Goal: Task Accomplishment & Management: Manage account settings

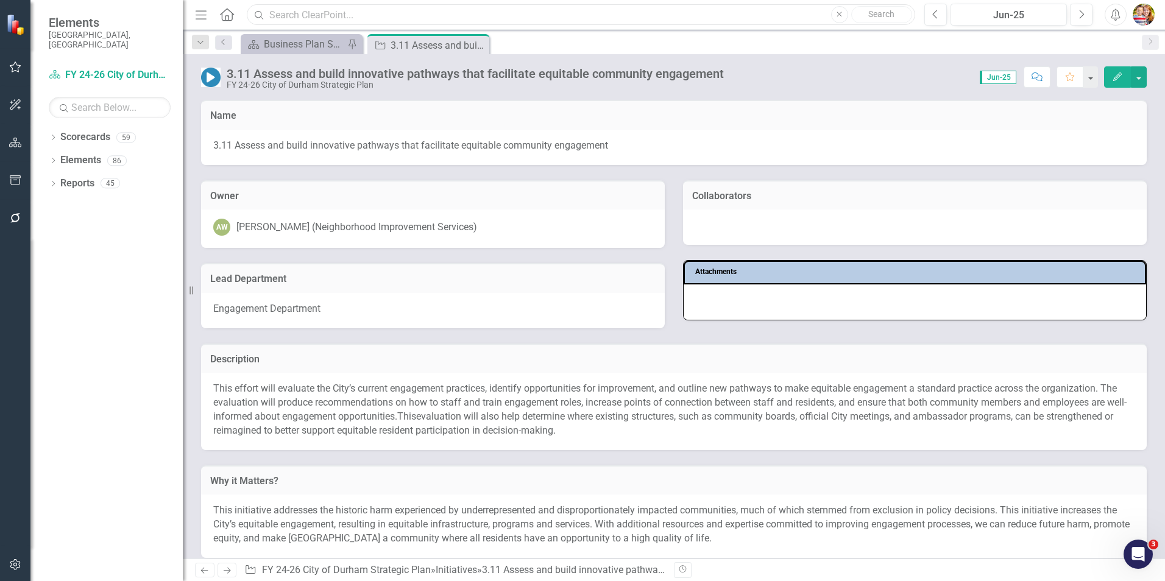
click at [268, 16] on input "text" at bounding box center [581, 14] width 669 height 21
type input "policy"
drag, startPoint x: 309, startPoint y: 9, endPoint x: 246, endPoint y: 12, distance: 63.5
click at [246, 12] on div "policy" at bounding box center [578, 14] width 669 height 21
click at [224, 14] on icon "Home" at bounding box center [227, 14] width 16 height 13
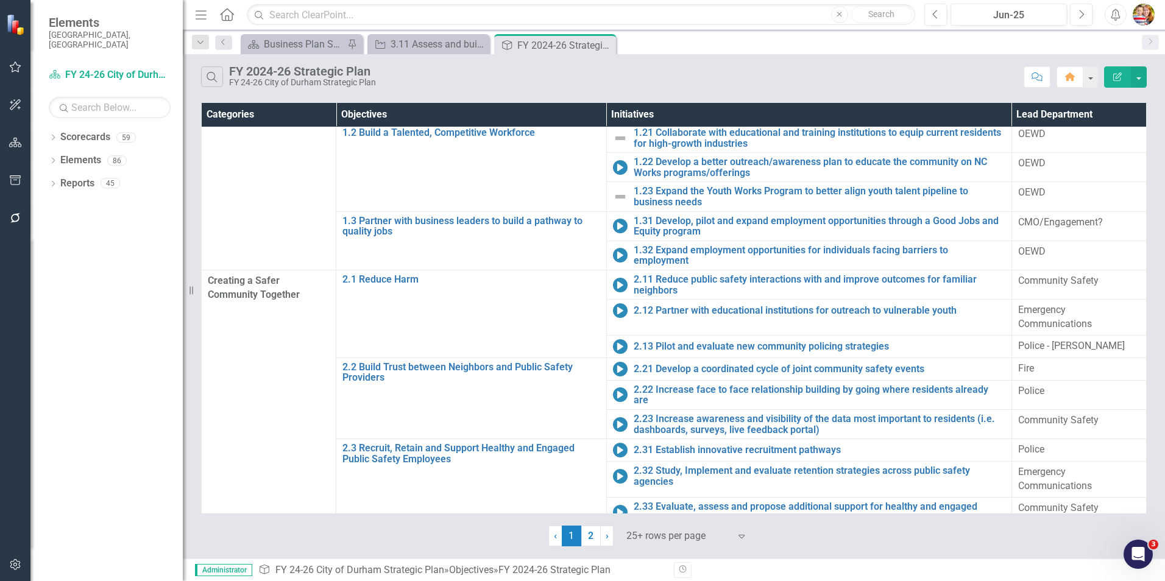
scroll to position [122, 0]
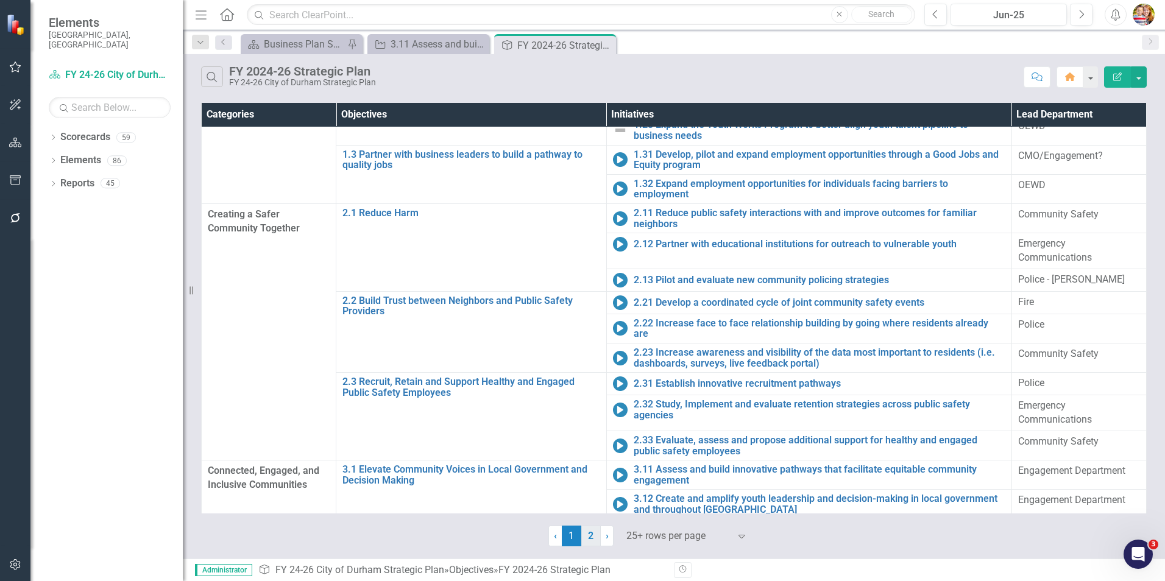
click at [591, 535] on link "2" at bounding box center [591, 536] width 20 height 21
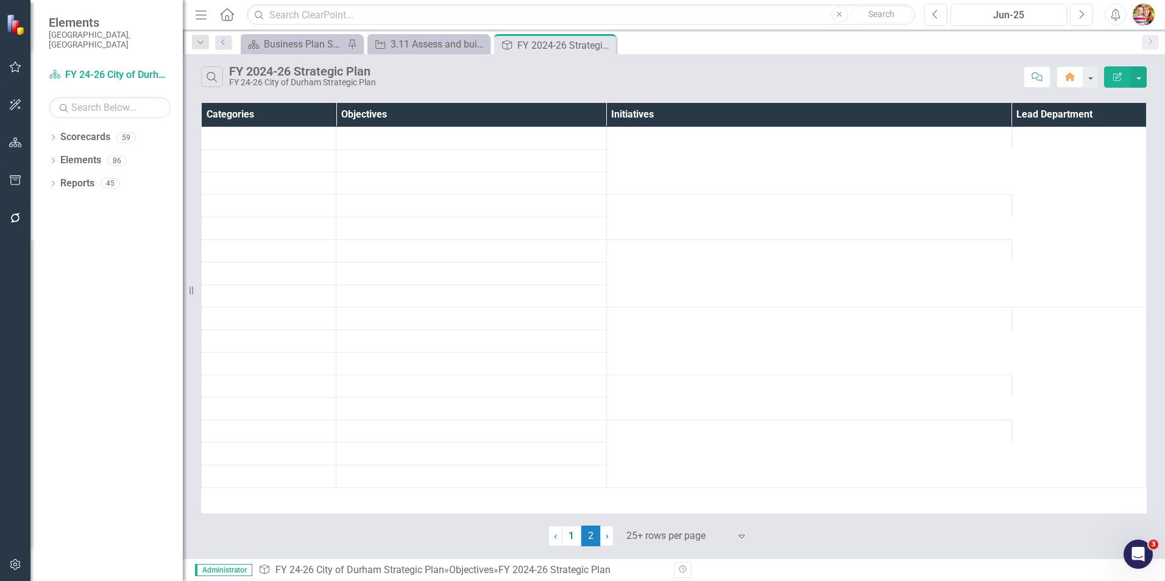
scroll to position [0, 0]
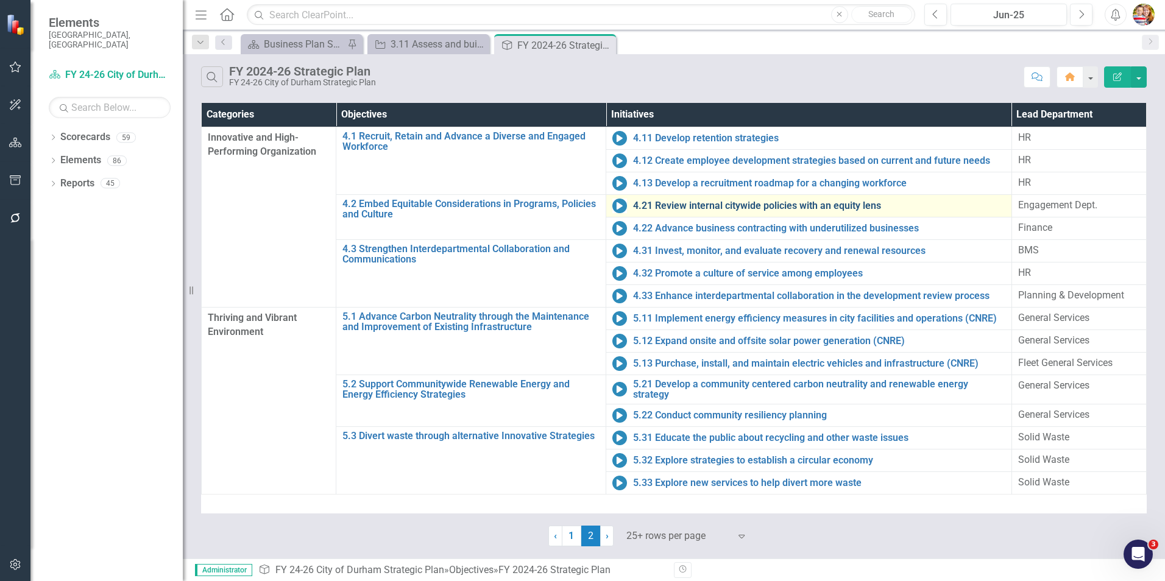
click at [687, 208] on link "4.21 Review internal citywide policies with an equity lens" at bounding box center [819, 206] width 372 height 11
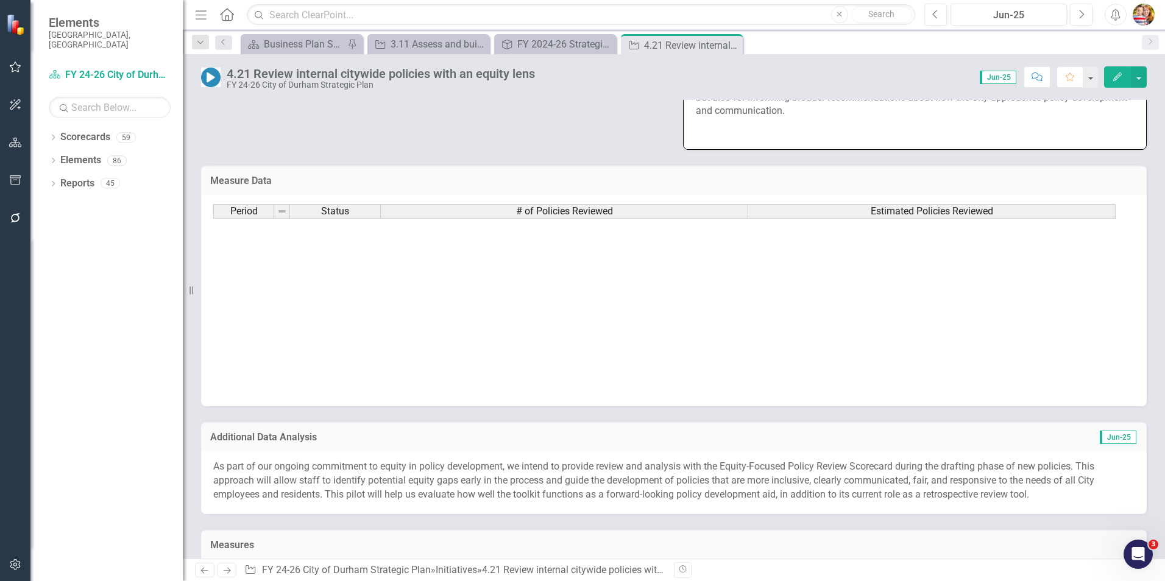
scroll to position [616, 0]
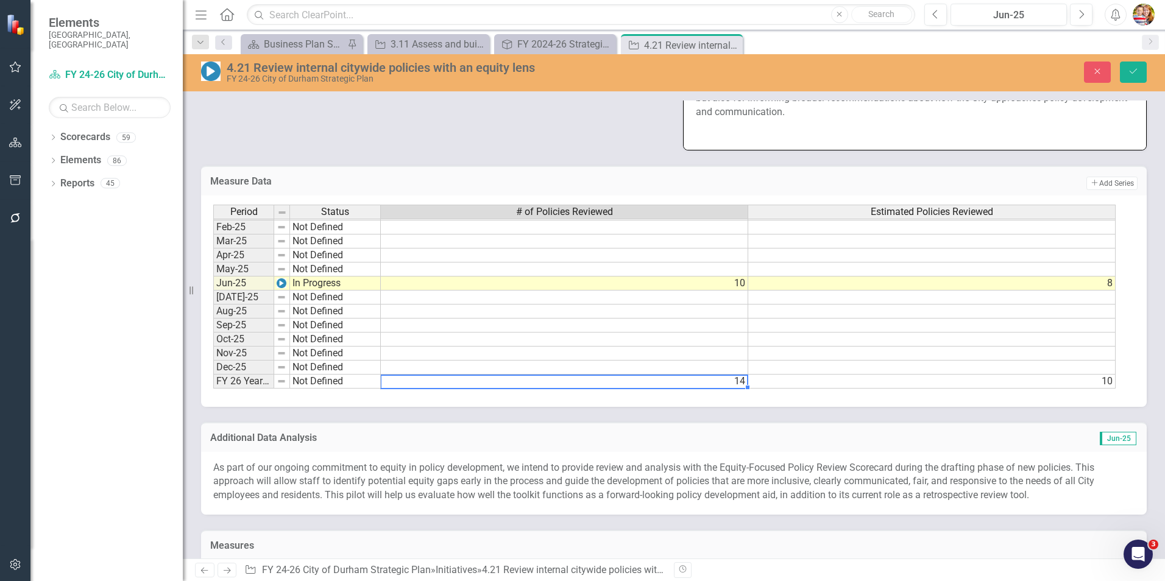
type textarea "14"
click at [1039, 389] on td "10" at bounding box center [932, 382] width 368 height 14
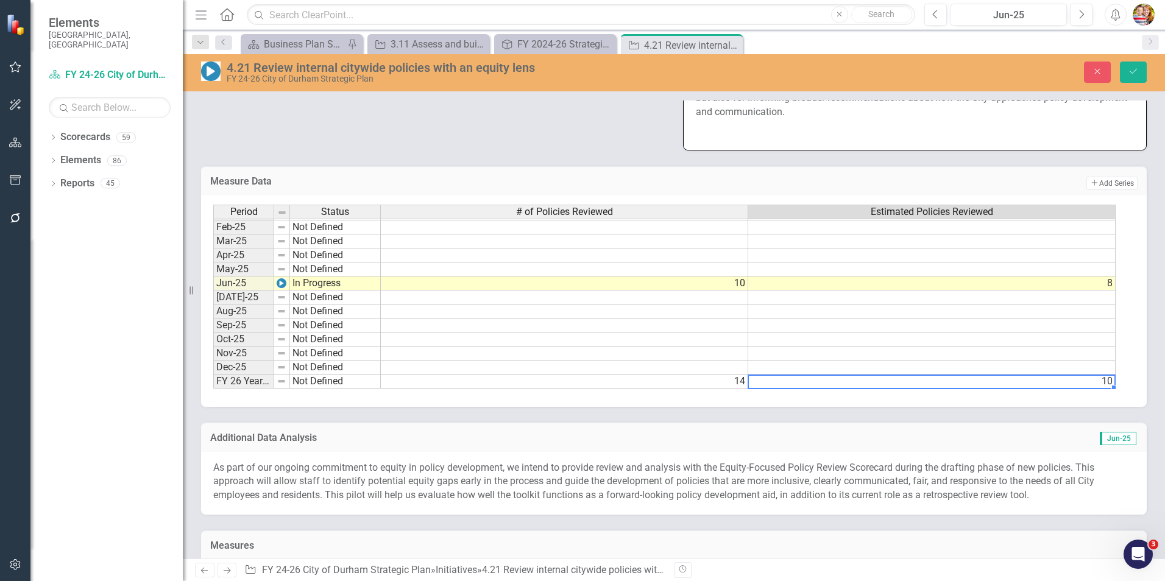
click at [714, 389] on td "14" at bounding box center [565, 382] width 368 height 14
click at [740, 421] on div "Additional Data Analysis Jun-25 As part of our ongoing commitment to equity in …" at bounding box center [674, 461] width 964 height 108
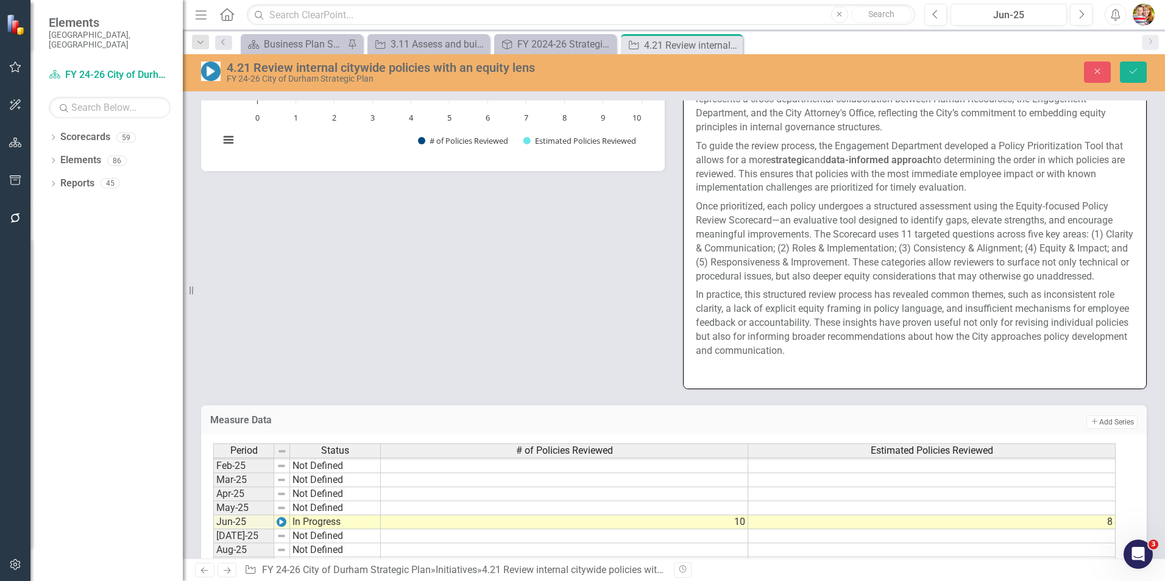
scroll to position [914, 0]
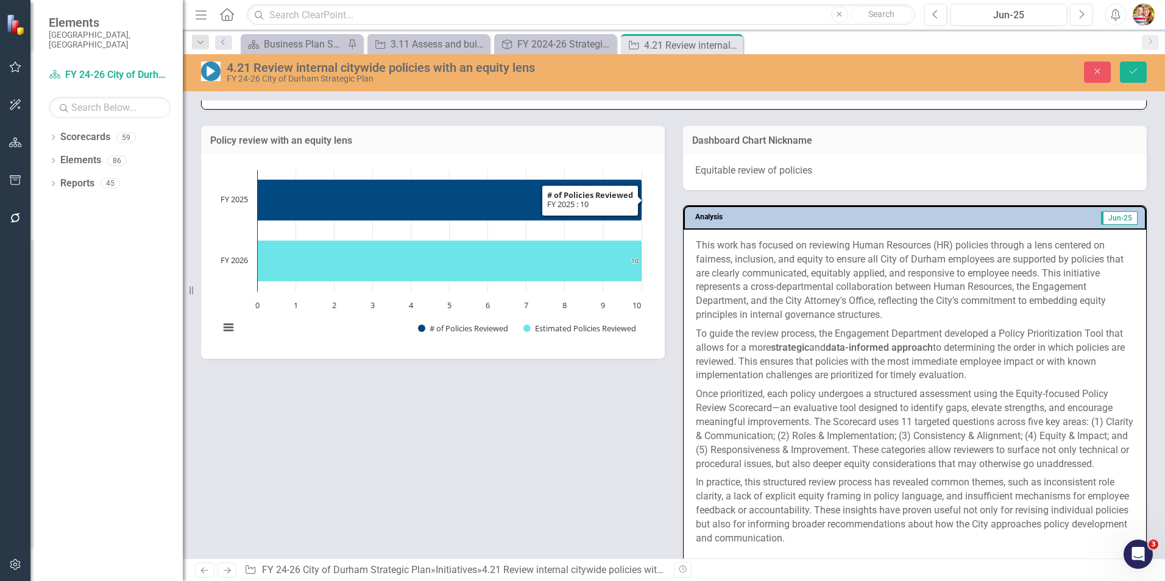
click at [463, 137] on h3 "Policy review with an equity lens" at bounding box center [433, 140] width 446 height 11
click at [1133, 69] on icon "Save" at bounding box center [1133, 71] width 11 height 9
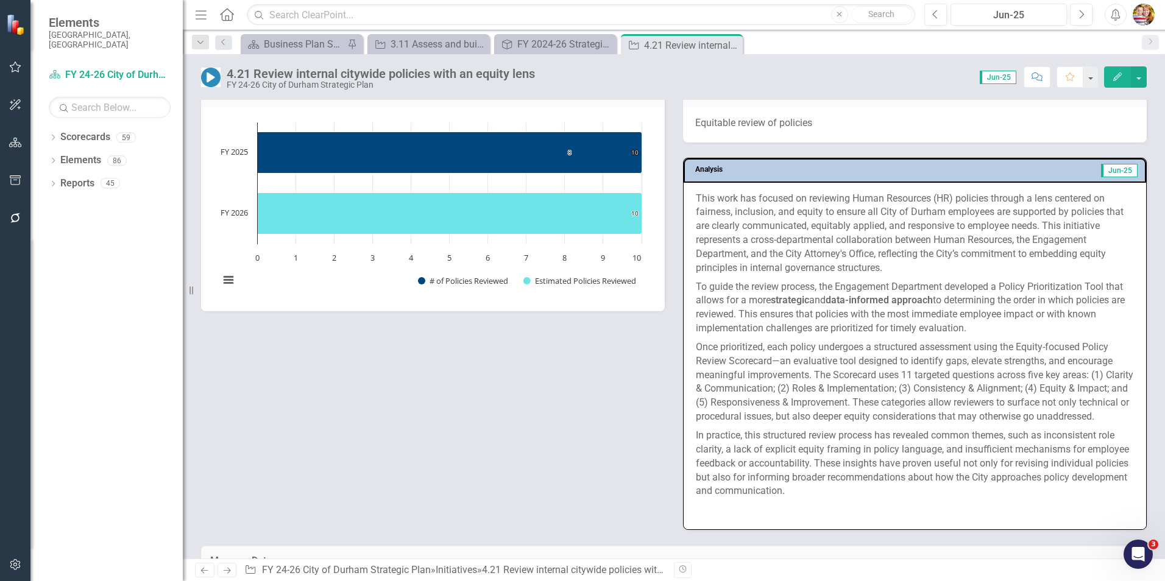
scroll to position [853, 0]
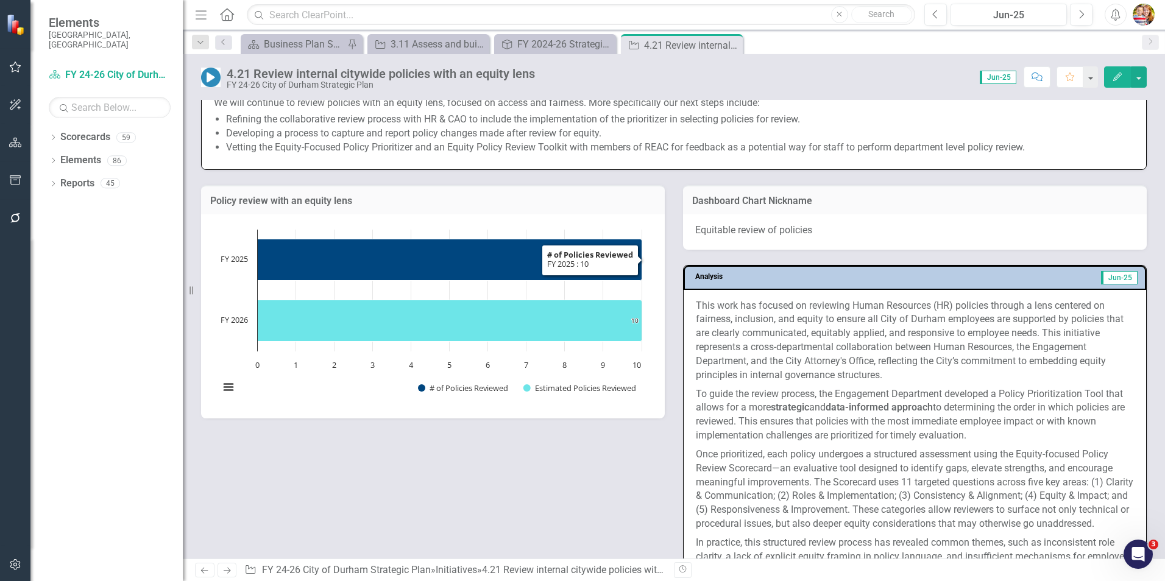
click at [430, 203] on h3 "Policy review with an equity lens" at bounding box center [433, 201] width 446 height 11
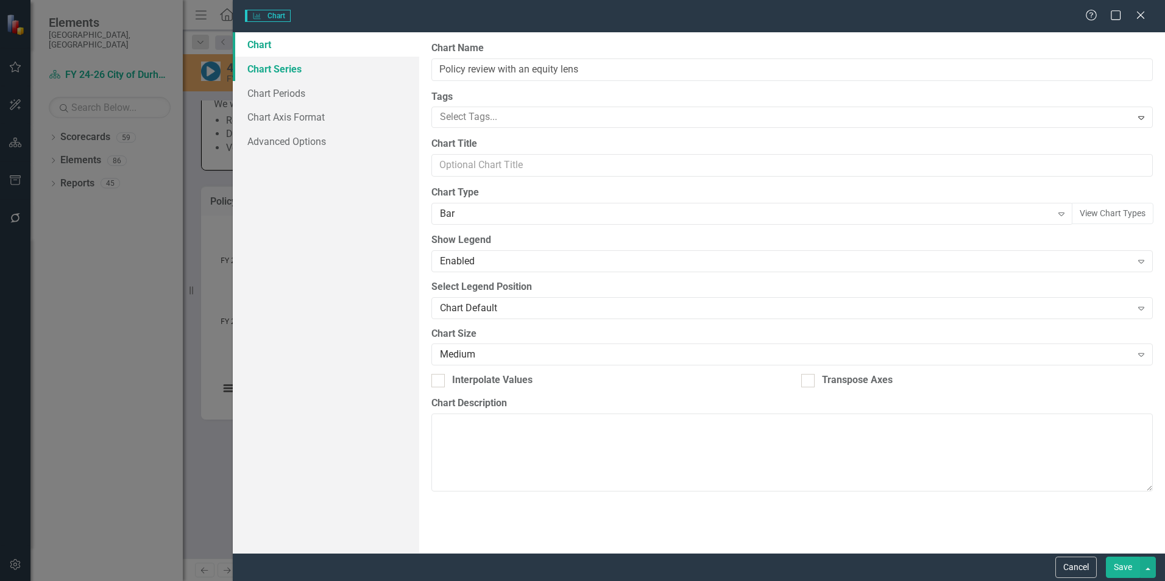
click at [280, 70] on link "Chart Series" at bounding box center [326, 69] width 186 height 24
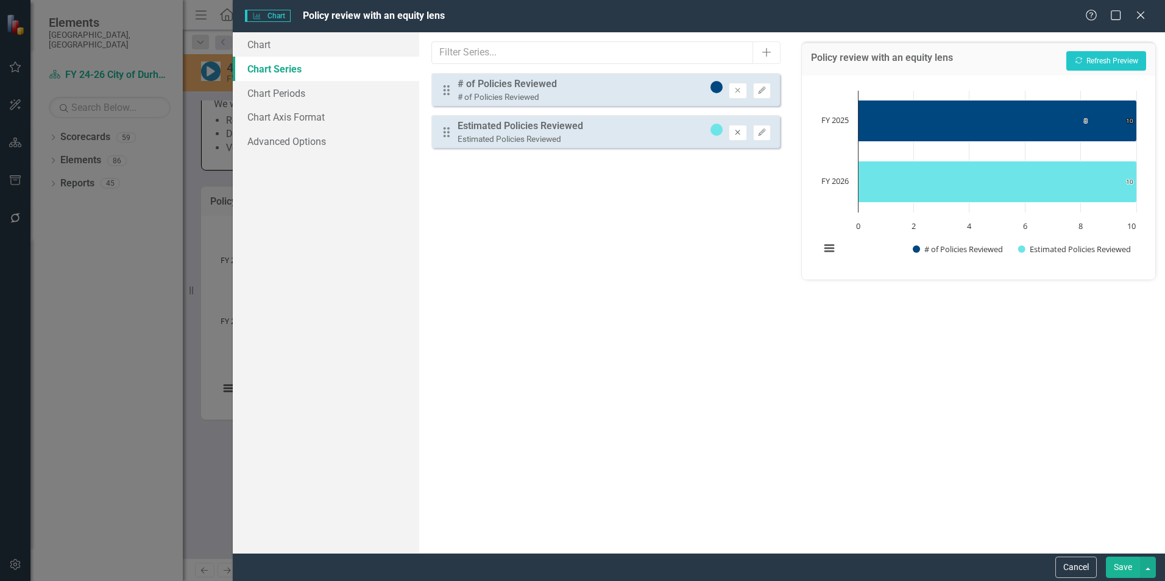
click at [737, 132] on icon "Remove" at bounding box center [737, 132] width 9 height 7
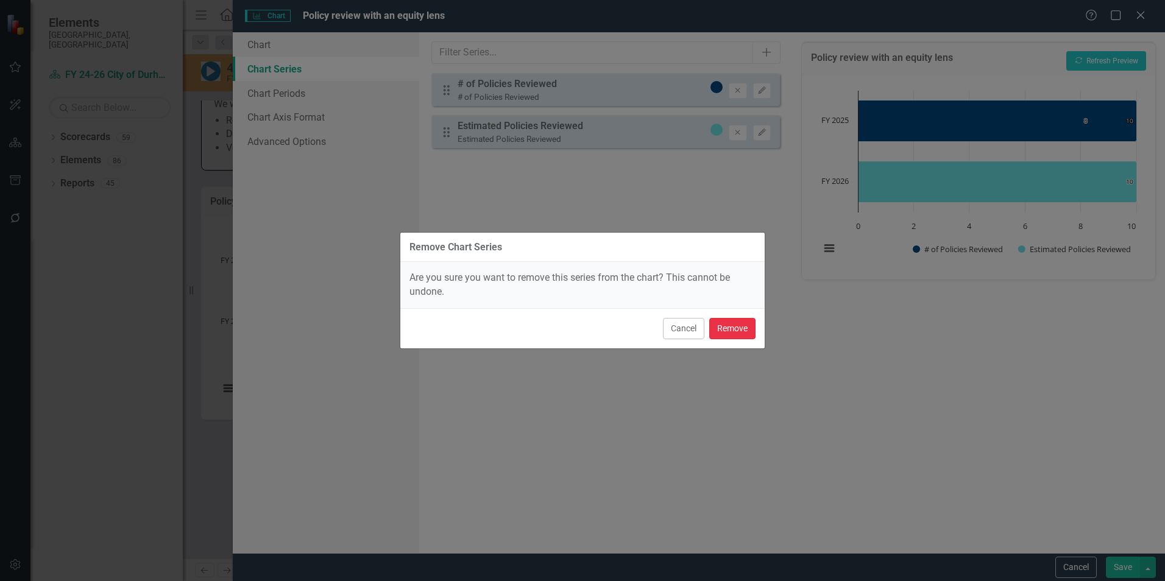
click at [741, 328] on button "Remove" at bounding box center [732, 328] width 46 height 21
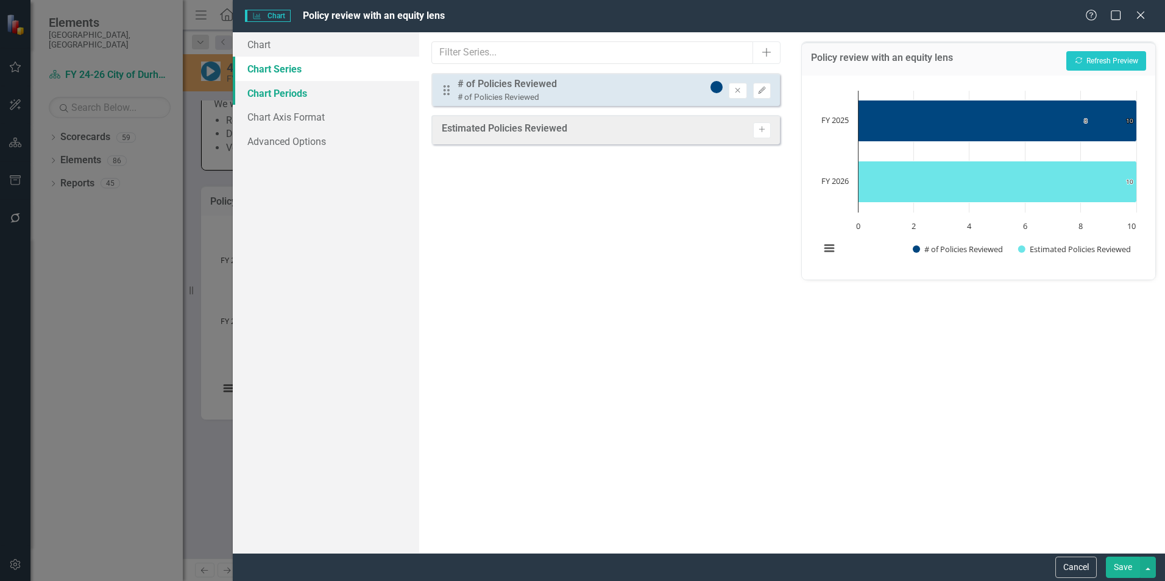
click at [298, 93] on link "Chart Periods" at bounding box center [326, 93] width 186 height 24
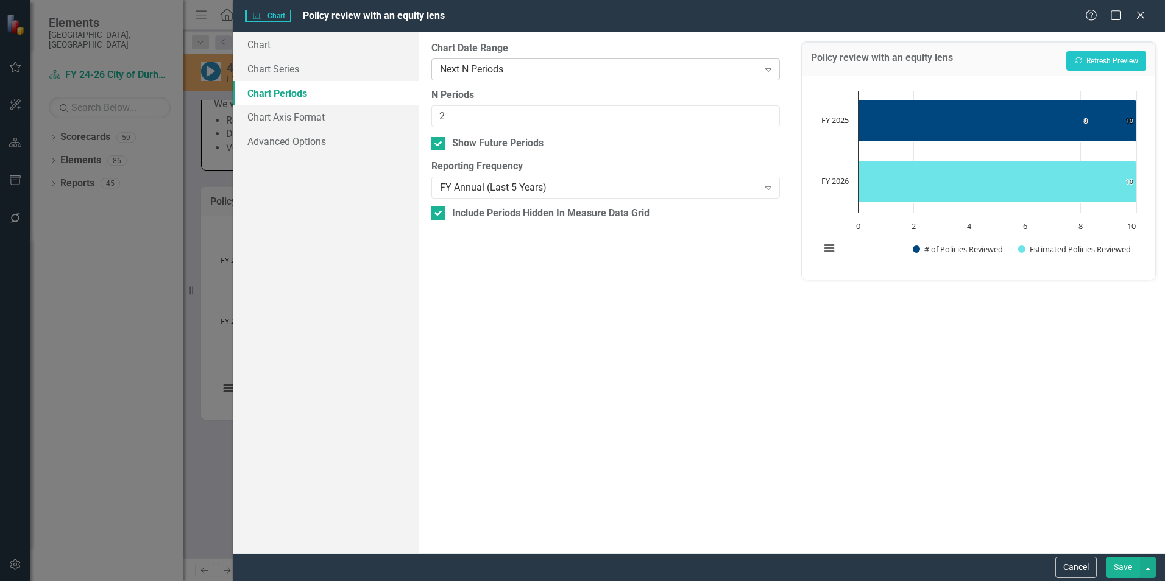
click at [514, 73] on div "Next N Periods" at bounding box center [599, 69] width 318 height 14
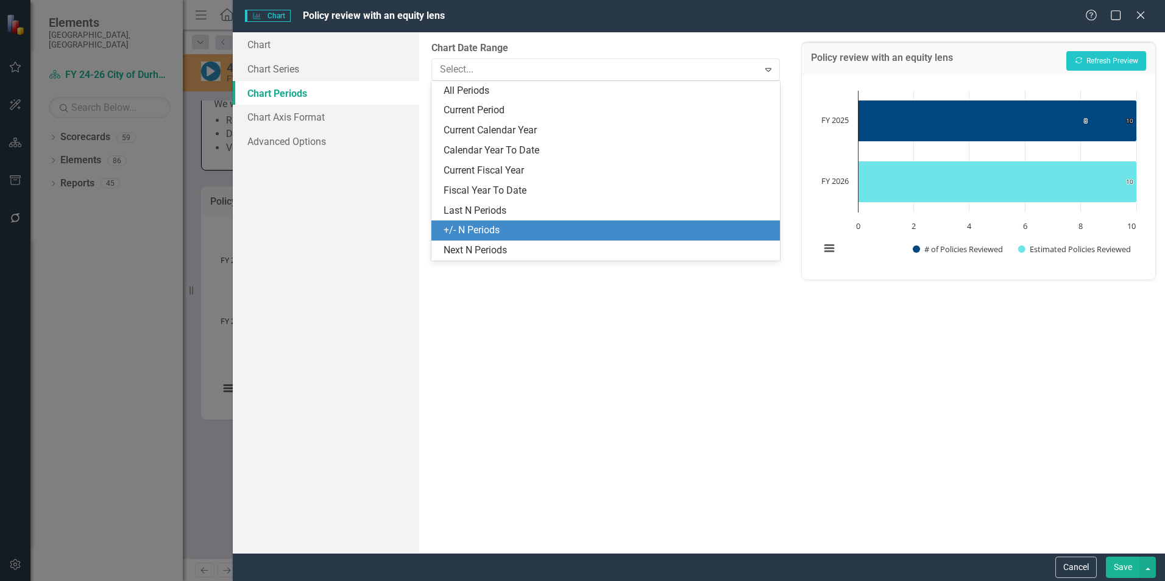
click at [463, 232] on div "+/- N Periods" at bounding box center [608, 231] width 329 height 14
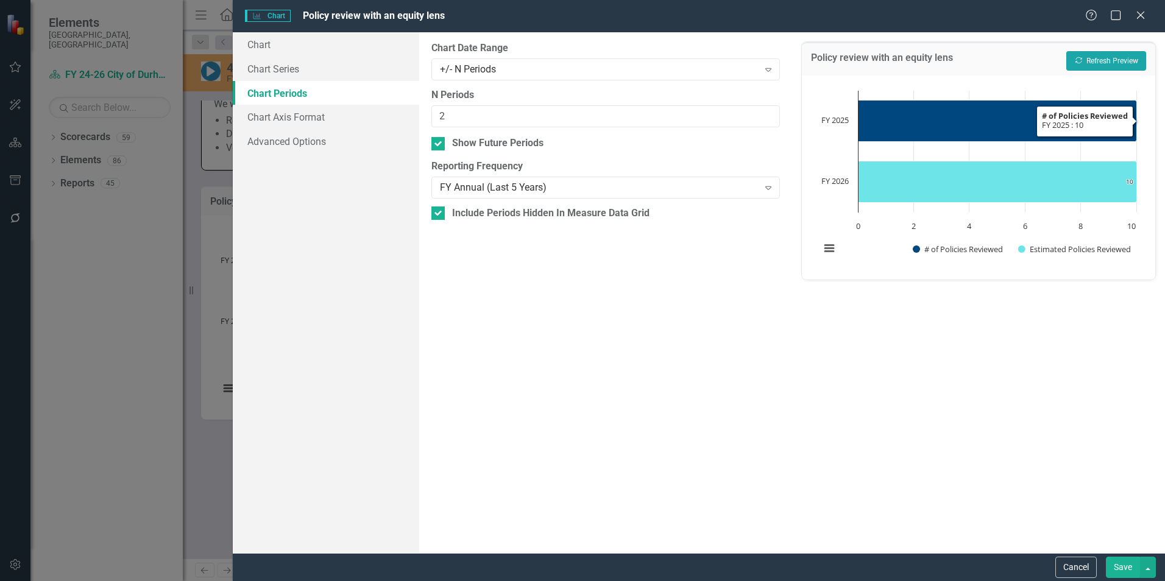
click at [1096, 63] on button "Recalculate Refresh Preview" at bounding box center [1107, 61] width 80 height 20
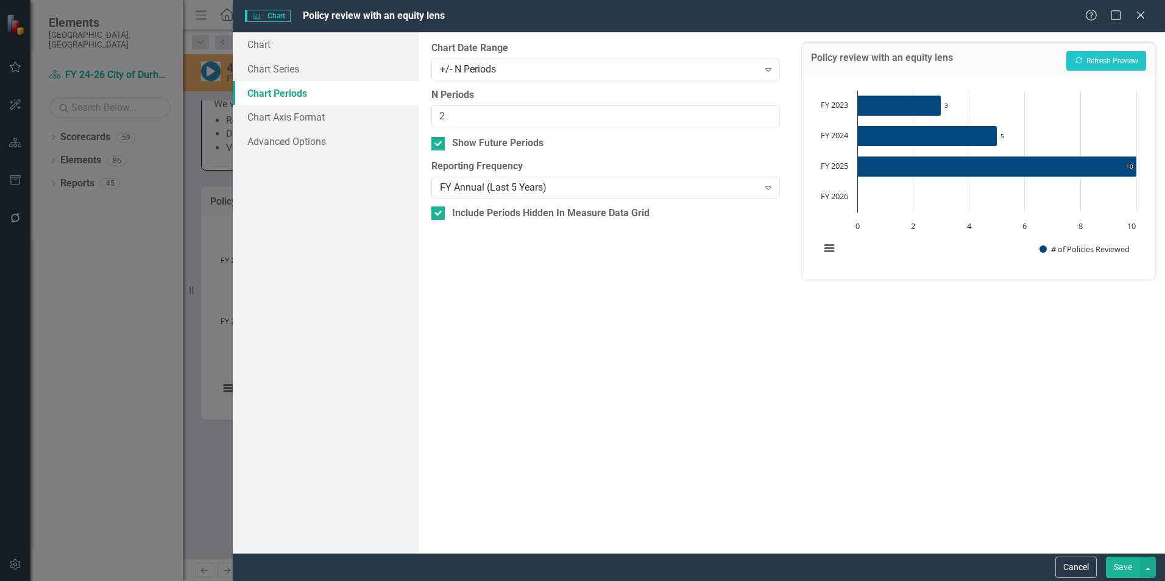
click at [1120, 567] on button "Save" at bounding box center [1123, 567] width 34 height 21
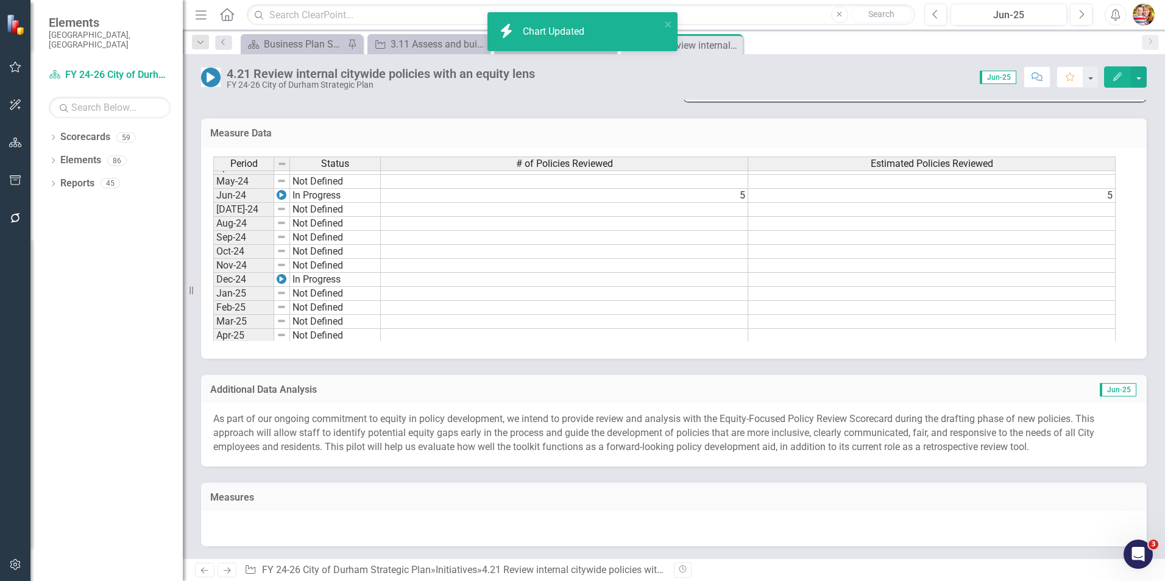
scroll to position [616, 0]
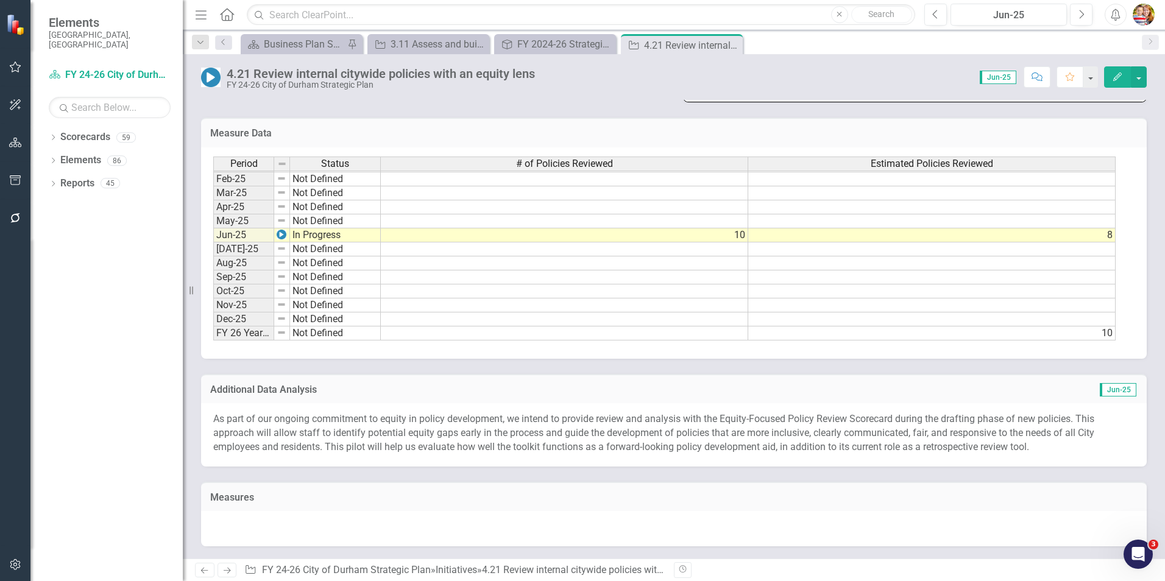
click at [734, 336] on td at bounding box center [565, 334] width 368 height 14
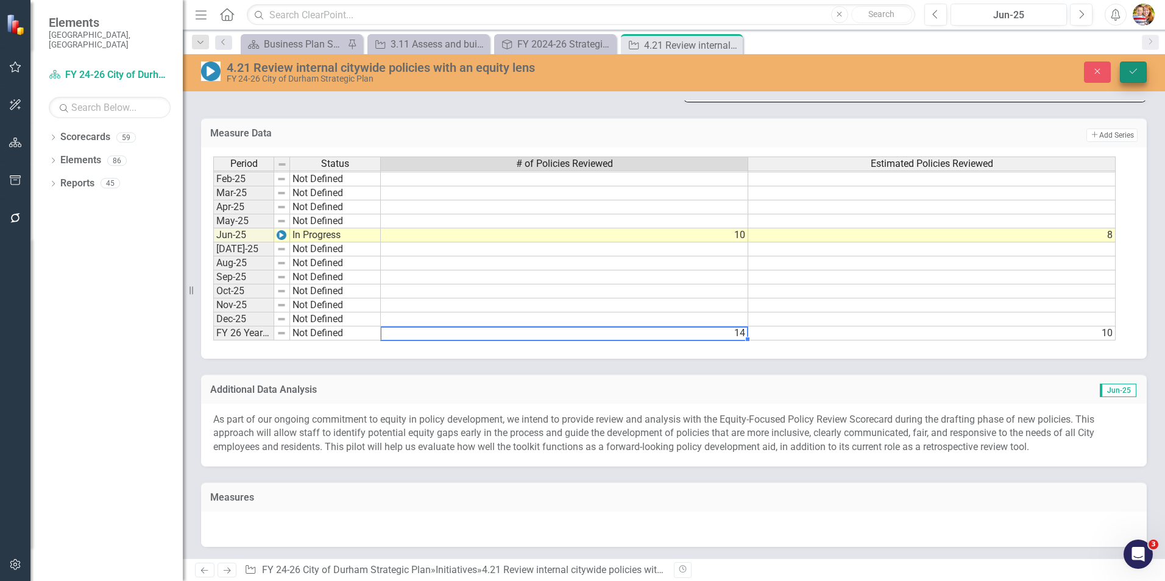
type textarea "14"
click at [1138, 75] on icon "Save" at bounding box center [1133, 71] width 11 height 9
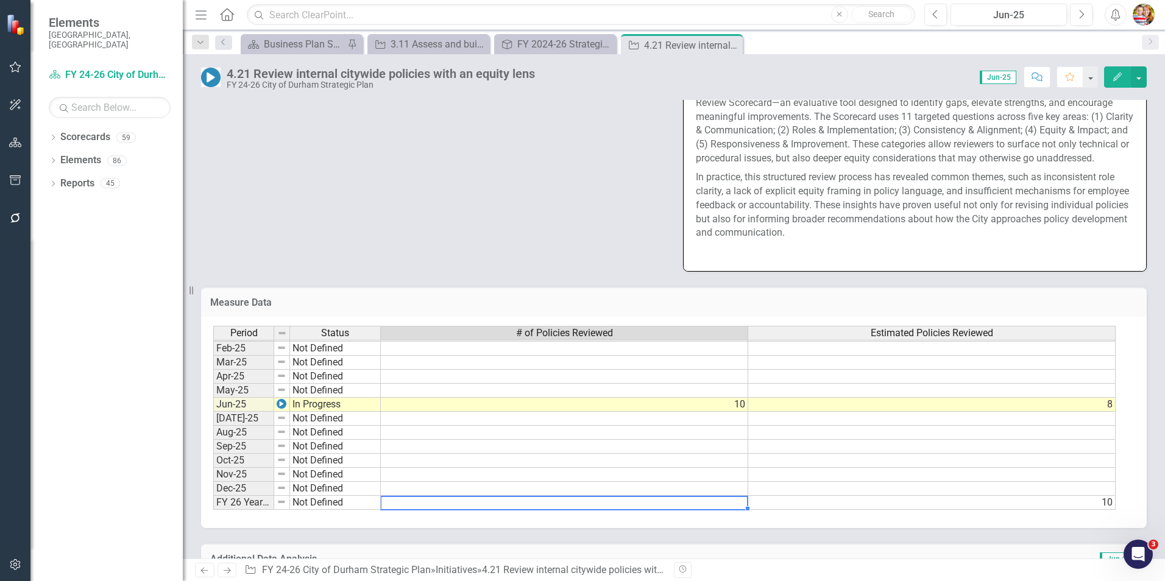
click at [472, 510] on td at bounding box center [565, 503] width 368 height 14
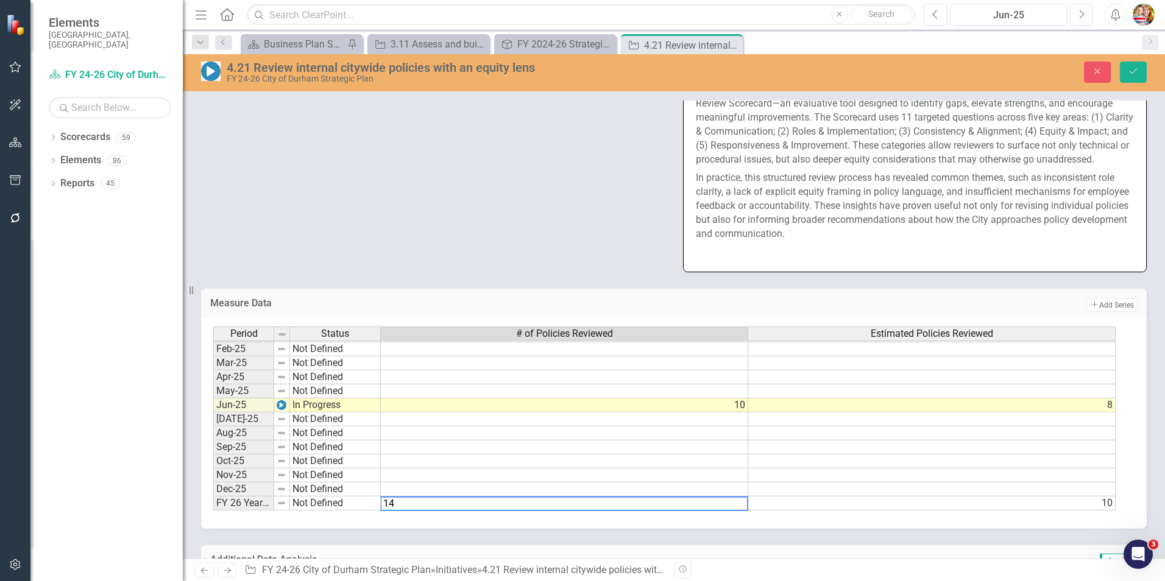
type textarea "14"
click at [213, 455] on div "Period Status # of Policies Reviewed Estimated Policies Reviewed Jan-24 Not Def…" at bounding box center [213, 328] width 0 height 366
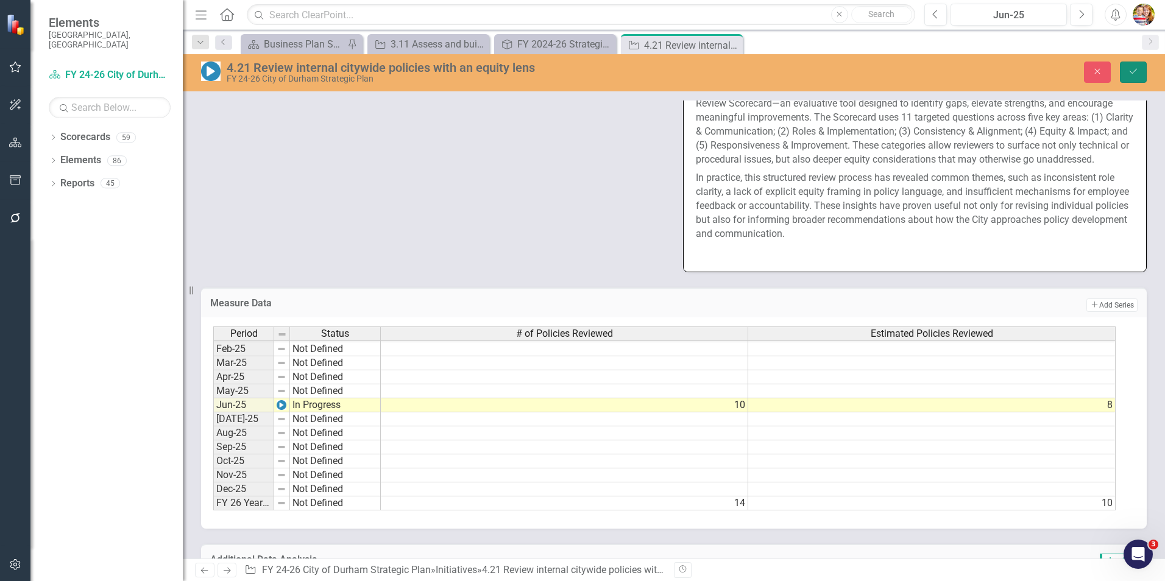
click at [1137, 73] on icon "Save" at bounding box center [1133, 71] width 11 height 9
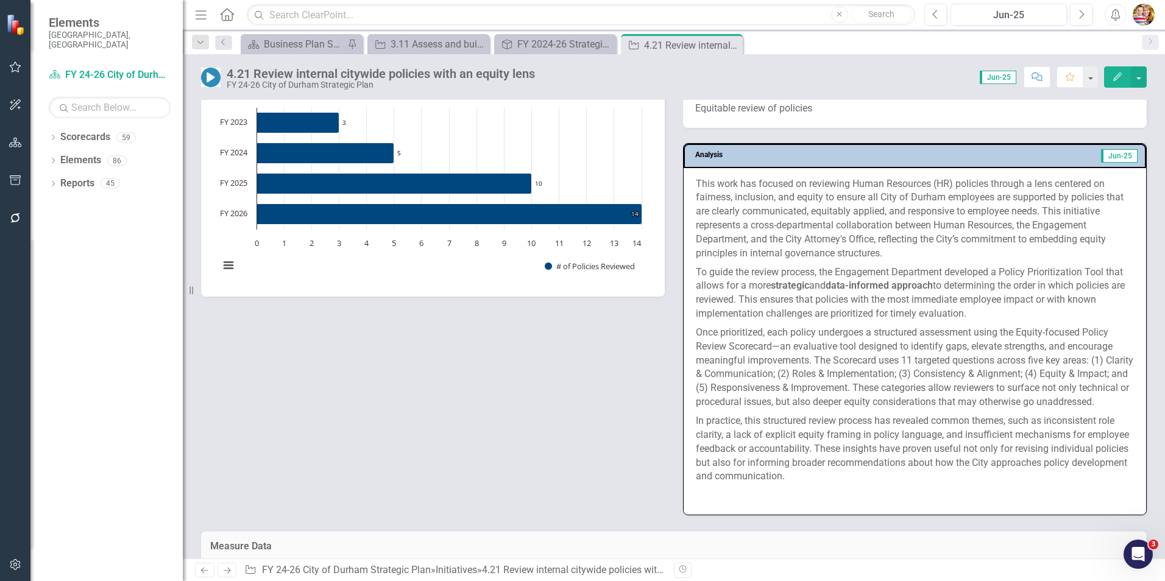
scroll to position [853, 0]
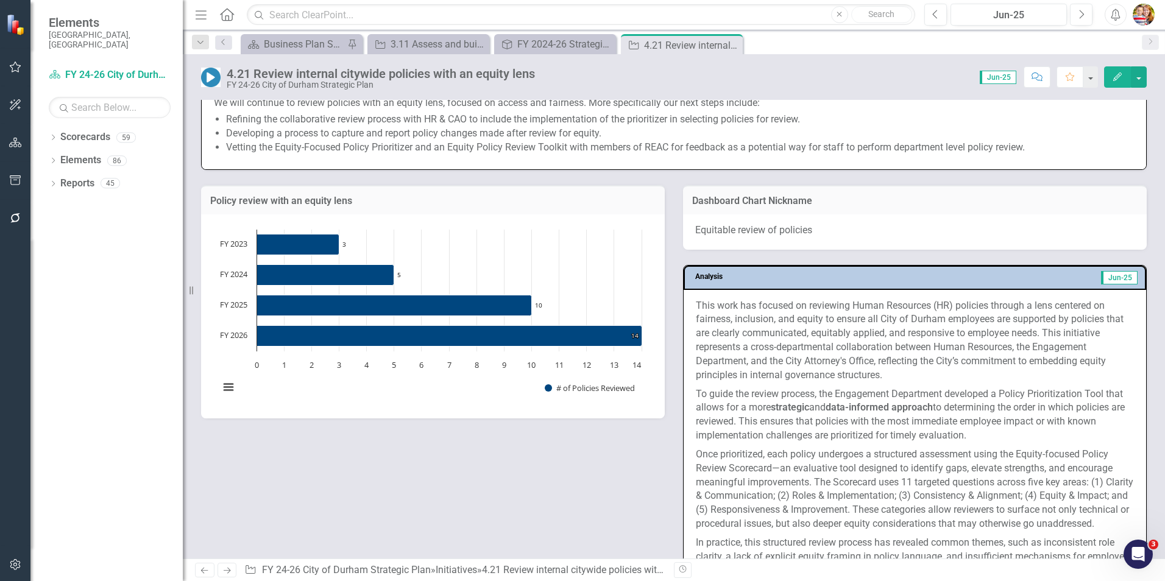
click at [413, 201] on h3 "Policy review with an equity lens" at bounding box center [433, 201] width 446 height 11
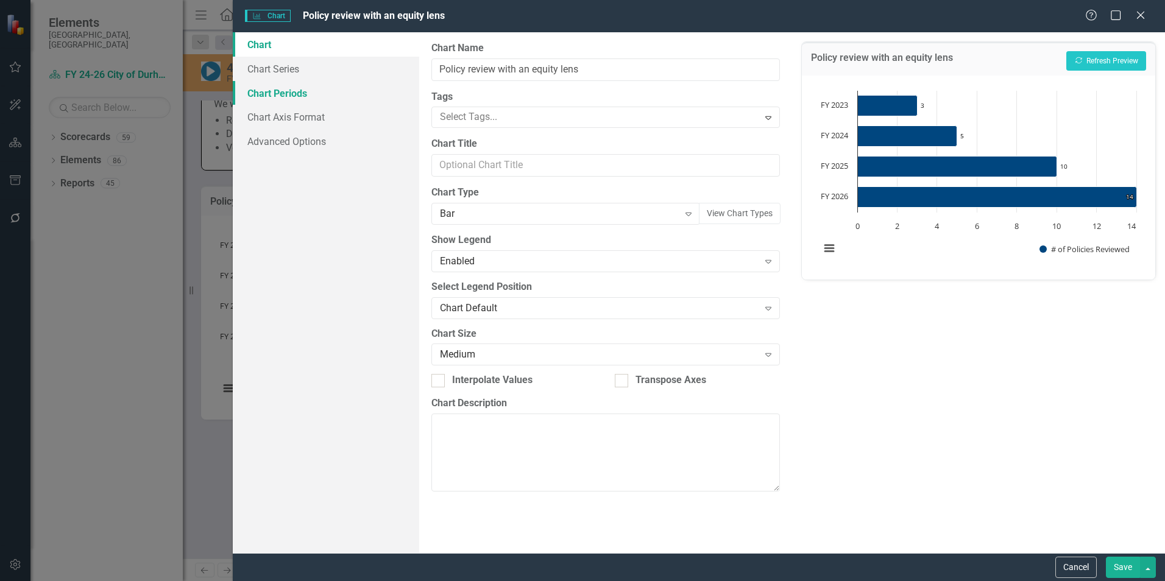
click at [275, 94] on link "Chart Periods" at bounding box center [326, 93] width 186 height 24
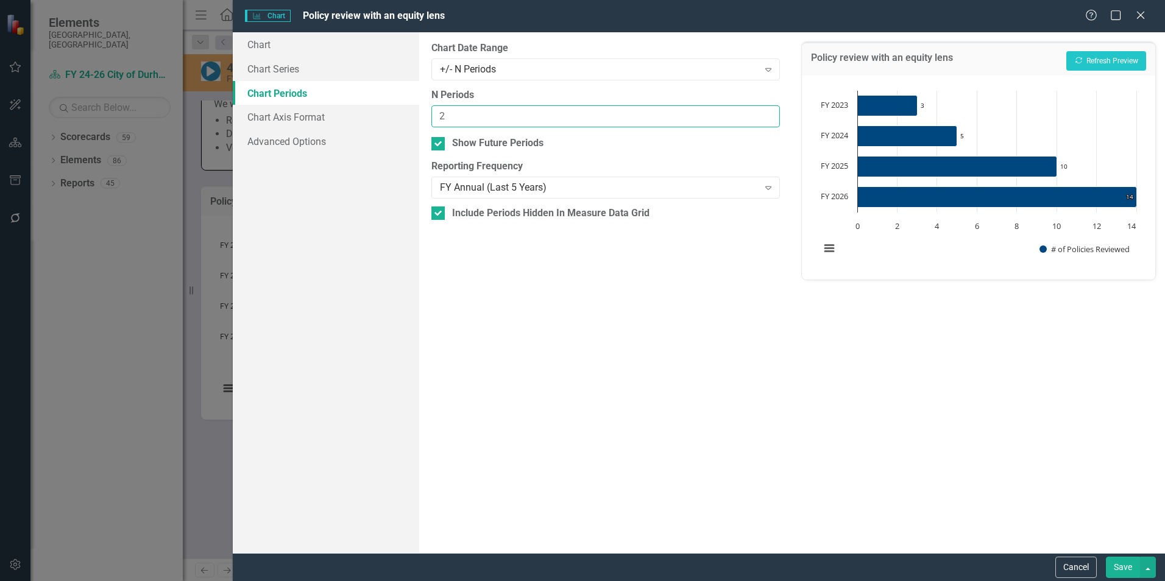
drag, startPoint x: 448, startPoint y: 113, endPoint x: 438, endPoint y: 113, distance: 9.8
click at [438, 113] on input "2" at bounding box center [605, 116] width 349 height 23
type input "1"
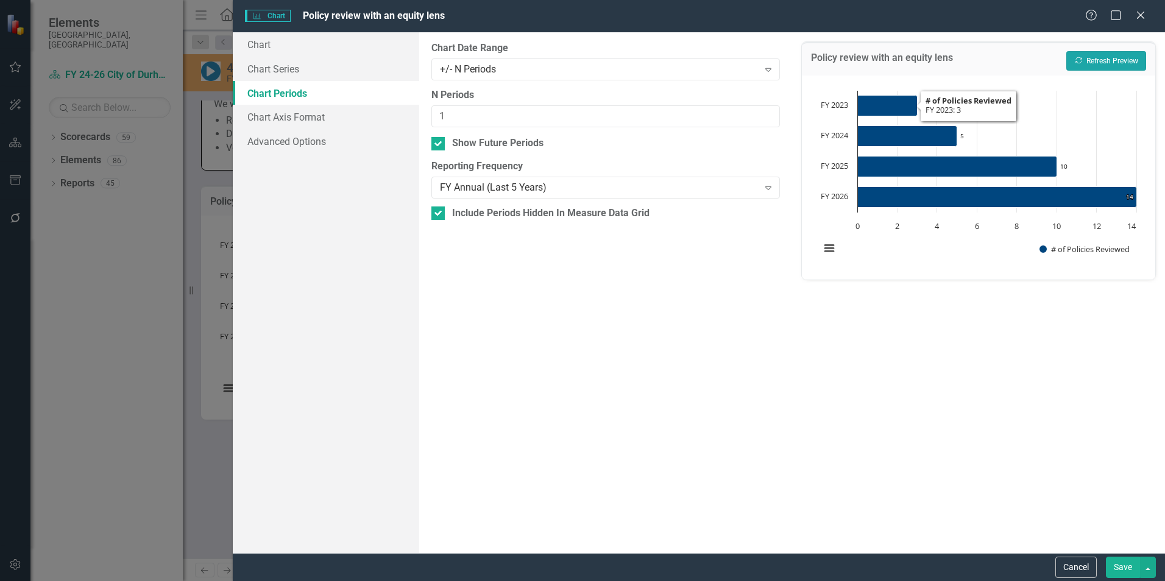
click at [1109, 60] on button "Recalculate Refresh Preview" at bounding box center [1107, 61] width 80 height 20
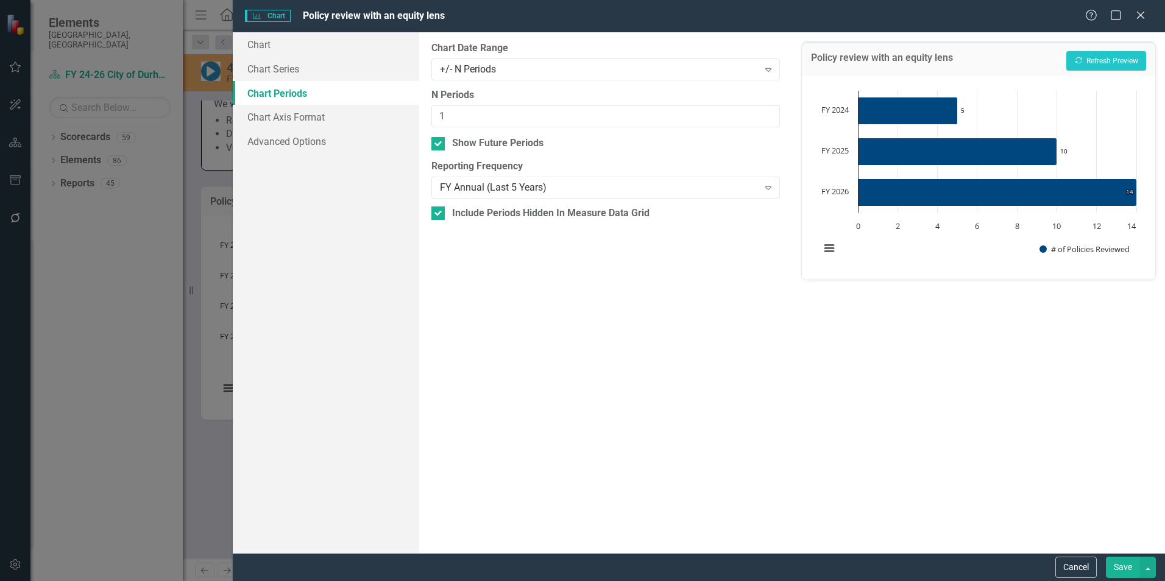
click at [1124, 564] on button "Save" at bounding box center [1123, 567] width 34 height 21
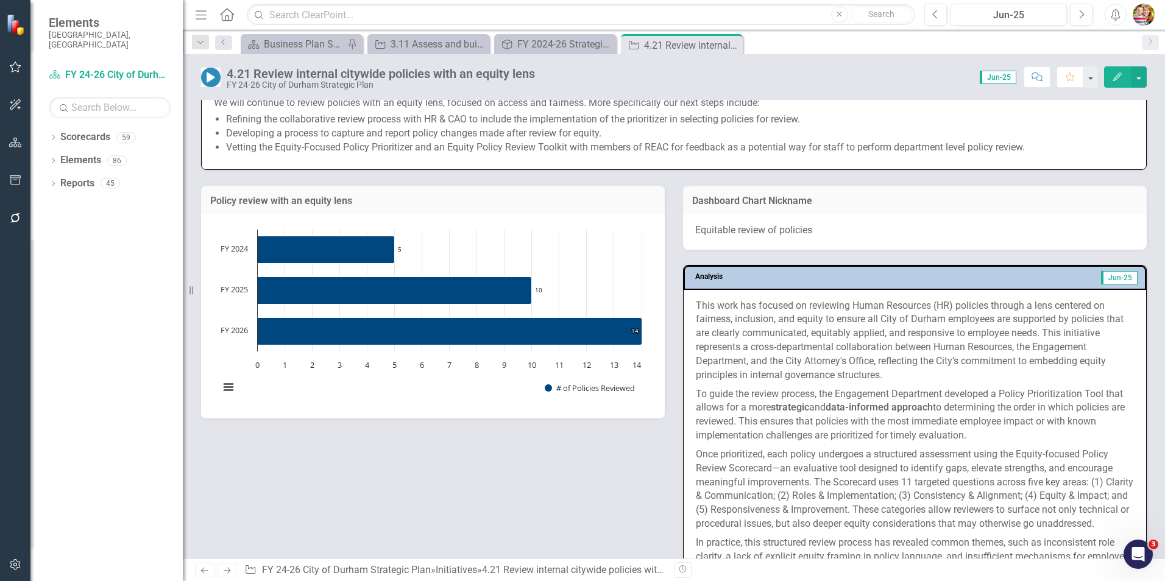
click at [478, 503] on div "Policy review with an equity lens Chart Bar chart with 3 bars. Policy review wi…" at bounding box center [674, 403] width 964 height 467
click at [497, 505] on div "Policy review with an equity lens Chart Bar chart with 3 bars. Policy review wi…" at bounding box center [674, 403] width 964 height 467
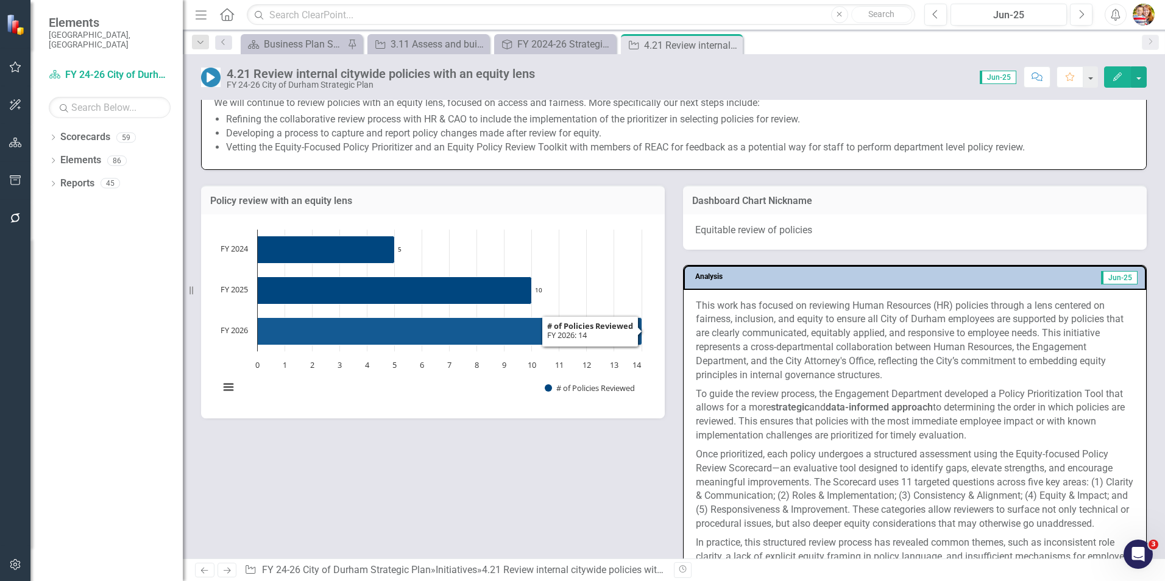
click at [436, 490] on div "Policy review with an equity lens Chart Bar chart with 3 bars. Policy review wi…" at bounding box center [674, 403] width 964 height 467
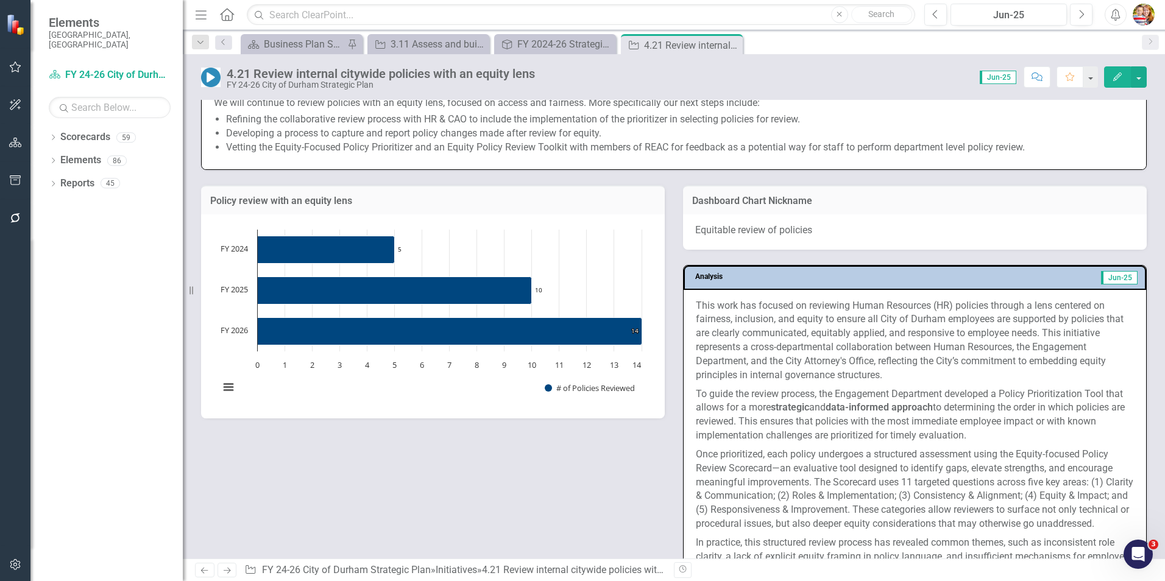
click at [527, 496] on div "Policy review with an equity lens Chart Bar chart with 3 bars. Policy review wi…" at bounding box center [674, 403] width 964 height 467
click at [225, 14] on icon "Home" at bounding box center [227, 14] width 16 height 13
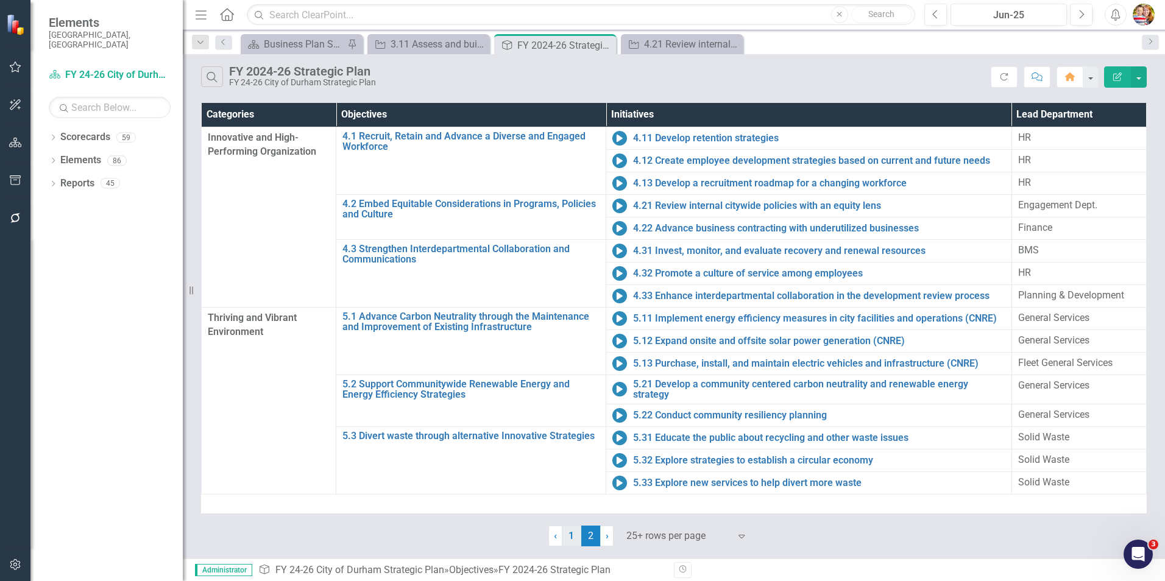
click at [572, 536] on link "1" at bounding box center [572, 536] width 20 height 21
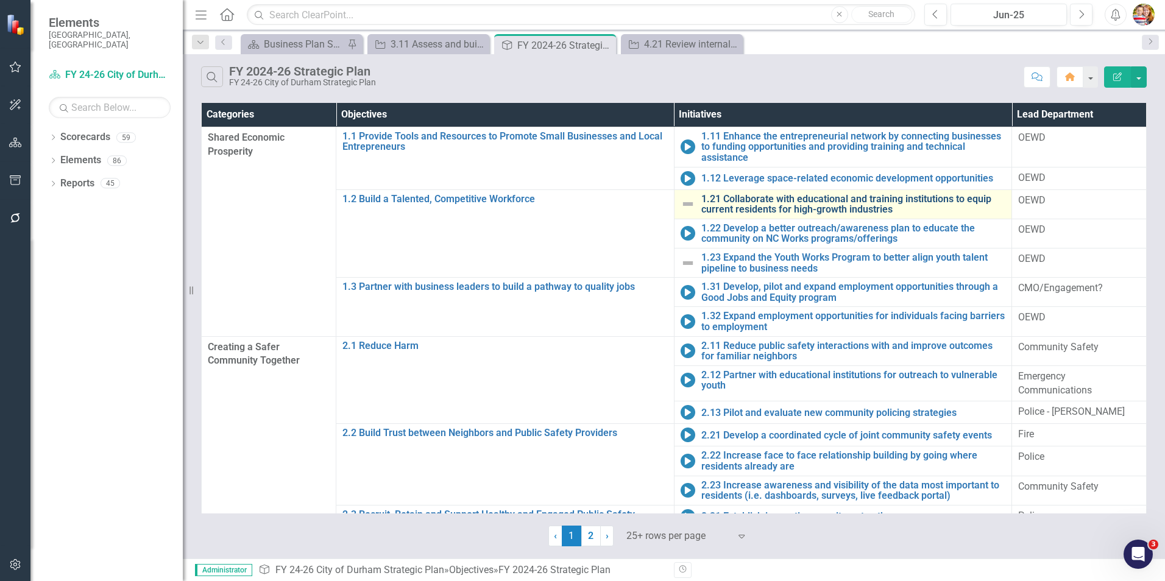
click at [701, 194] on link "1.21 Collaborate with educational and training institutions to equip current re…" at bounding box center [853, 204] width 305 height 21
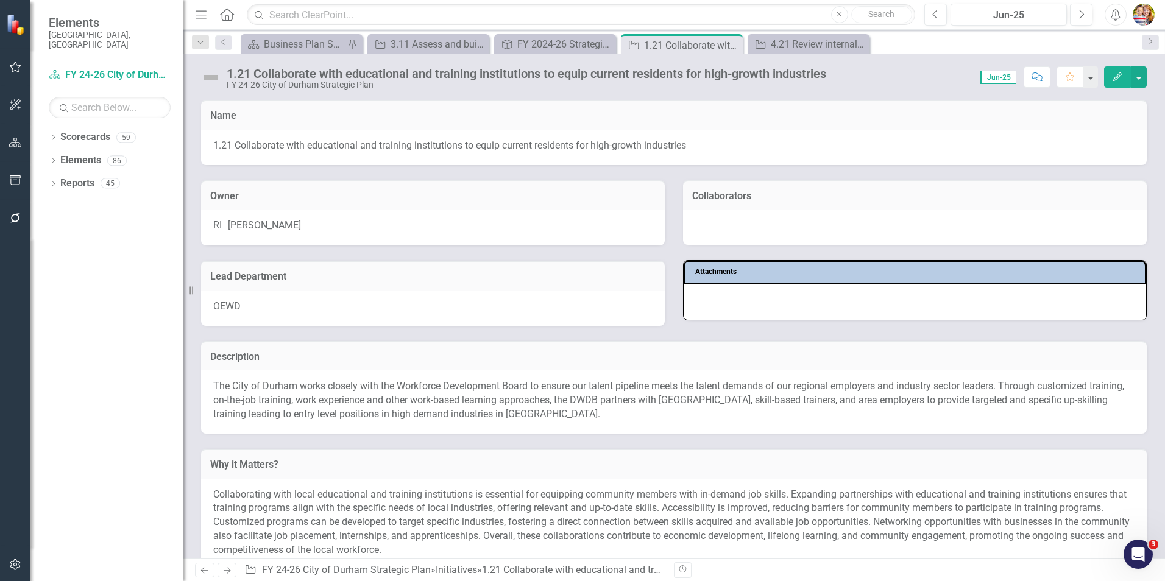
scroll to position [427, 0]
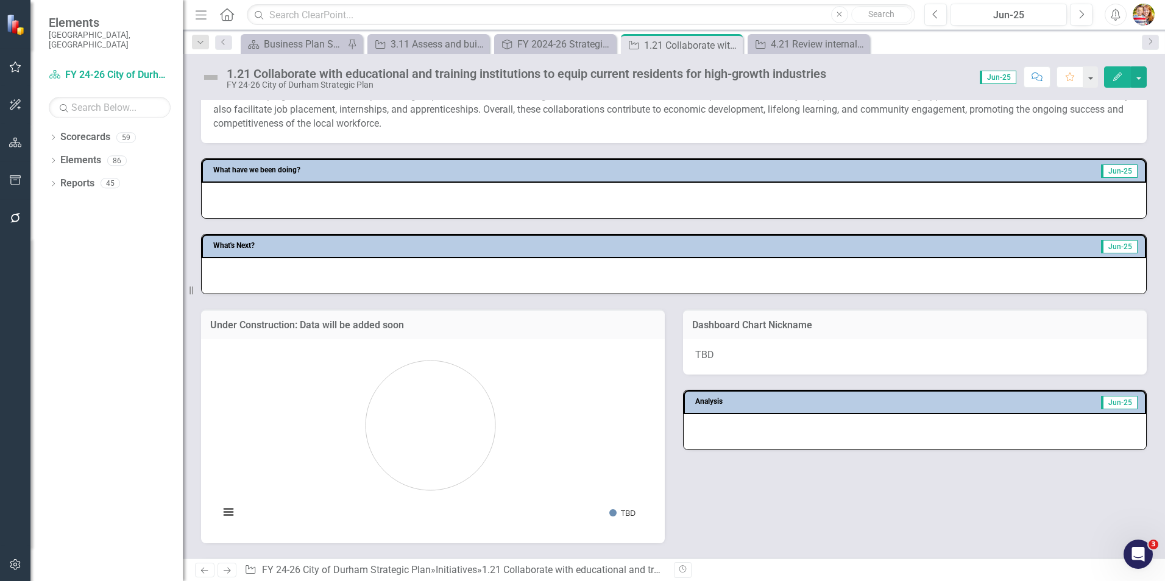
click at [224, 17] on icon "Home" at bounding box center [227, 14] width 16 height 13
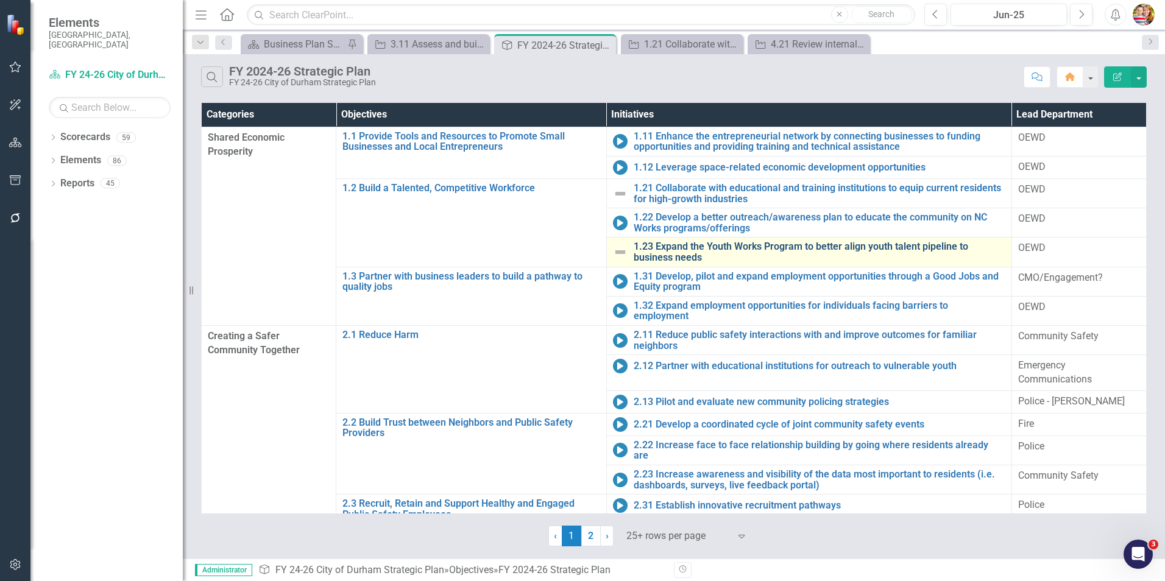
click at [686, 254] on link "1.23 Expand the Youth Works Program to better align youth talent pipeline to bu…" at bounding box center [820, 251] width 372 height 21
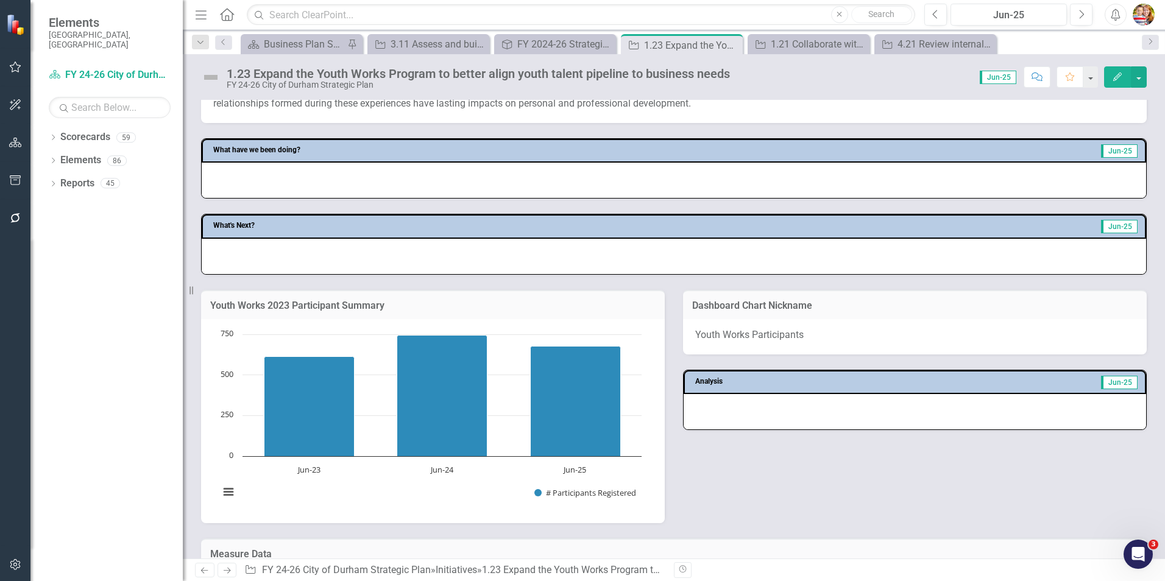
scroll to position [429, 0]
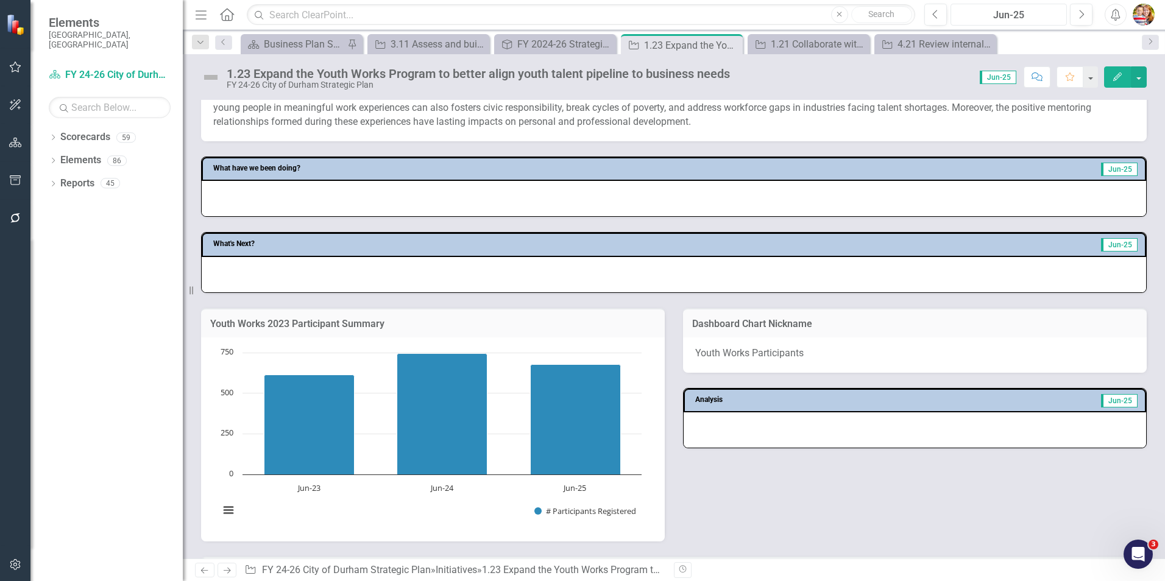
click at [1000, 18] on div "Jun-25" at bounding box center [1009, 15] width 108 height 15
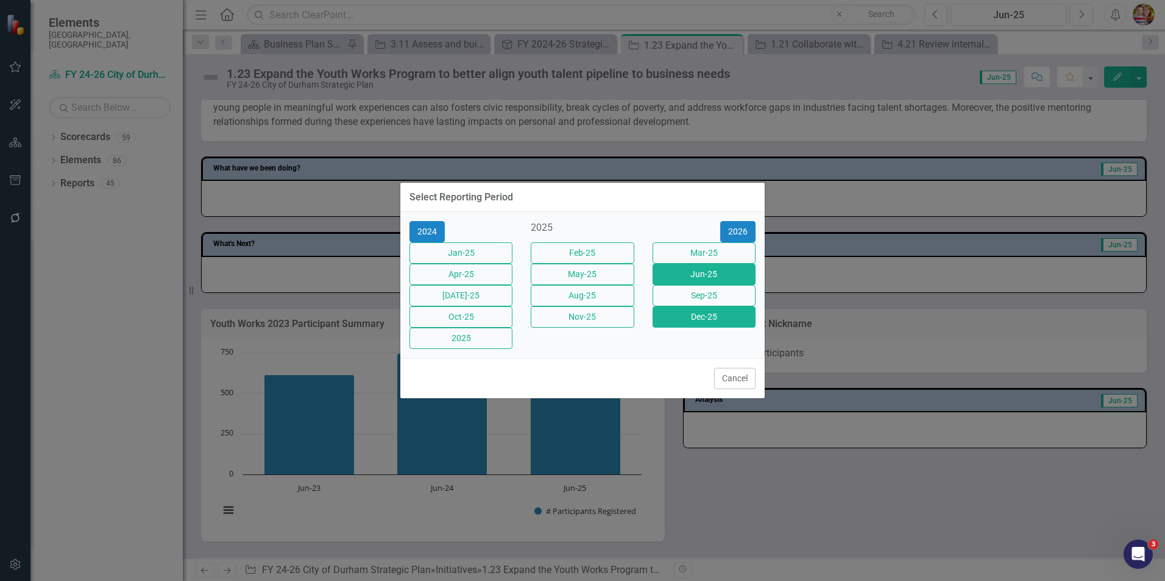
click at [695, 326] on button "Dec-25" at bounding box center [704, 317] width 103 height 21
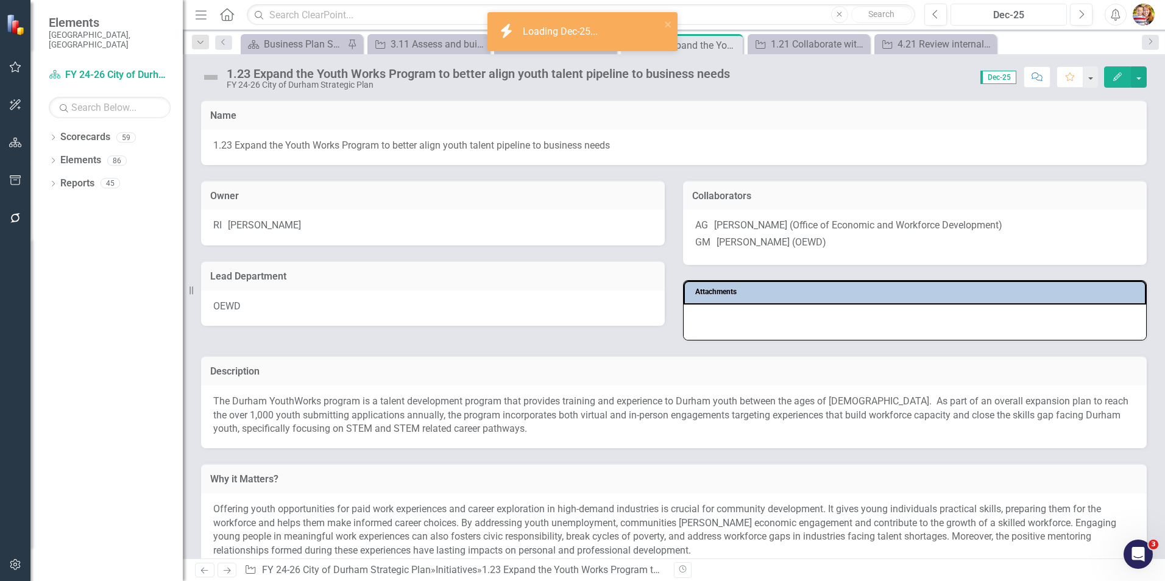
click at [1021, 20] on div "Dec-25" at bounding box center [1009, 15] width 108 height 15
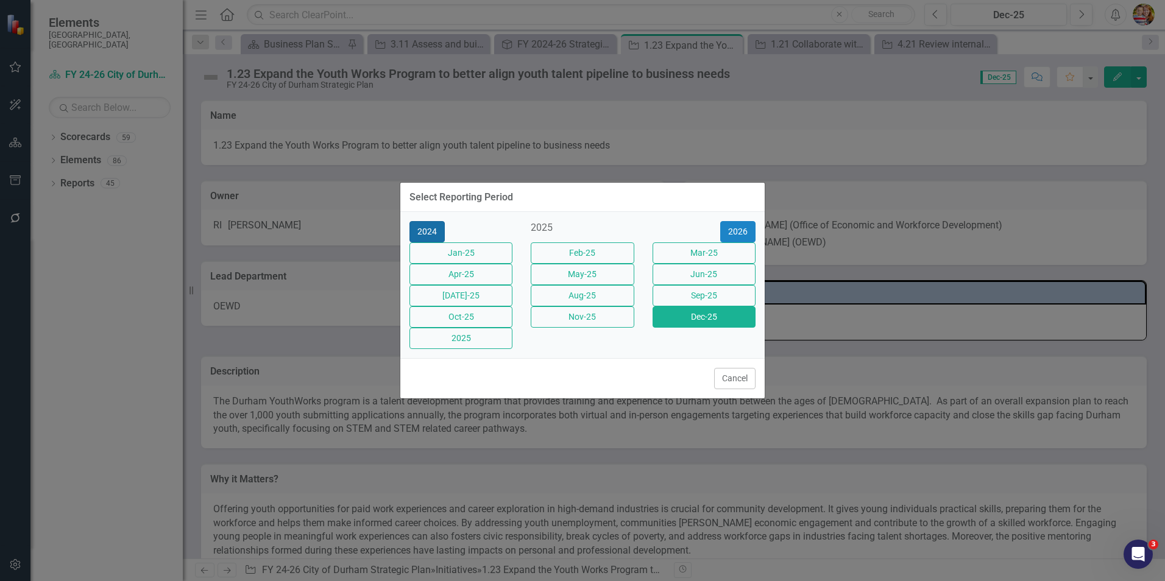
click at [426, 221] on button "2024" at bounding box center [427, 231] width 35 height 21
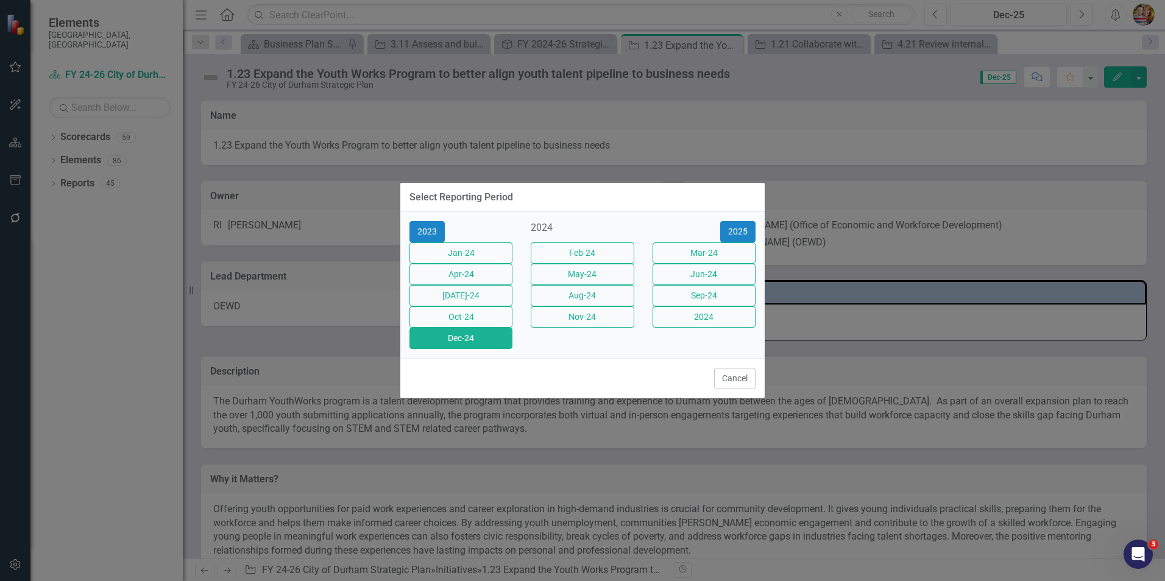
click at [465, 349] on button "Dec-24" at bounding box center [461, 338] width 103 height 21
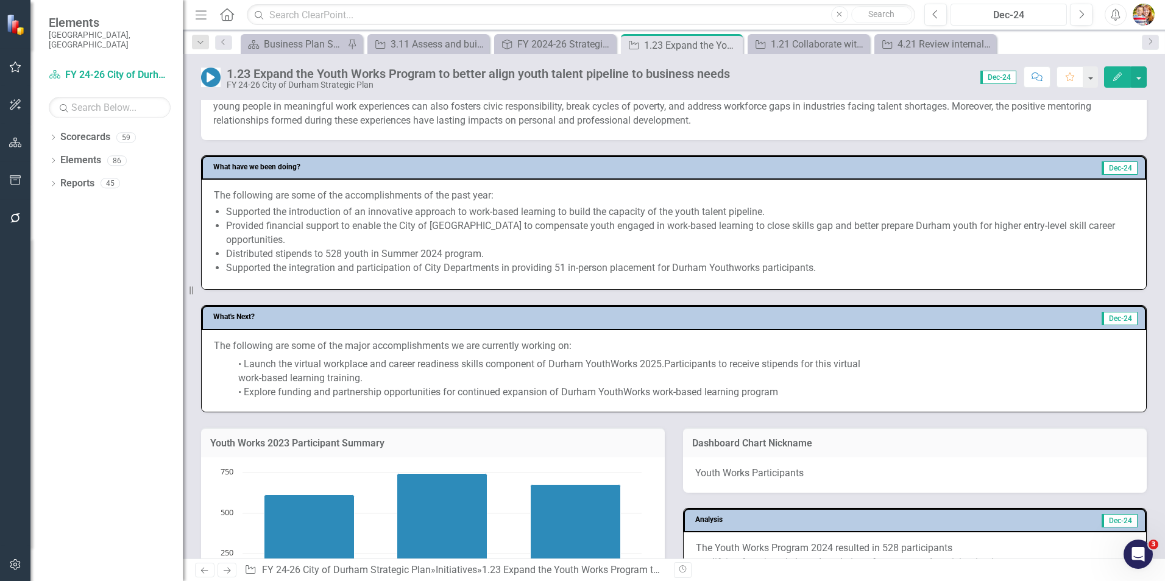
scroll to position [427, 0]
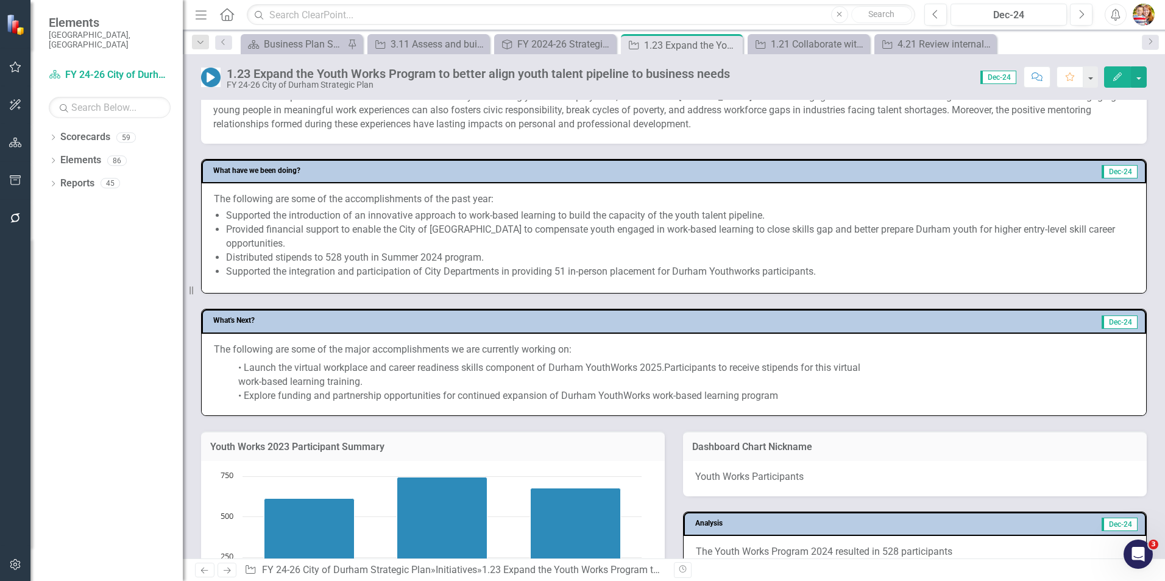
click at [243, 223] on li "Supported the introduction of an innovative approach to work-based learning to …" at bounding box center [680, 216] width 908 height 14
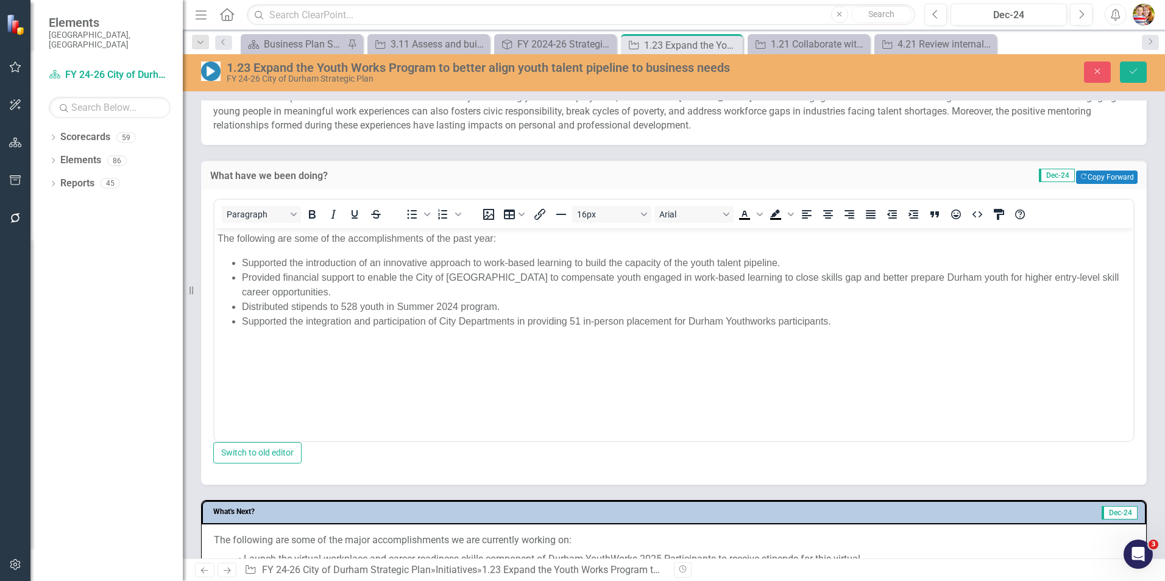
scroll to position [0, 0]
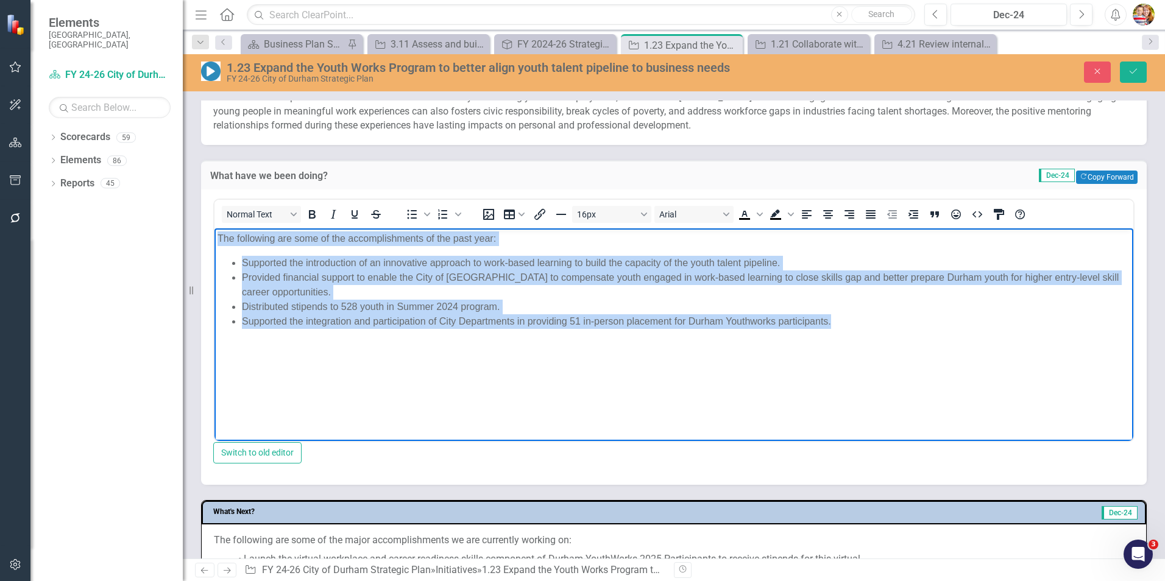
drag, startPoint x: 218, startPoint y: 236, endPoint x: 860, endPoint y: 329, distance: 649.0
click at [855, 329] on body "The following are some of the accomplishments of the past year: Supported the i…" at bounding box center [674, 320] width 919 height 183
copy body "The following are some of the accomplishments of the past year: Supported the i…"
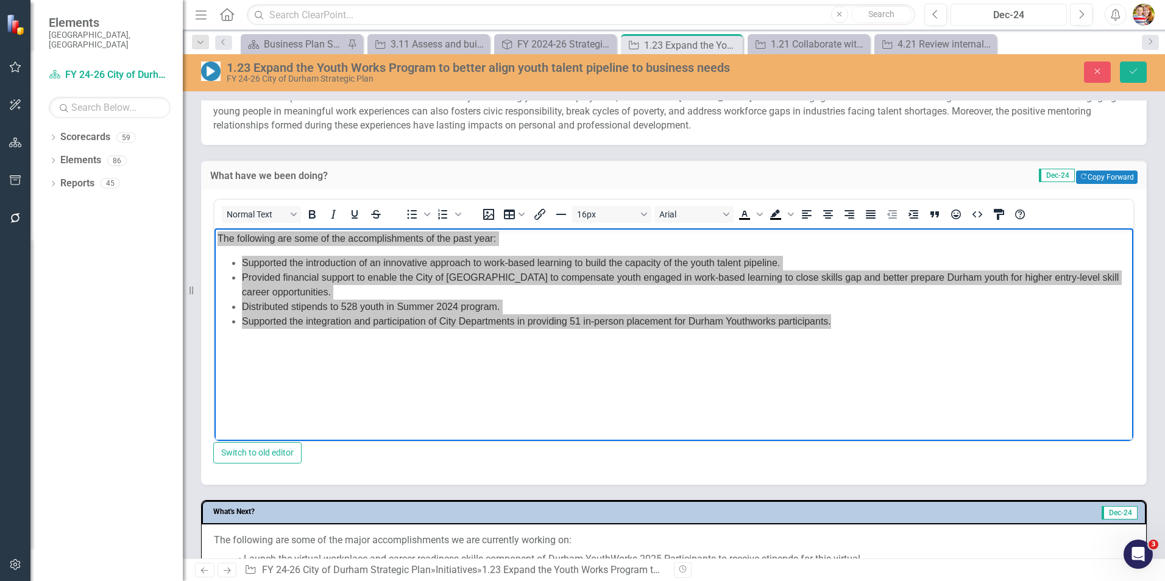
click at [1015, 11] on div "Dec-24" at bounding box center [1009, 15] width 108 height 15
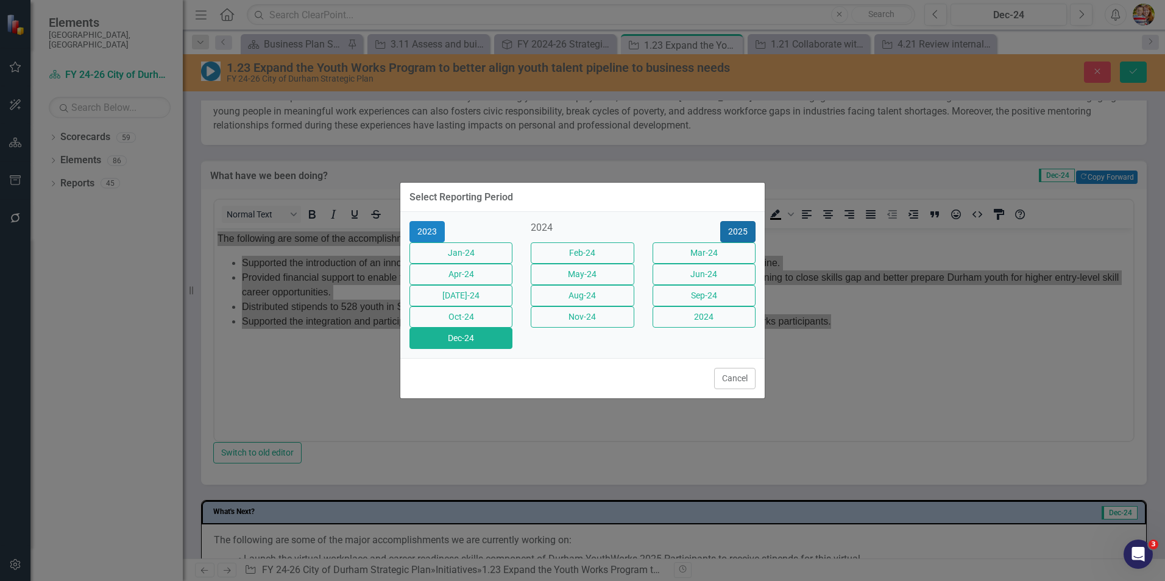
click at [741, 221] on button "2025" at bounding box center [737, 231] width 35 height 21
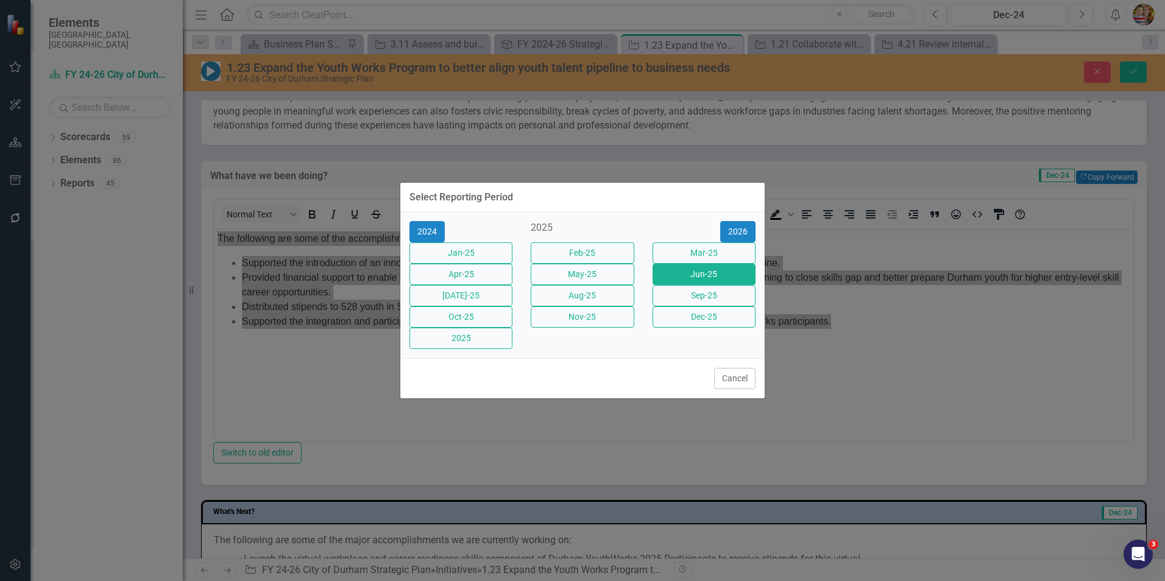
click at [705, 271] on button "Jun-25" at bounding box center [704, 274] width 103 height 21
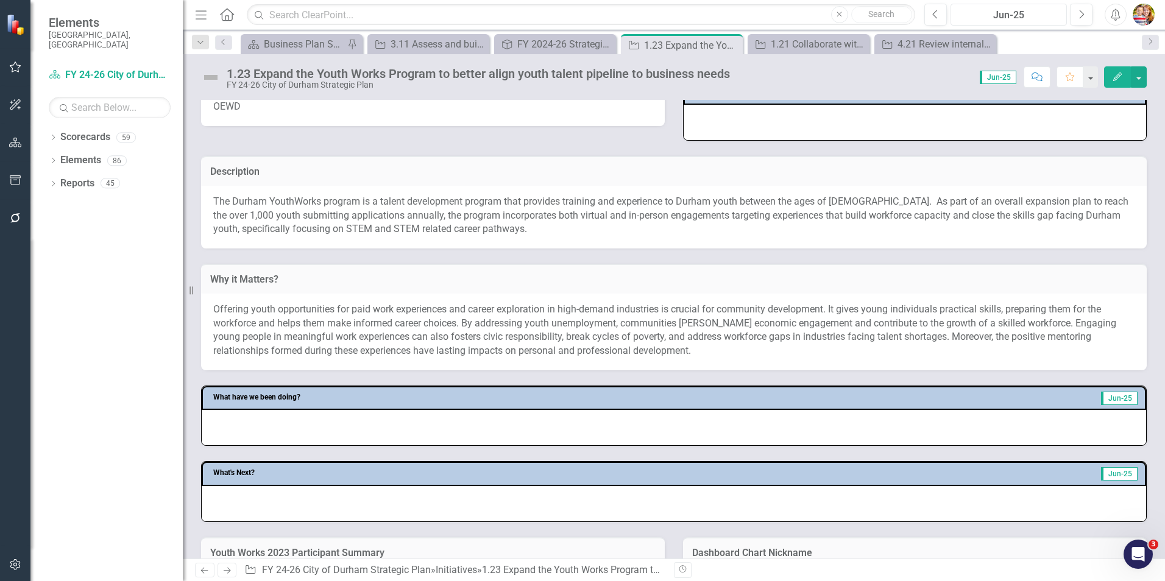
scroll to position [366, 0]
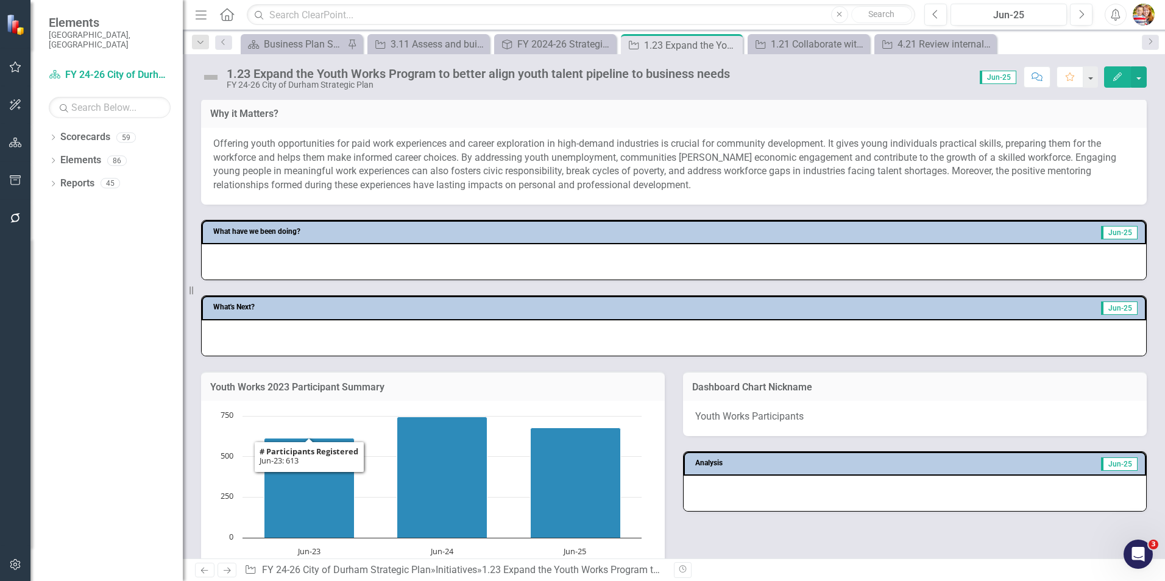
click at [253, 277] on div at bounding box center [674, 261] width 945 height 35
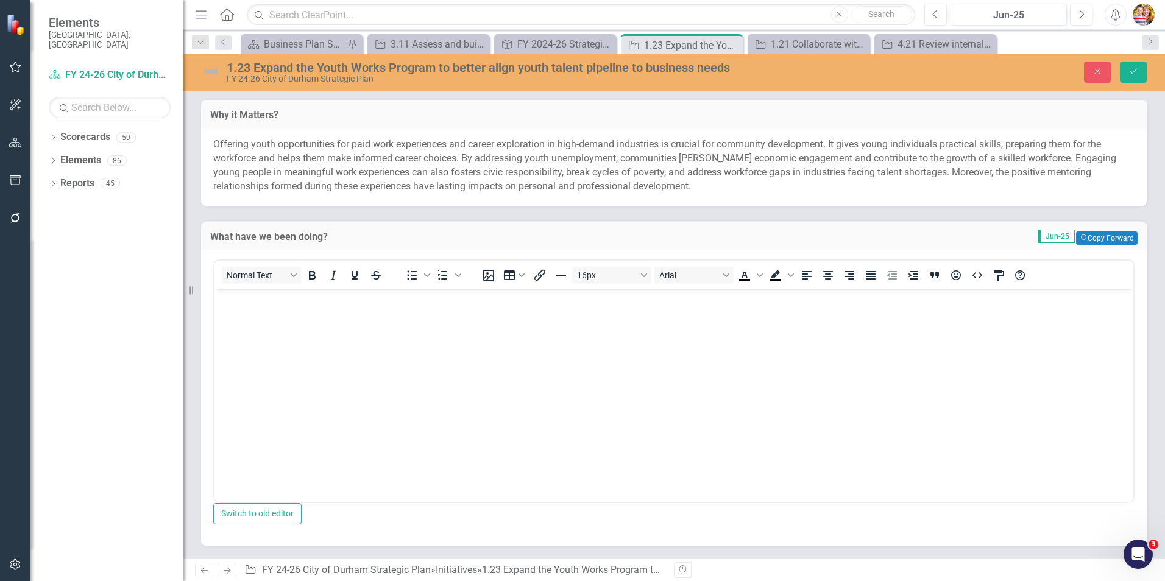
scroll to position [0, 0]
click at [249, 310] on body "Rich Text Area. Press ALT-0 for help." at bounding box center [674, 380] width 919 height 183
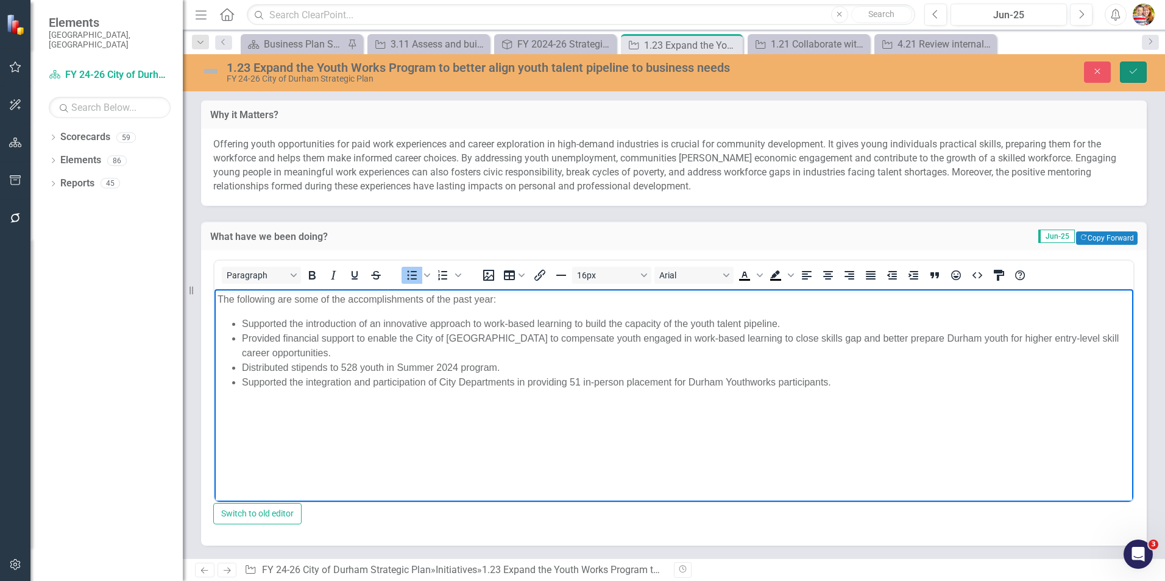
click at [1139, 68] on button "Save" at bounding box center [1133, 72] width 27 height 21
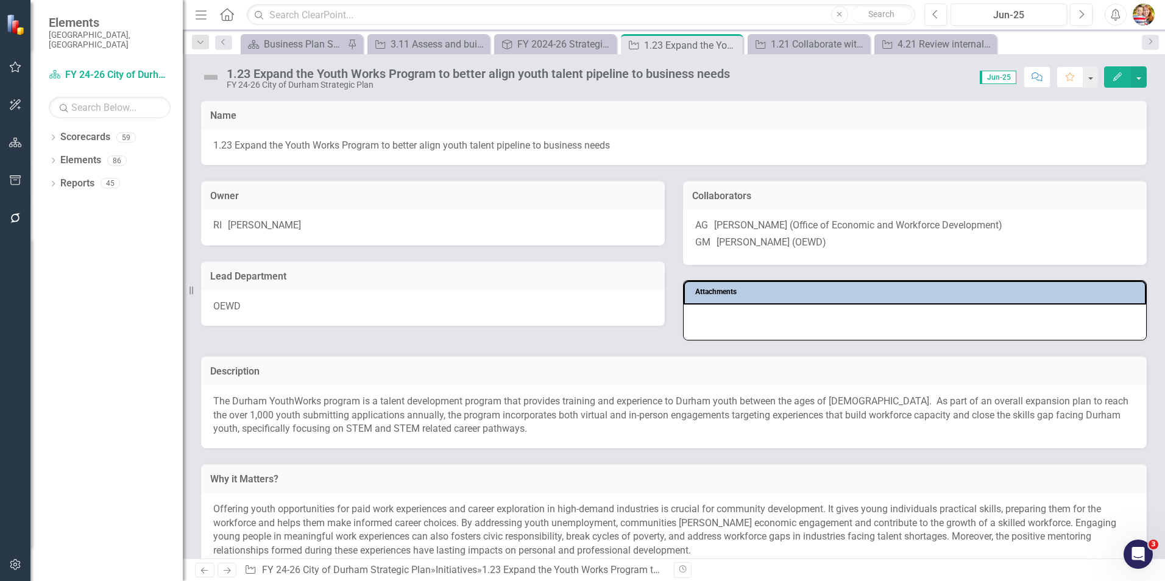
scroll to position [366, 0]
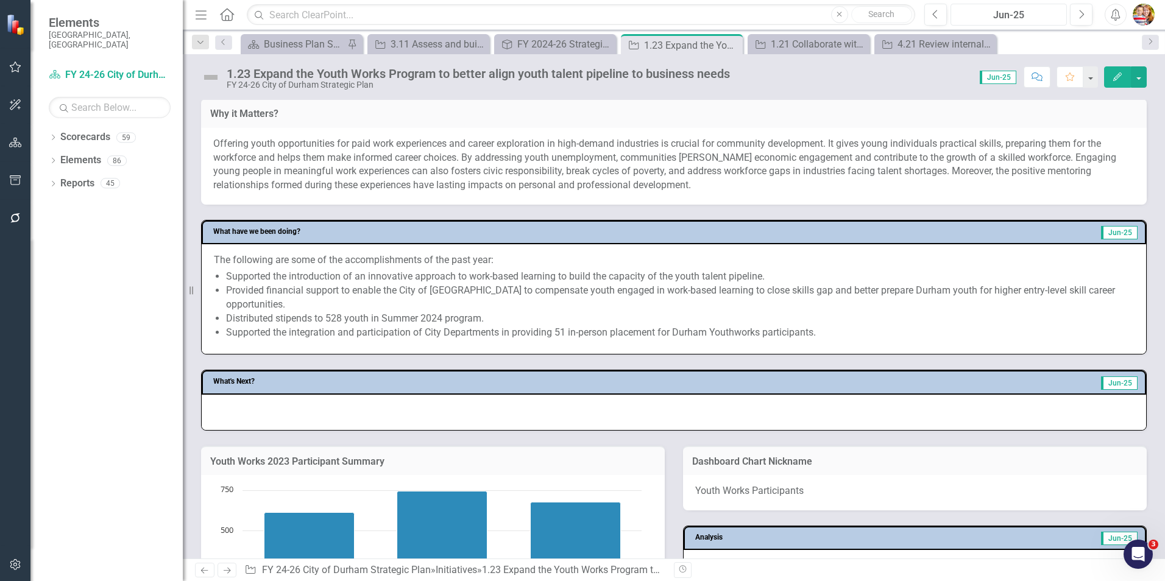
click at [1001, 18] on div "Jun-25" at bounding box center [1009, 15] width 108 height 15
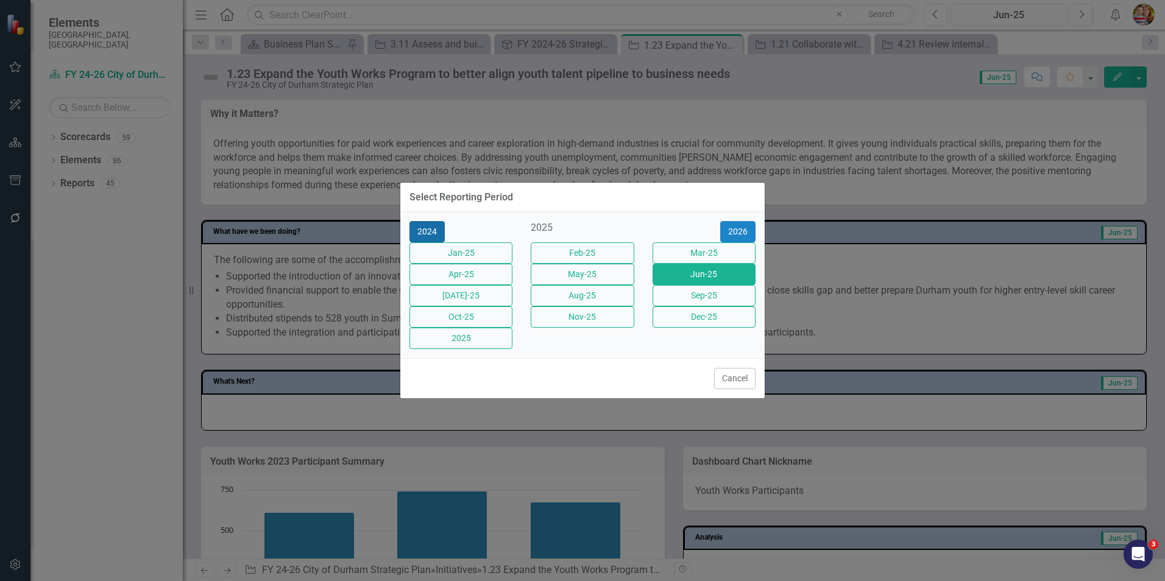
click at [416, 221] on button "2024" at bounding box center [427, 231] width 35 height 21
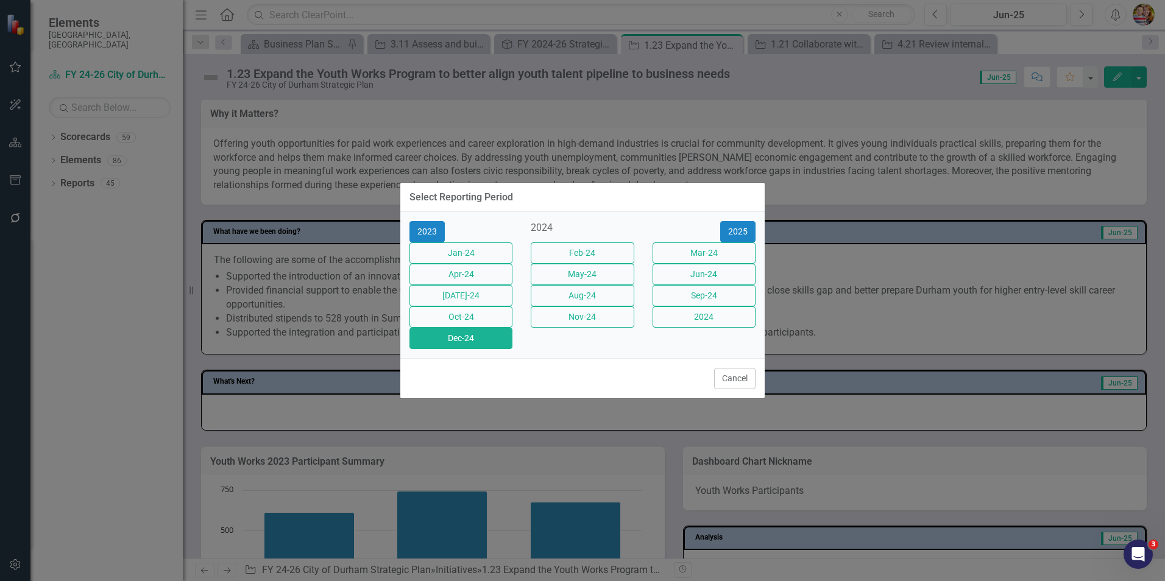
click at [474, 349] on button "Dec-24" at bounding box center [461, 338] width 103 height 21
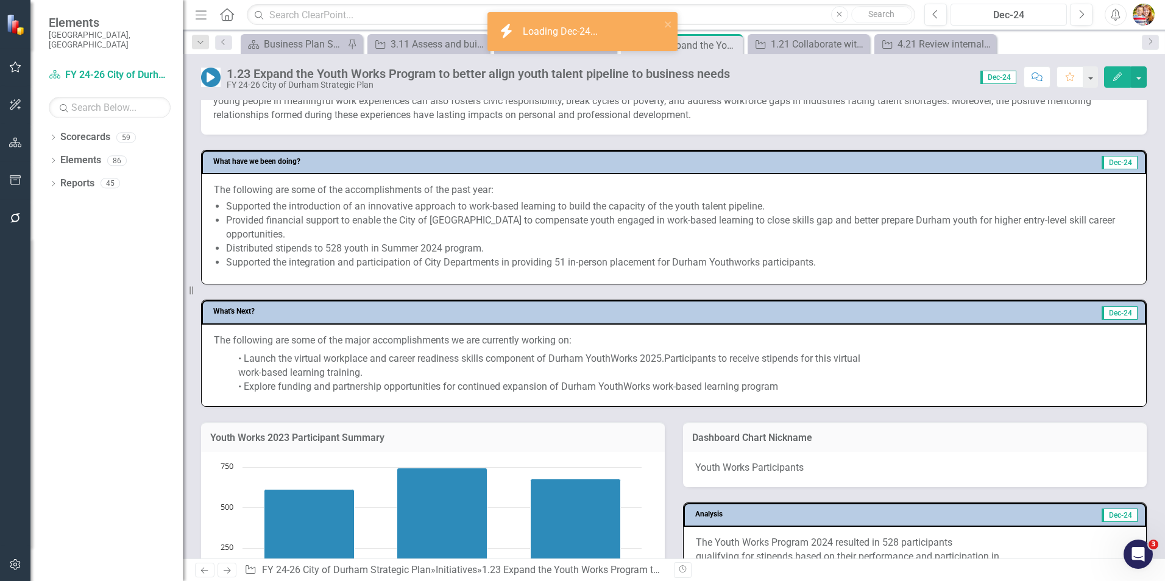
scroll to position [609, 0]
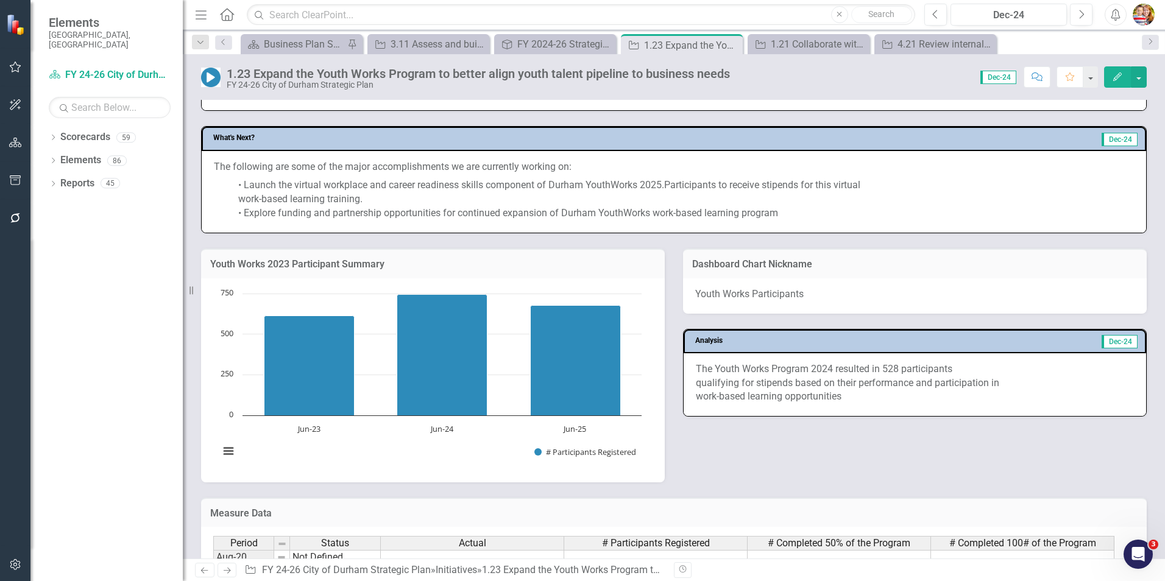
click at [307, 207] on p "• Launch the virtual workplace and career readiness skills component of Durham …" at bounding box center [674, 198] width 920 height 44
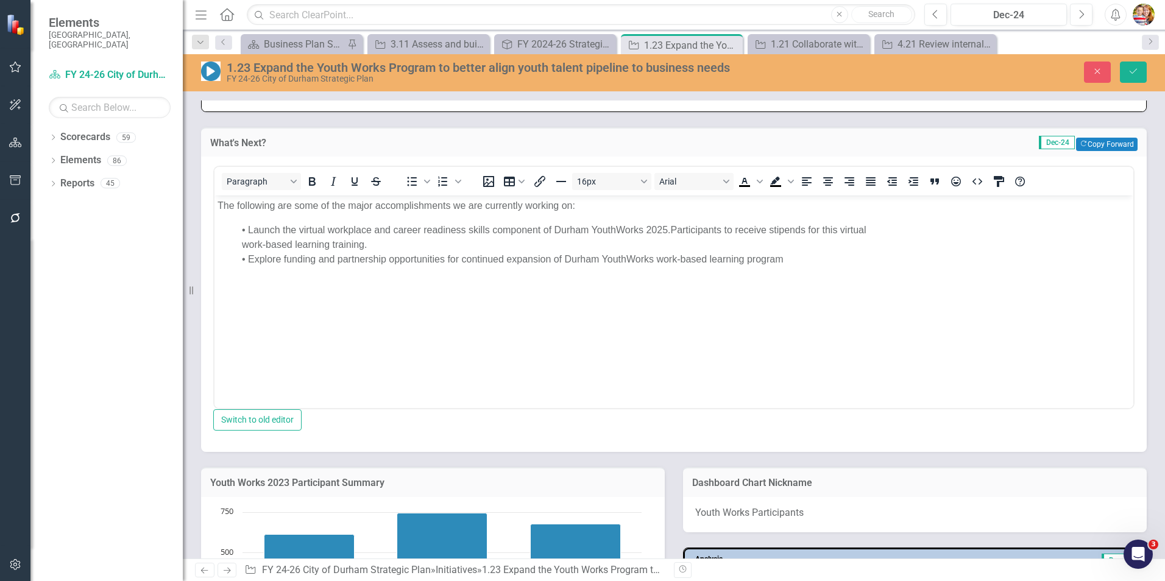
scroll to position [0, 0]
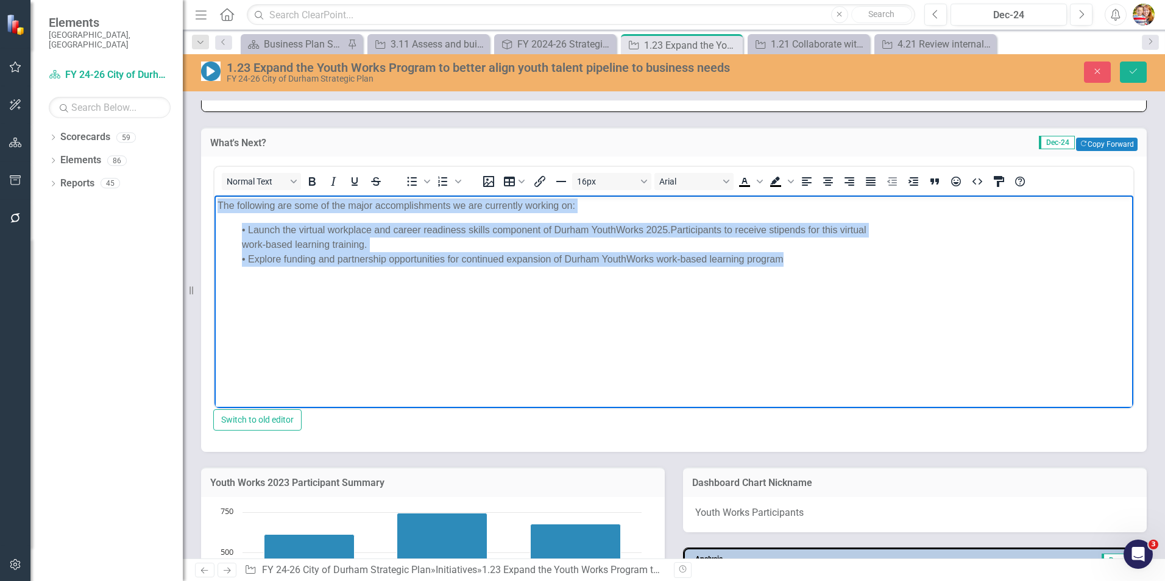
drag, startPoint x: 218, startPoint y: 202, endPoint x: 858, endPoint y: 287, distance: 646.1
click at [854, 288] on body "The following are some of the major accomplishments we are currently working on…" at bounding box center [674, 287] width 919 height 183
copy body "The following are some of the major accomplishments we are currently working on…"
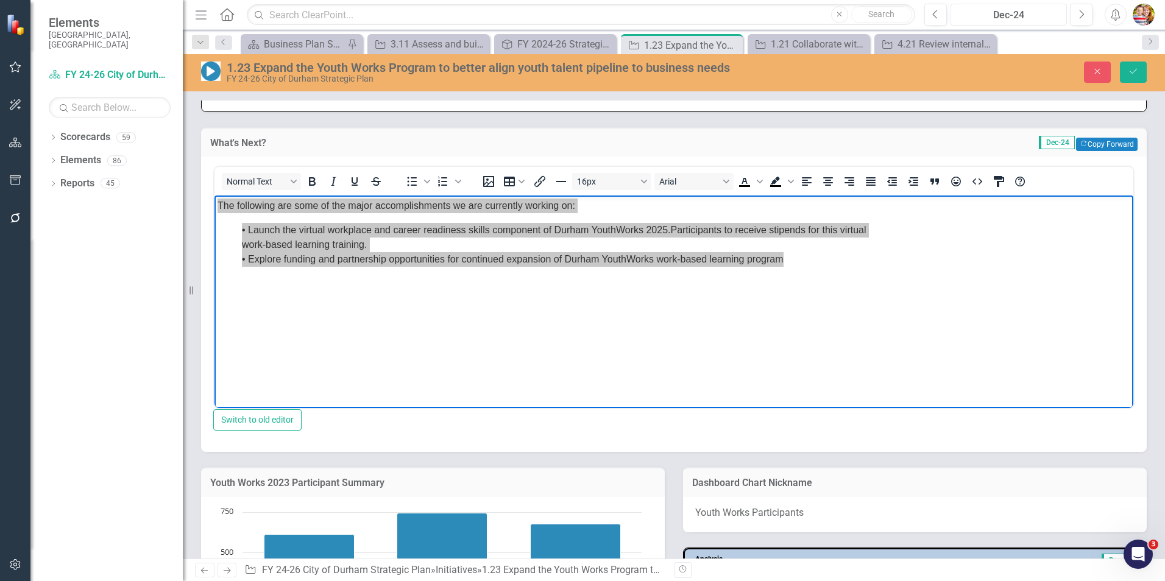
click at [1026, 14] on div "Dec-24" at bounding box center [1009, 15] width 108 height 15
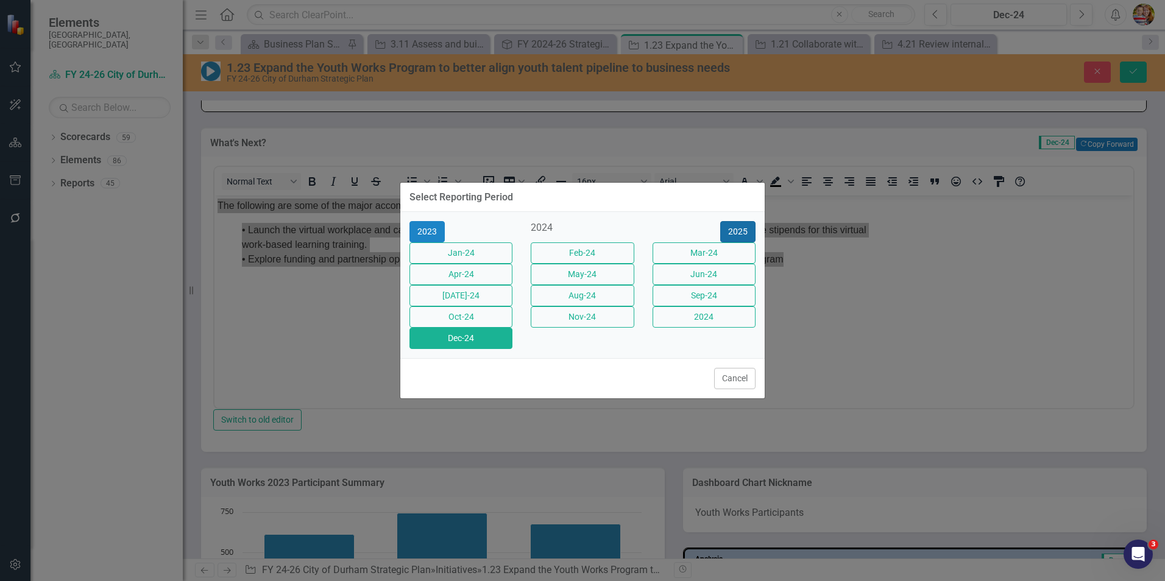
click at [733, 221] on button "2025" at bounding box center [737, 231] width 35 height 21
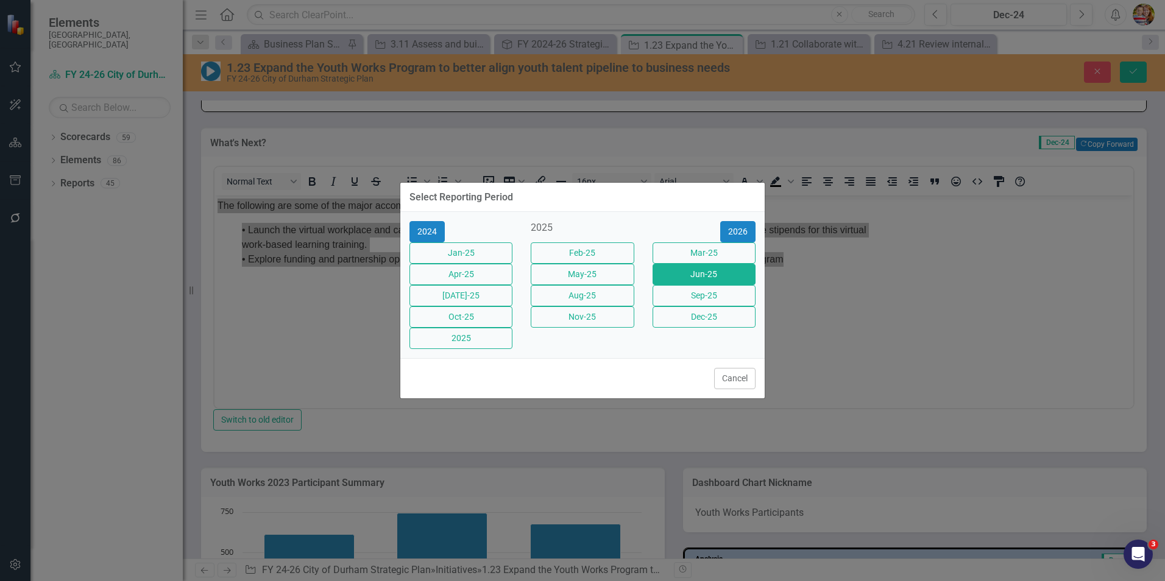
click at [699, 273] on button "Jun-25" at bounding box center [704, 274] width 103 height 21
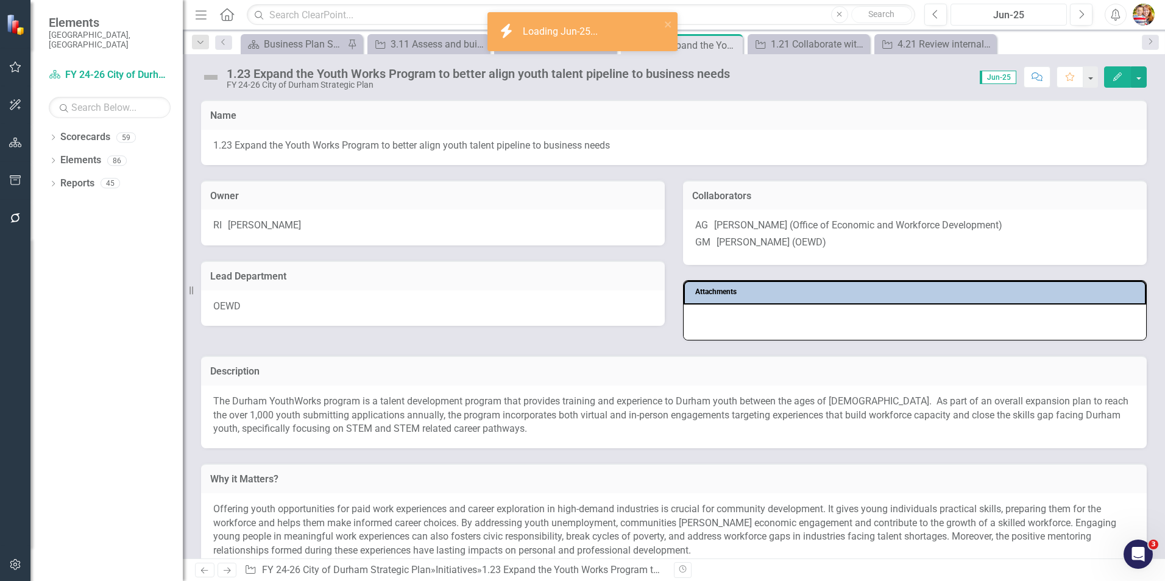
scroll to position [366, 0]
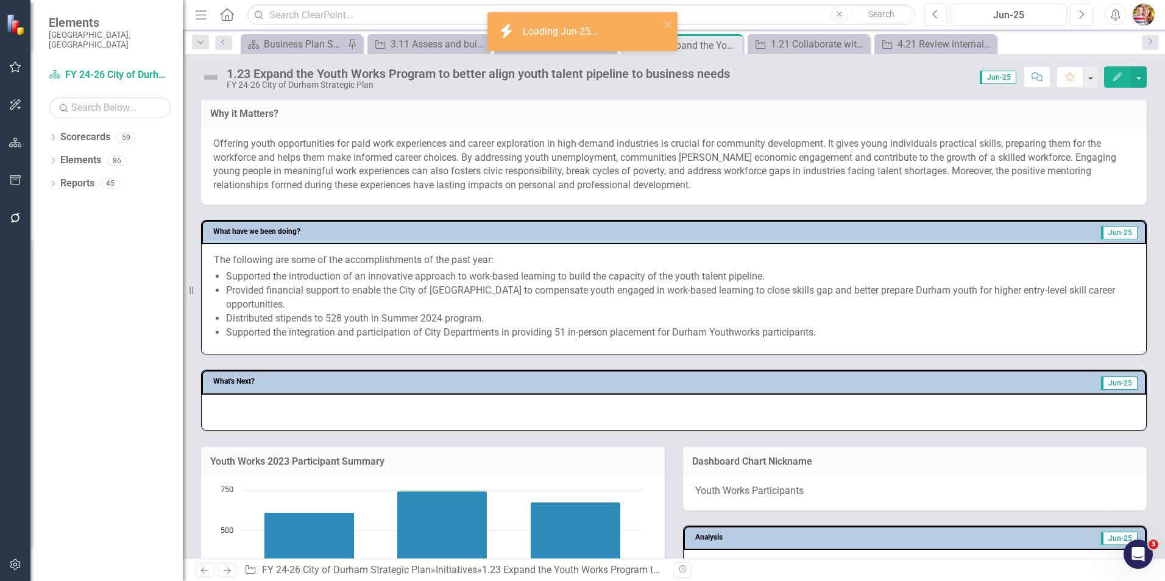
click at [253, 422] on div at bounding box center [674, 412] width 945 height 35
click at [254, 422] on div at bounding box center [674, 412] width 945 height 35
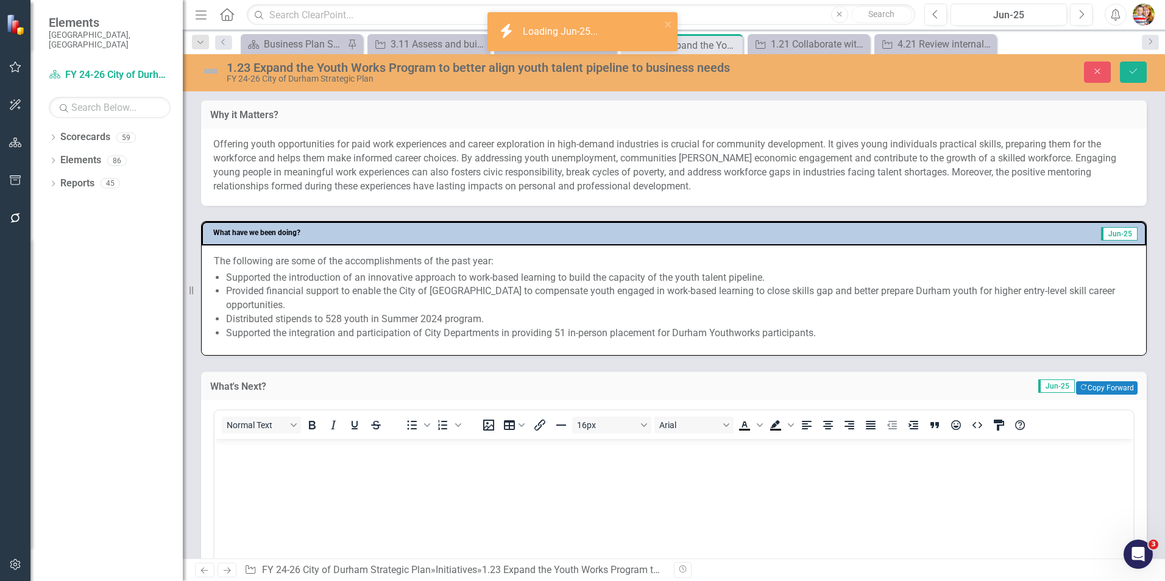
scroll to position [0, 0]
click at [230, 452] on p "Rich Text Area. Press ALT-0 for help." at bounding box center [674, 449] width 913 height 15
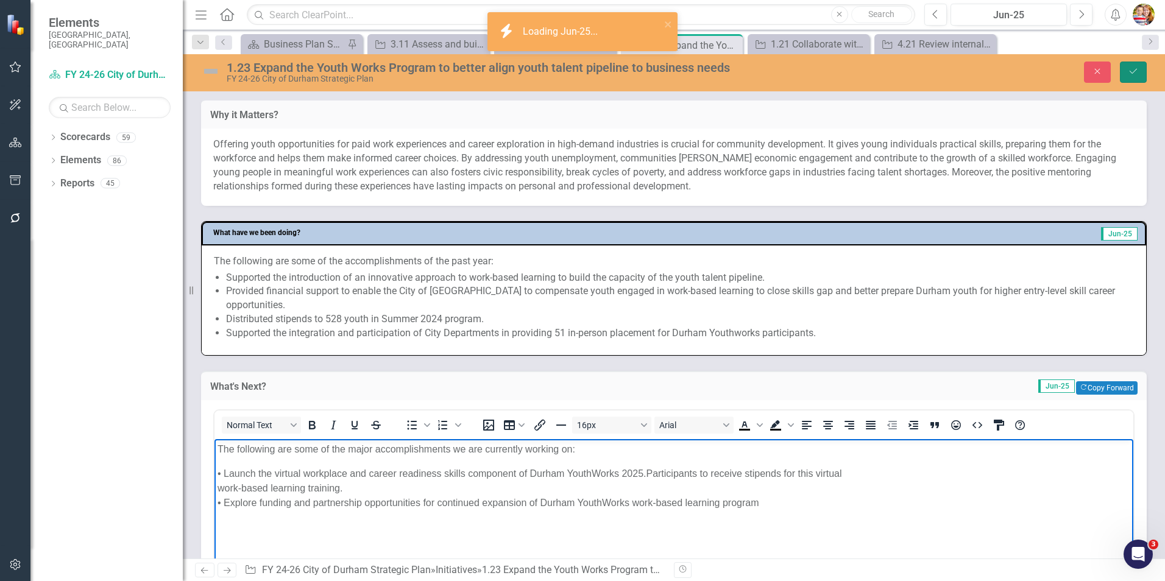
click at [1141, 69] on button "Save" at bounding box center [1133, 72] width 27 height 21
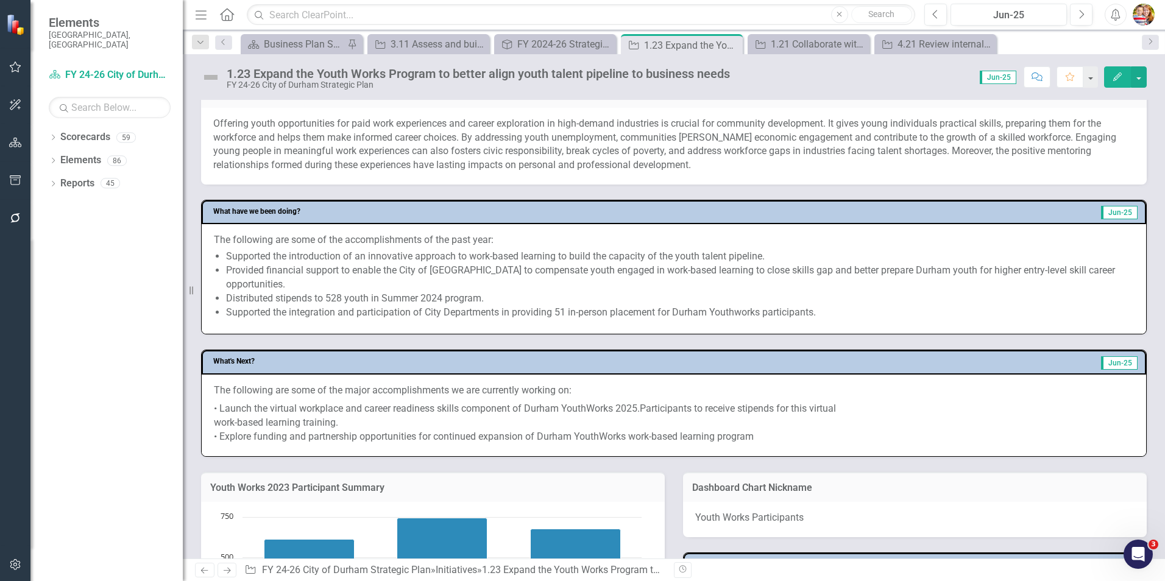
scroll to position [488, 0]
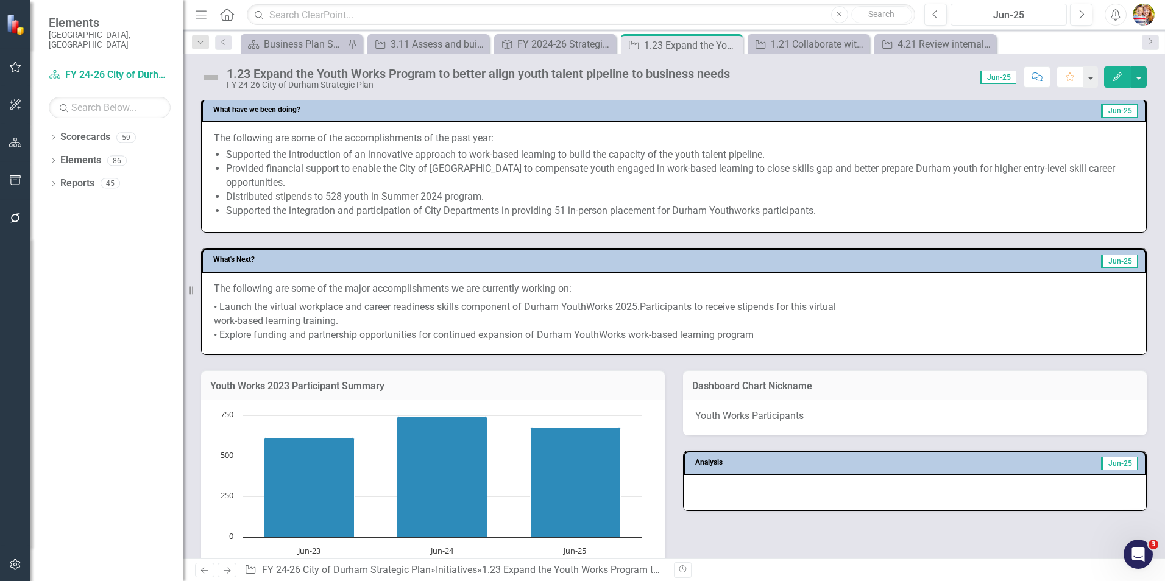
click at [1015, 15] on div "Jun-25" at bounding box center [1009, 15] width 108 height 15
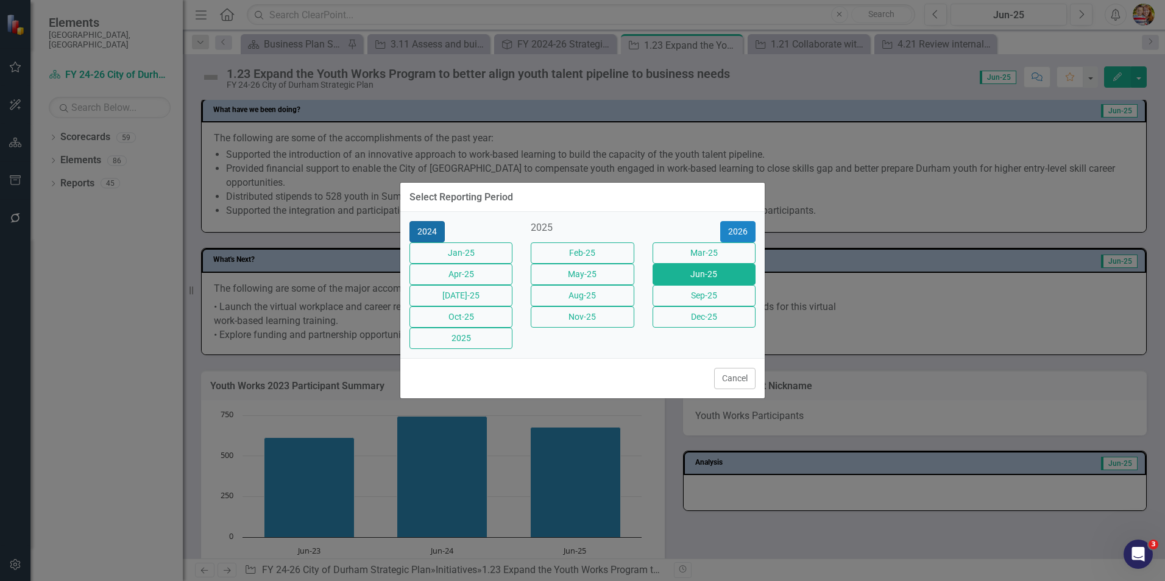
click at [435, 221] on button "2024" at bounding box center [427, 231] width 35 height 21
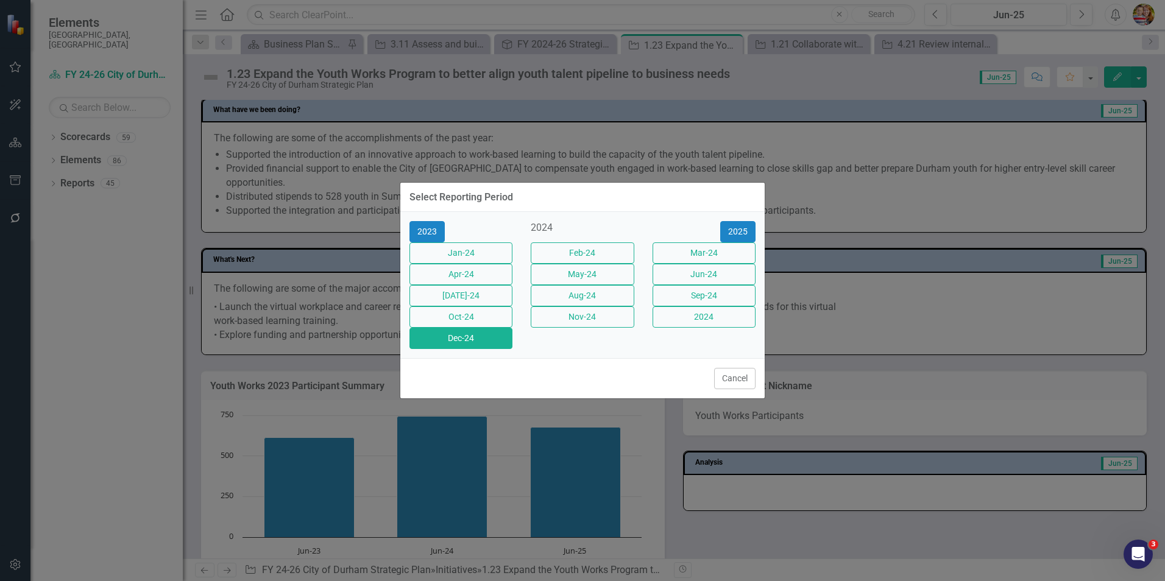
click at [449, 349] on button "Dec-24" at bounding box center [461, 338] width 103 height 21
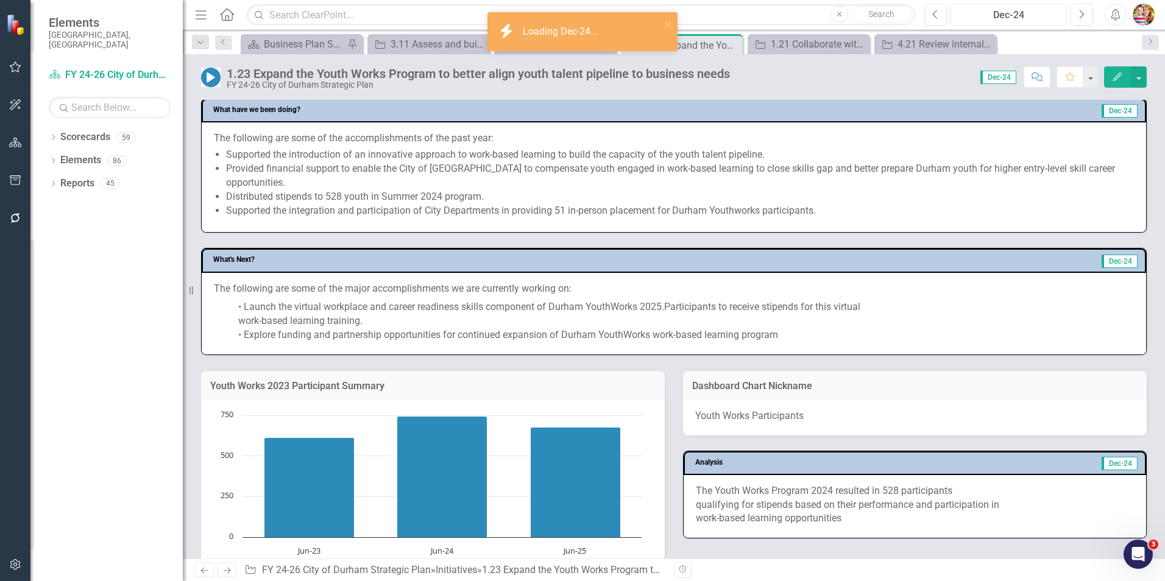
scroll to position [670, 0]
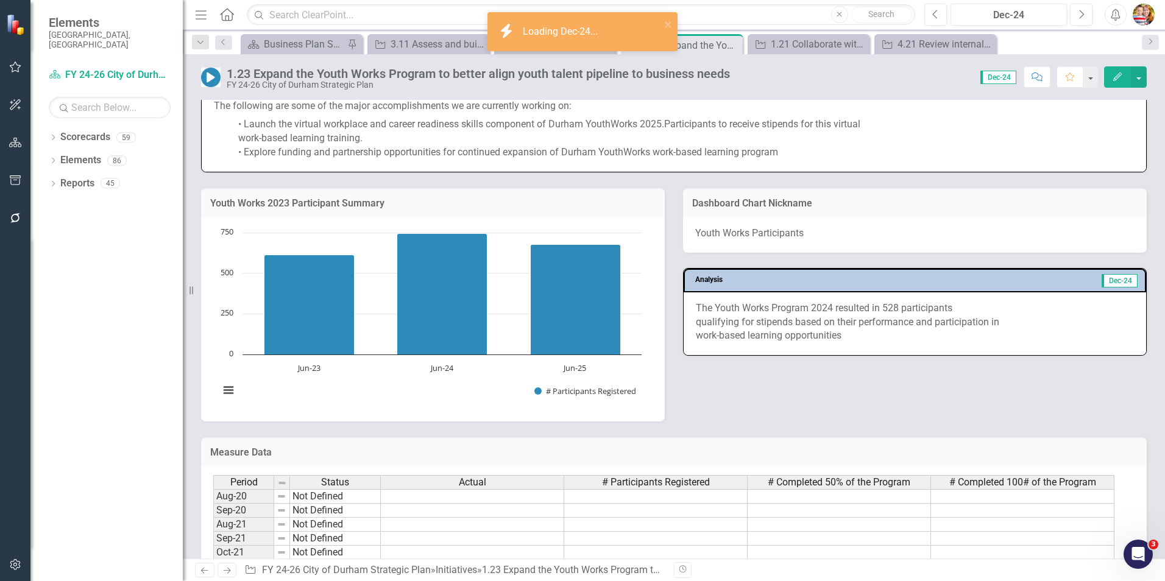
click at [739, 337] on p "The Youth Works Program 2024 resulted in 528 participants qualifying for stipen…" at bounding box center [915, 323] width 438 height 42
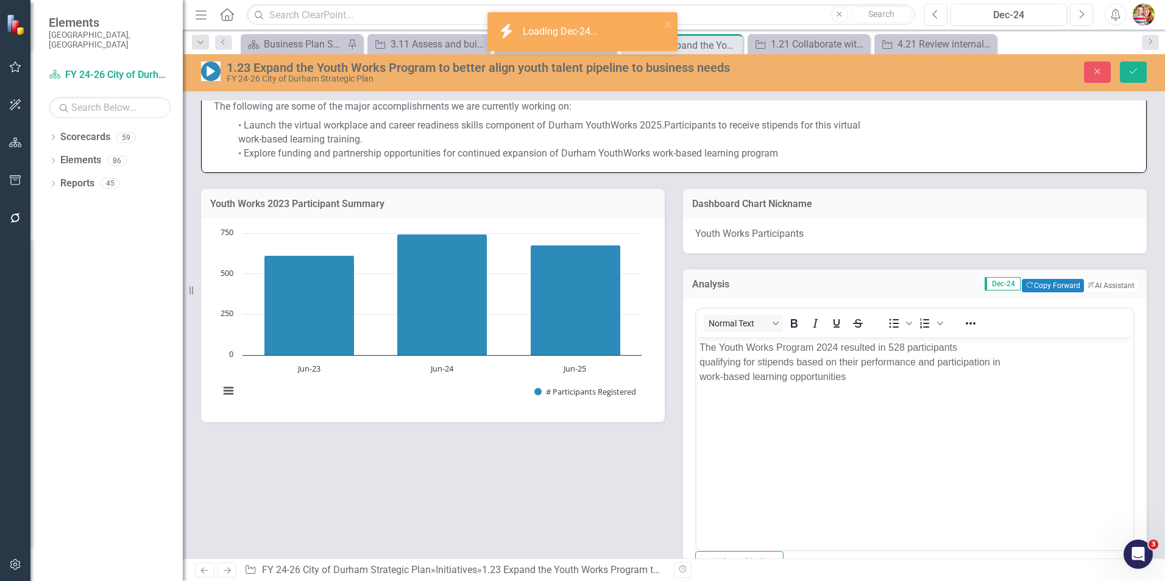
scroll to position [0, 0]
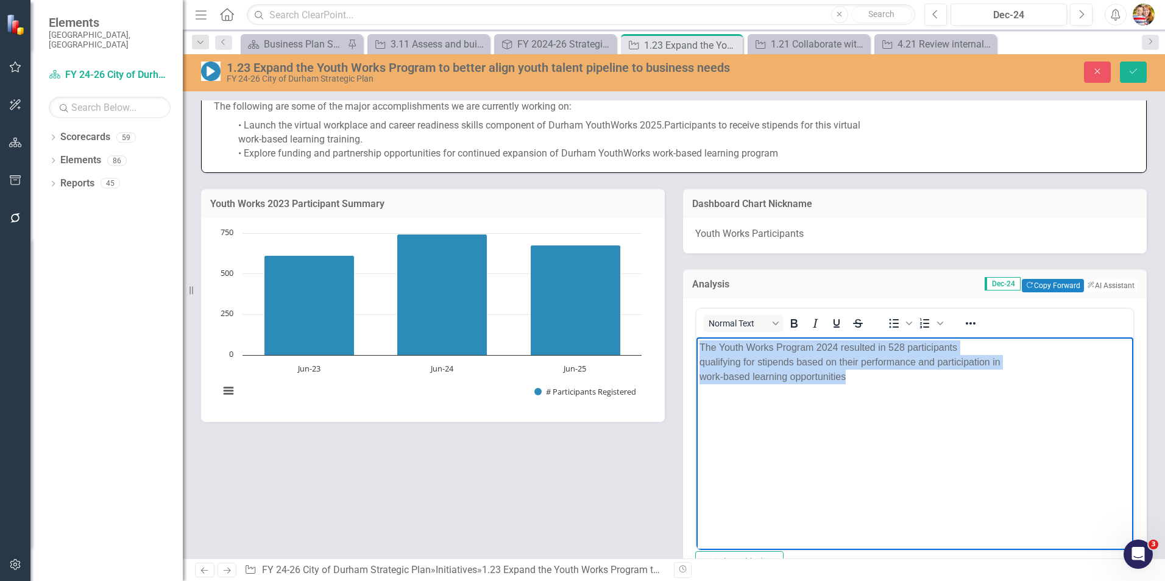
drag, startPoint x: 701, startPoint y: 345, endPoint x: 865, endPoint y: 377, distance: 167.6
click at [865, 377] on p "The Youth Works Program 2024 resulted in 528 participants qualifying for stipen…" at bounding box center [915, 362] width 431 height 44
copy p "The Youth Works Program 2024 resulted in 528 participants qualifying for stipen…"
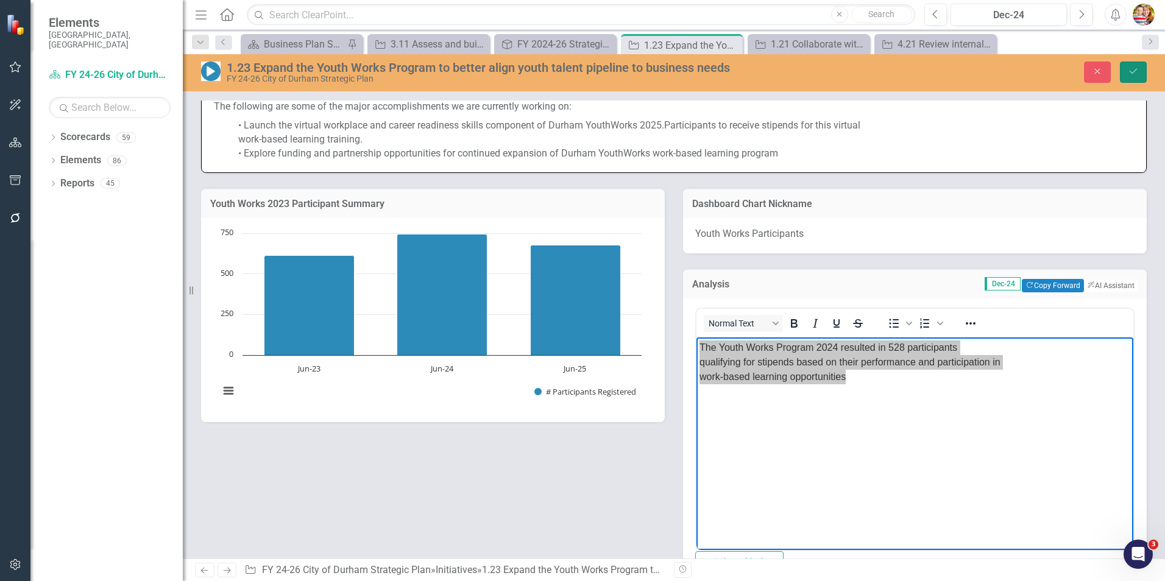
click at [1142, 72] on button "Save" at bounding box center [1133, 72] width 27 height 21
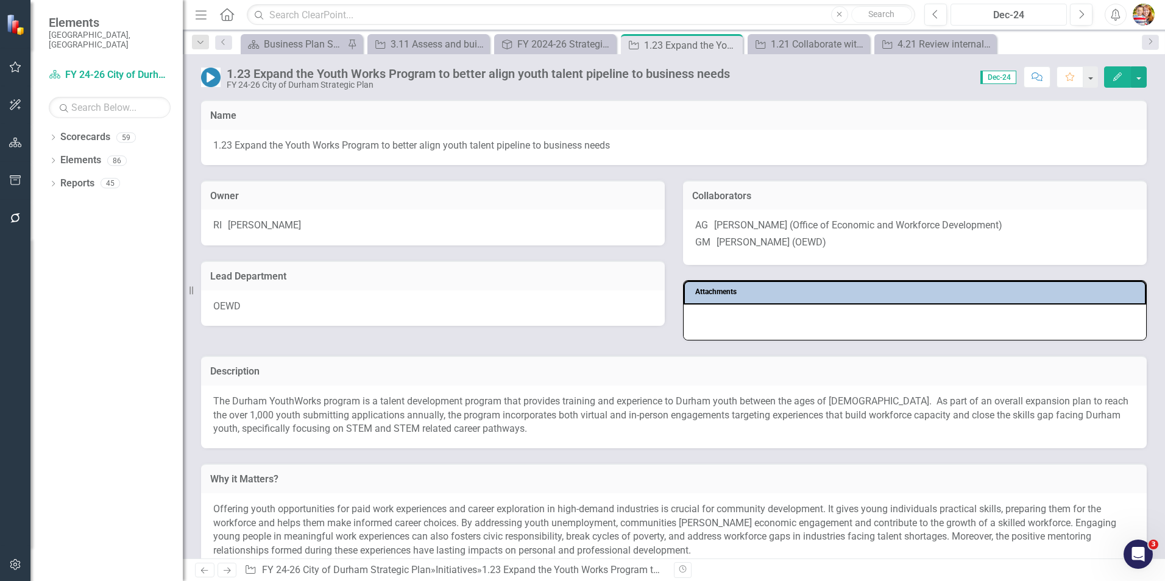
click at [1032, 17] on div "Dec-24" at bounding box center [1009, 15] width 108 height 15
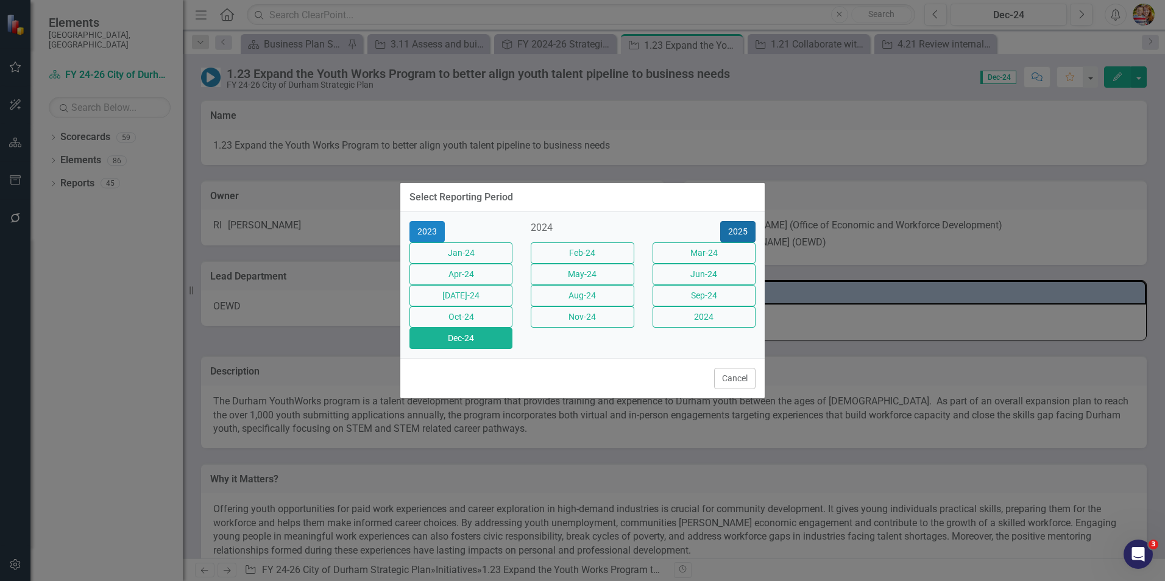
click at [751, 221] on button "2025" at bounding box center [737, 231] width 35 height 21
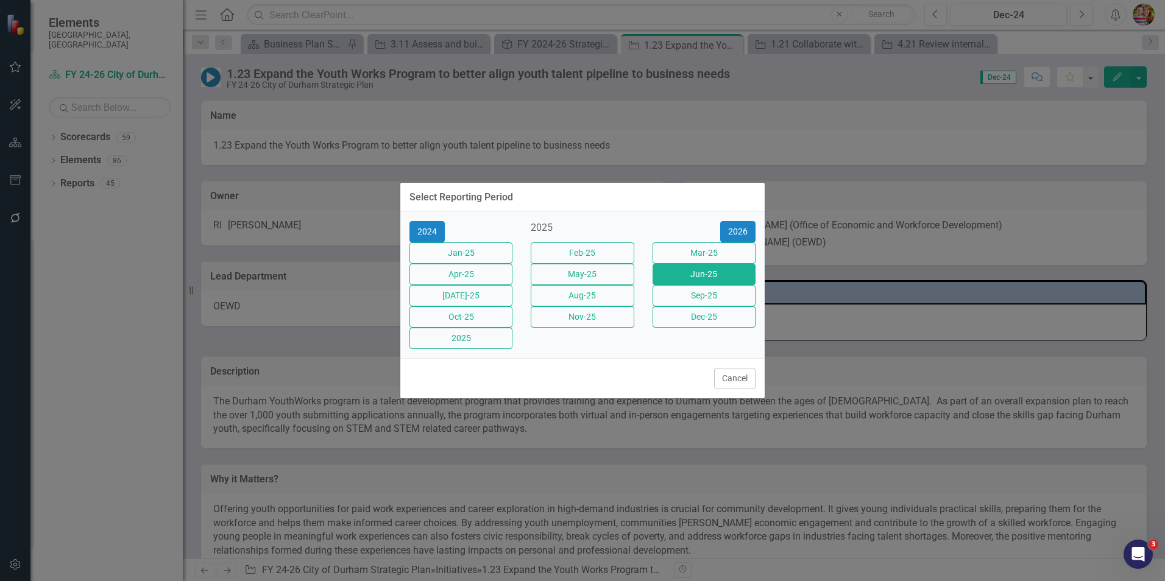
click at [687, 267] on button "Jun-25" at bounding box center [704, 274] width 103 height 21
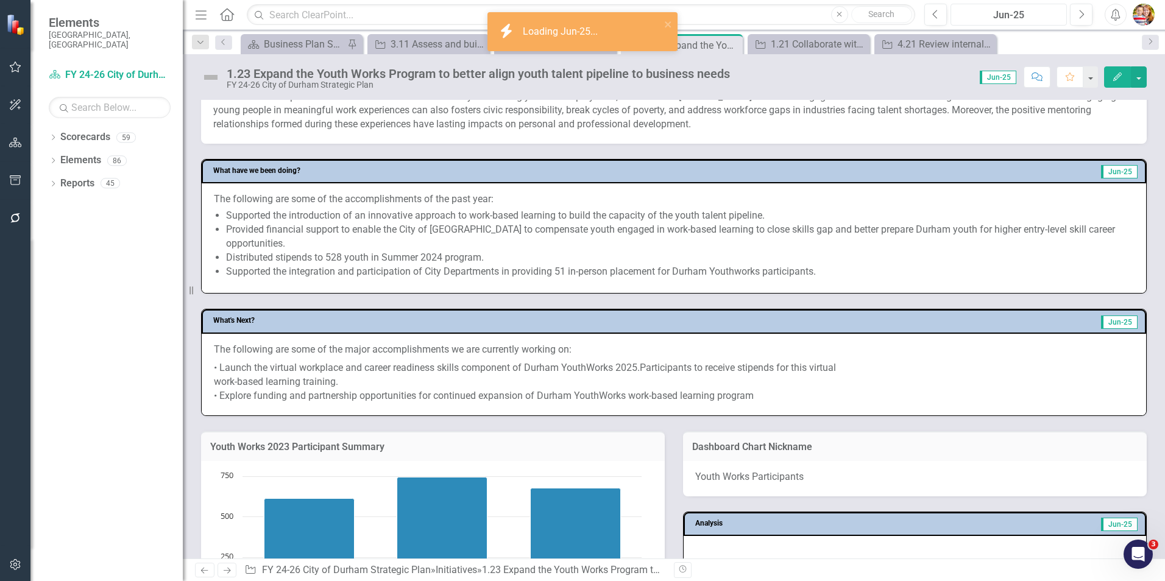
scroll to position [670, 0]
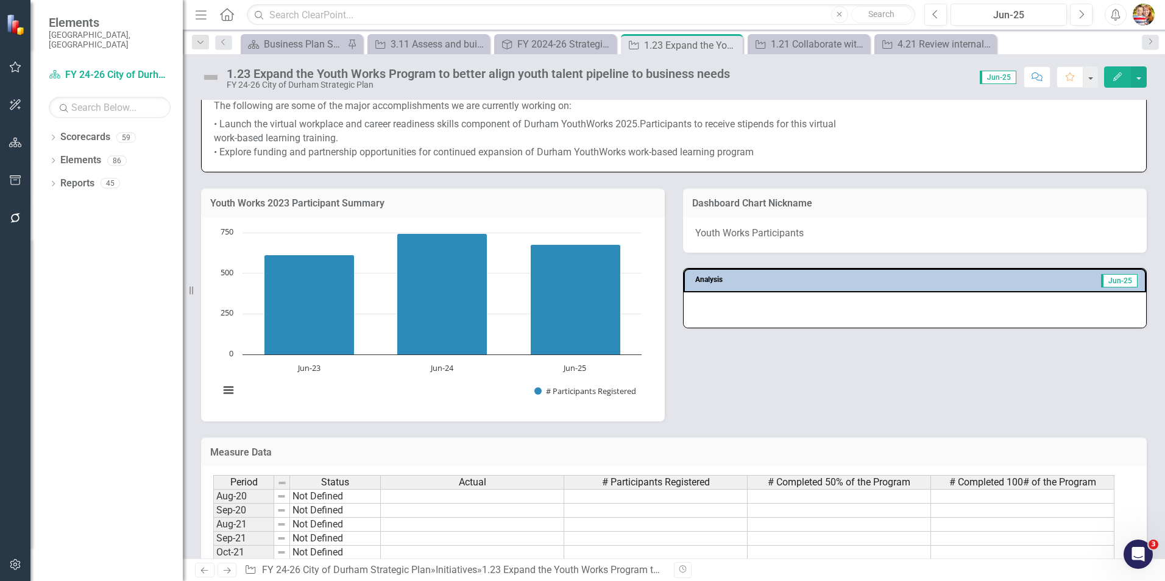
click at [701, 318] on div at bounding box center [915, 310] width 463 height 35
click at [703, 315] on div at bounding box center [915, 310] width 463 height 35
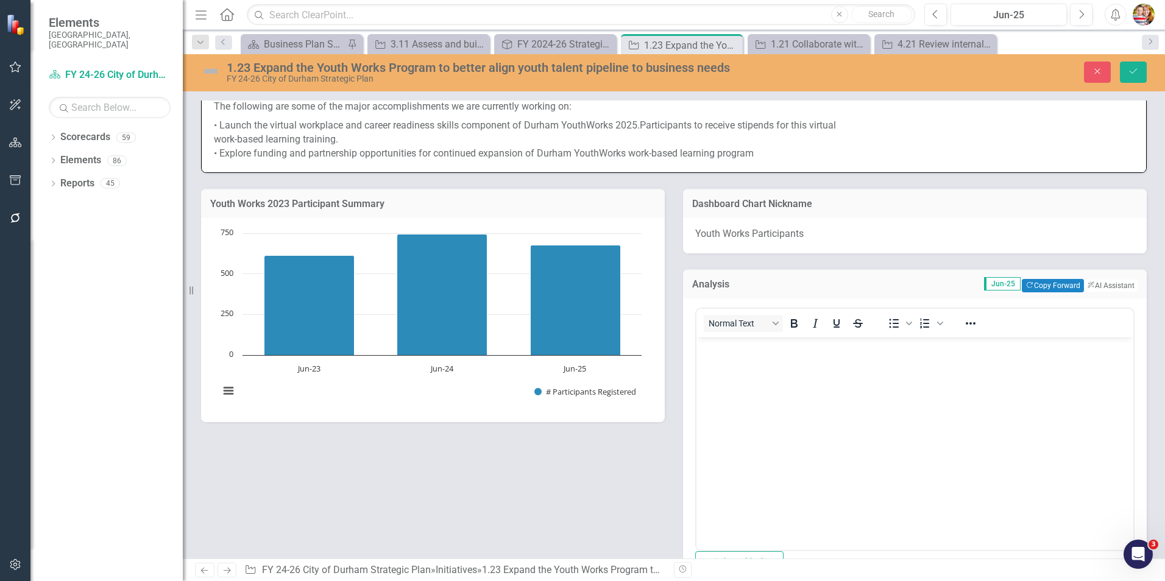
scroll to position [0, 0]
click at [728, 352] on p "Rich Text Area. Press ALT-0 for help." at bounding box center [915, 347] width 431 height 15
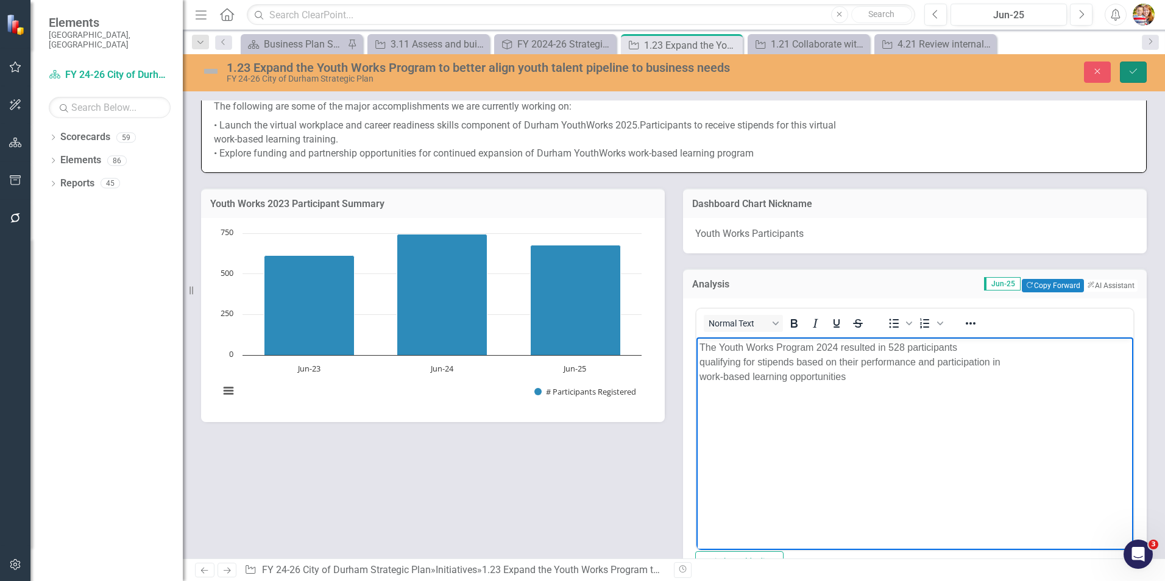
click at [1132, 74] on icon "Save" at bounding box center [1133, 71] width 11 height 9
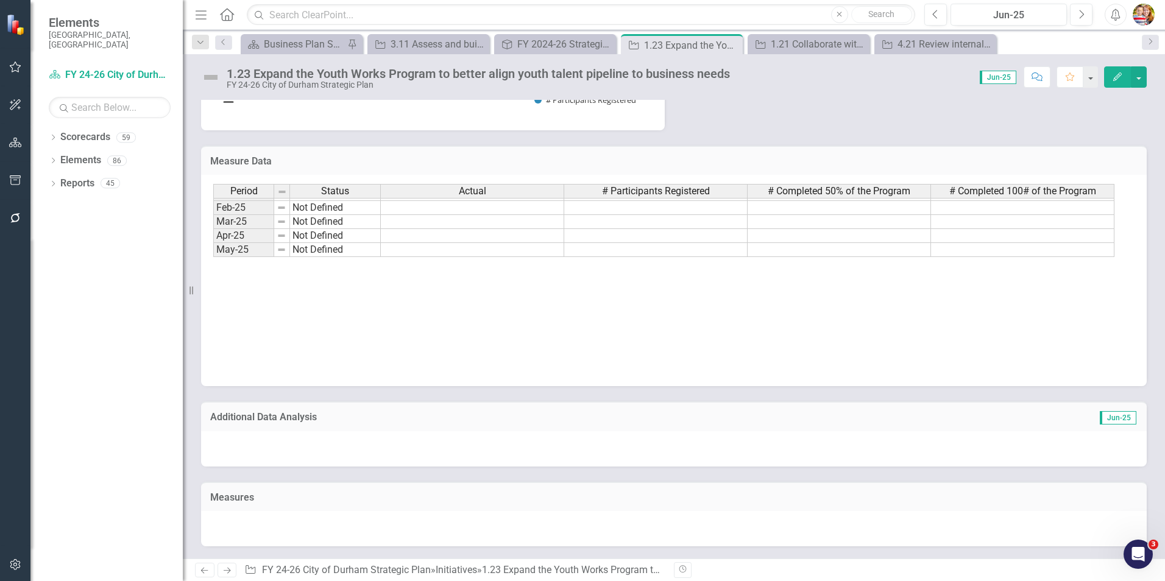
scroll to position [616, 0]
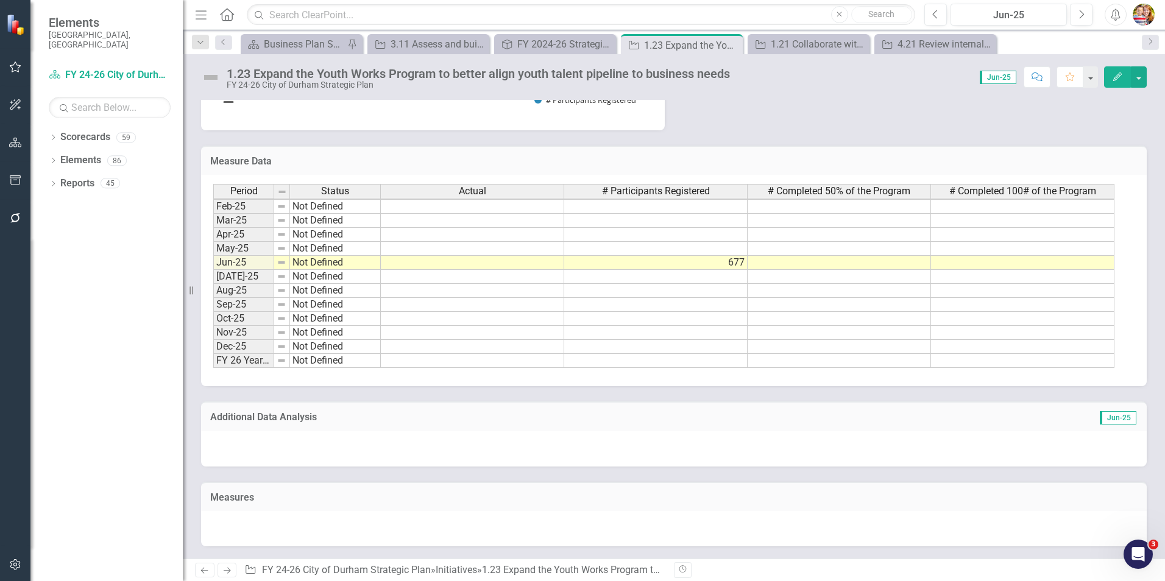
click at [807, 265] on tbody "Sep-23 Not Defined Oct-23 In Progress Nov-23 Close to Target Dec-23 In Progress…" at bounding box center [663, 164] width 901 height 407
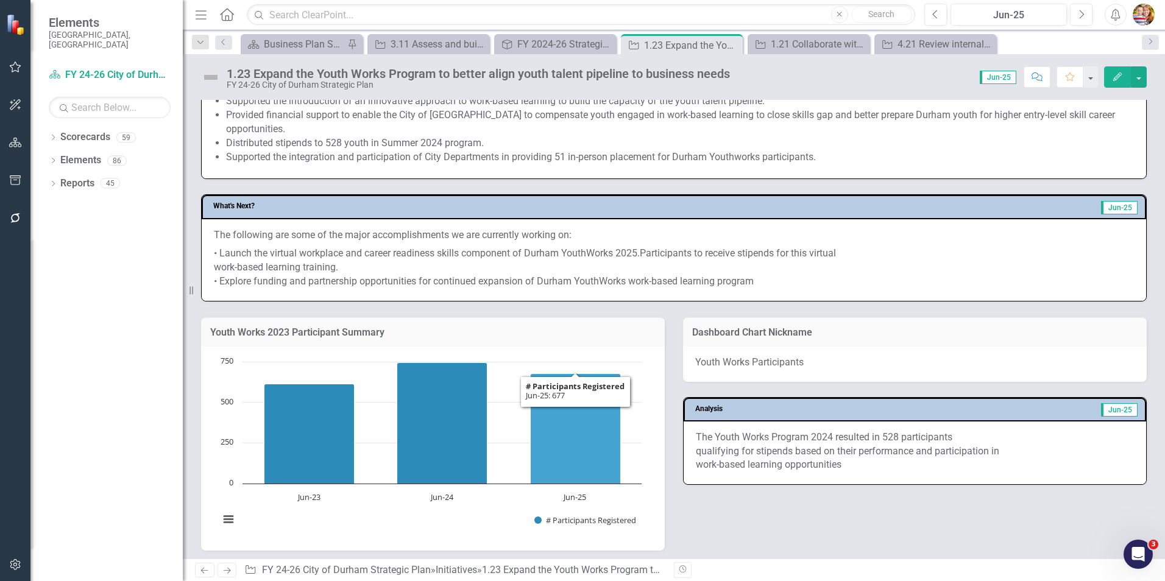
scroll to position [480, 0]
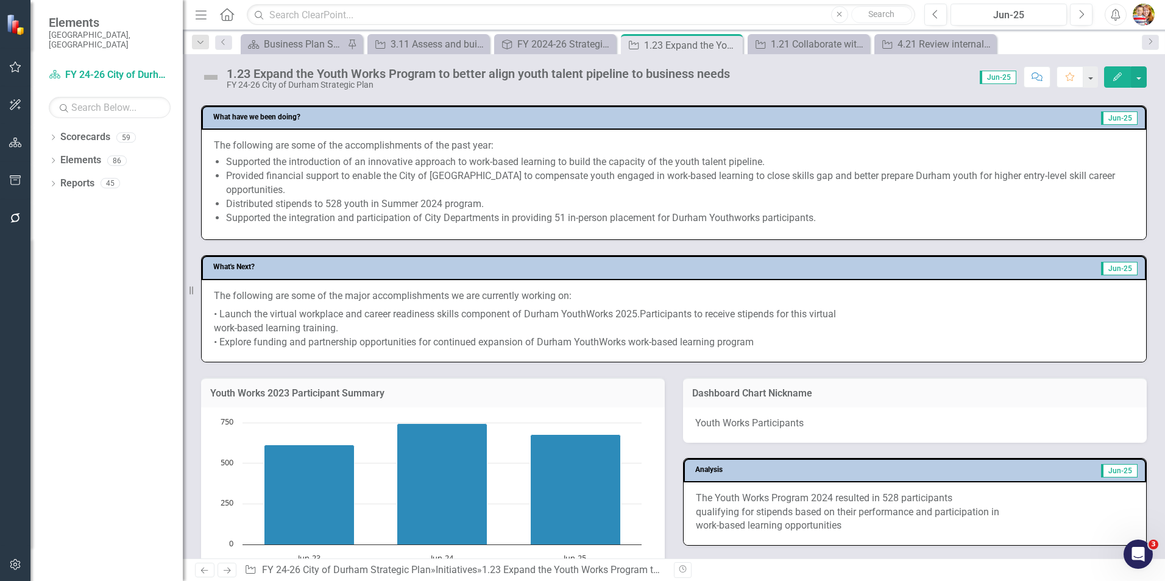
click at [492, 210] on li "Distributed stipends to 528 youth in Summer 2024 program." at bounding box center [680, 204] width 908 height 14
click at [491, 210] on li "Distributed stipends to 528 youth in Summer 2024 program." at bounding box center [680, 204] width 908 height 14
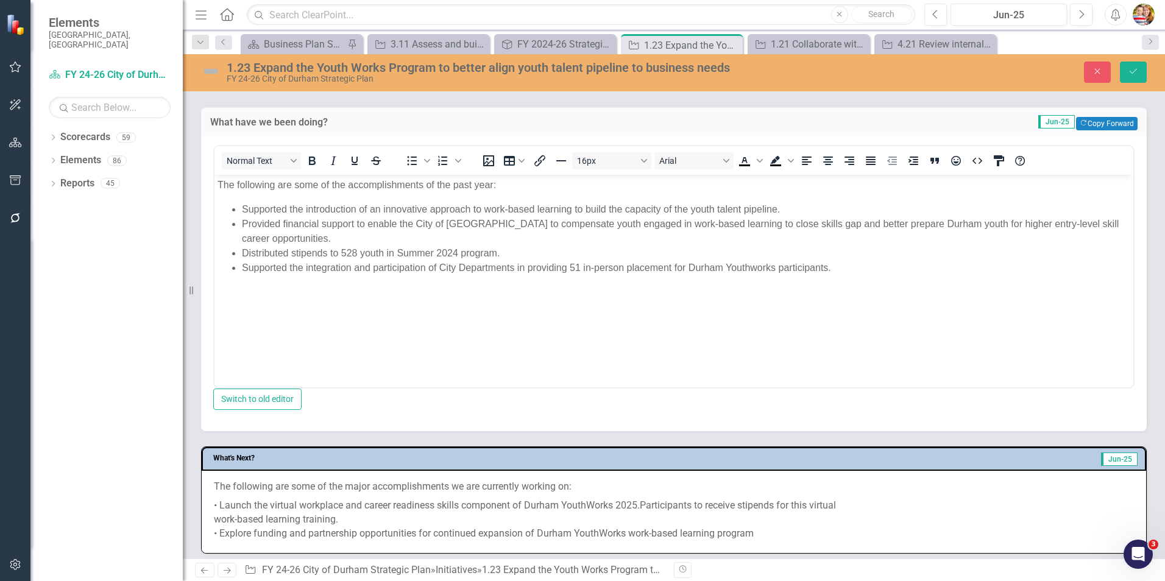
scroll to position [0, 0]
click at [503, 256] on li "Distributed stipends to 528 youth in Summer 2024 program." at bounding box center [686, 253] width 889 height 15
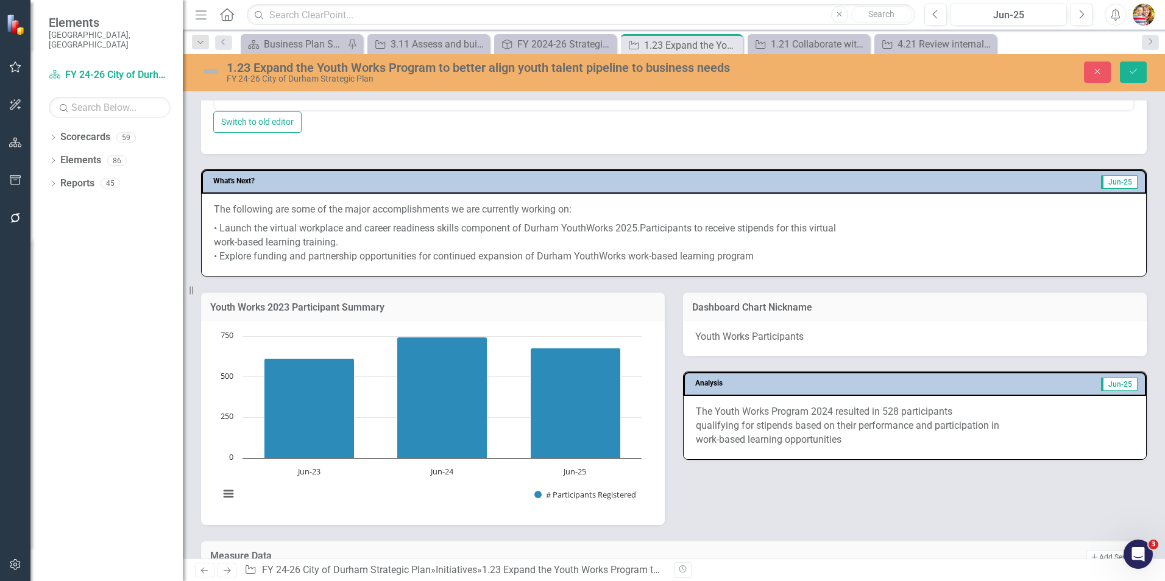
scroll to position [785, 0]
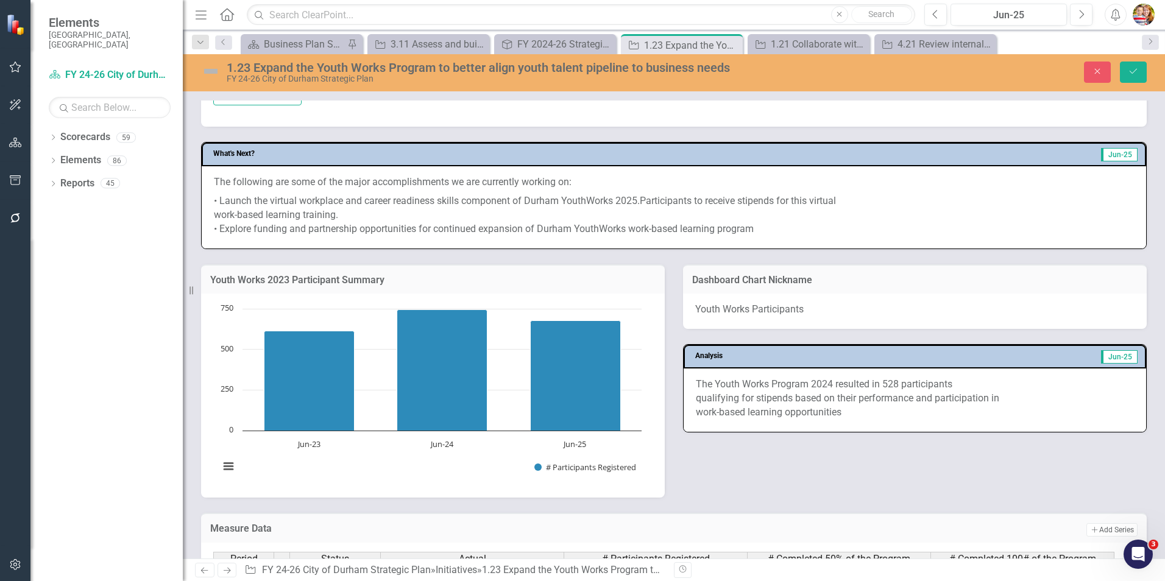
click at [564, 234] on p "• Launch the virtual workplace and career readiness skills component of Durham …" at bounding box center [674, 214] width 920 height 44
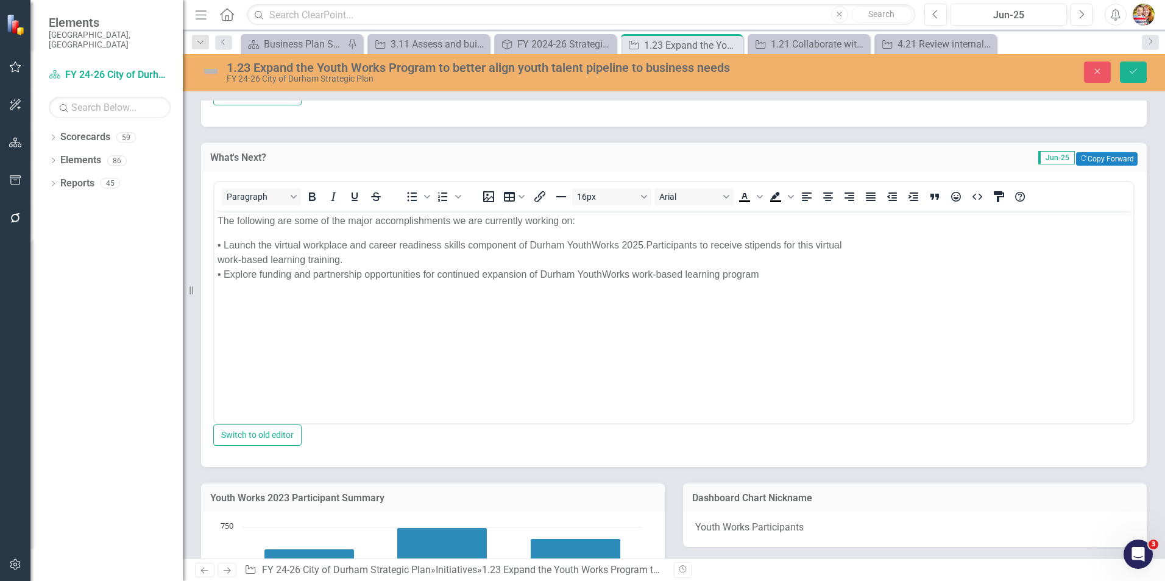
scroll to position [0, 0]
click at [649, 246] on p "• Launch the virtual workplace and career readiness skills component of Durham …" at bounding box center [674, 260] width 913 height 44
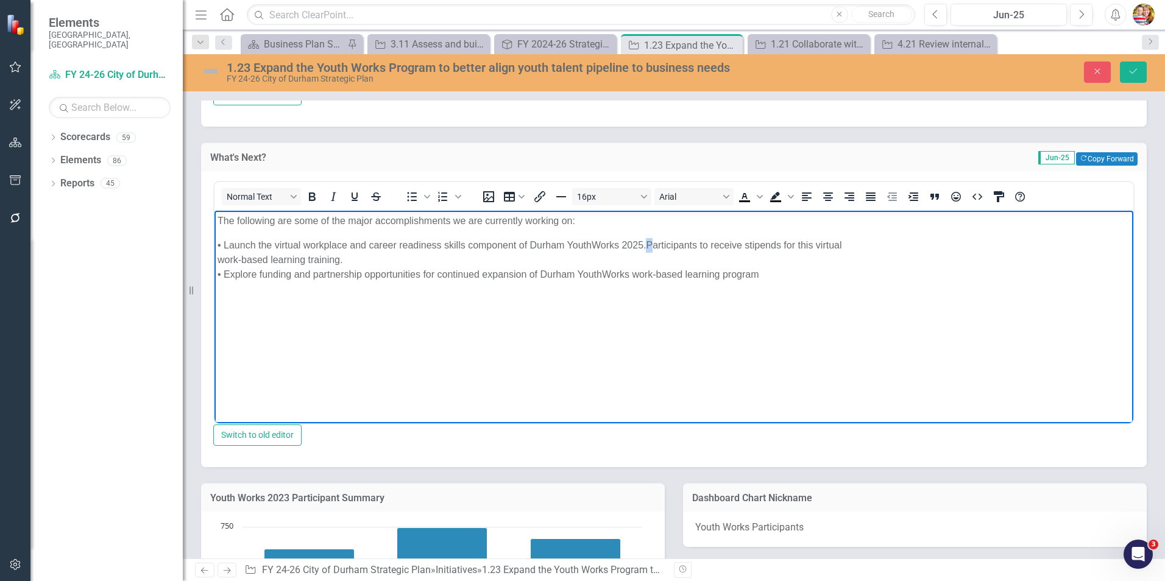
click at [651, 246] on p "• Launch the virtual workplace and career readiness skills component of Durham …" at bounding box center [674, 260] width 913 height 44
click at [648, 244] on p "• Launch the virtual workplace and career readiness skills component of Durham …" at bounding box center [674, 260] width 913 height 44
click at [312, 336] on body "The following are some of the major accomplishments we are currently working on…" at bounding box center [674, 301] width 919 height 183
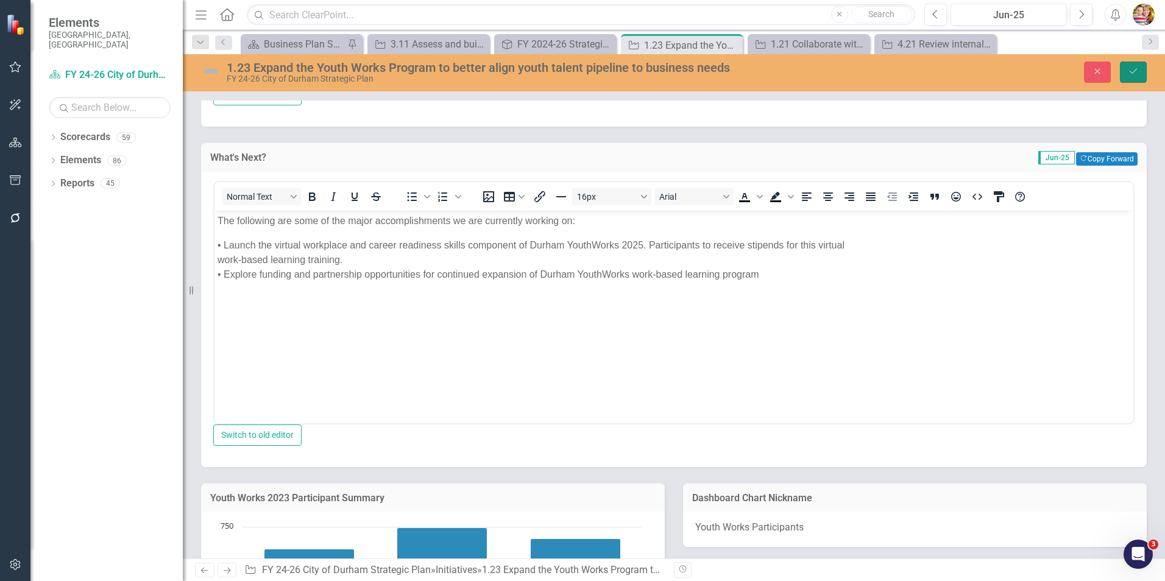
click at [1132, 68] on icon "Save" at bounding box center [1133, 71] width 11 height 9
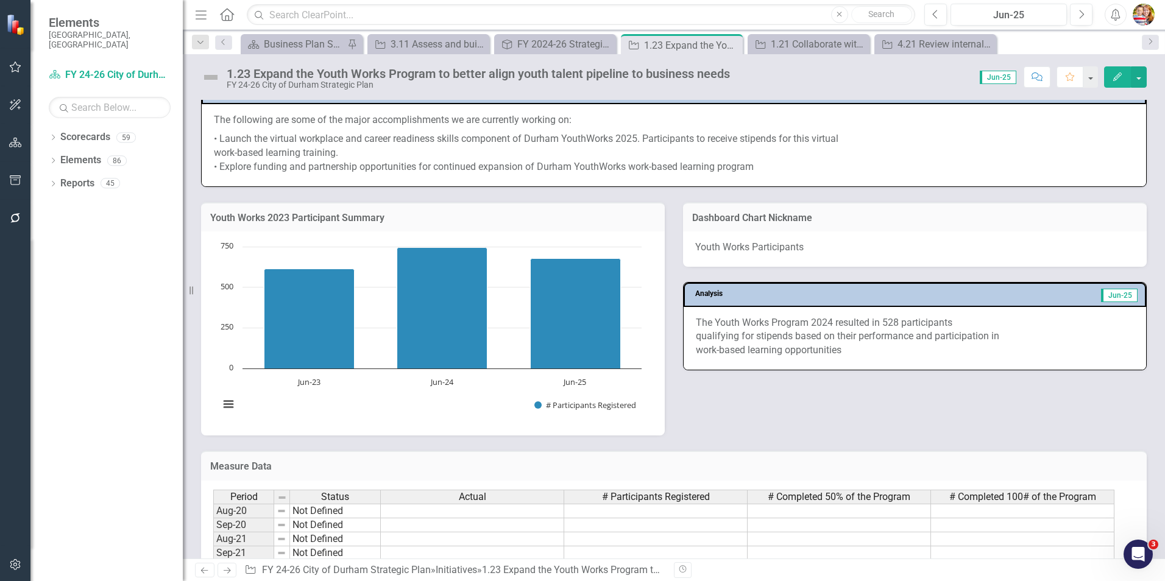
scroll to position [670, 0]
click at [792, 351] on p "The Youth Works Program 2024 resulted in 528 participants qualifying for stipen…" at bounding box center [915, 337] width 438 height 42
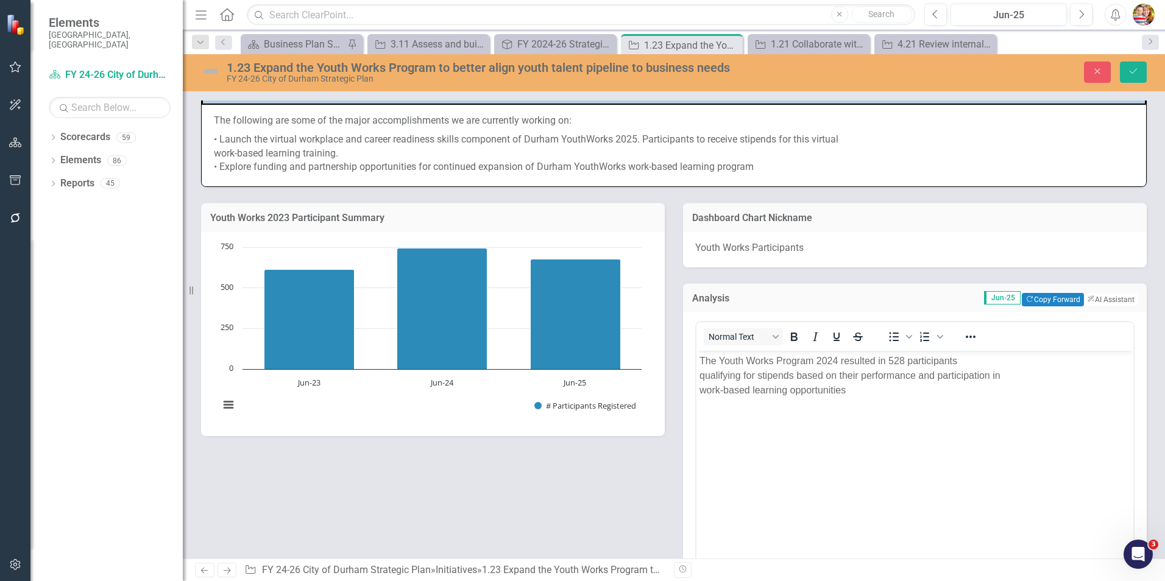
scroll to position [0, 0]
click at [834, 361] on p "The Youth Works Program 2024 resulted in 528 participants qualifying for stipen…" at bounding box center [915, 376] width 431 height 44
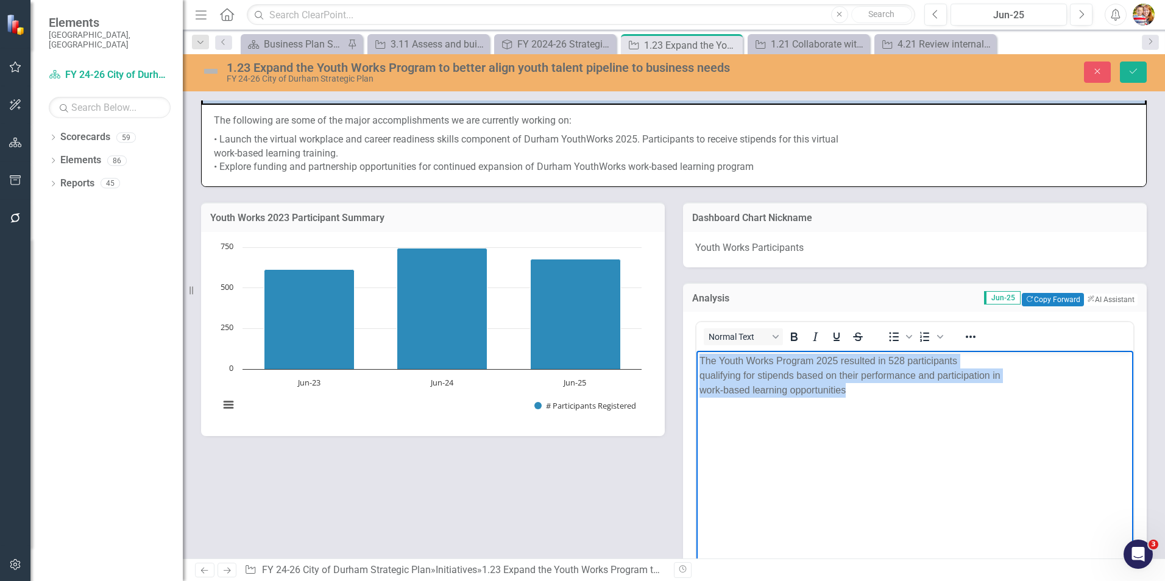
drag, startPoint x: 857, startPoint y: 396, endPoint x: 684, endPoint y: 345, distance: 179.9
click at [697, 351] on html "The Youth Works Program 2025 resulted in 528 participants qualifying for stipen…" at bounding box center [915, 442] width 437 height 183
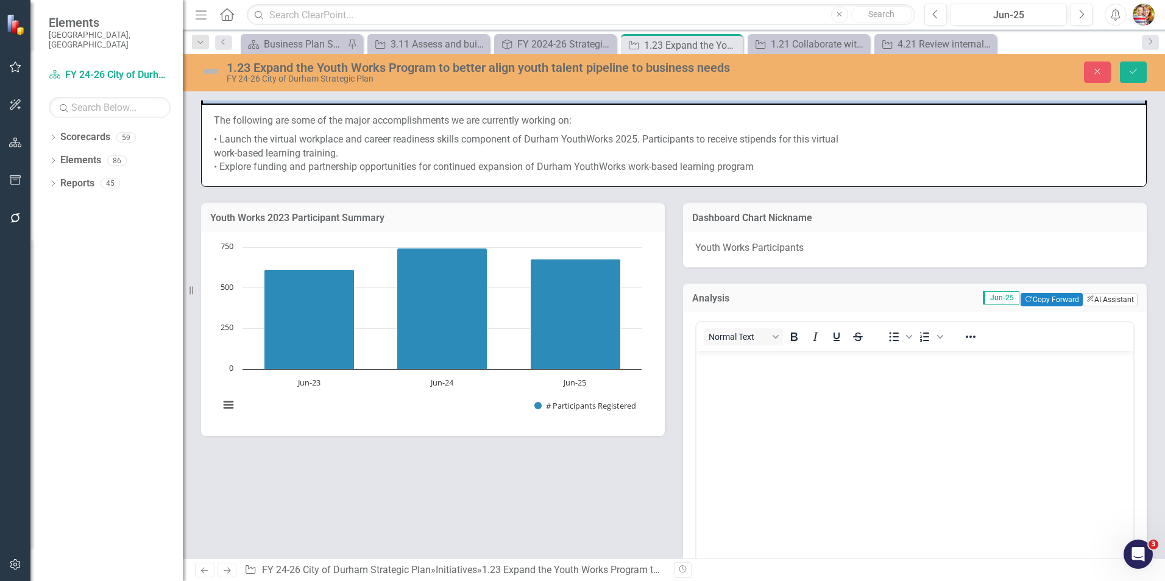
click at [1104, 305] on button "ClearPoint AI AI Assistant" at bounding box center [1110, 299] width 55 height 13
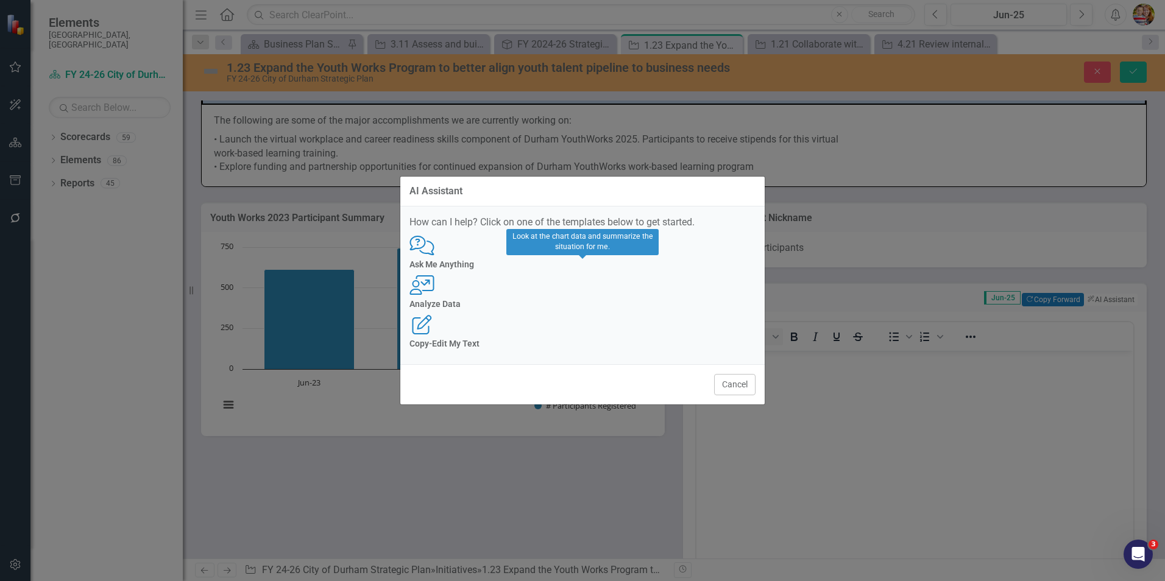
click at [601, 304] on h4 "Analyze Data" at bounding box center [583, 304] width 346 height 9
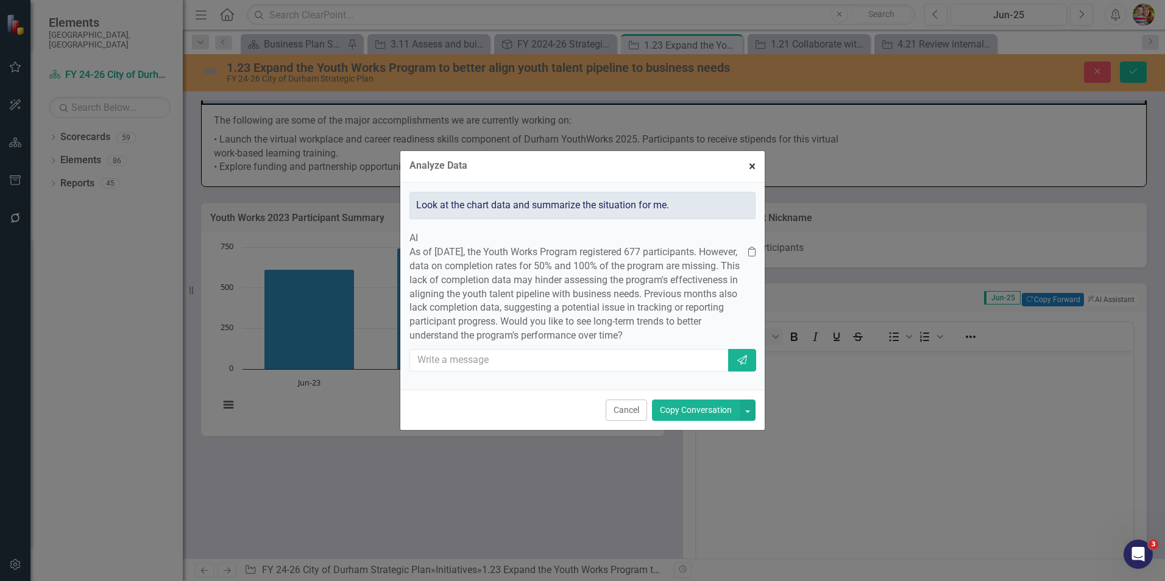
drag, startPoint x: 755, startPoint y: 149, endPoint x: 205, endPoint y: 49, distance: 558.7
click at [755, 159] on span "×" at bounding box center [752, 166] width 7 height 15
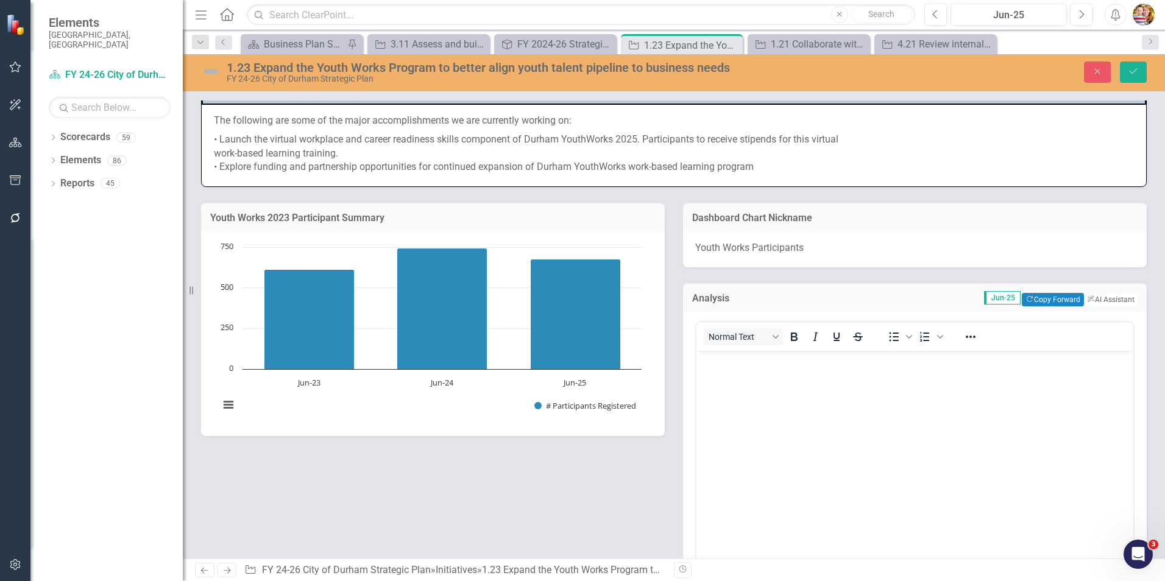
click at [812, 445] on body "Rich Text Area. Press ALT-0 for help." at bounding box center [915, 442] width 437 height 183
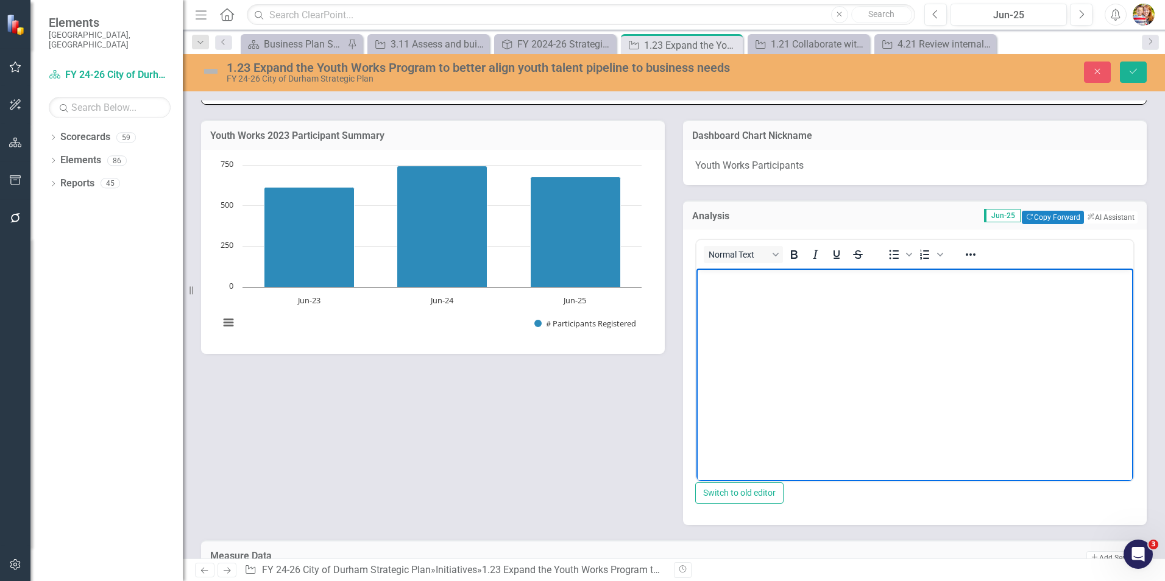
scroll to position [731, 0]
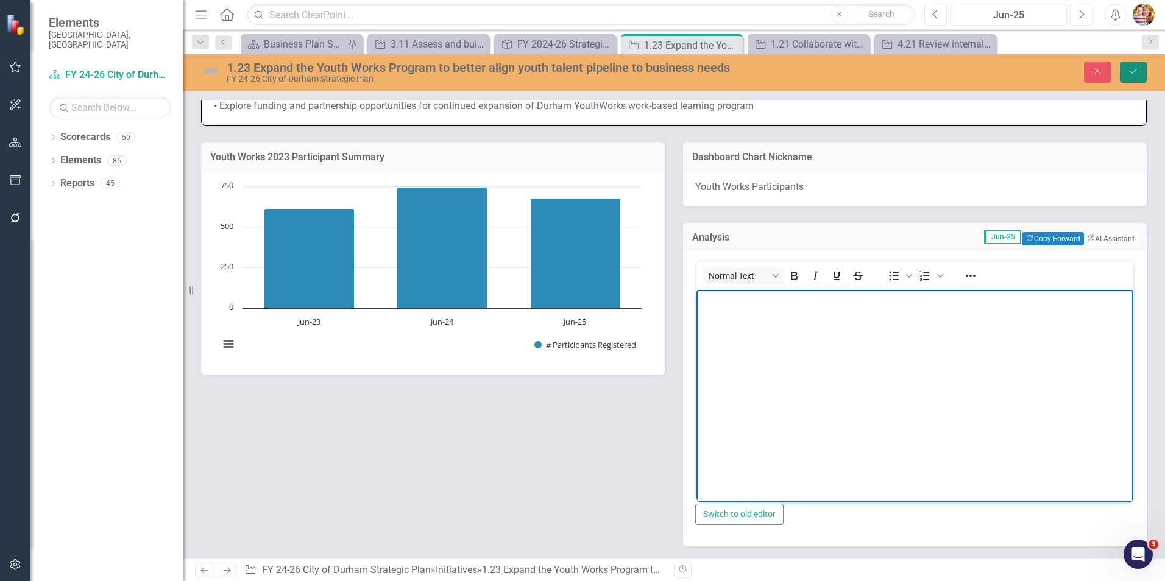
click at [1138, 72] on icon "Save" at bounding box center [1133, 71] width 11 height 9
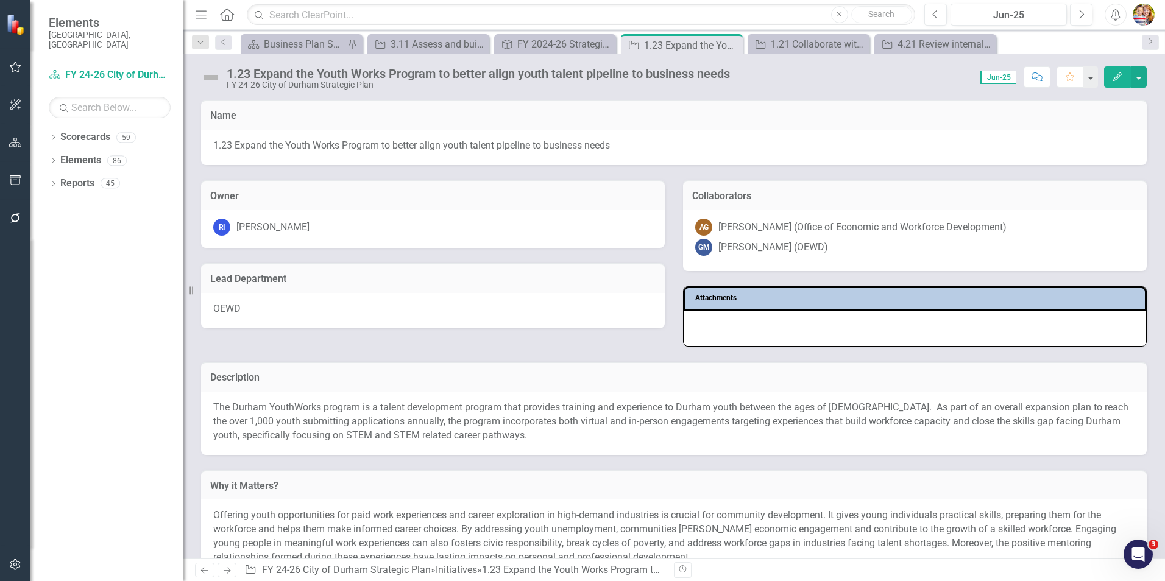
click at [225, 13] on icon "Home" at bounding box center [227, 14] width 16 height 13
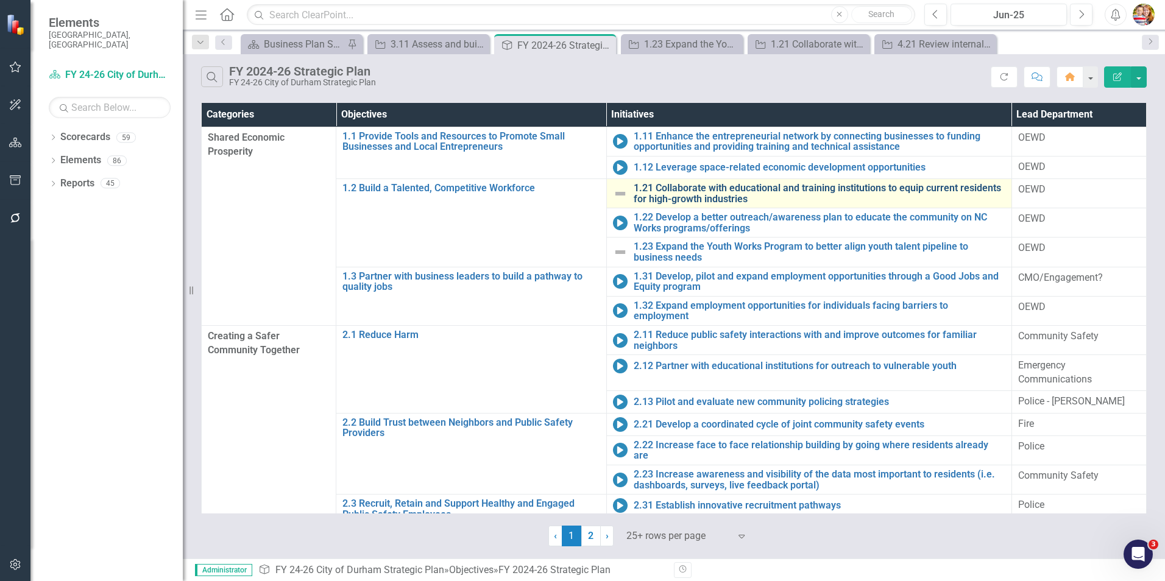
click at [707, 191] on link "1.21 Collaborate with educational and training institutions to equip current re…" at bounding box center [820, 193] width 372 height 21
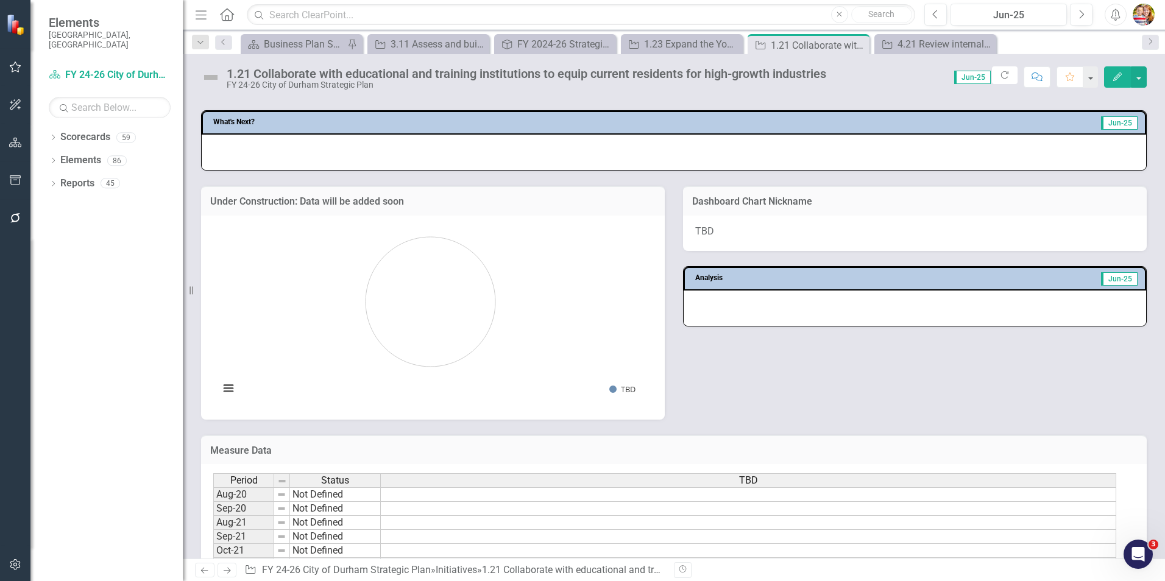
scroll to position [366, 0]
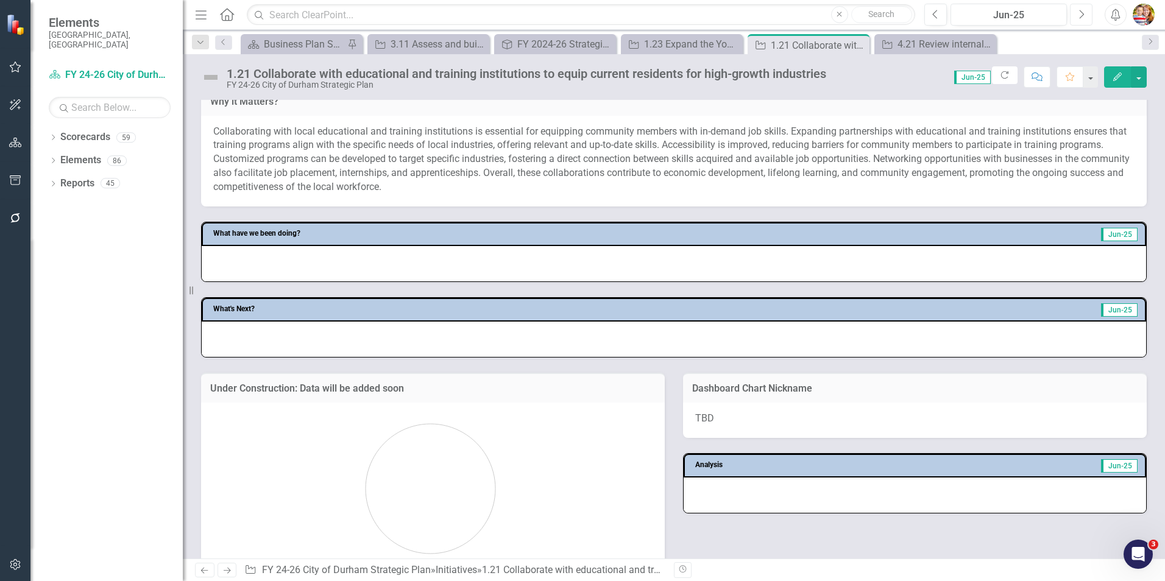
click at [1082, 16] on icon "button" at bounding box center [1082, 14] width 5 height 9
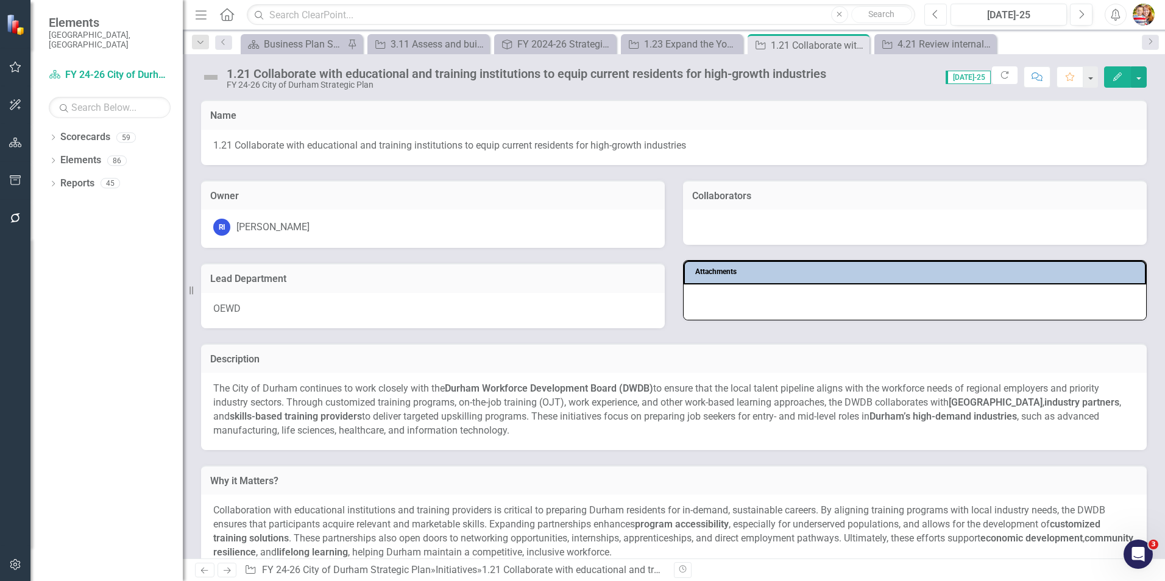
click at [940, 16] on button "Previous" at bounding box center [936, 15] width 23 height 22
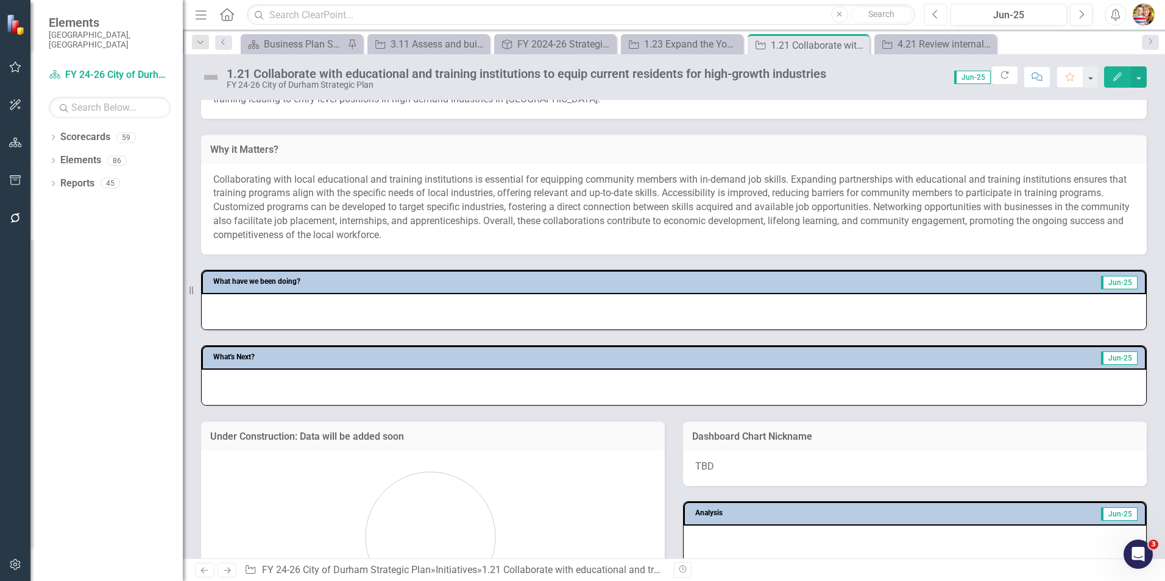
scroll to position [488, 0]
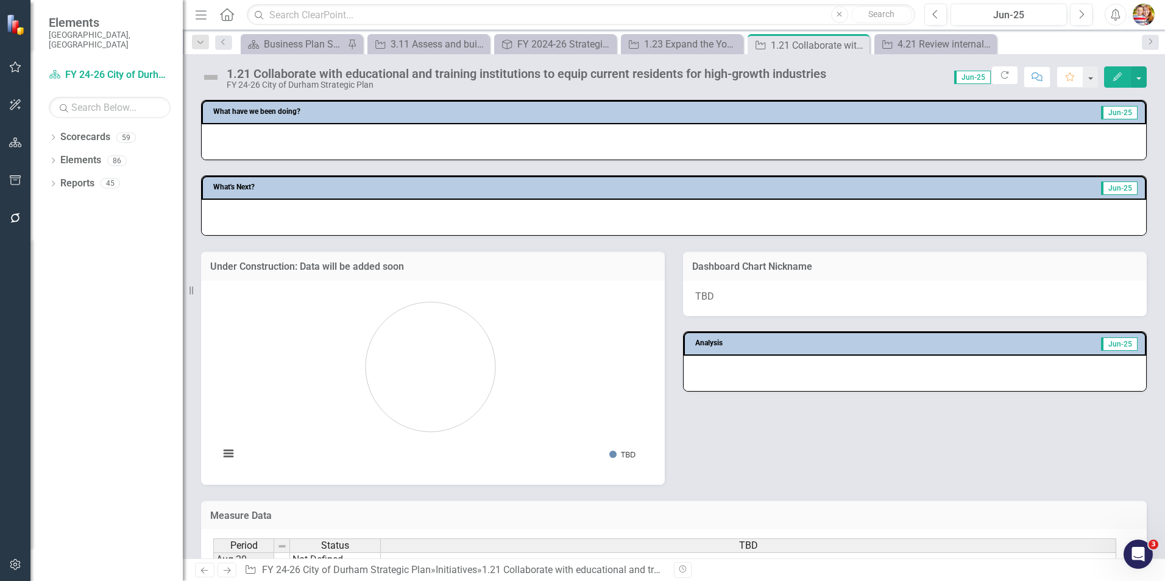
click at [728, 382] on div at bounding box center [915, 373] width 463 height 35
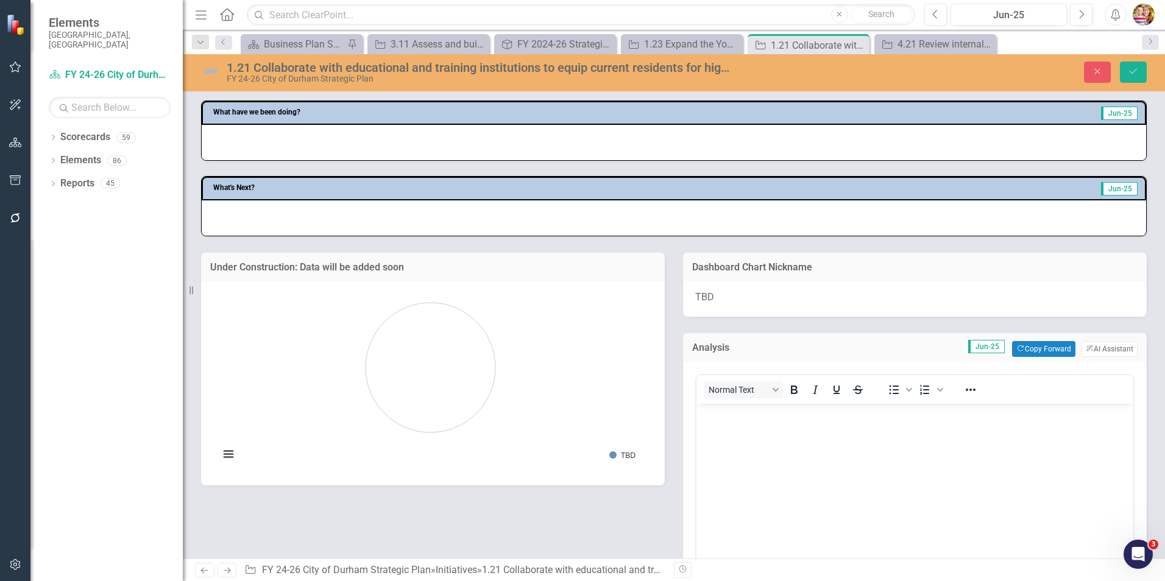
scroll to position [0, 0]
click at [725, 422] on body "Rich Text Area. Press ALT-0 for help." at bounding box center [915, 495] width 437 height 183
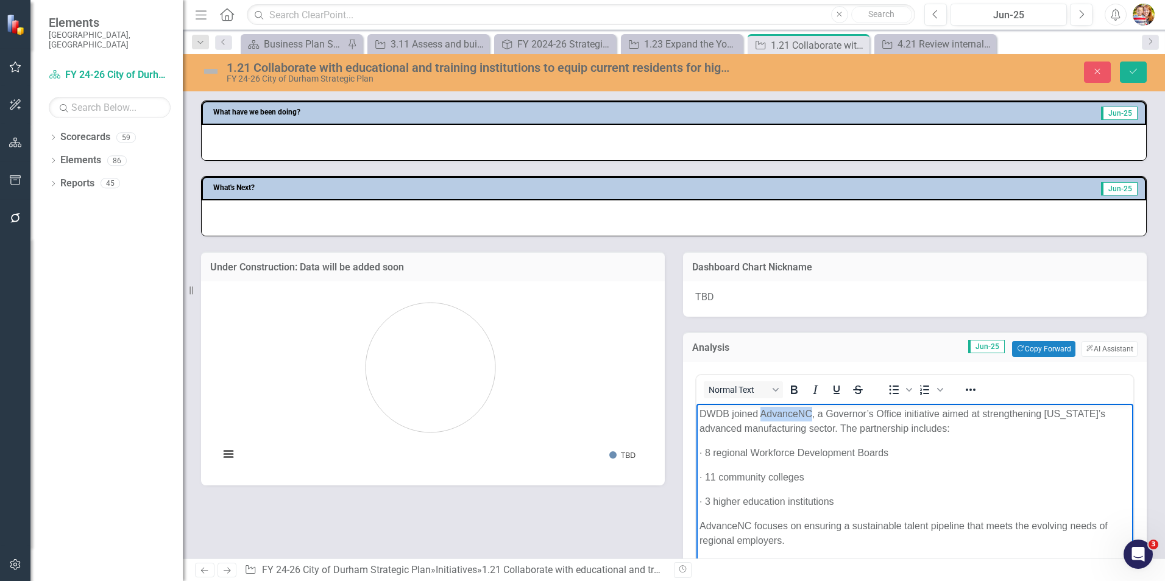
drag, startPoint x: 761, startPoint y: 414, endPoint x: 811, endPoint y: 412, distance: 49.4
click at [811, 412] on p "DWDB joined AdvanceNC, a Governor’s Office initiative aimed at strengthening [U…" at bounding box center [915, 421] width 431 height 29
copy p "AdvanceNC"
click at [718, 296] on div "TBD" at bounding box center [915, 299] width 464 height 35
click at [708, 299] on span "TBD" at bounding box center [704, 297] width 19 height 12
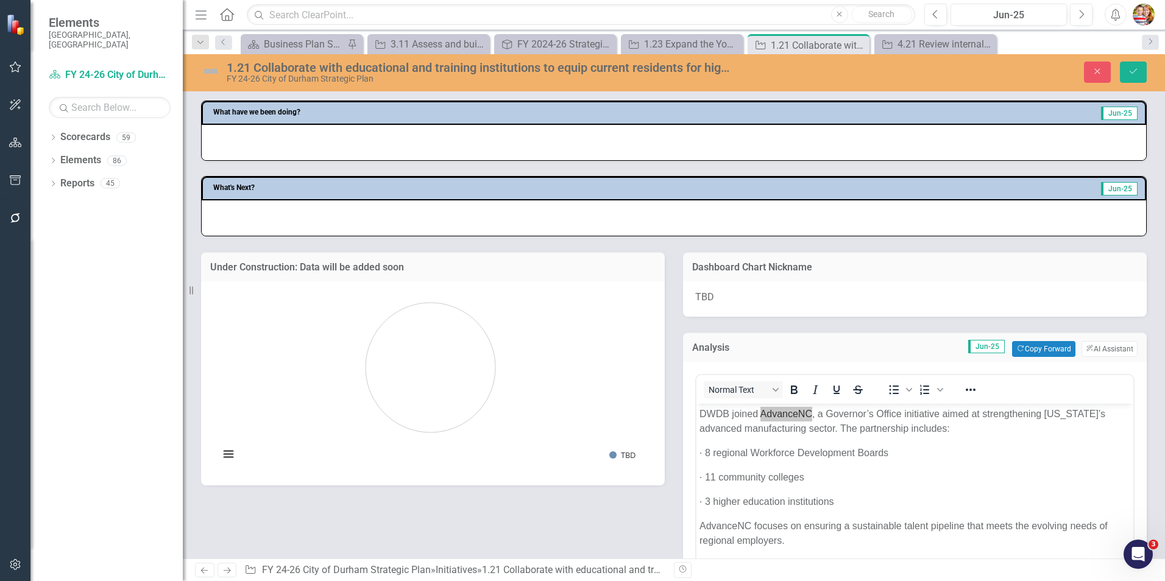
click at [708, 299] on span "TBD" at bounding box center [704, 297] width 19 height 12
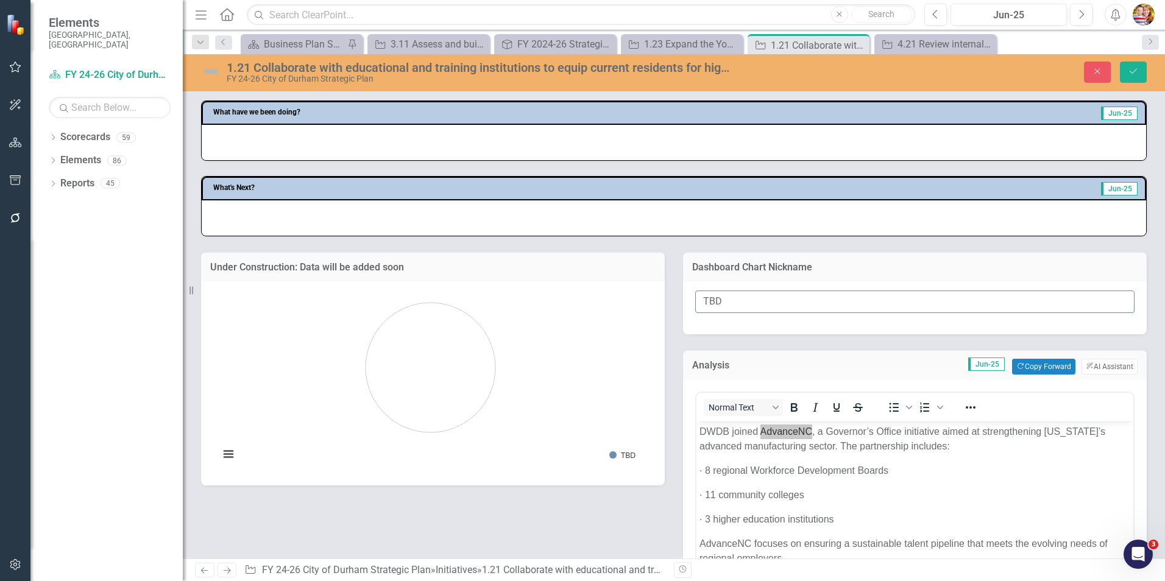
drag, startPoint x: 657, startPoint y: 294, endPoint x: 648, endPoint y: 293, distance: 8.6
click at [648, 293] on div "Under Construction: Data will be added soon Chart Pie chart with 1 slice. Under…" at bounding box center [674, 458] width 964 height 445
paste input "AdvanceNC"
click at [765, 308] on input "AdvanceNC" at bounding box center [914, 302] width 439 height 23
type input "AdvanceNC Partnerships"
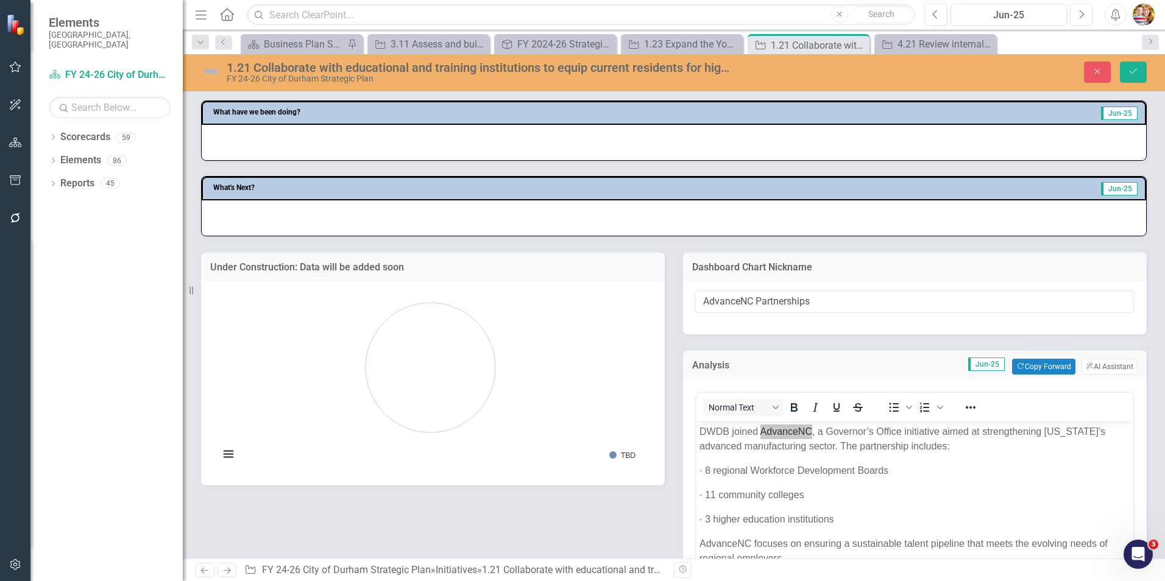
click at [731, 332] on div "AdvanceNC Partnerships" at bounding box center [915, 308] width 464 height 53
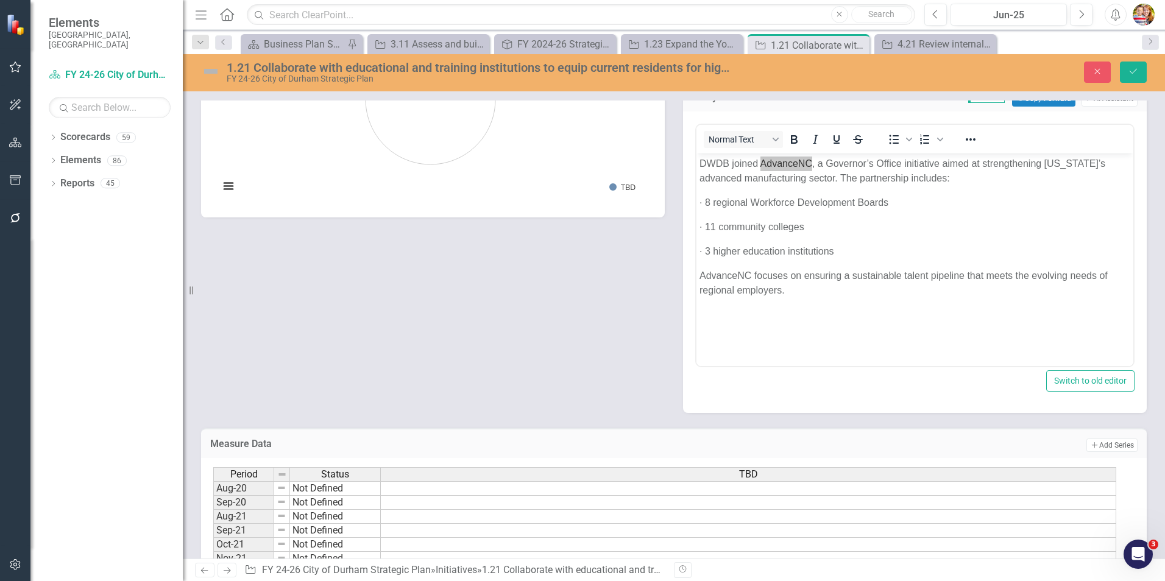
scroll to position [792, 0]
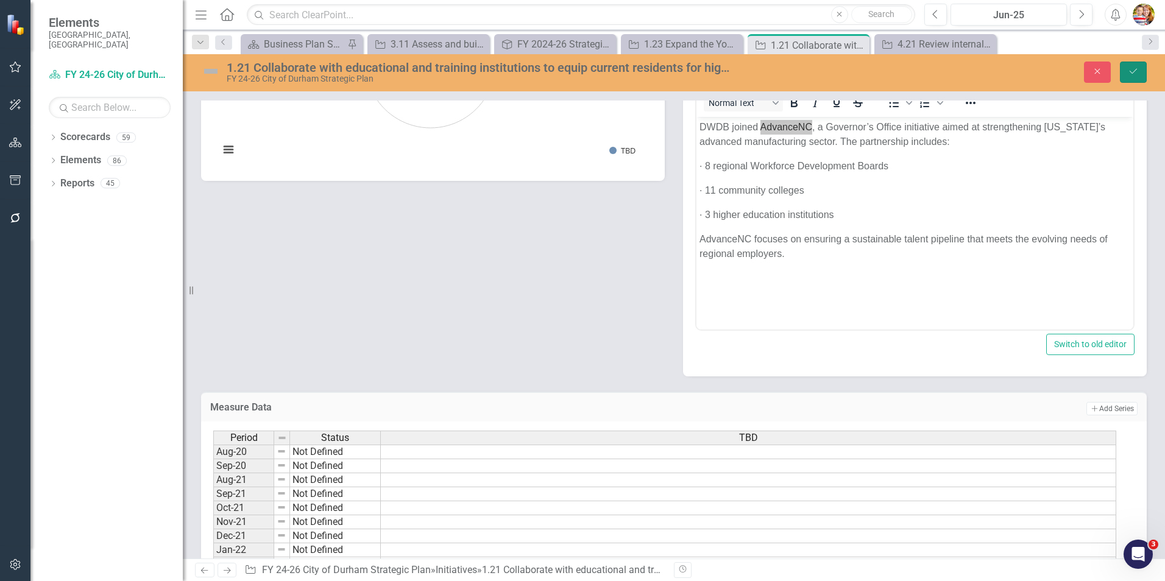
click at [1131, 74] on icon "Save" at bounding box center [1133, 71] width 11 height 9
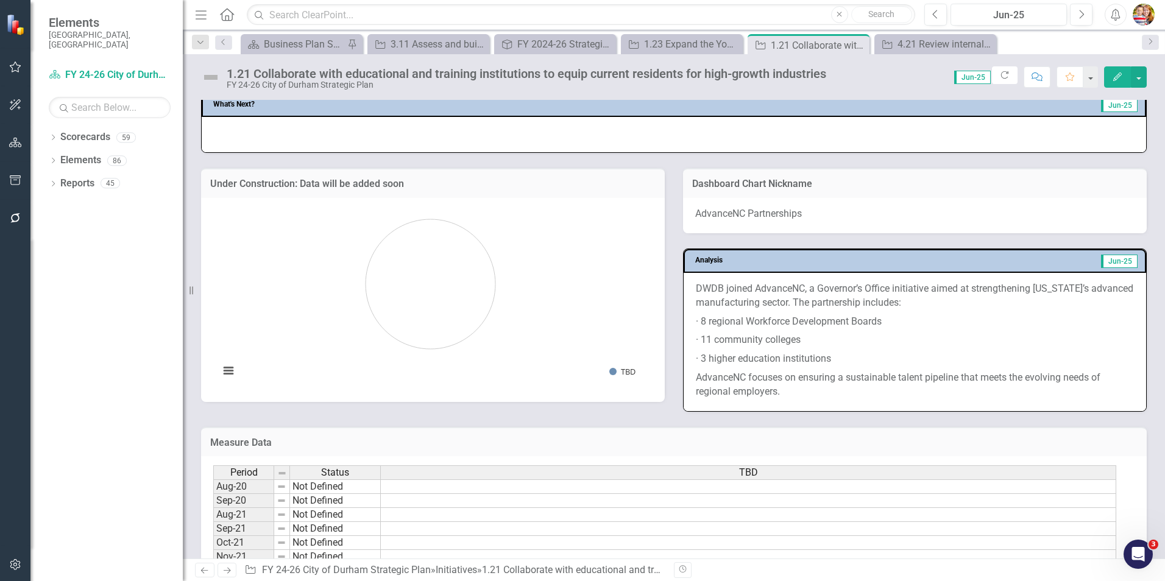
scroll to position [549, 0]
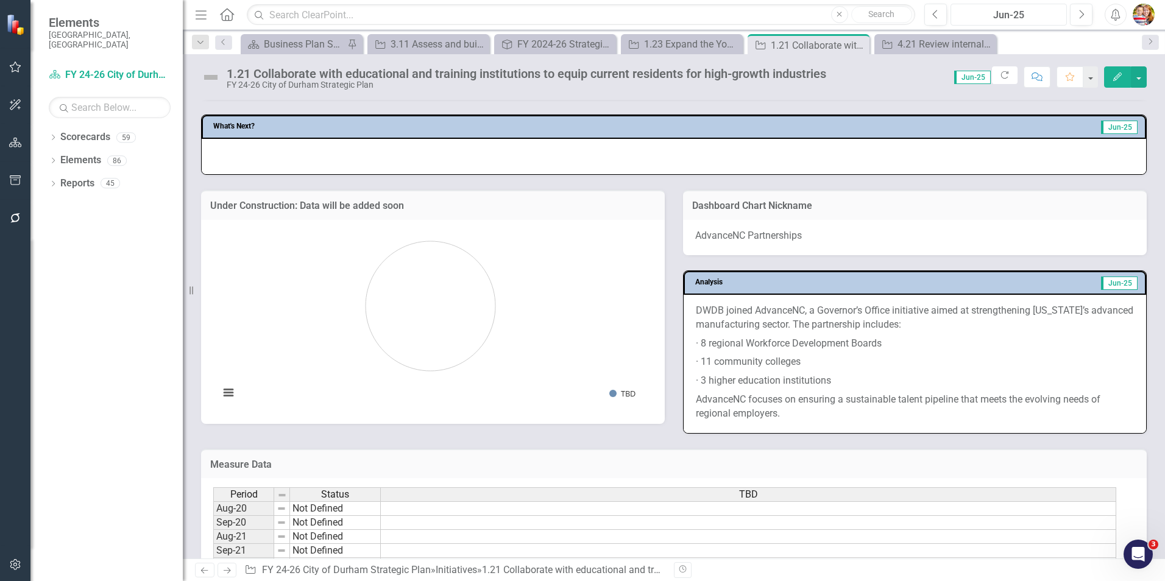
click at [1014, 13] on div "Jun-25" at bounding box center [1009, 15] width 108 height 15
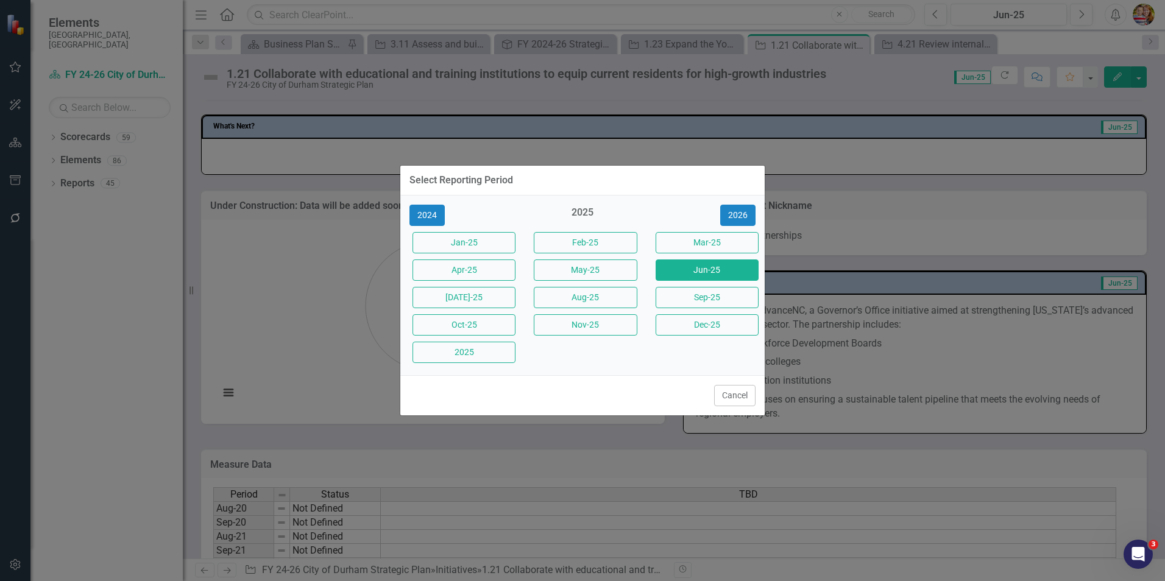
click at [566, 298] on button "Aug-25" at bounding box center [585, 297] width 103 height 21
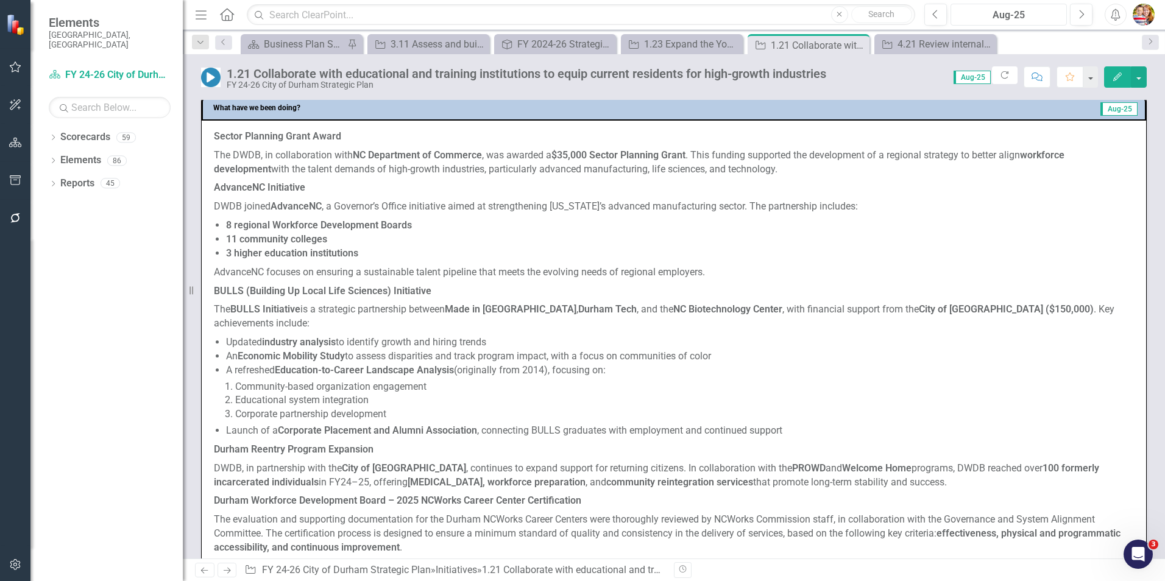
scroll to position [488, 0]
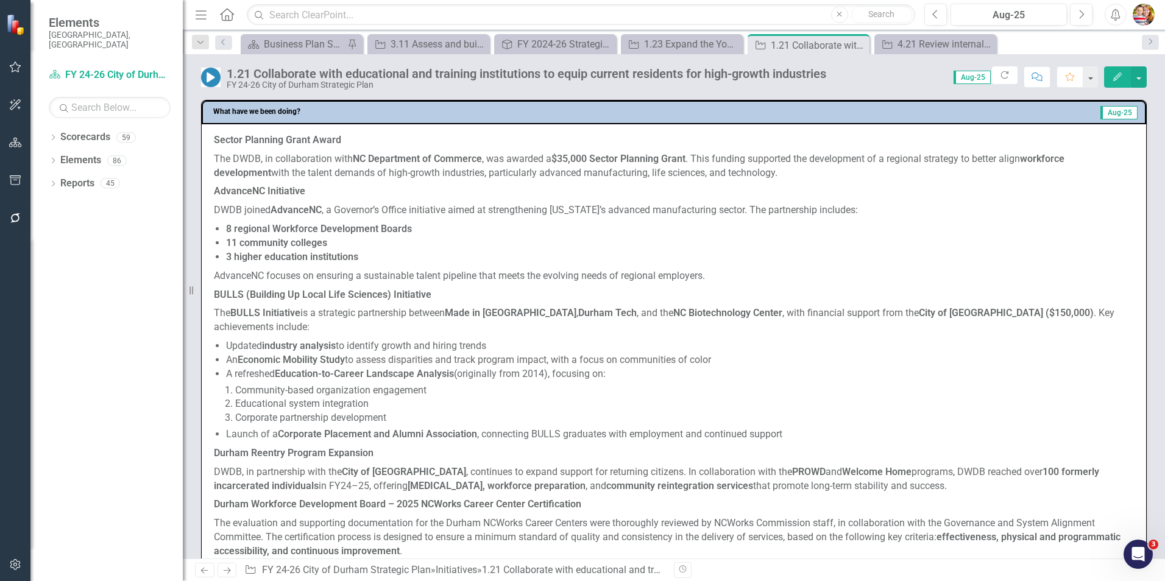
click at [334, 261] on strong "3 higher education institutions" at bounding box center [292, 257] width 132 height 12
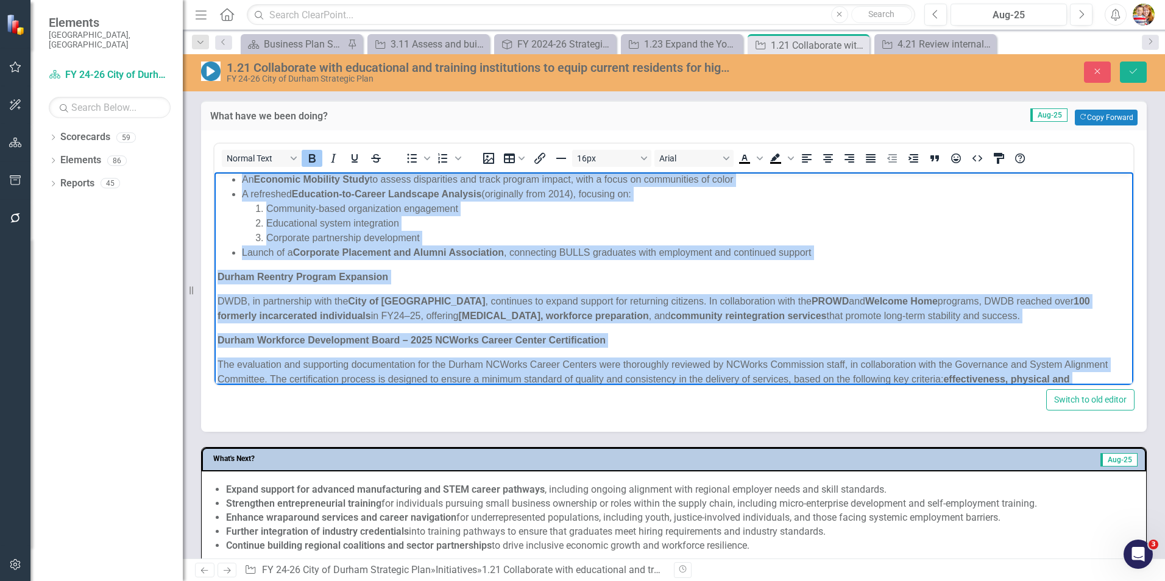
scroll to position [339, 0]
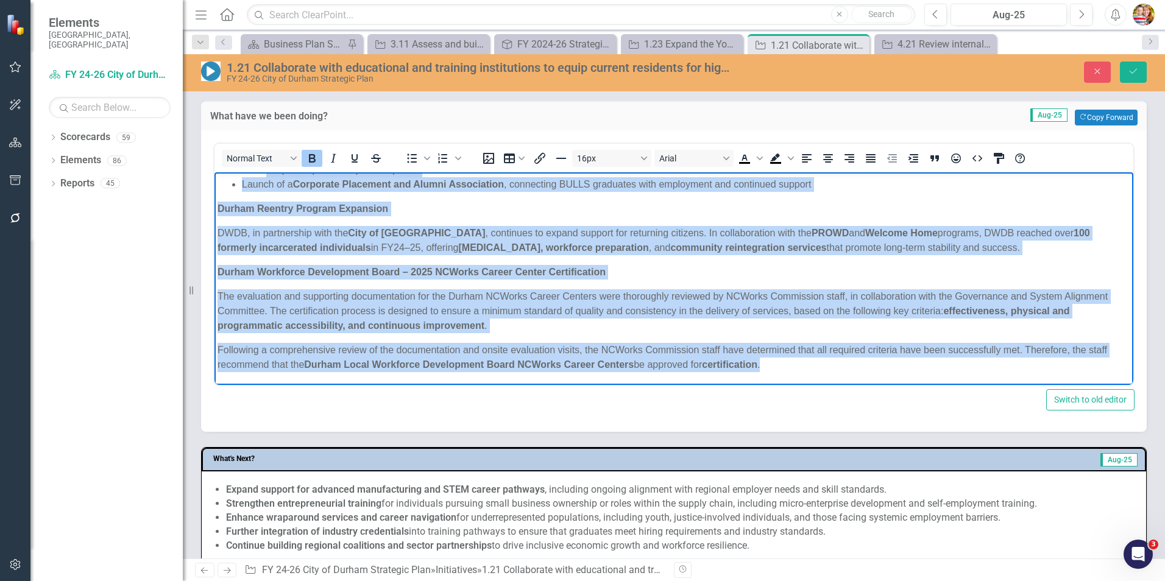
drag, startPoint x: 218, startPoint y: 184, endPoint x: 835, endPoint y: 368, distance: 644.1
click at [835, 368] on body "Sector Planning Grant Award The DWDB, in collaboration with NC Department of Co…" at bounding box center [674, 109] width 919 height 552
copy body "Sector Planning Grant Award The DWDB, in collaboration with NC Department of Co…"
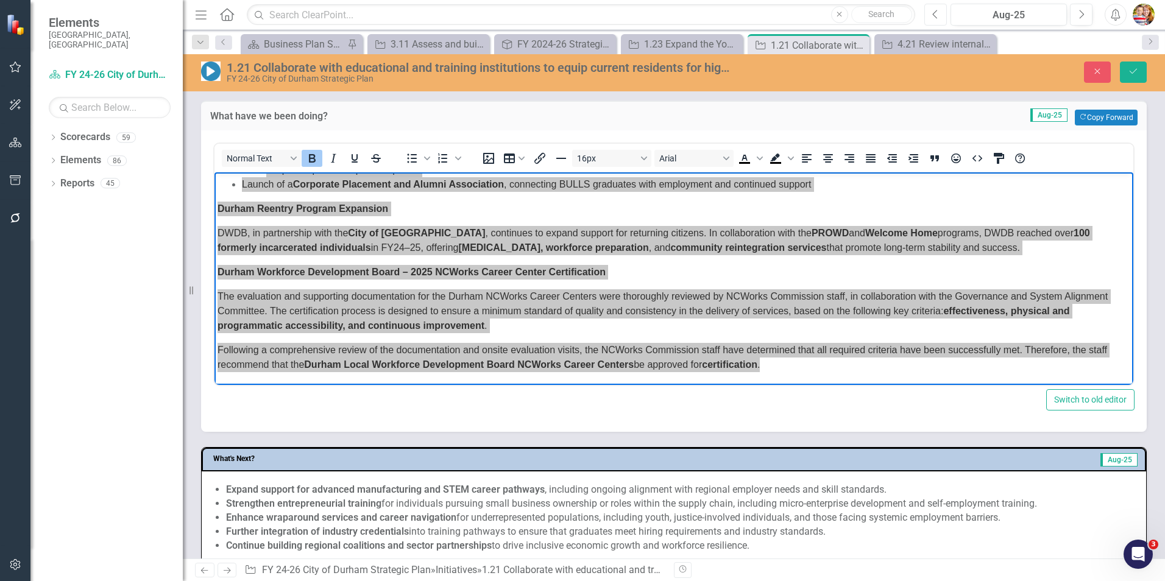
click at [939, 18] on button "Previous" at bounding box center [936, 15] width 23 height 22
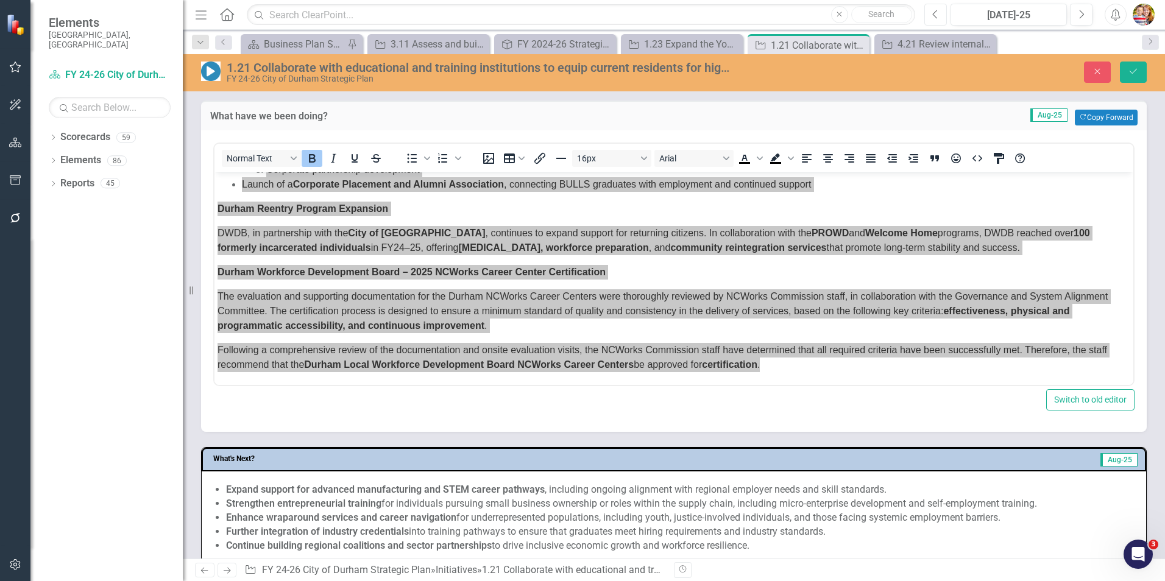
click at [939, 18] on button "Previous" at bounding box center [936, 15] width 23 height 22
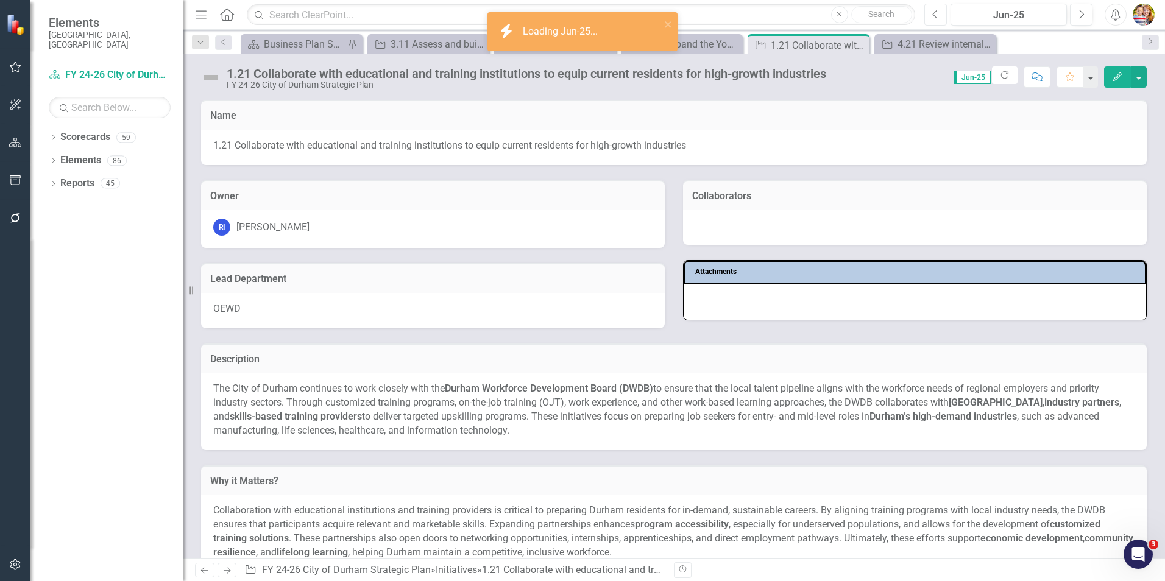
scroll to position [366, 0]
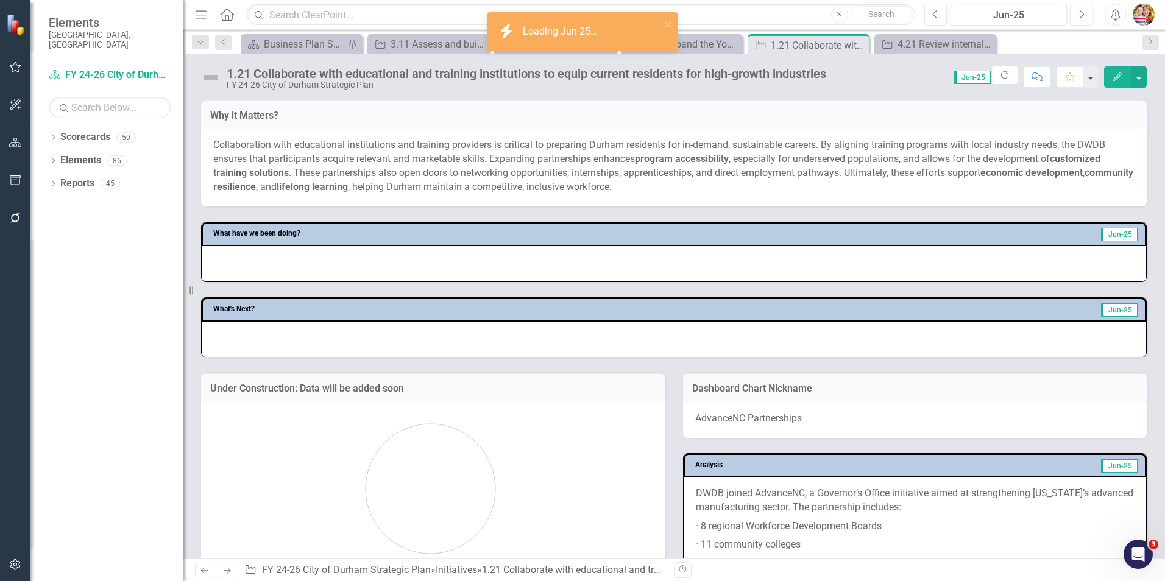
click at [272, 263] on div at bounding box center [674, 263] width 945 height 35
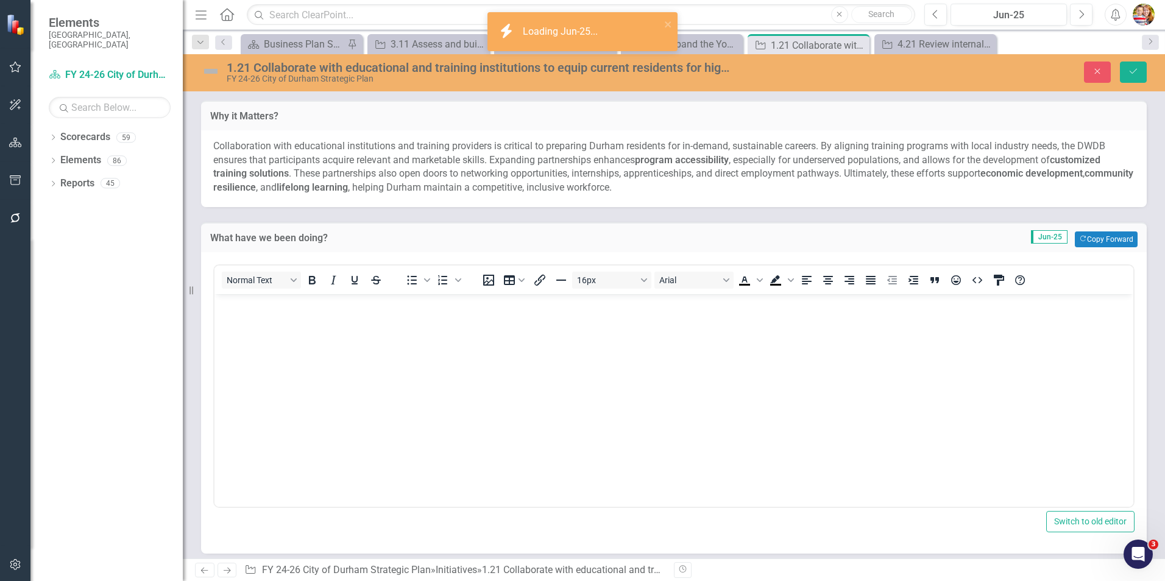
scroll to position [0, 0]
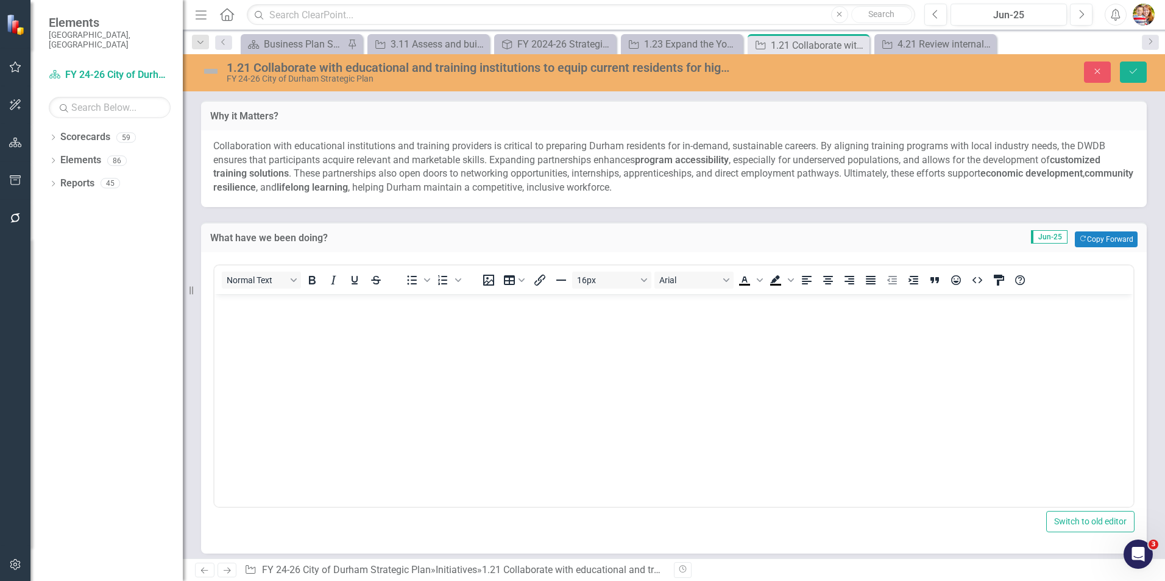
click at [229, 311] on p "Rich Text Area. Press ALT-0 for help." at bounding box center [674, 304] width 913 height 15
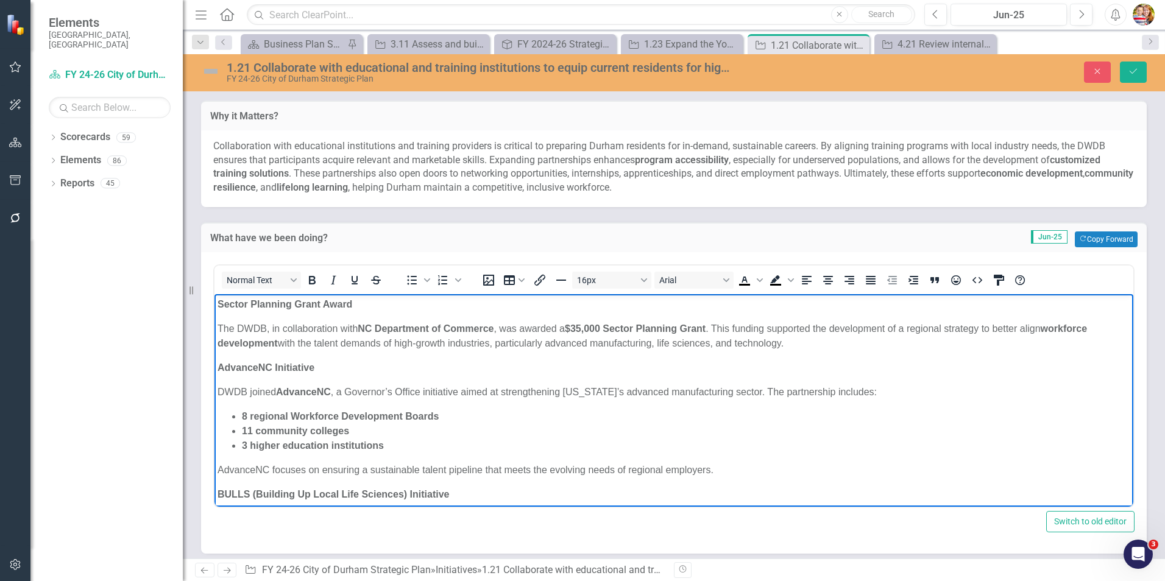
scroll to position [324, 0]
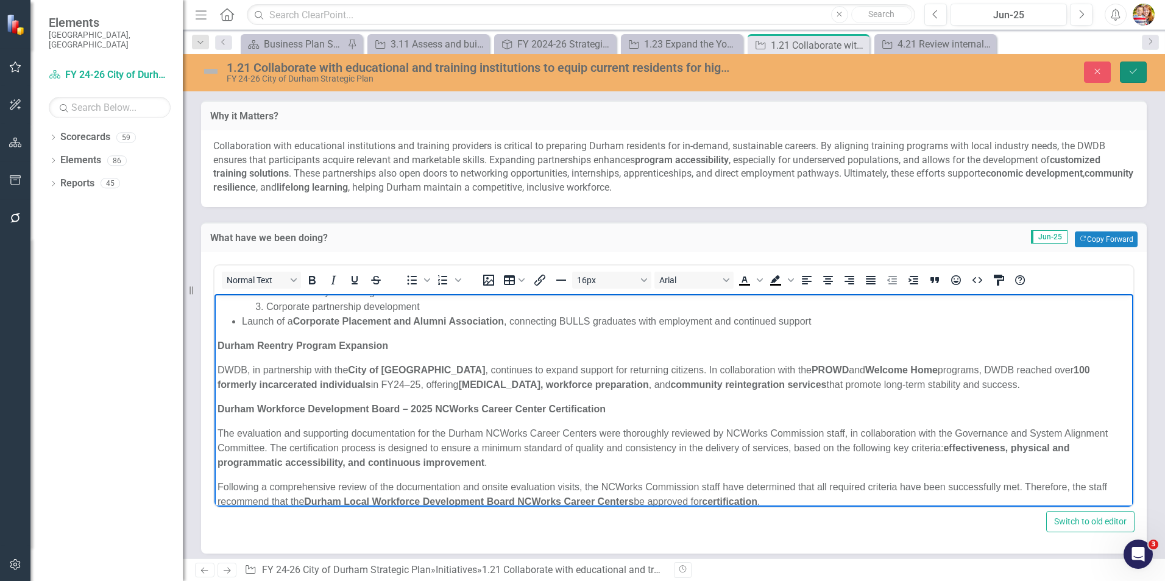
click at [1135, 76] on button "Save" at bounding box center [1133, 72] width 27 height 21
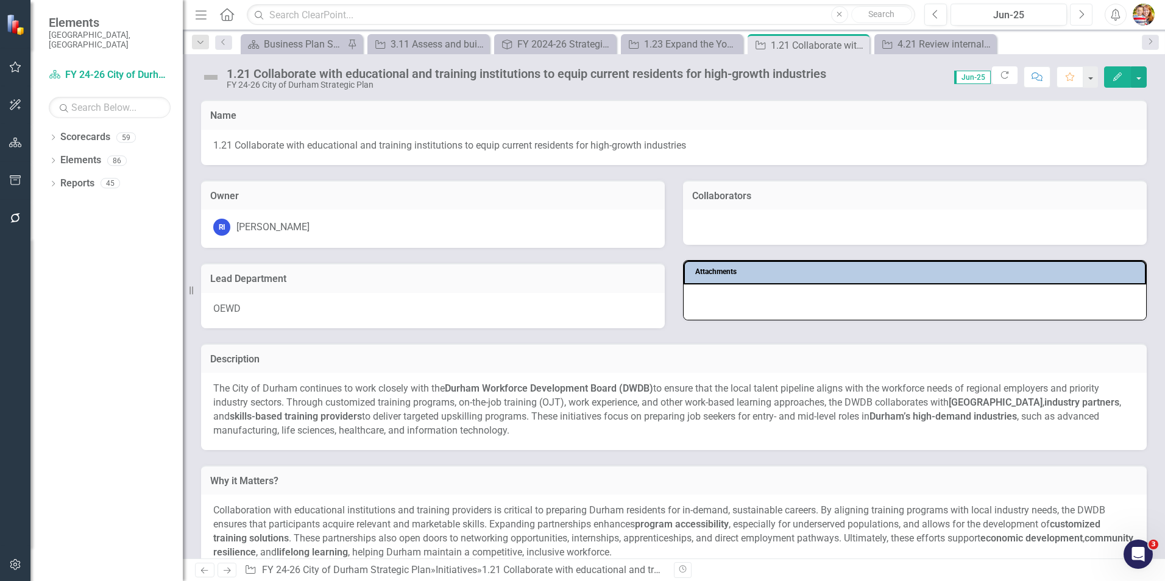
click at [1086, 16] on button "Next" at bounding box center [1081, 15] width 23 height 22
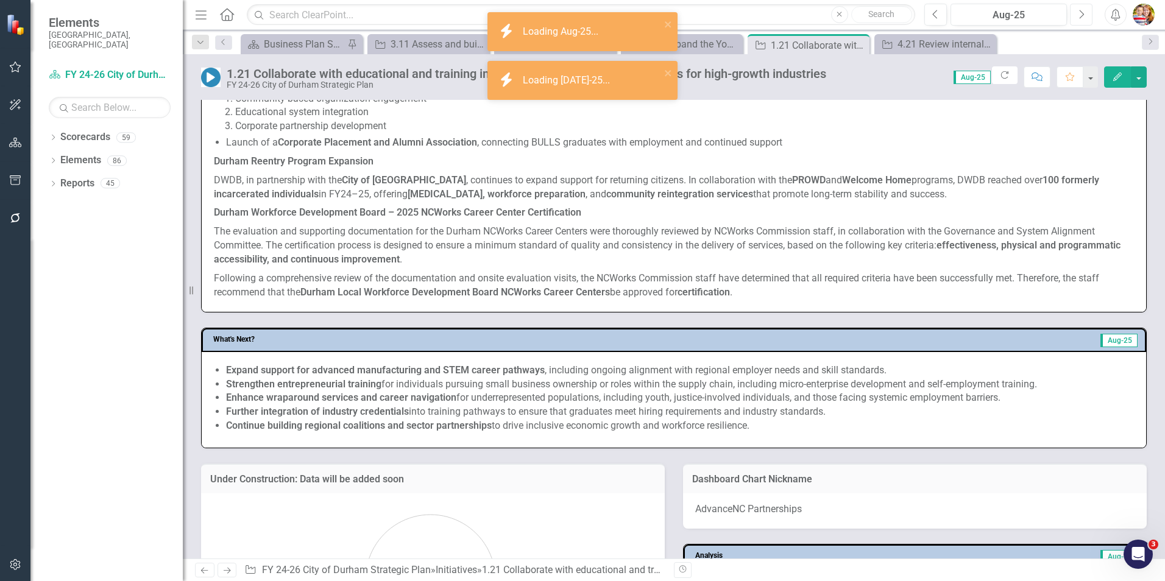
scroll to position [792, 0]
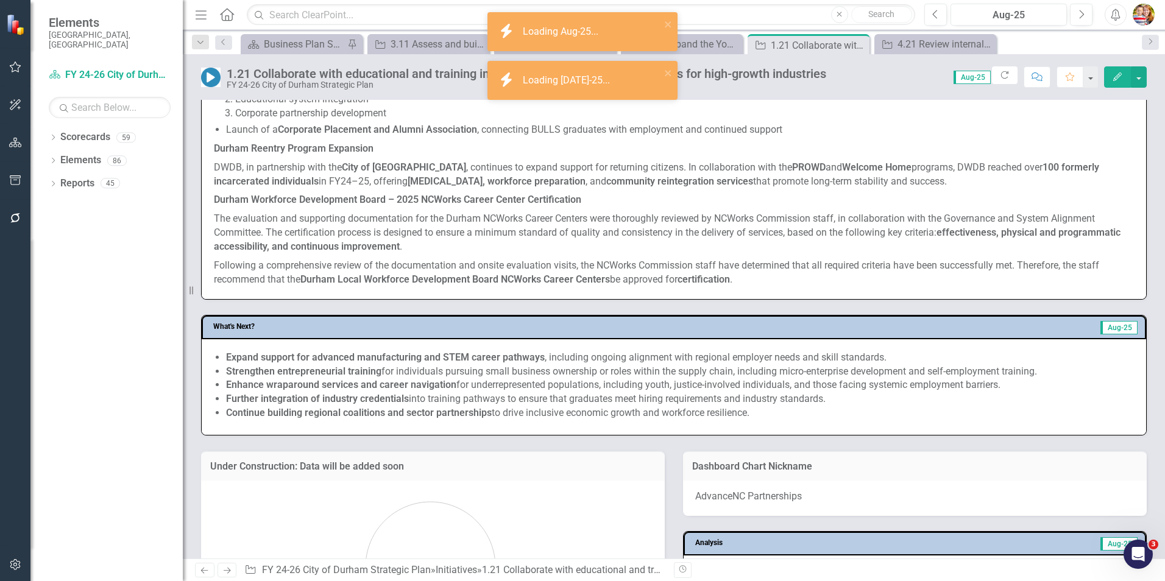
click at [269, 366] on strong "Strengthen entrepreneurial training" at bounding box center [303, 372] width 155 height 12
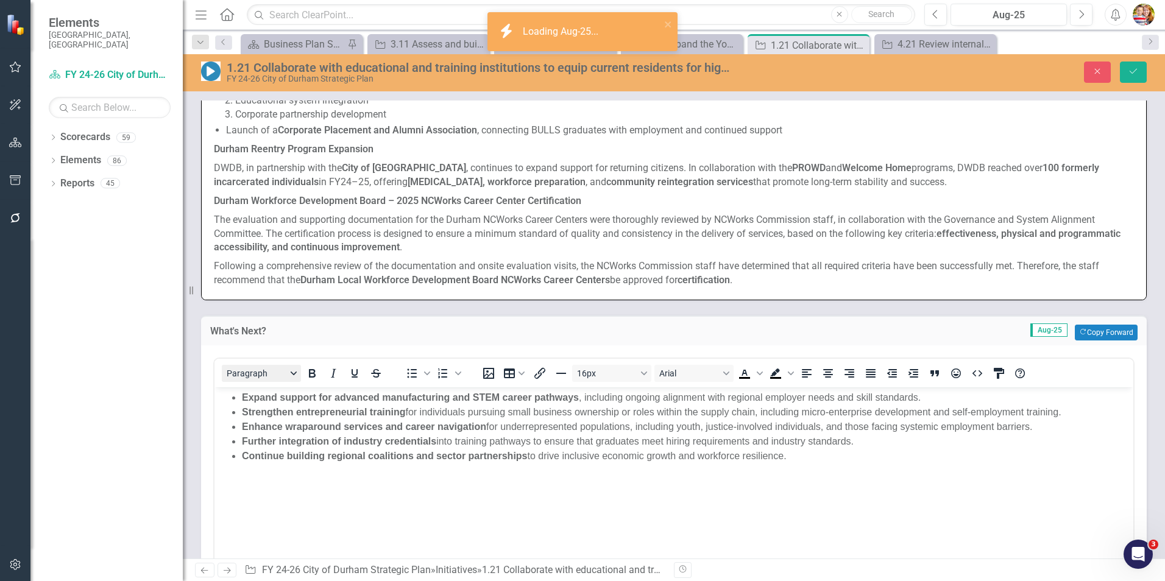
scroll to position [0, 0]
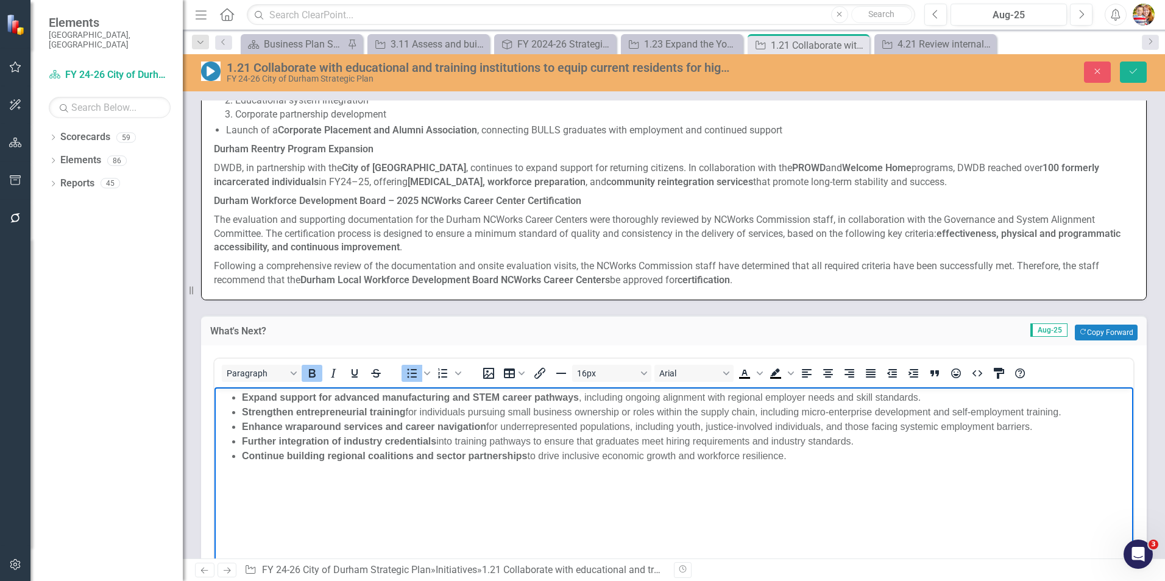
drag, startPoint x: 241, startPoint y: 396, endPoint x: 831, endPoint y: 477, distance: 595.0
click at [831, 477] on body "Expand support for advanced manufacturing and STEM career pathways , including …" at bounding box center [674, 478] width 919 height 183
copy ul "Expand support for advanced manufacturing and STEM career pathways , including …"
click at [932, 17] on icon "Previous" at bounding box center [935, 14] width 7 height 11
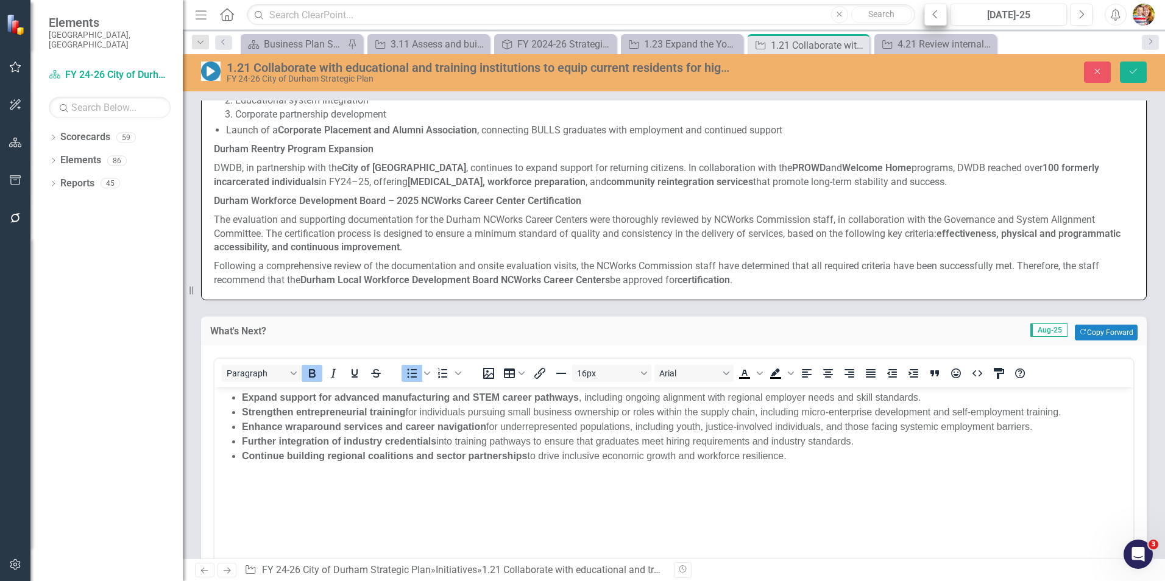
click at [932, 17] on icon "Previous" at bounding box center [935, 14] width 7 height 11
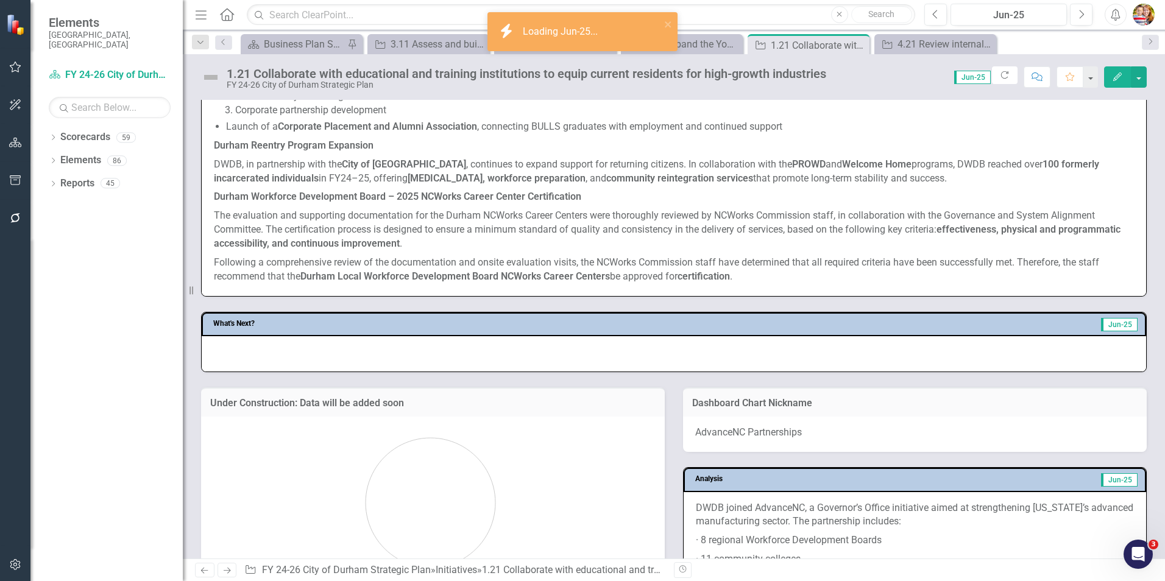
scroll to position [914, 0]
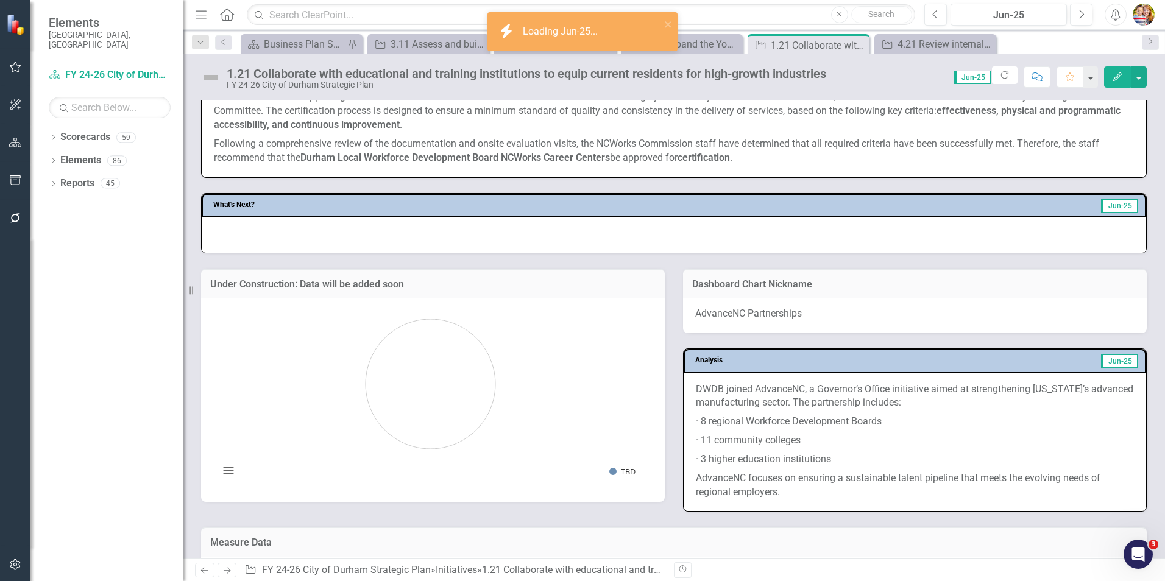
click at [229, 218] on div at bounding box center [674, 235] width 945 height 35
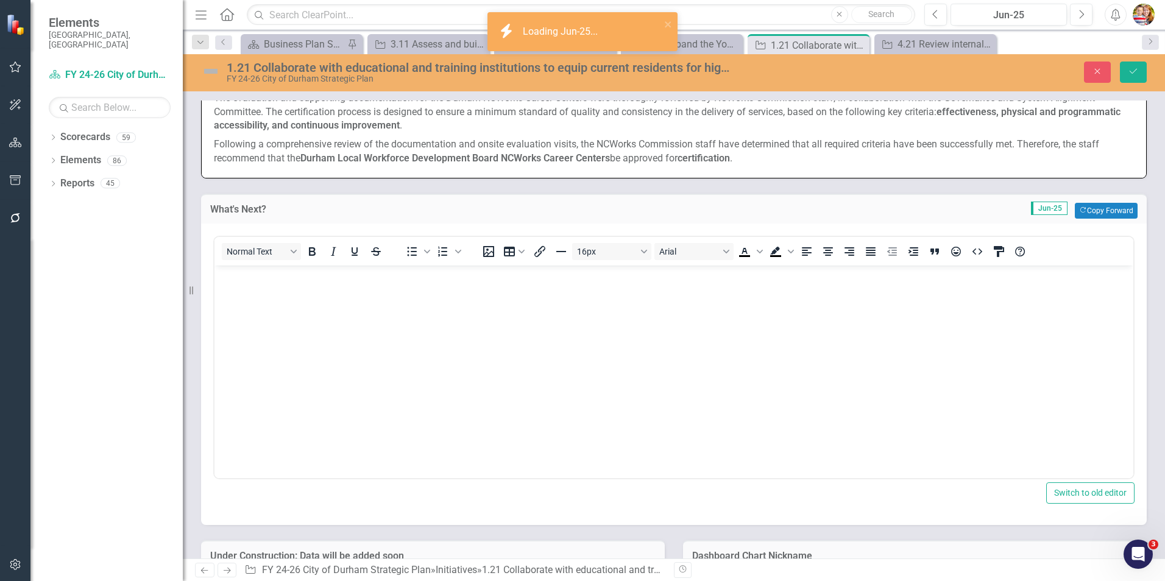
scroll to position [0, 0]
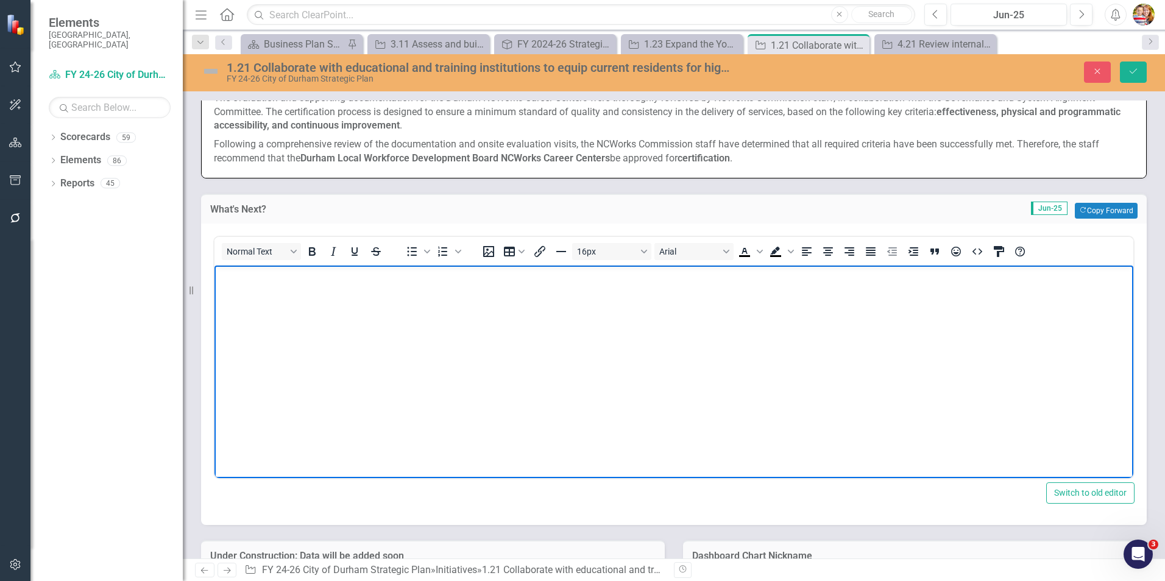
click at [232, 282] on p "Rich Text Area. Press ALT-0 for help." at bounding box center [674, 275] width 913 height 15
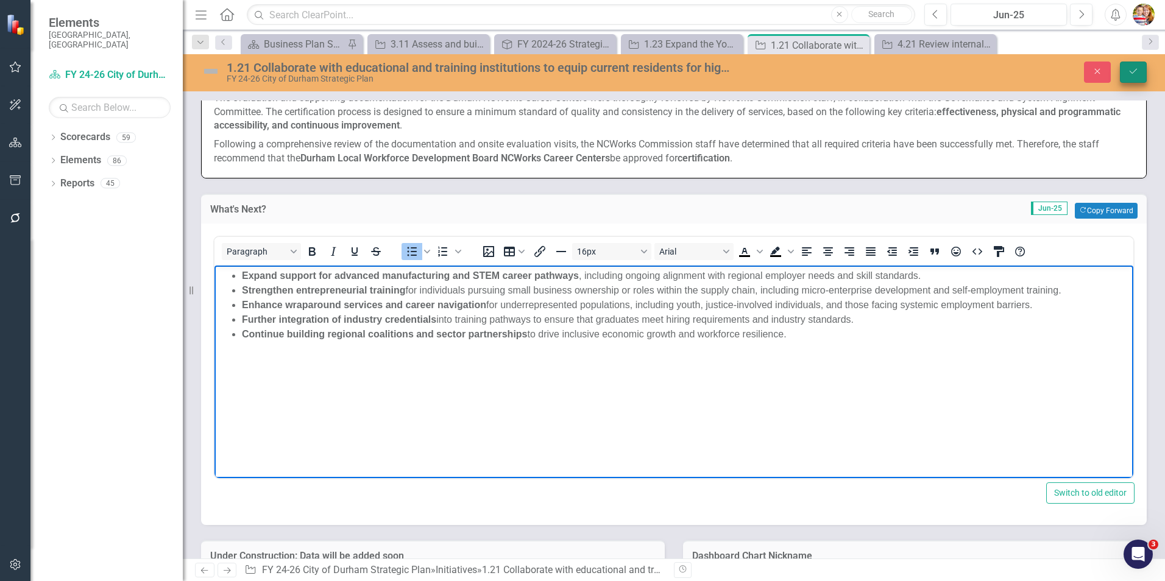
click at [1133, 66] on button "Save" at bounding box center [1133, 72] width 27 height 21
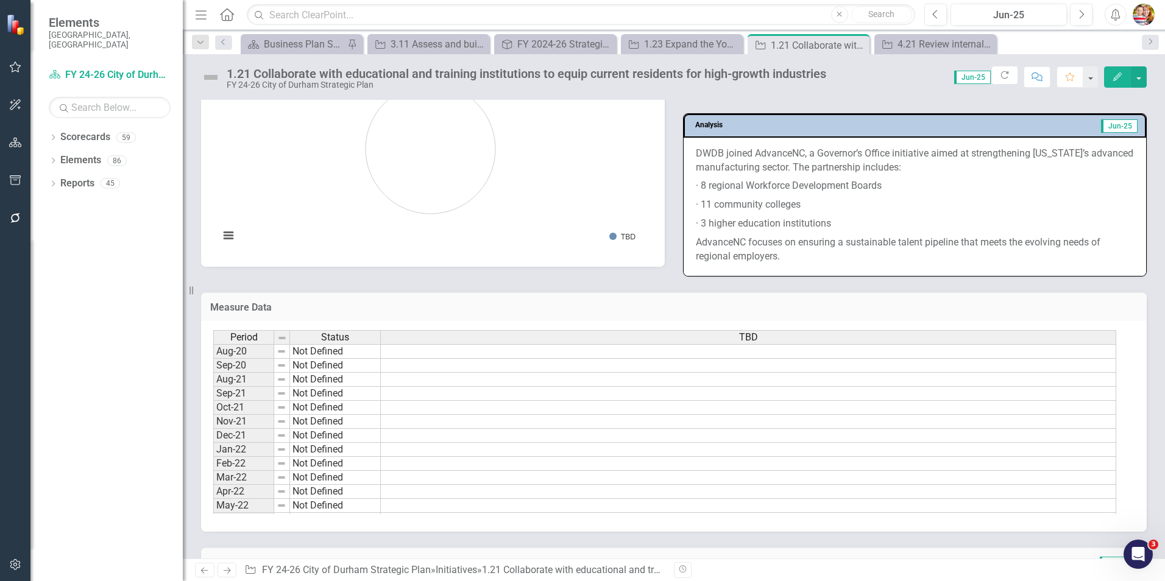
scroll to position [1219, 0]
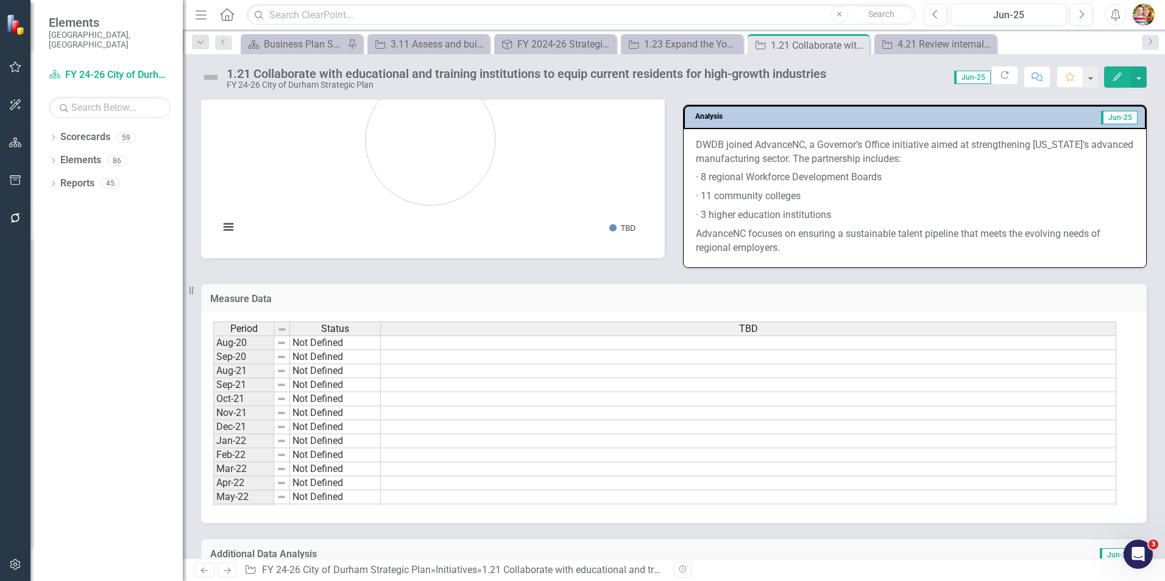
click at [923, 294] on h3 "Measure Data" at bounding box center [674, 299] width 928 height 11
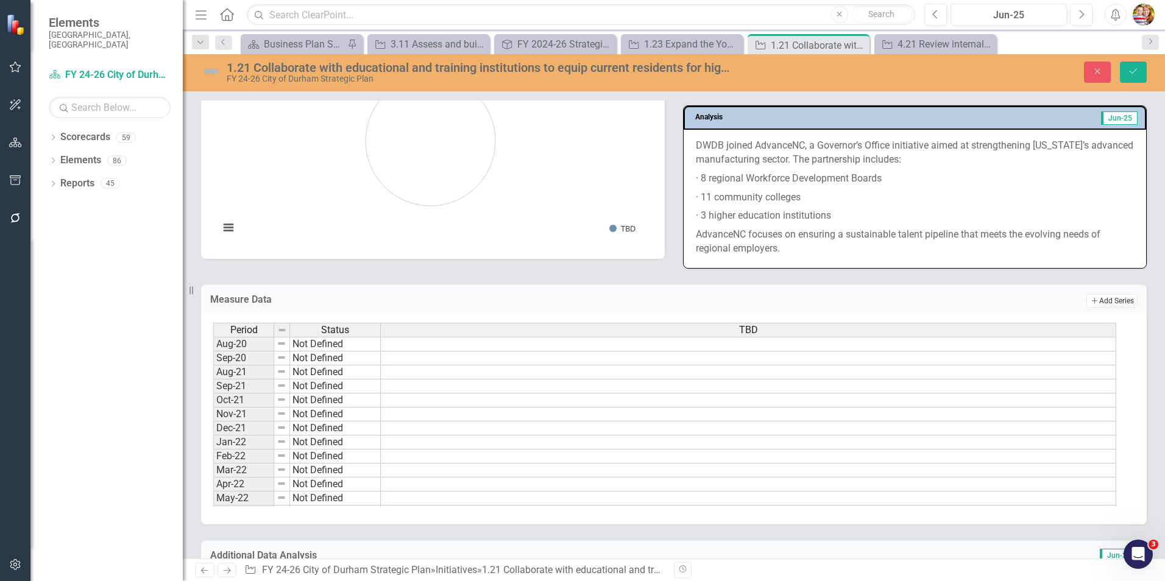
click at [1105, 294] on button "Add Add Series" at bounding box center [1112, 300] width 51 height 13
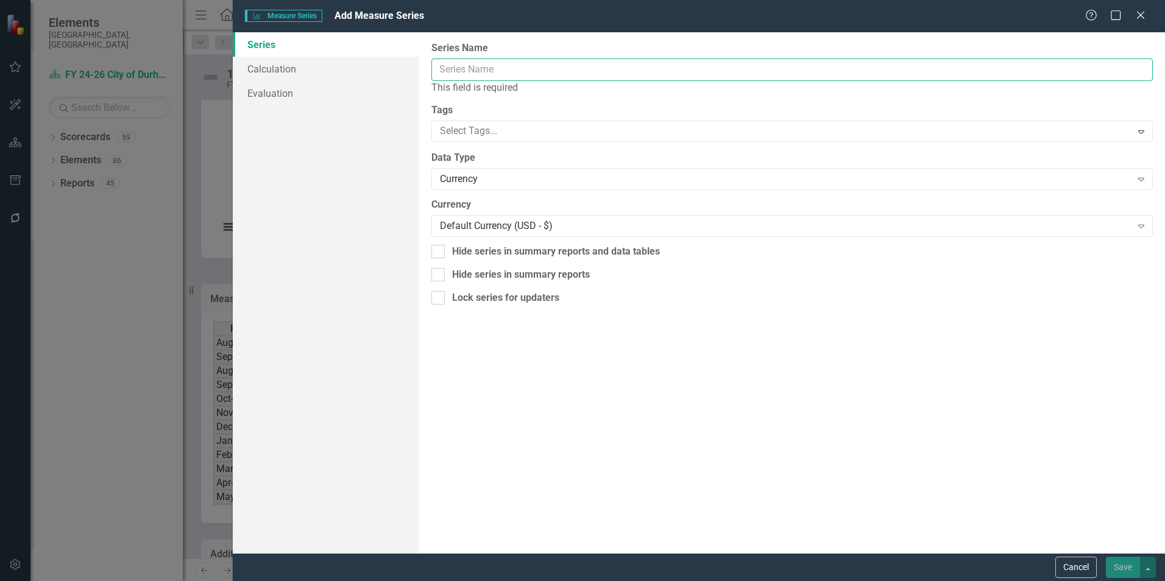
click at [463, 73] on input "Series Name" at bounding box center [792, 70] width 722 height 23
drag, startPoint x: 1143, startPoint y: 15, endPoint x: 870, endPoint y: 160, distance: 308.9
click at [1143, 15] on icon "Close" at bounding box center [1141, 15] width 12 height 10
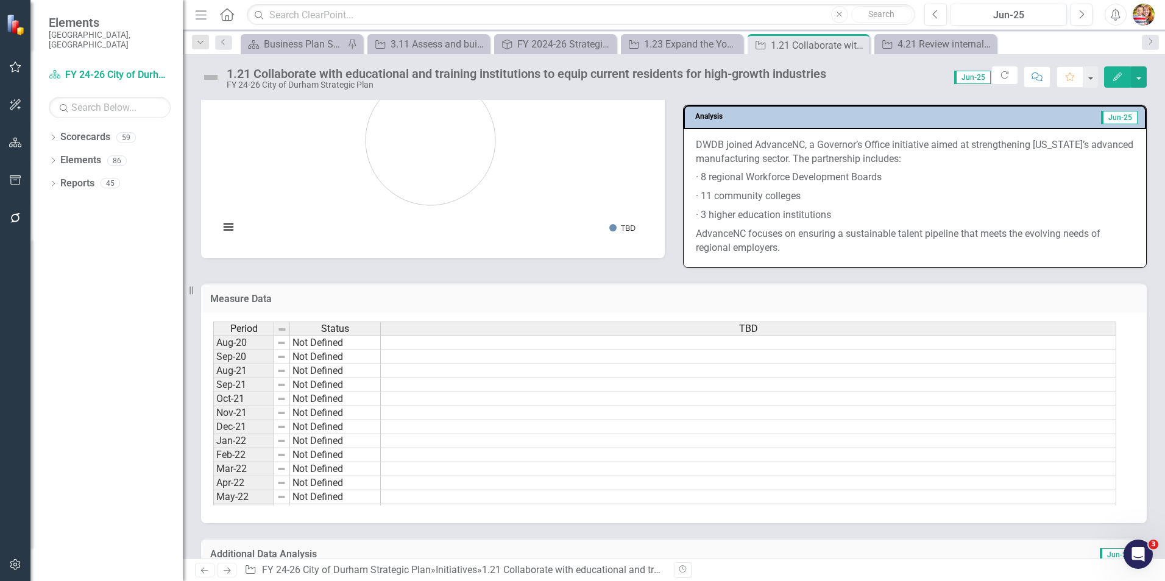
click at [1022, 293] on td "Measure Data" at bounding box center [674, 301] width 928 height 16
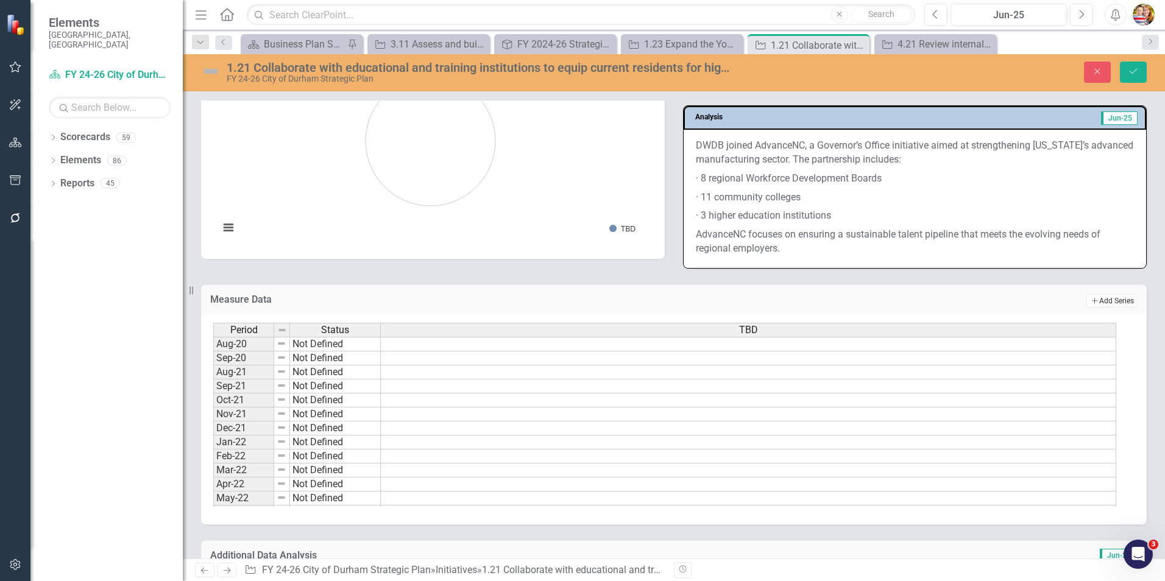
click at [1097, 294] on button "Add Add Series" at bounding box center [1112, 300] width 51 height 13
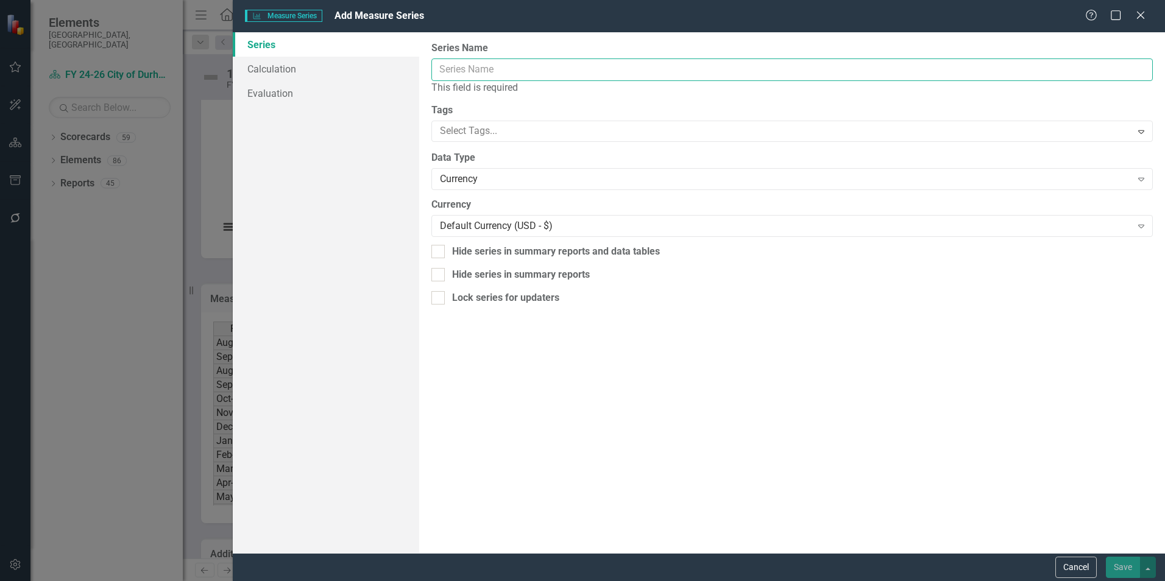
click at [467, 74] on input "Series Name" at bounding box center [792, 70] width 722 height 23
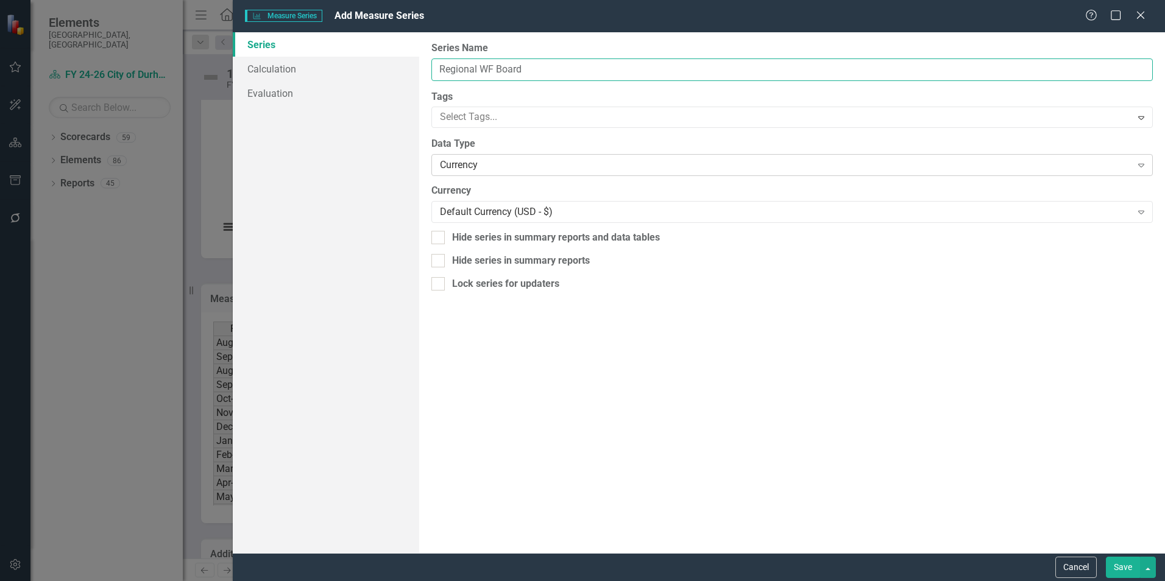
type input "Regional WF Board"
click at [468, 163] on div "Currency" at bounding box center [785, 165] width 691 height 14
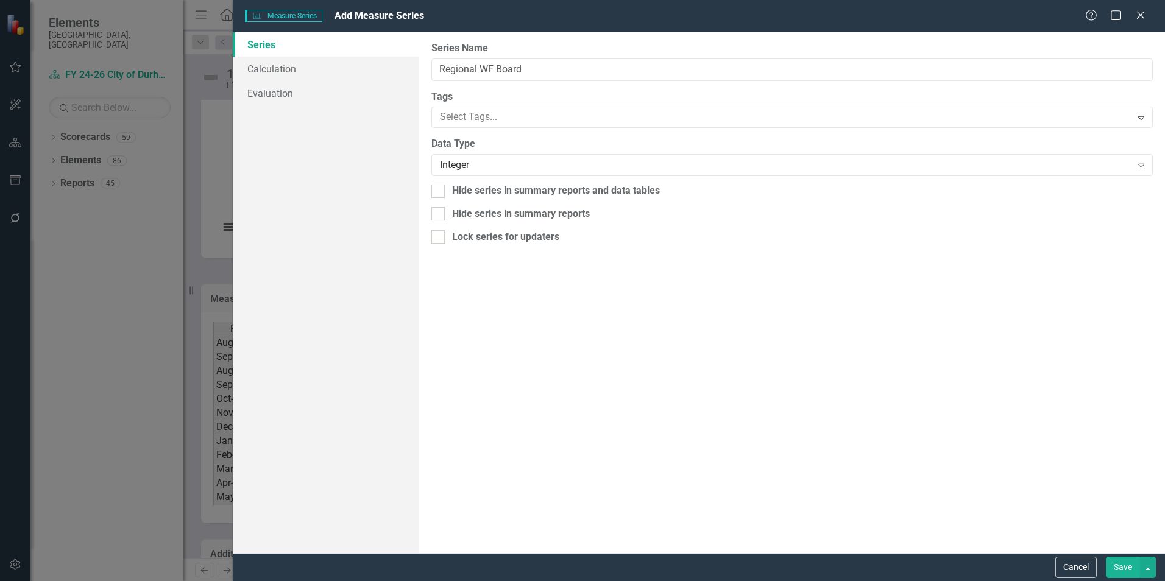
drag, startPoint x: 1121, startPoint y: 567, endPoint x: 1127, endPoint y: 549, distance: 19.1
click at [1122, 567] on button "Save" at bounding box center [1123, 567] width 34 height 21
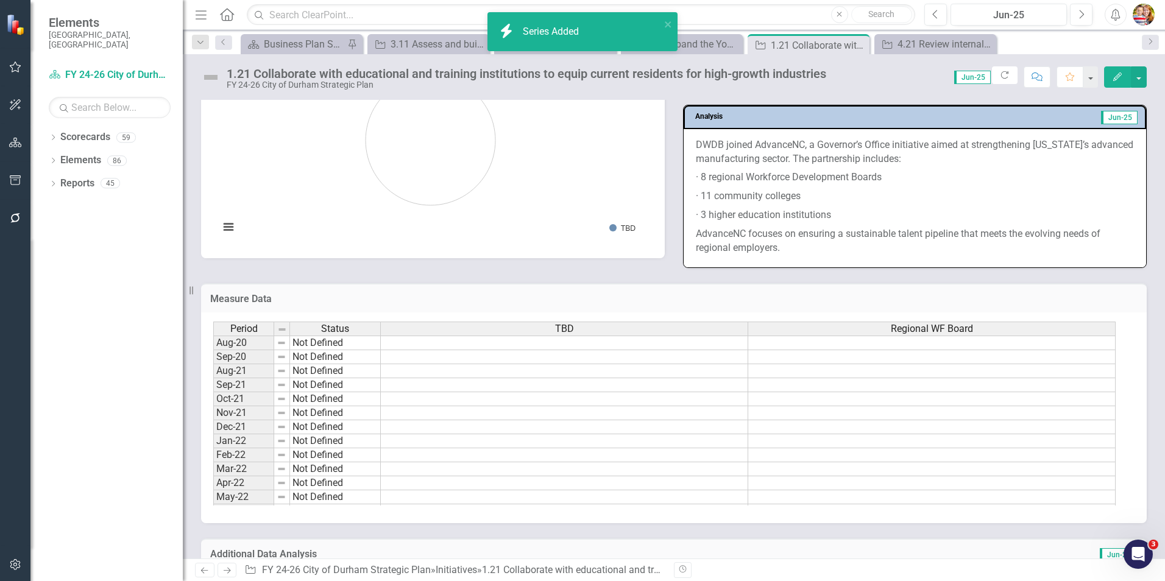
click at [1072, 293] on td "Measure Data" at bounding box center [674, 301] width 928 height 16
click at [1015, 294] on h3 "Measure Data" at bounding box center [674, 299] width 928 height 11
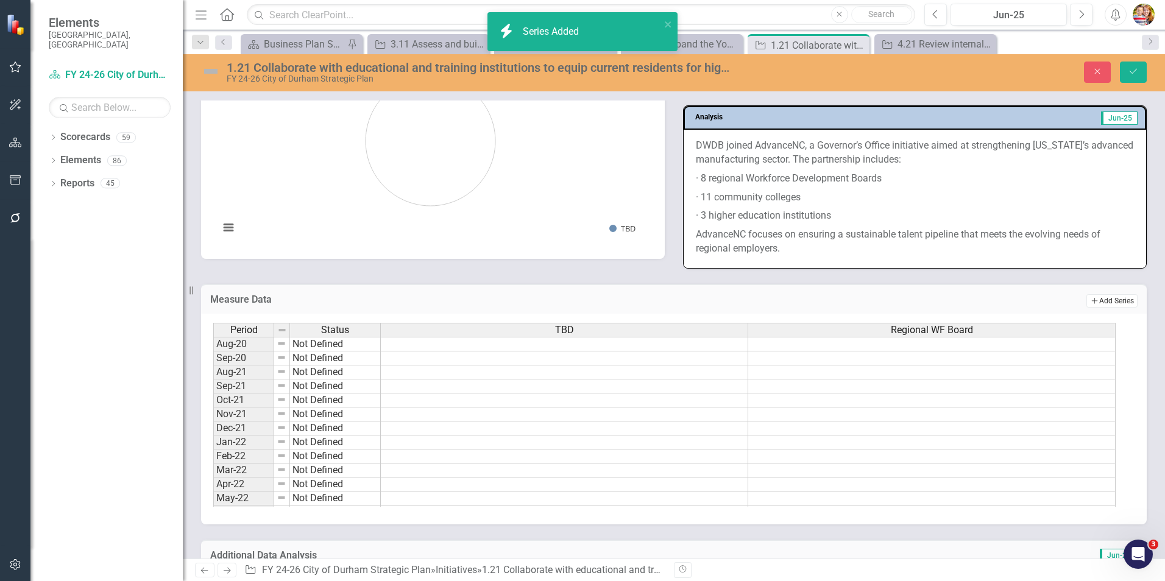
click at [1096, 294] on button "Add Add Series" at bounding box center [1112, 300] width 51 height 13
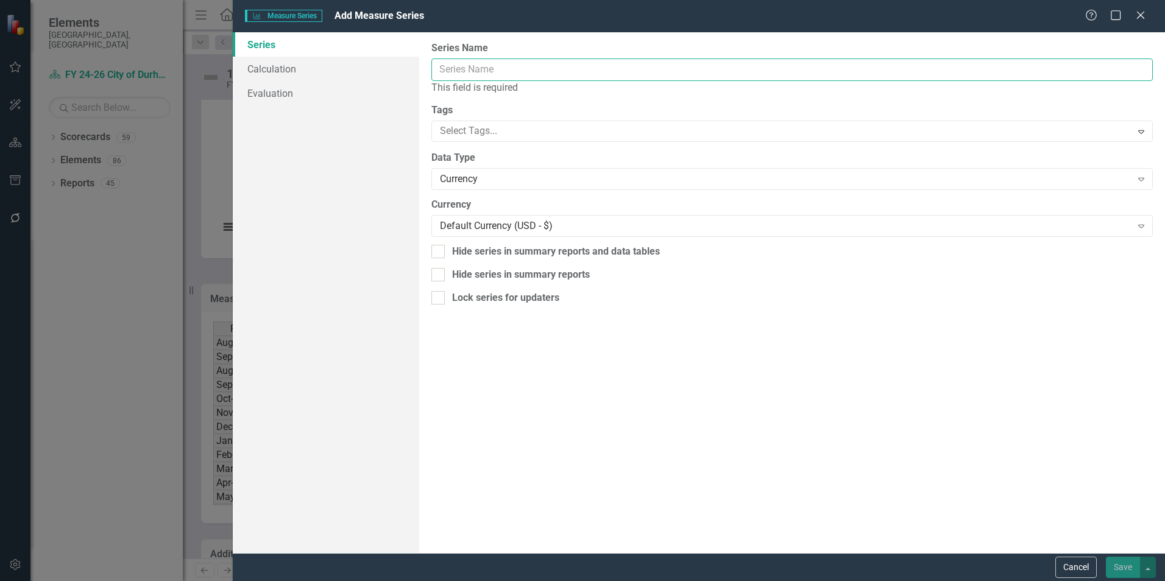
click at [458, 71] on input "Series Name" at bounding box center [792, 70] width 722 height 23
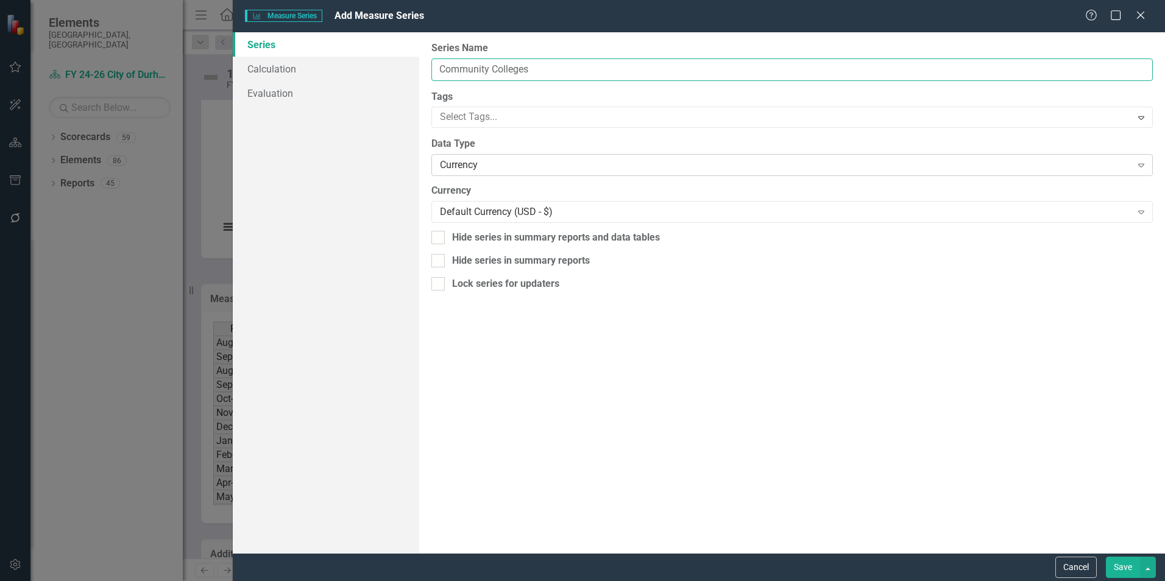
type input "Community Colleges"
click at [518, 165] on div "Currency" at bounding box center [785, 165] width 691 height 14
drag, startPoint x: 462, startPoint y: 266, endPoint x: 488, endPoint y: 271, distance: 26.1
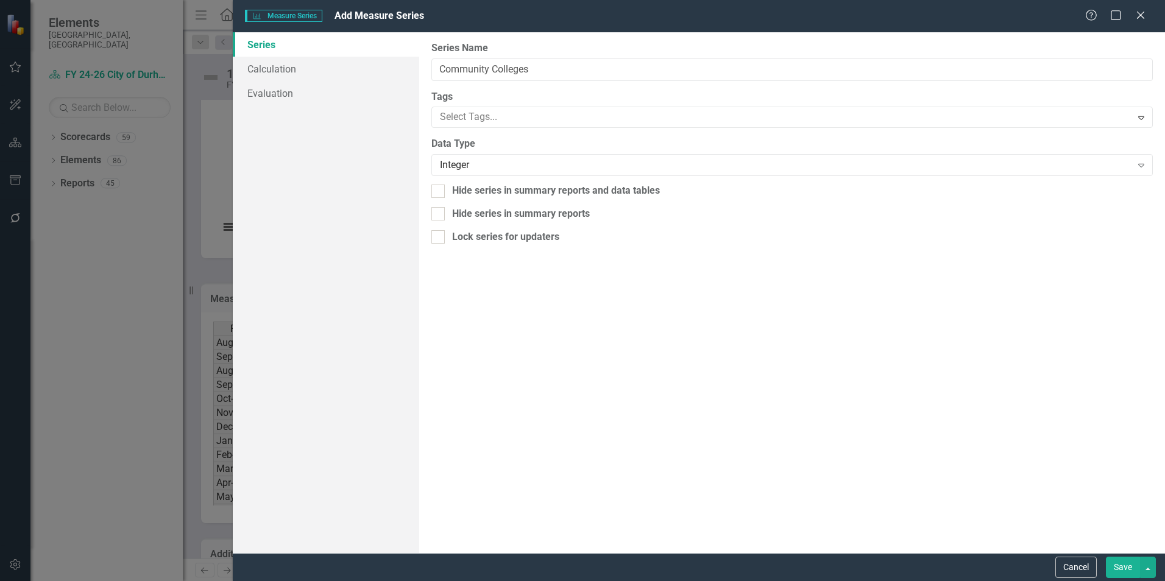
click at [1123, 566] on button "Save" at bounding box center [1123, 567] width 34 height 21
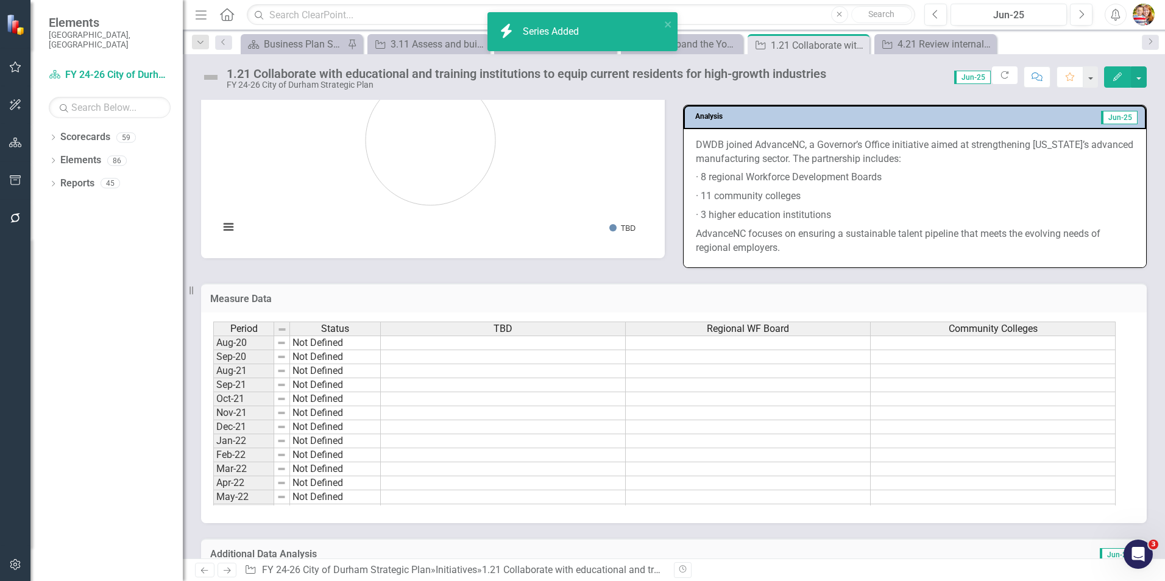
click at [490, 322] on div "TBD" at bounding box center [503, 328] width 244 height 13
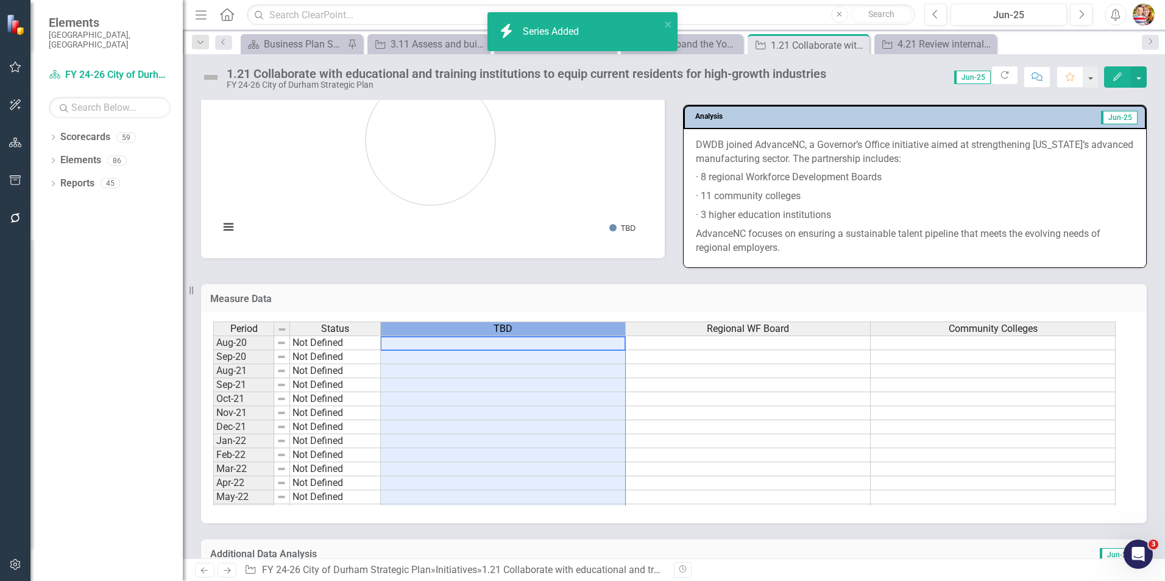
click at [490, 322] on div "TBD" at bounding box center [503, 328] width 244 height 13
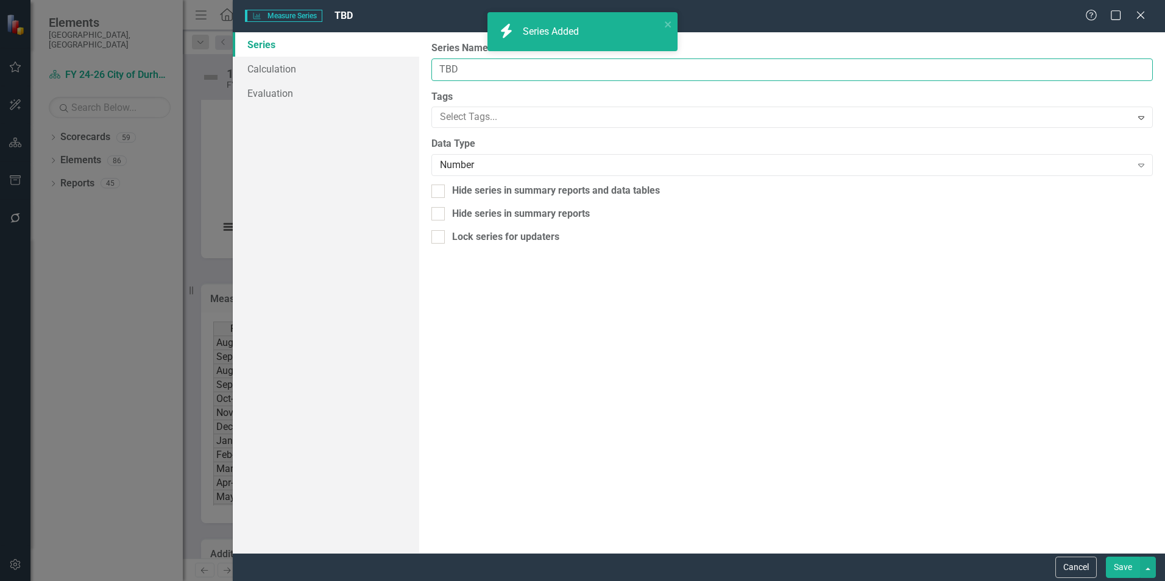
drag, startPoint x: 461, startPoint y: 66, endPoint x: 430, endPoint y: 65, distance: 31.1
click at [430, 65] on div "From this page, you can edit the name, type, and visibility options of your ser…" at bounding box center [792, 292] width 746 height 521
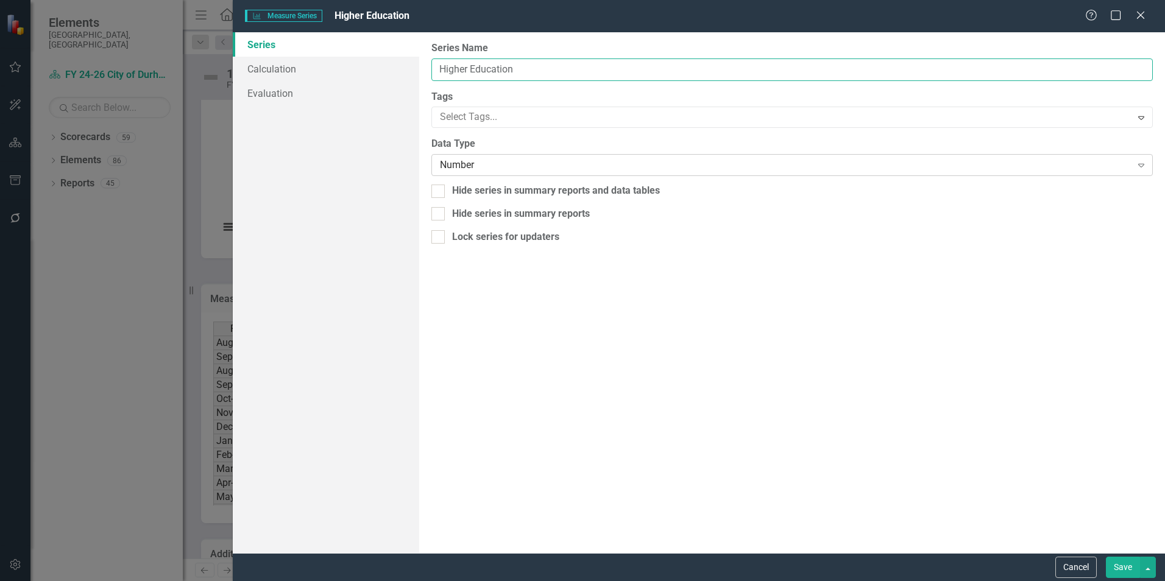
type input "Higher Education"
click at [444, 163] on div "Number" at bounding box center [785, 165] width 691 height 14
click at [1130, 564] on button "Save" at bounding box center [1123, 567] width 34 height 21
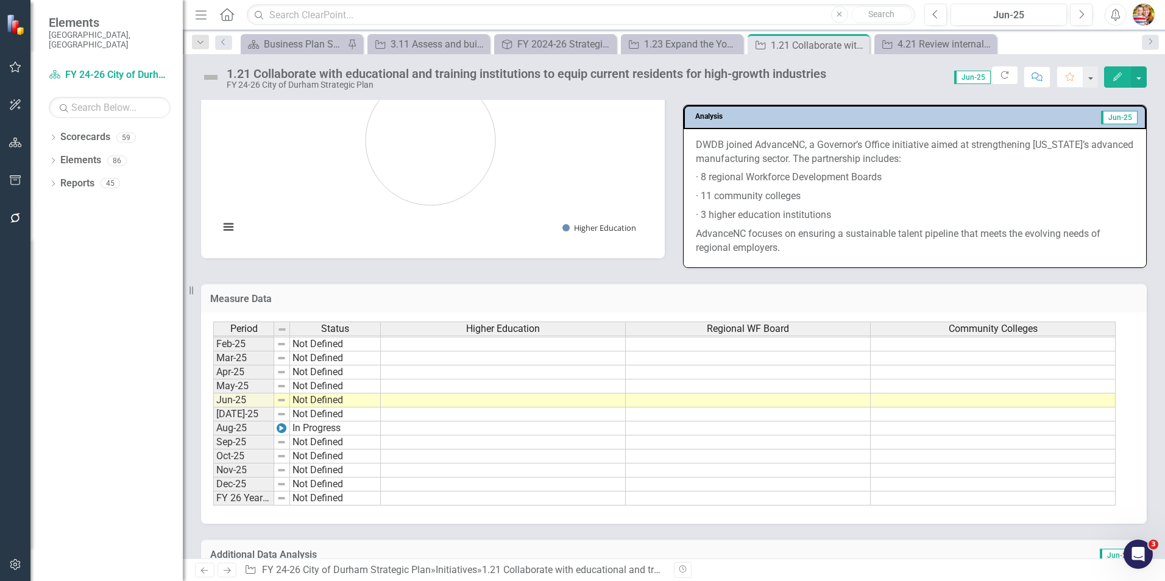
scroll to position [1343, 0]
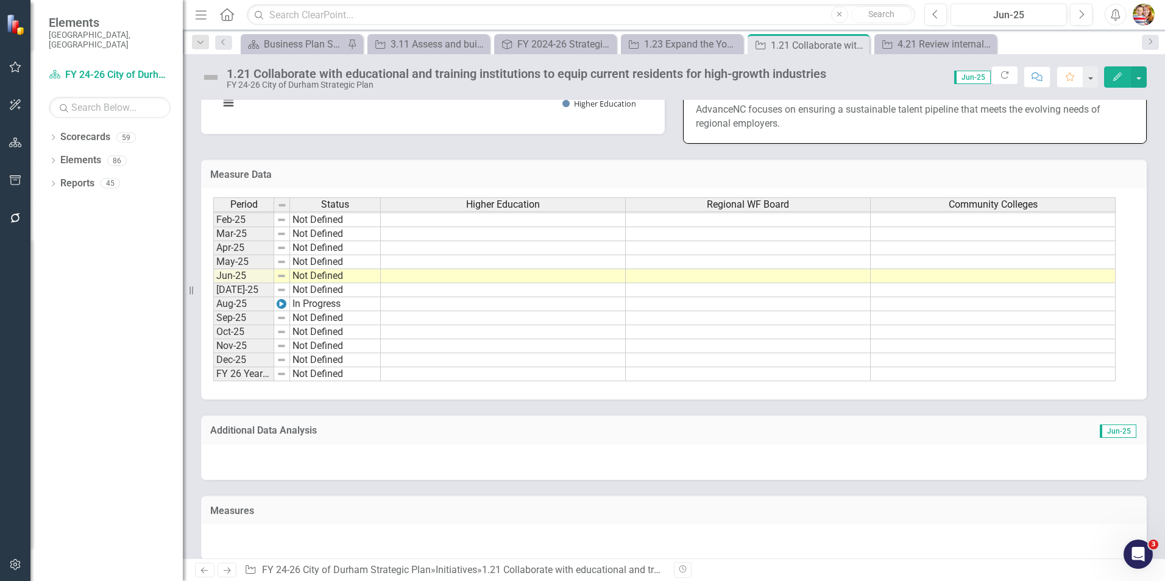
click at [463, 269] on td at bounding box center [503, 276] width 245 height 14
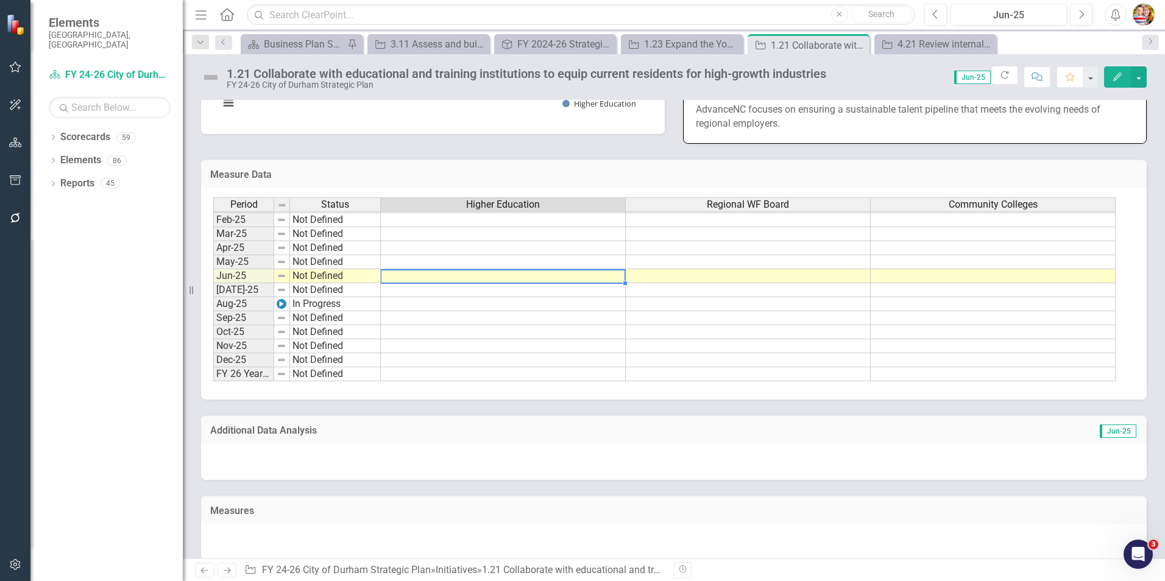
type textarea "3"
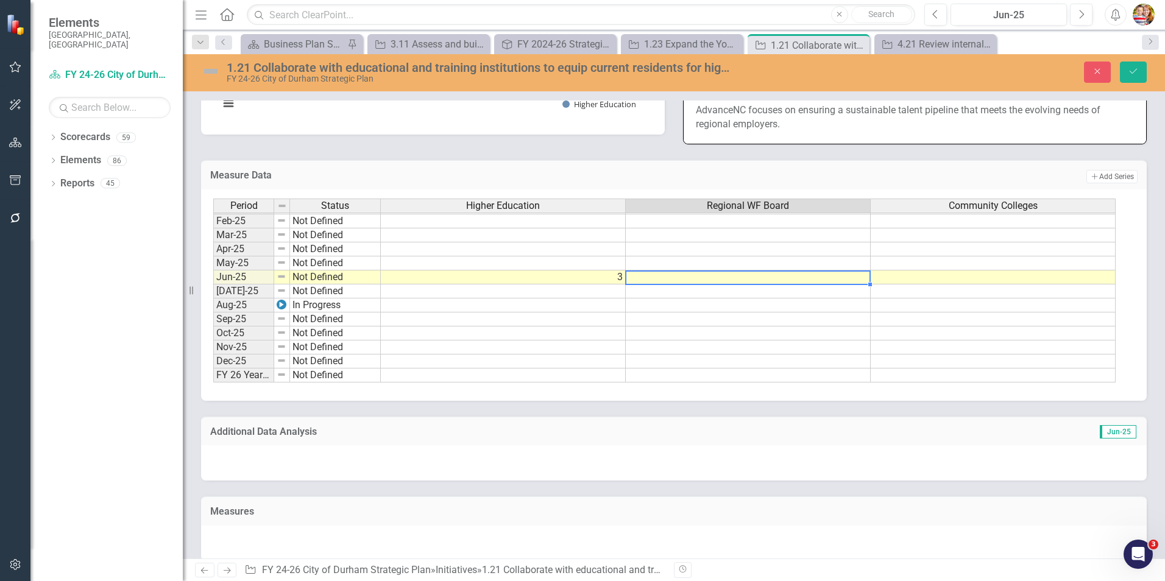
type textarea "8"
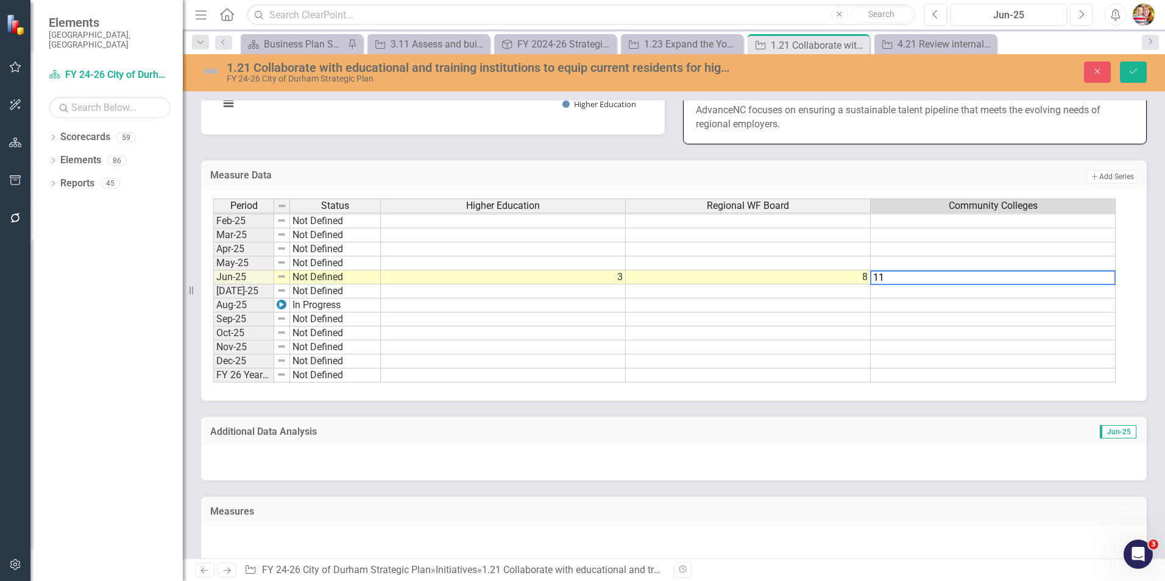
type textarea "11"
click at [685, 401] on div "Additional Data Analysis Jun-25" at bounding box center [674, 441] width 964 height 80
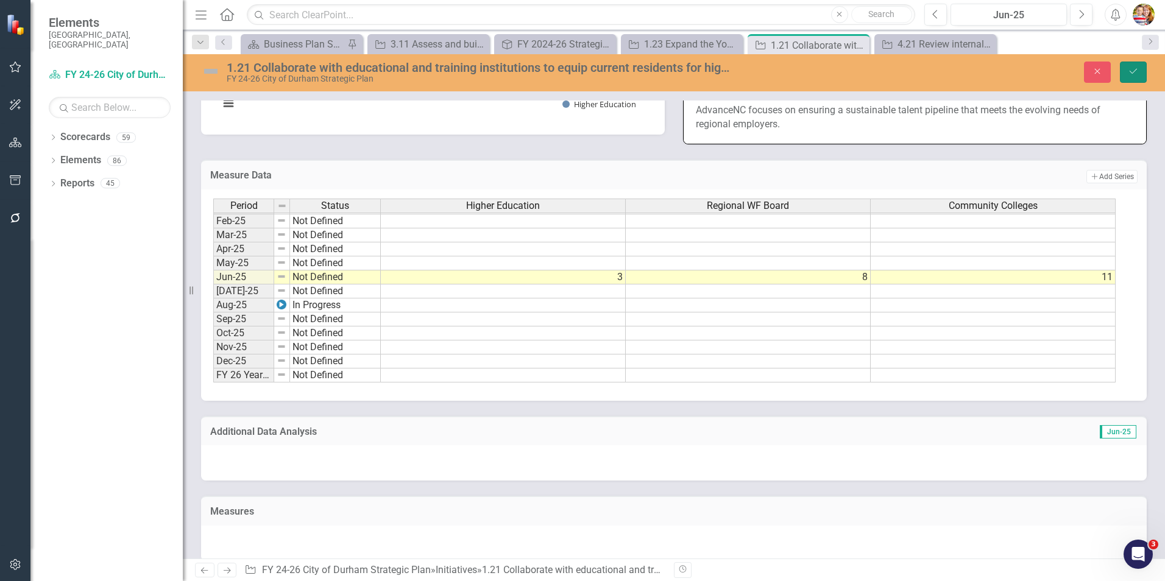
click at [1142, 70] on button "Save" at bounding box center [1133, 72] width 27 height 21
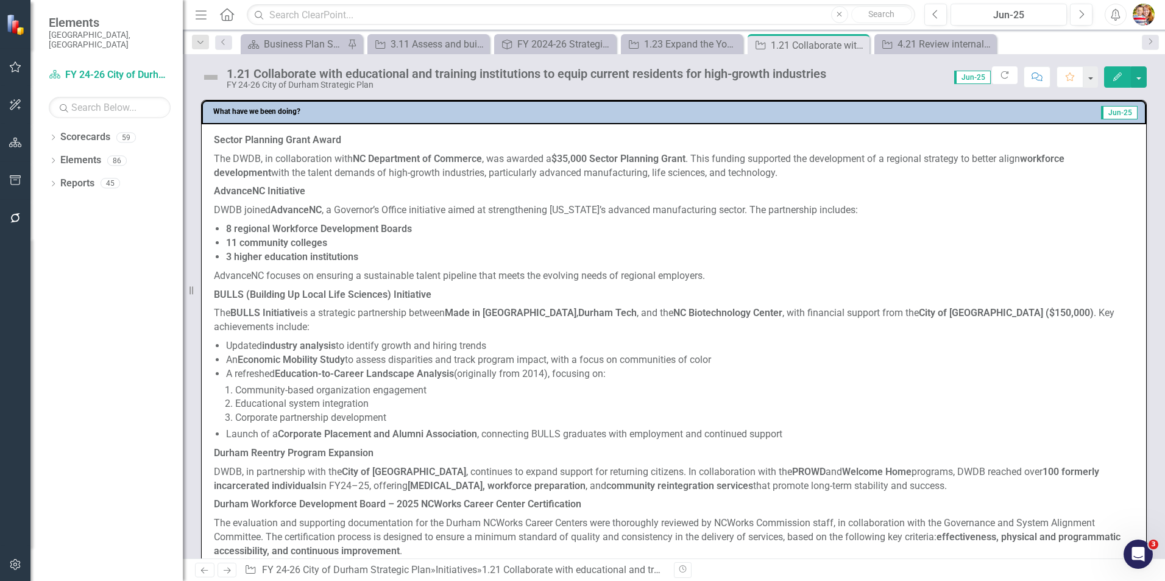
scroll to position [853, 0]
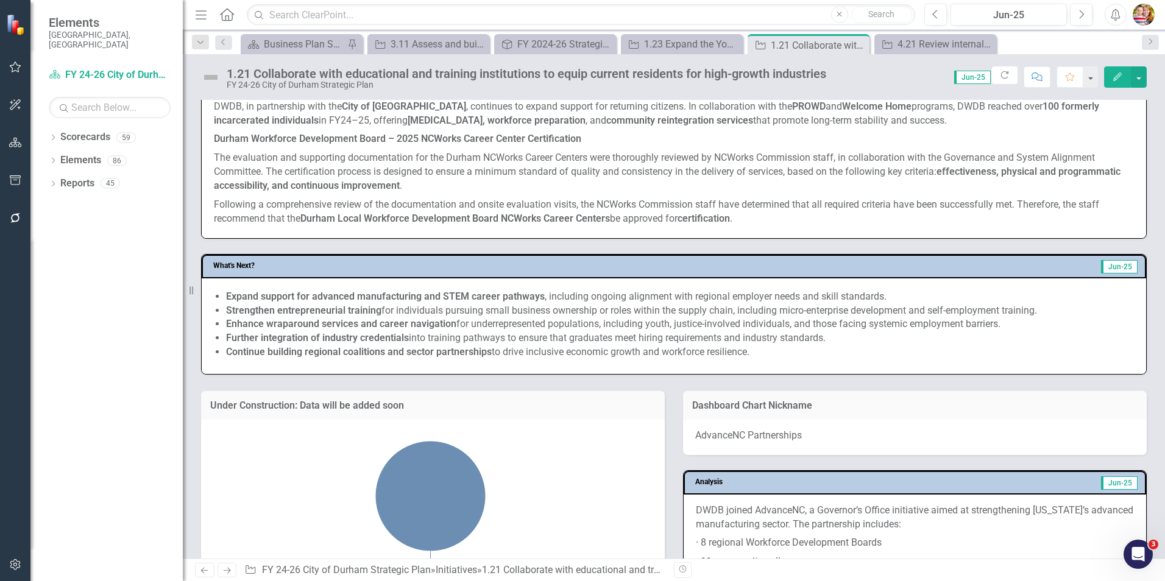
click at [425, 400] on h3 "Under Construction: Data will be added soon" at bounding box center [433, 405] width 446 height 11
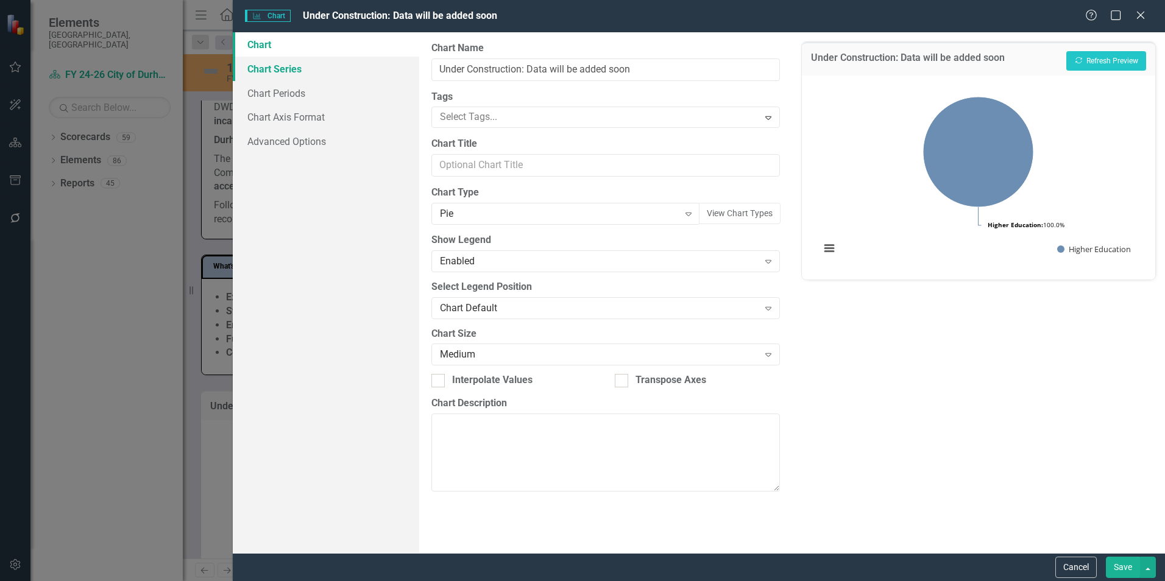
click at [282, 68] on link "Chart Series" at bounding box center [326, 69] width 186 height 24
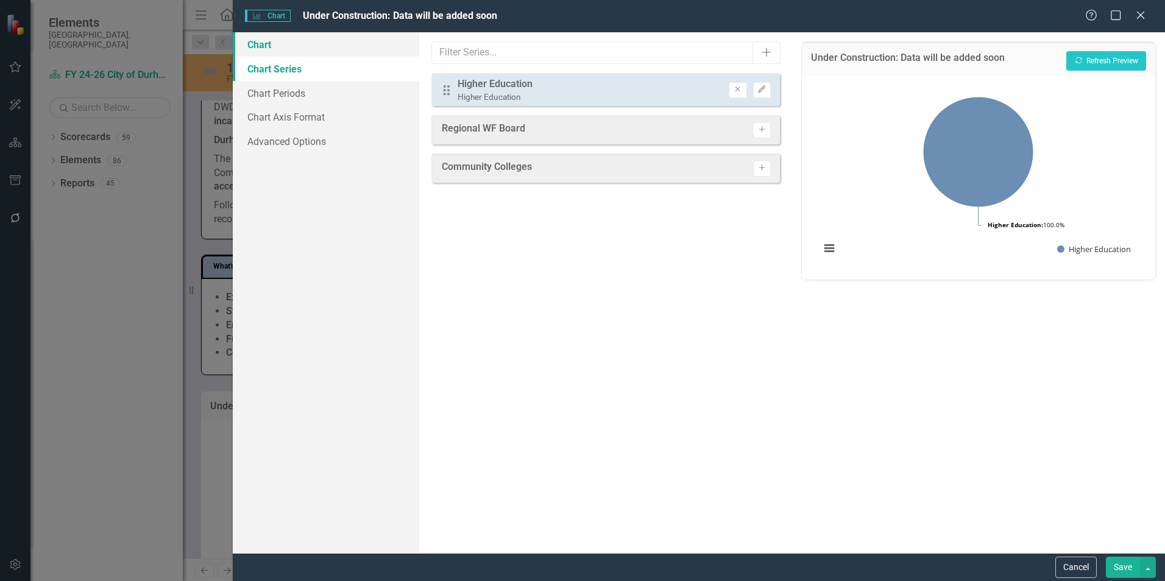
click at [275, 44] on link "Chart" at bounding box center [326, 44] width 186 height 24
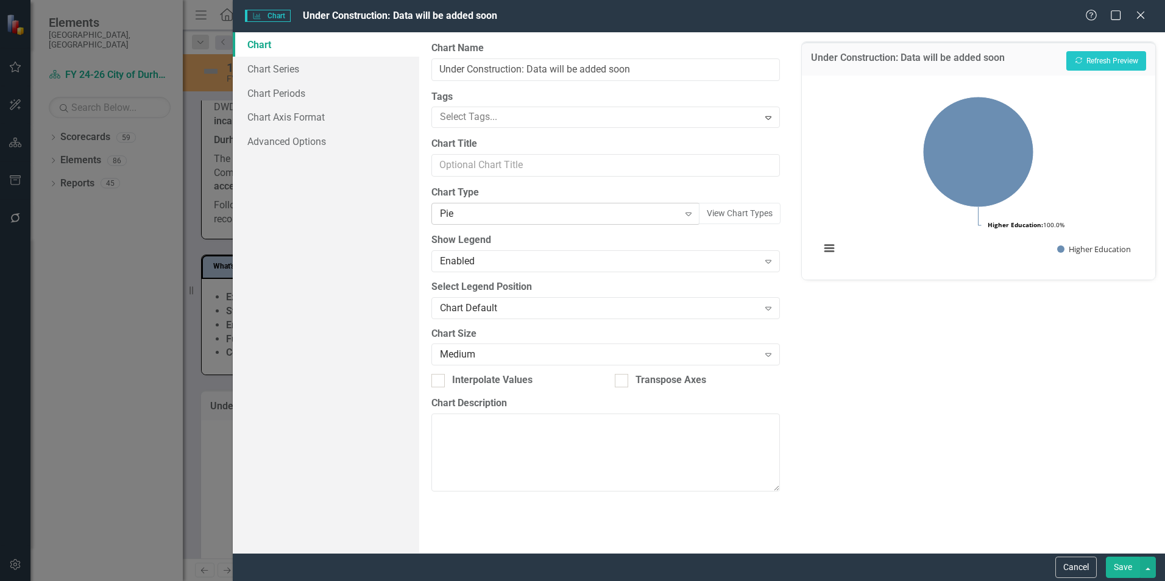
click at [687, 215] on icon at bounding box center [689, 215] width 6 height 4
click at [458, 533] on div "Line" at bounding box center [585, 540] width 1146 height 14
click at [289, 69] on link "Chart Series" at bounding box center [326, 69] width 186 height 24
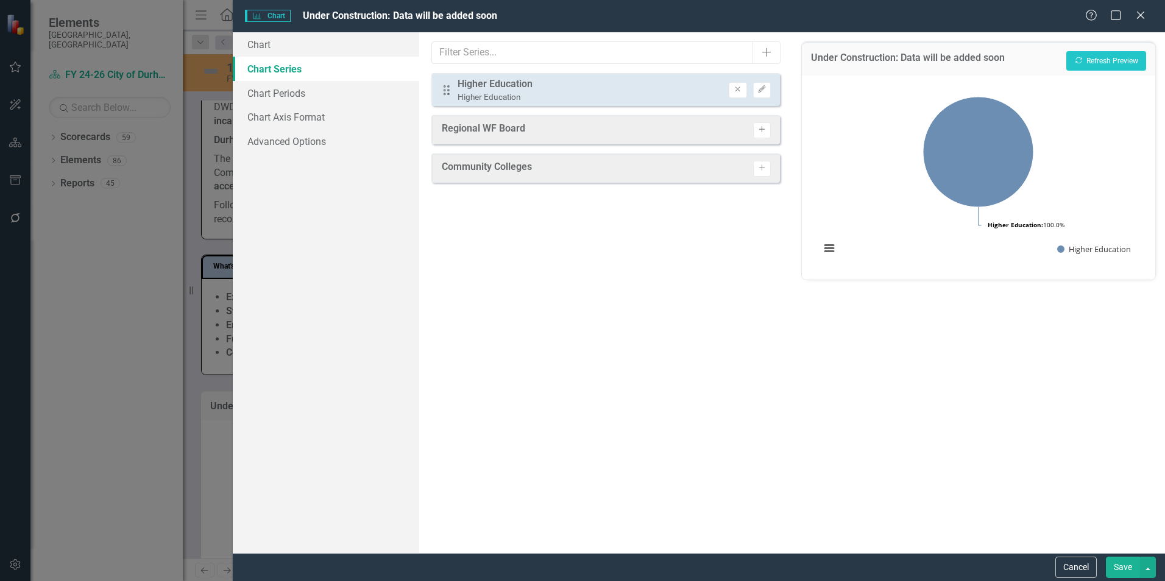
click at [762, 127] on icon "Activate" at bounding box center [762, 129] width 9 height 7
click at [763, 176] on icon "Activate" at bounding box center [762, 172] width 9 height 7
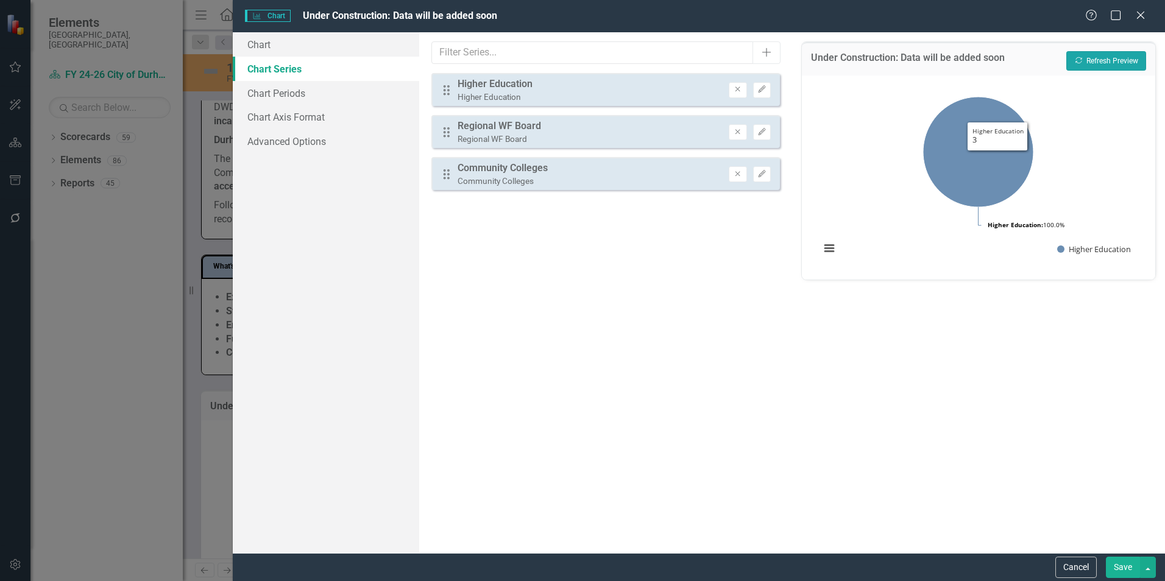
click at [1109, 60] on button "Recalculate Refresh Preview" at bounding box center [1107, 61] width 80 height 20
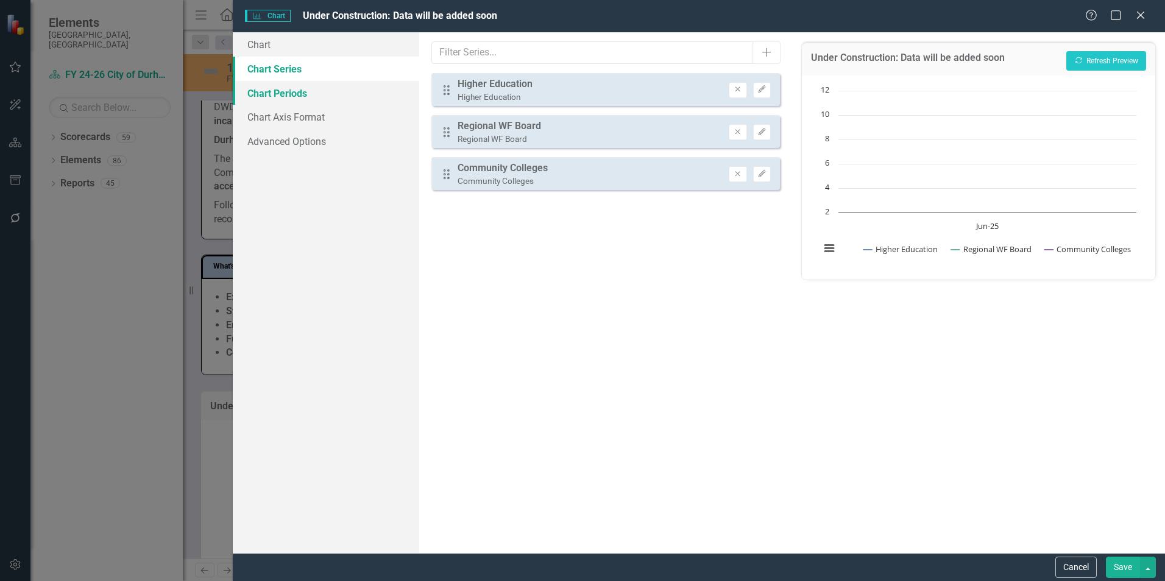
click at [282, 96] on link "Chart Periods" at bounding box center [326, 93] width 186 height 24
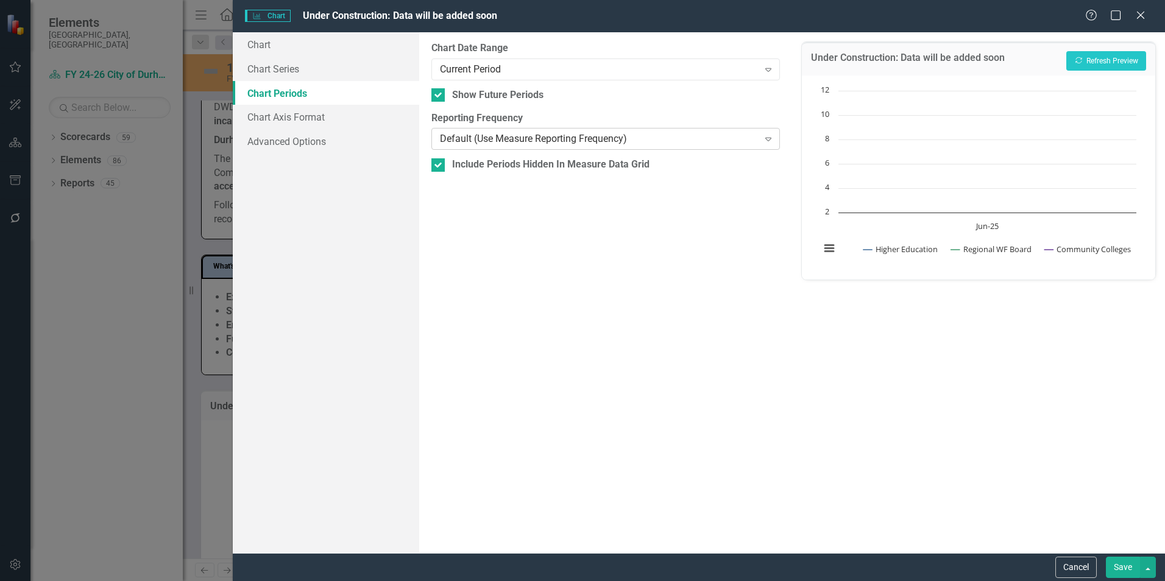
click at [513, 141] on div "Default (Use Measure Reporting Frequency)" at bounding box center [599, 139] width 318 height 14
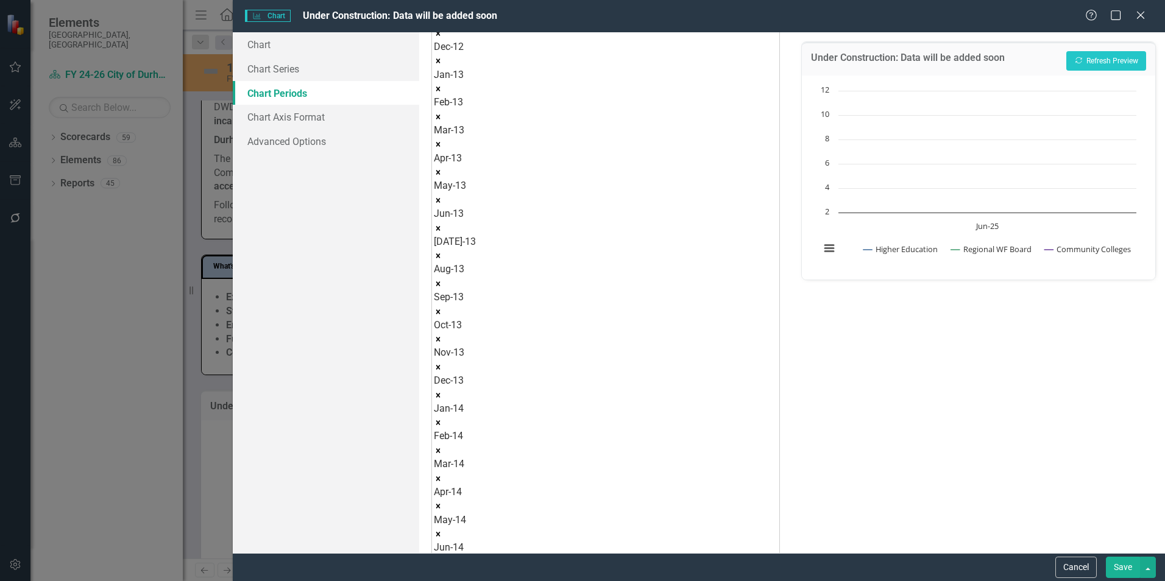
scroll to position [405, 0]
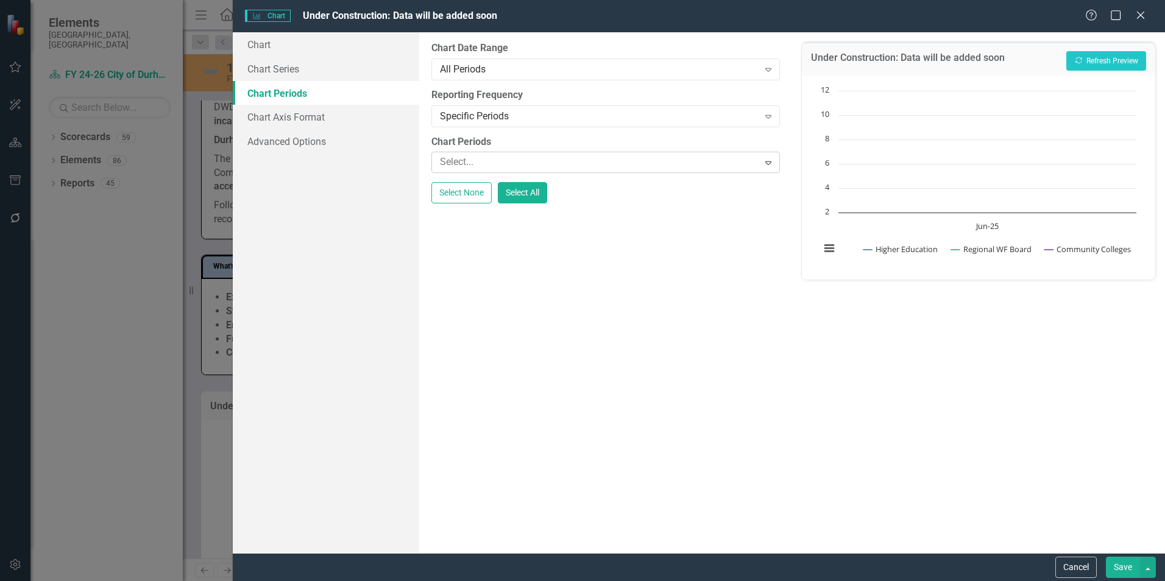
click at [482, 171] on div at bounding box center [596, 162] width 323 height 16
type input "jun-25"
click at [479, 581] on div "Jun-25" at bounding box center [585, 591] width 1146 height 14
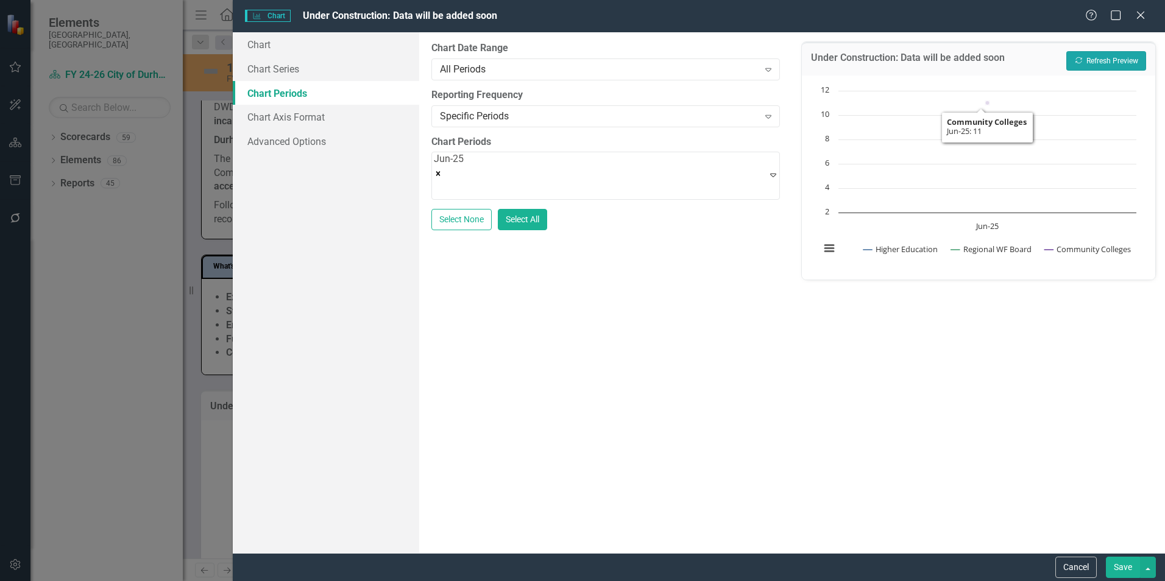
click at [1105, 61] on button "Recalculate Refresh Preview" at bounding box center [1107, 61] width 80 height 20
click at [1105, 60] on button "Recalculate Refresh Preview" at bounding box center [1107, 61] width 80 height 20
click at [283, 45] on link "Chart" at bounding box center [326, 44] width 186 height 24
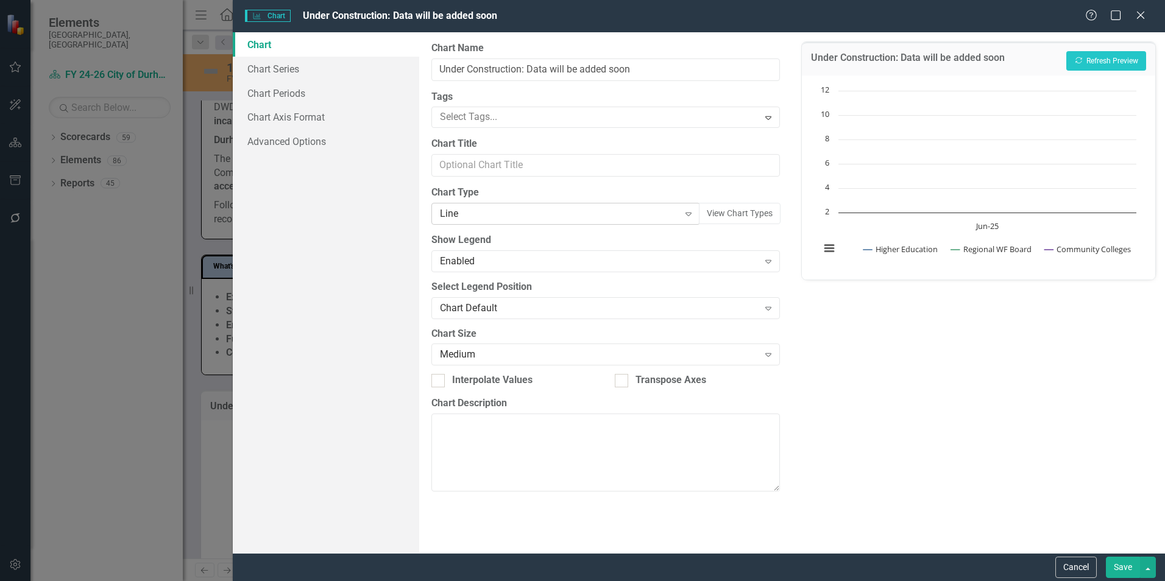
click at [686, 215] on icon "Expand" at bounding box center [689, 214] width 12 height 10
click at [1092, 61] on button "Recalculate Refresh Preview" at bounding box center [1107, 61] width 80 height 20
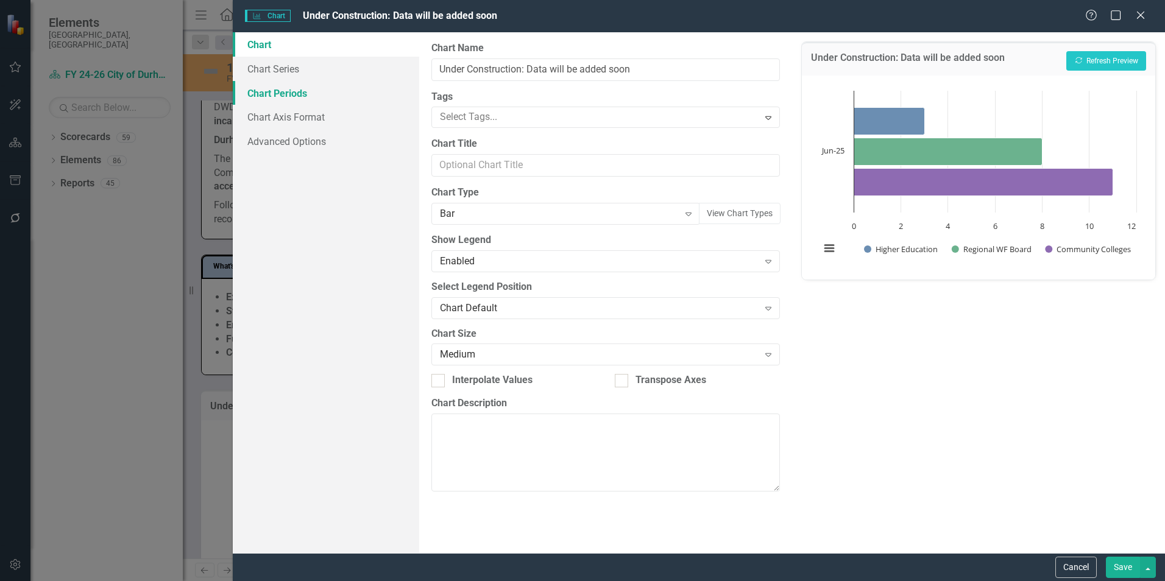
click at [293, 90] on link "Chart Periods" at bounding box center [326, 93] width 186 height 24
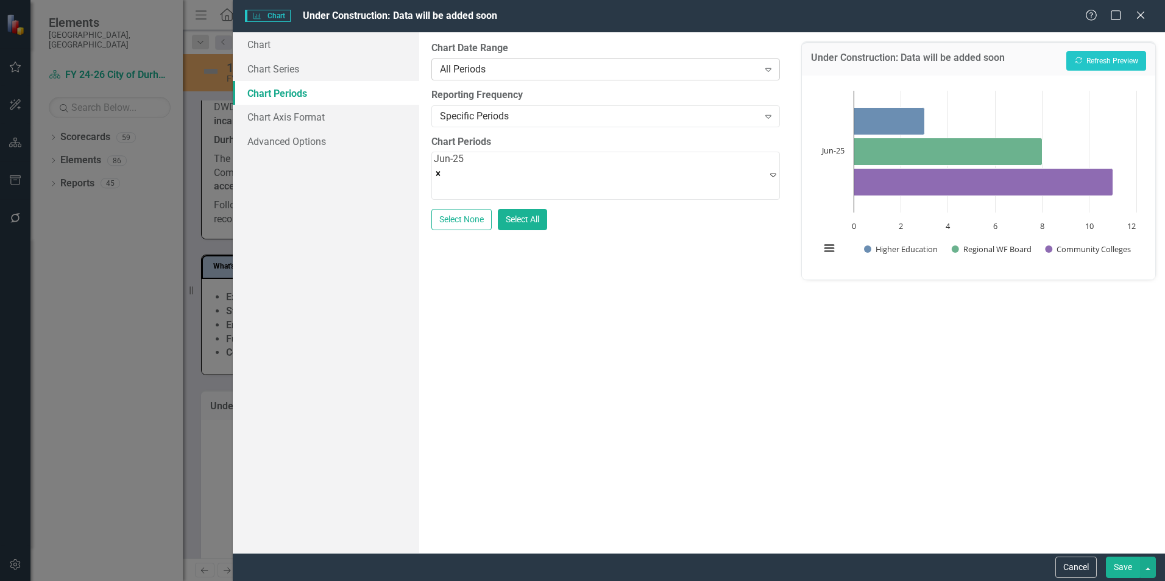
click at [502, 67] on div "All Periods" at bounding box center [599, 69] width 318 height 14
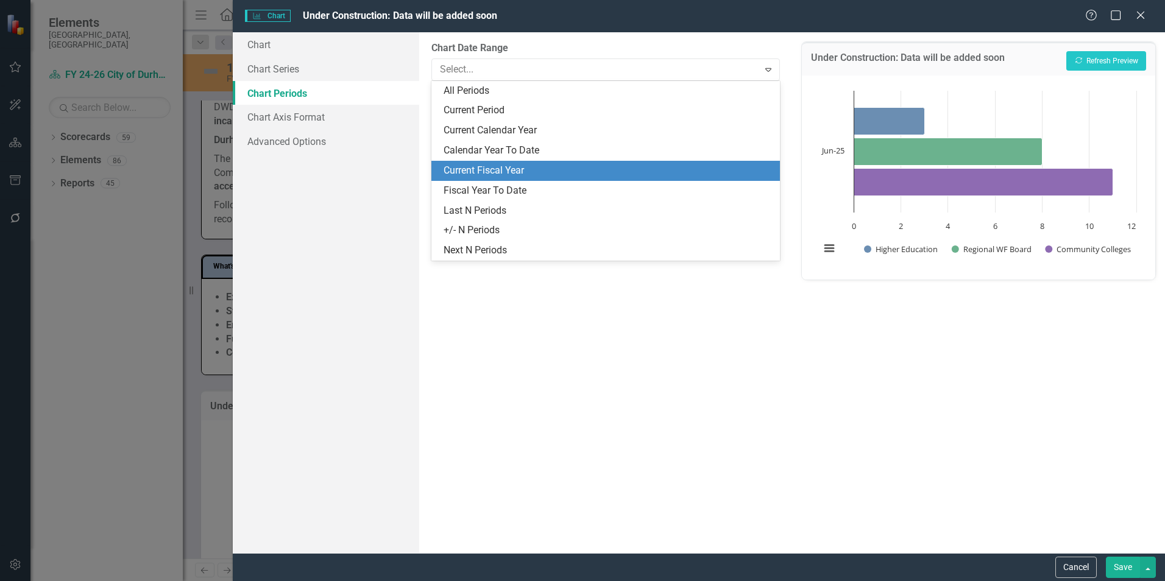
click at [485, 170] on div "Current Fiscal Year" at bounding box center [608, 171] width 329 height 14
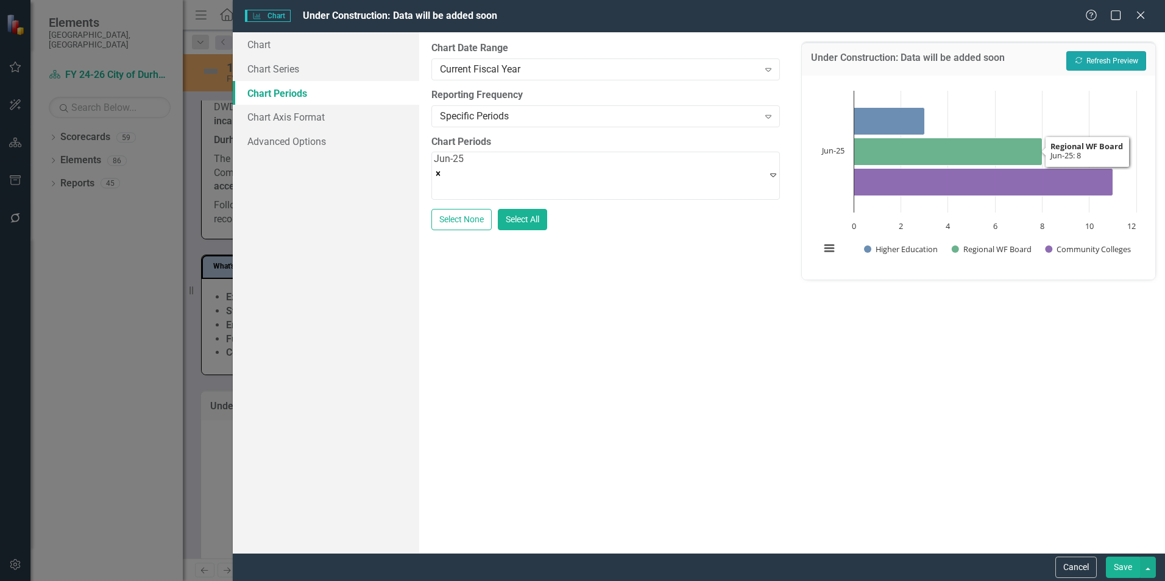
click at [1095, 58] on button "Recalculate Refresh Preview" at bounding box center [1107, 61] width 80 height 20
click at [291, 70] on link "Chart Series" at bounding box center [326, 69] width 186 height 24
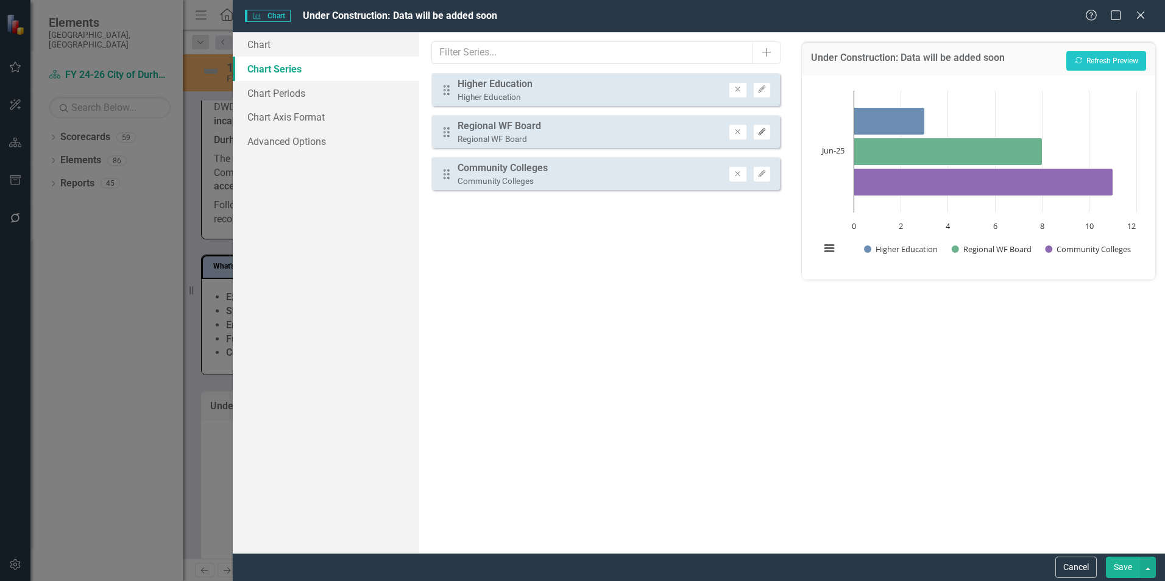
click at [761, 134] on icon "button" at bounding box center [761, 131] width 7 height 7
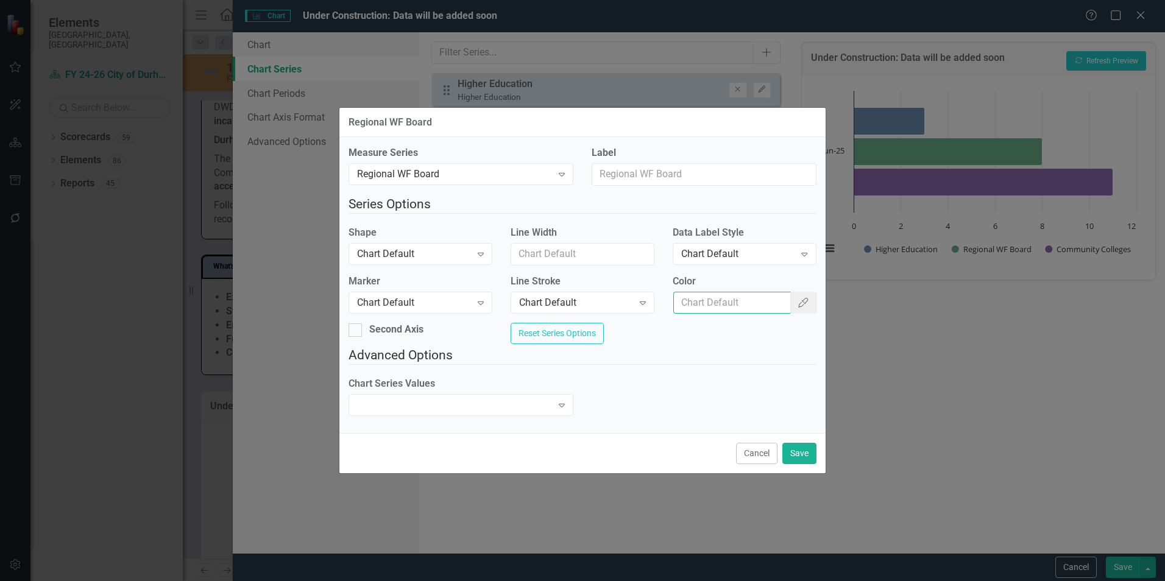
drag, startPoint x: 706, startPoint y: 297, endPoint x: 693, endPoint y: 302, distance: 14.1
click at [706, 297] on input "Color" at bounding box center [732, 303] width 118 height 23
click at [701, 297] on input "Color" at bounding box center [732, 303] width 118 height 23
paste input "2D8BBA"
click at [677, 297] on input "2D8BBA" at bounding box center [732, 303] width 118 height 23
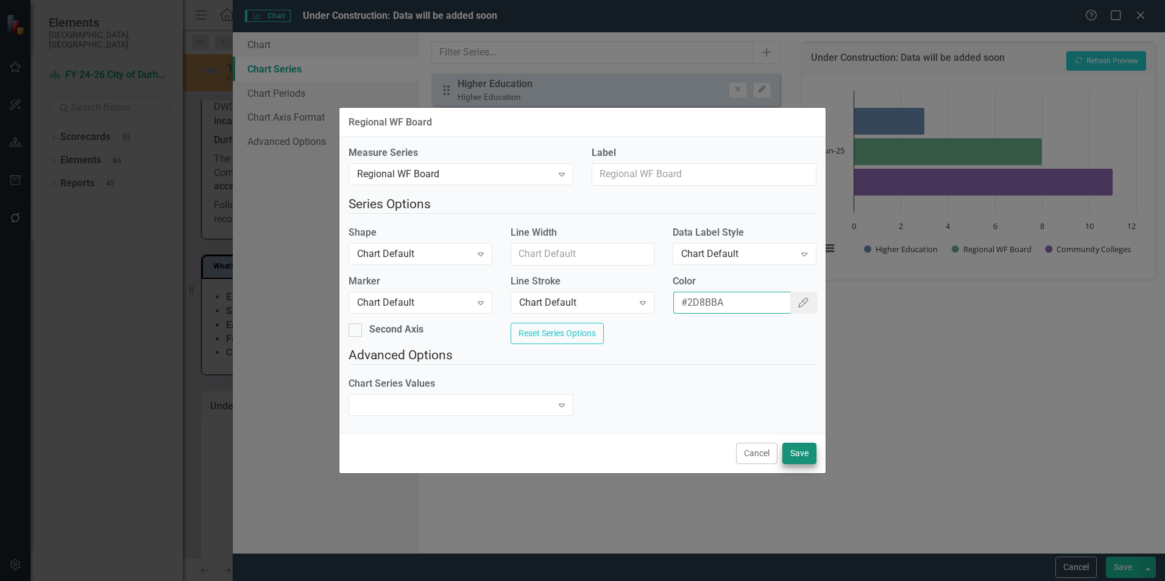
type input "#2D8BBA"
click at [806, 464] on button "Save" at bounding box center [800, 453] width 34 height 21
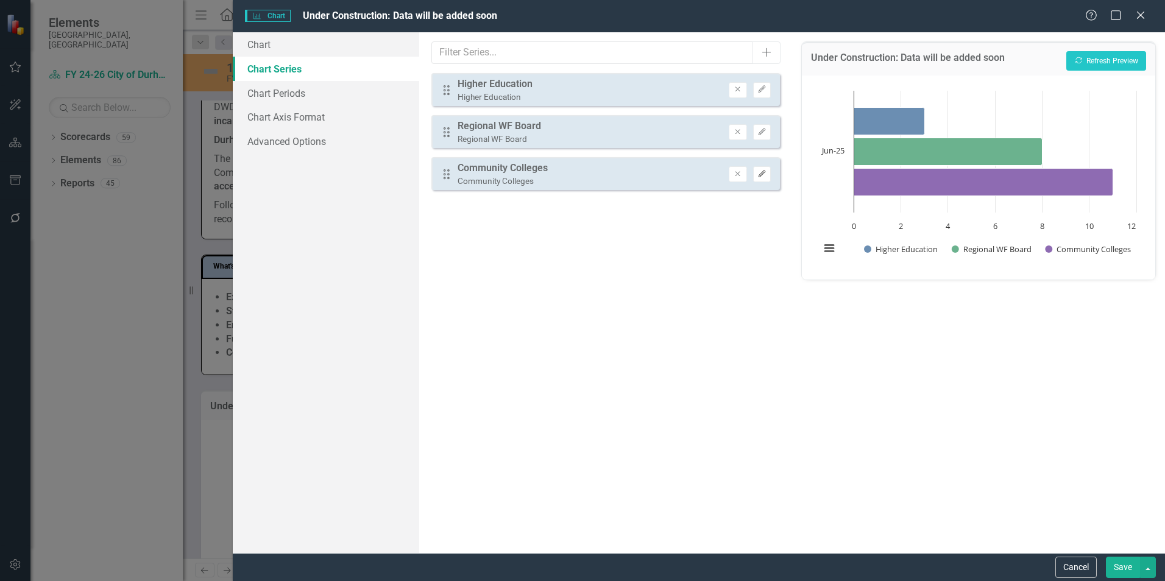
click at [762, 176] on icon "Edit" at bounding box center [762, 174] width 9 height 7
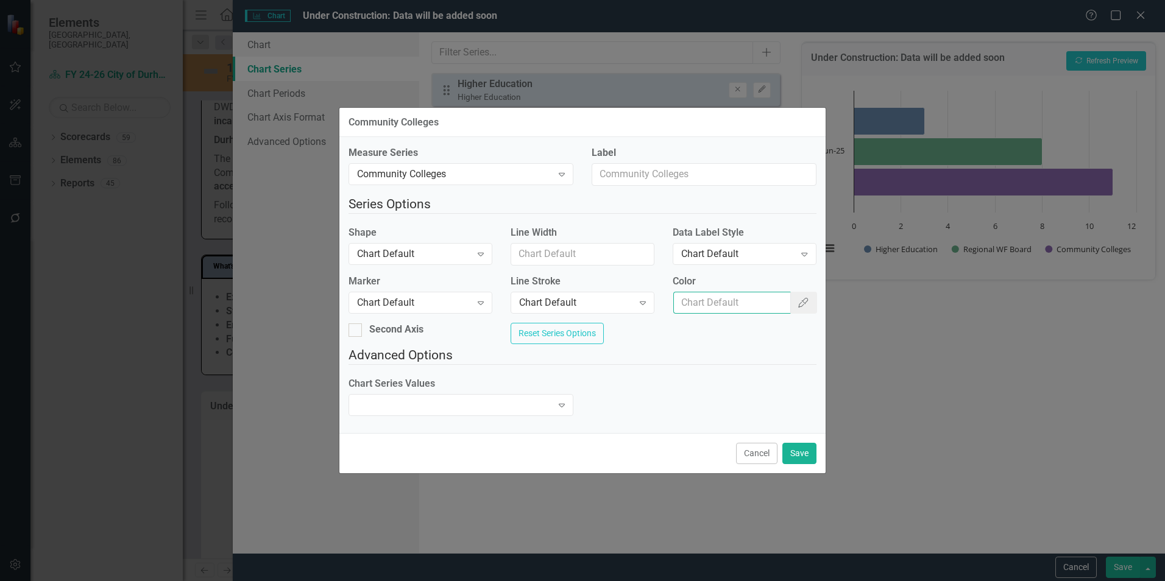
click at [689, 297] on input "Color" at bounding box center [732, 303] width 118 height 23
paste input "41B8D5"
type input "#41B8D5"
click at [797, 454] on button "Save" at bounding box center [800, 453] width 34 height 21
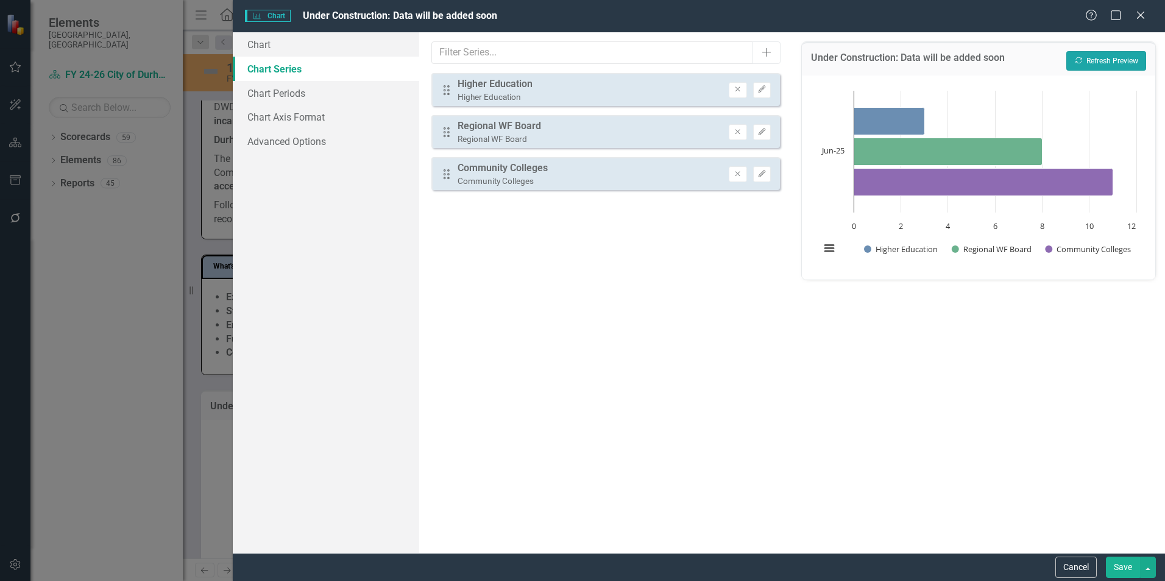
click at [1127, 63] on button "Recalculate Refresh Preview" at bounding box center [1107, 61] width 80 height 20
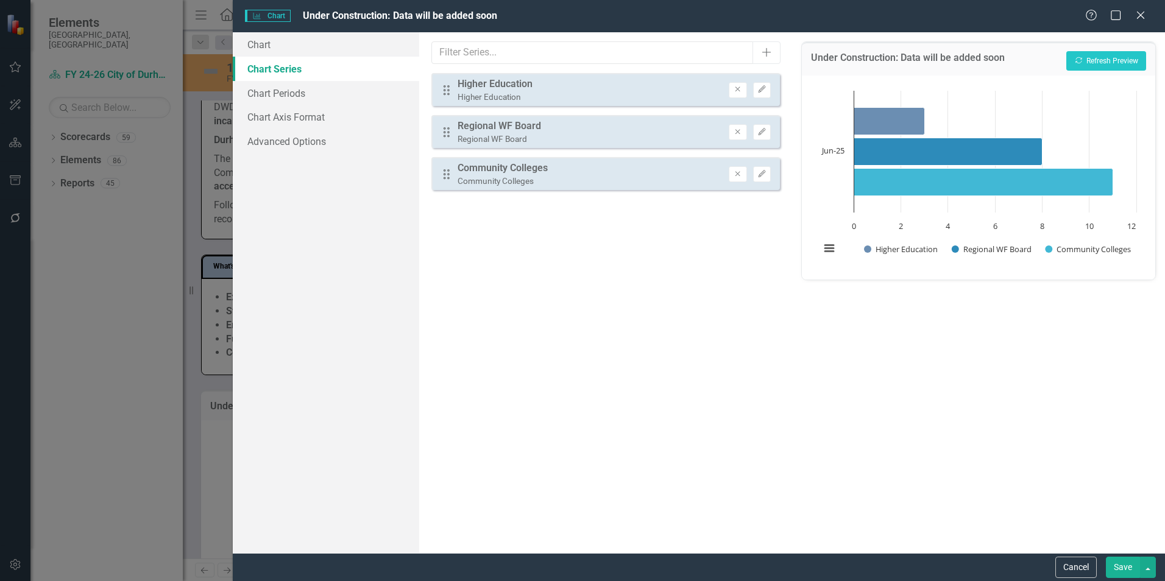
click at [1129, 566] on button "Save" at bounding box center [1123, 567] width 34 height 21
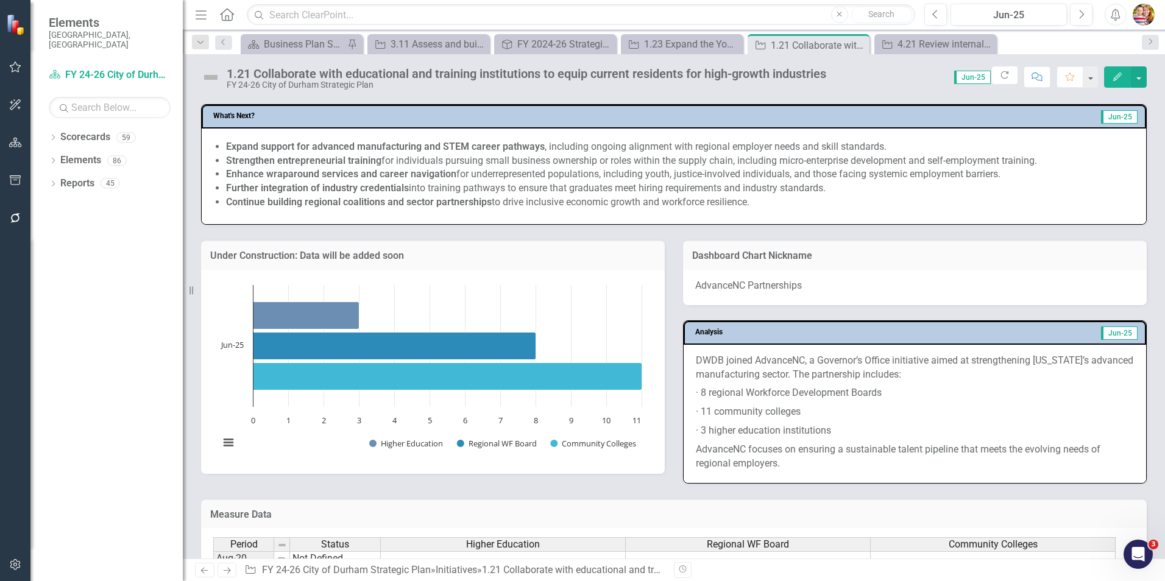
scroll to position [1036, 0]
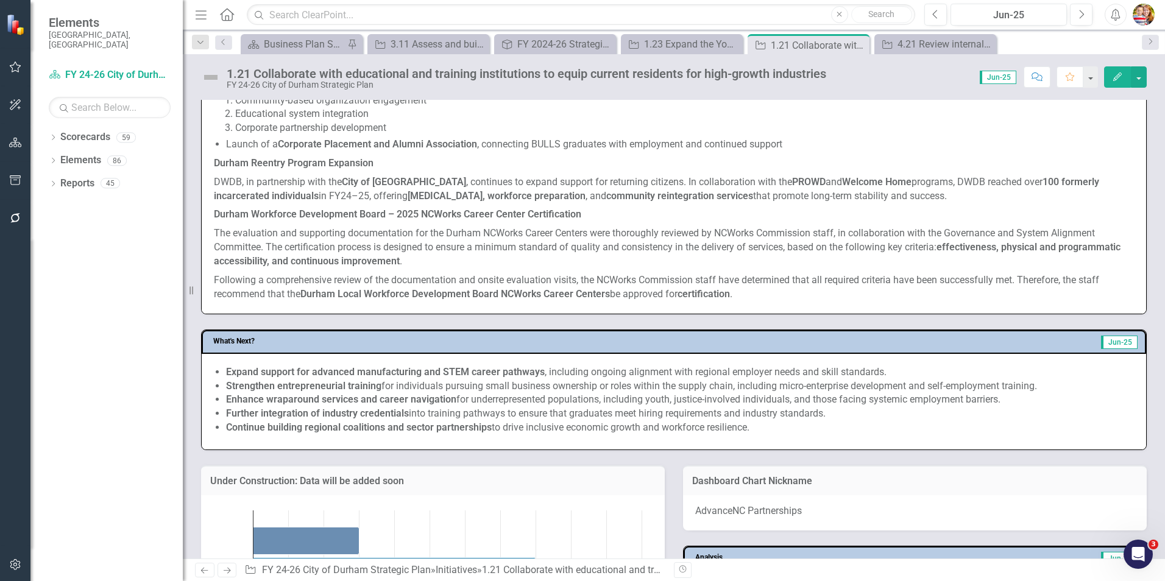
scroll to position [975, 0]
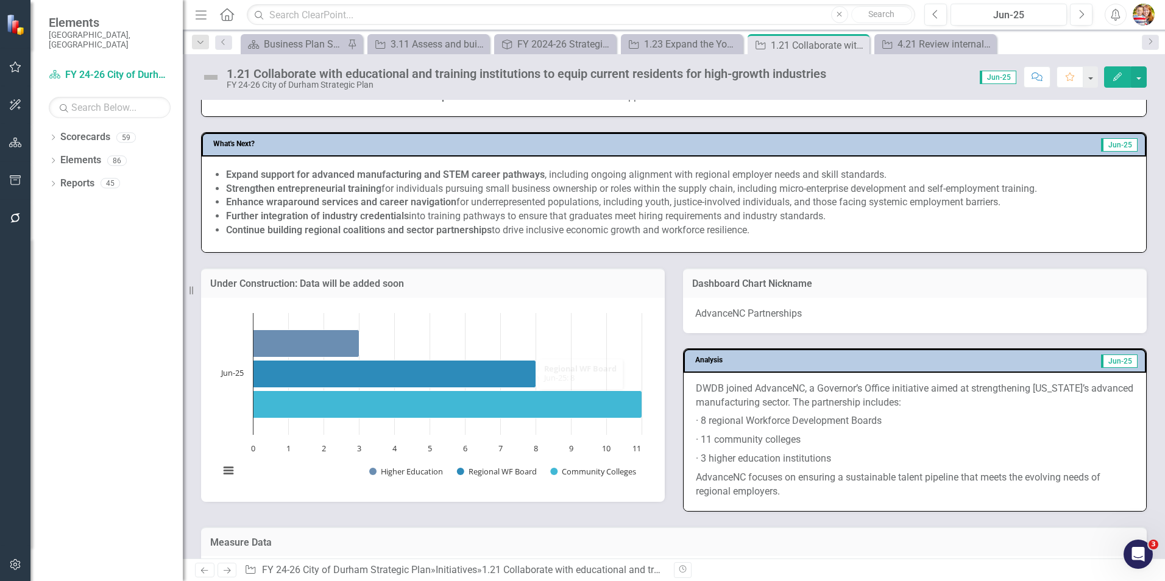
click at [204, 73] on img at bounding box center [211, 78] width 20 height 20
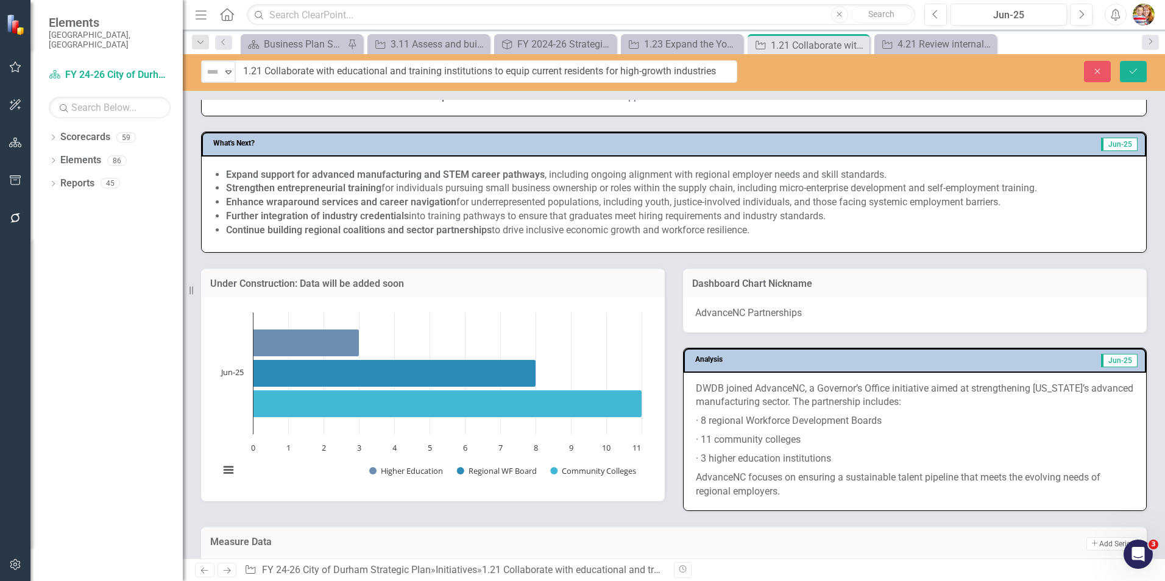
click at [206, 76] on img at bounding box center [212, 72] width 15 height 15
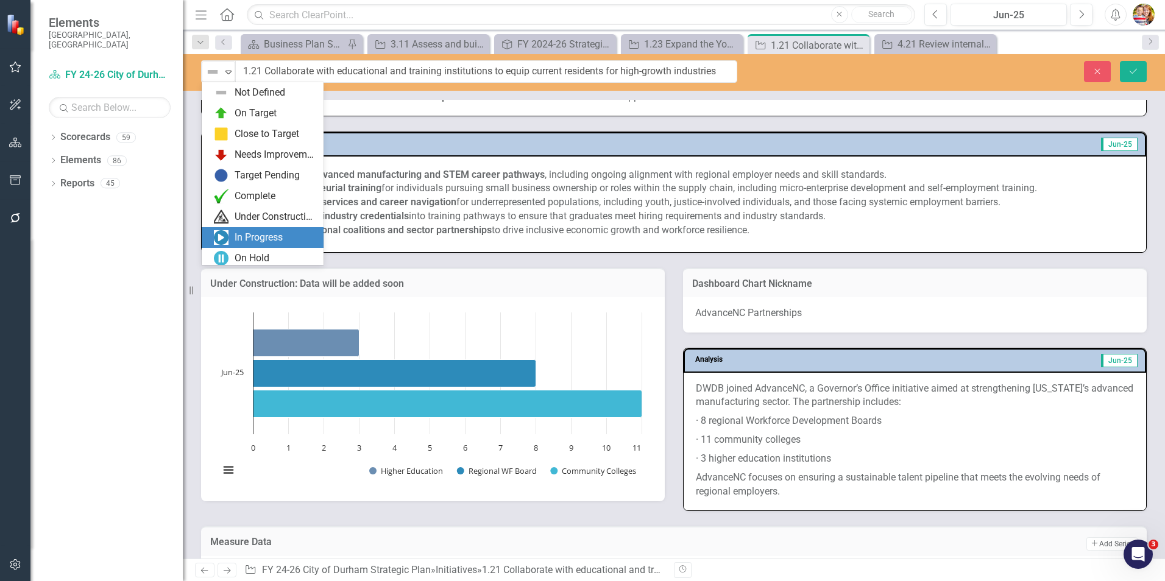
click at [218, 235] on img at bounding box center [221, 237] width 15 height 15
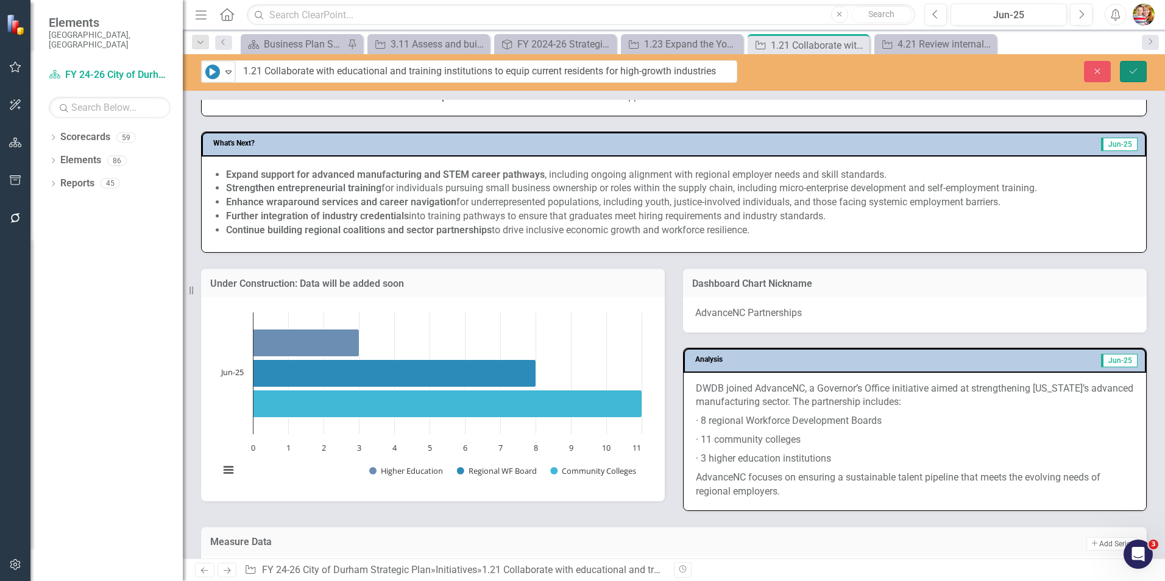
click at [1135, 71] on icon "submit" at bounding box center [1133, 70] width 7 height 5
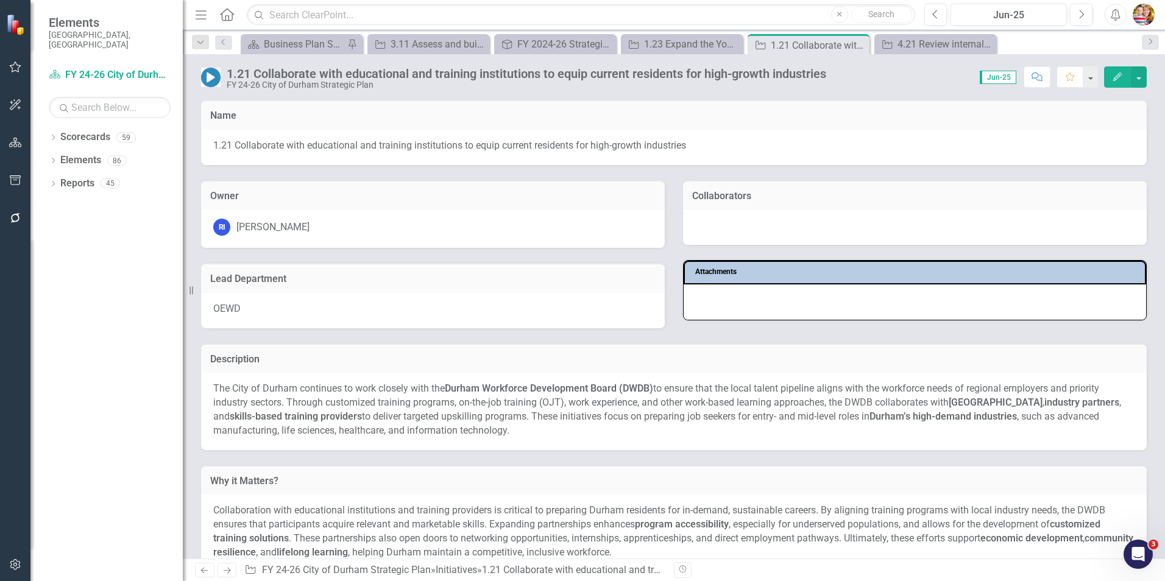
click at [227, 14] on icon "Home" at bounding box center [227, 14] width 16 height 13
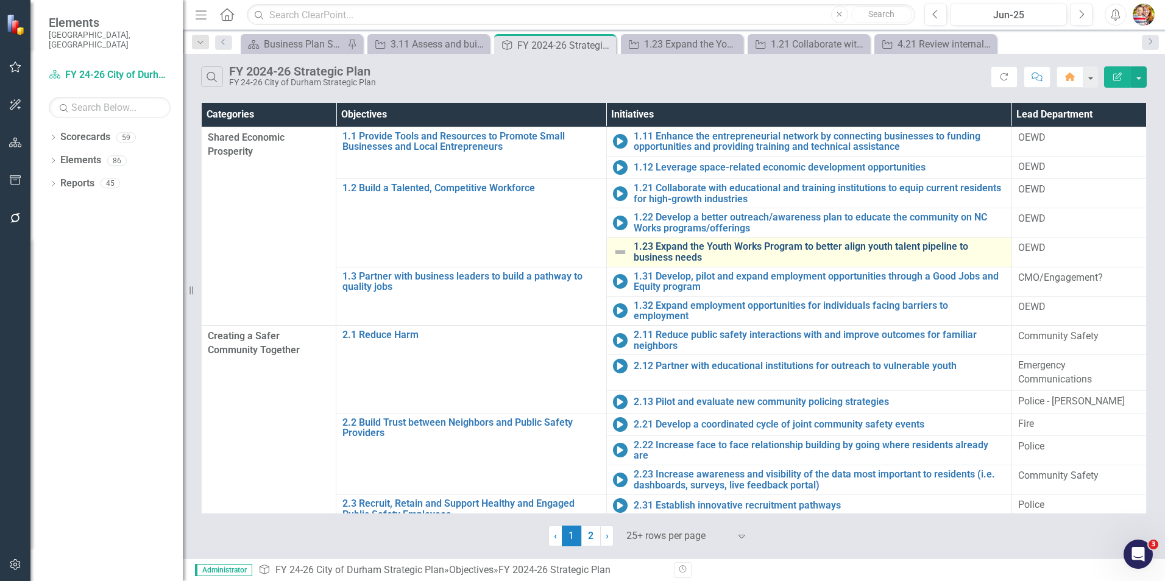
click at [718, 241] on link "1.23 Expand the Youth Works Program to better align youth talent pipeline to bu…" at bounding box center [820, 251] width 372 height 21
